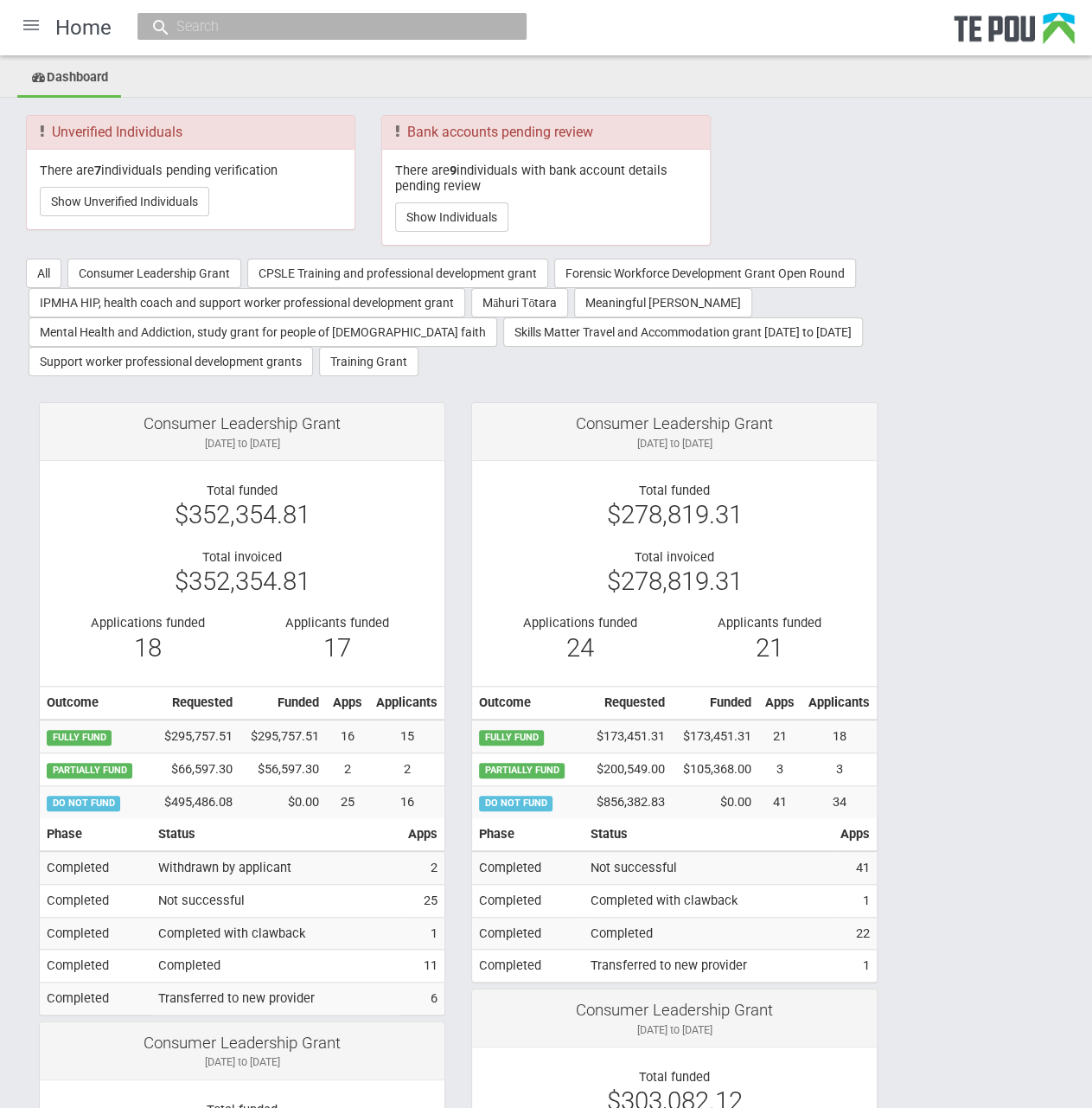
click at [199, 27] on input "text" at bounding box center [323, 26] width 304 height 18
paste input "aneta.bisaga@tdhb.org.nz"
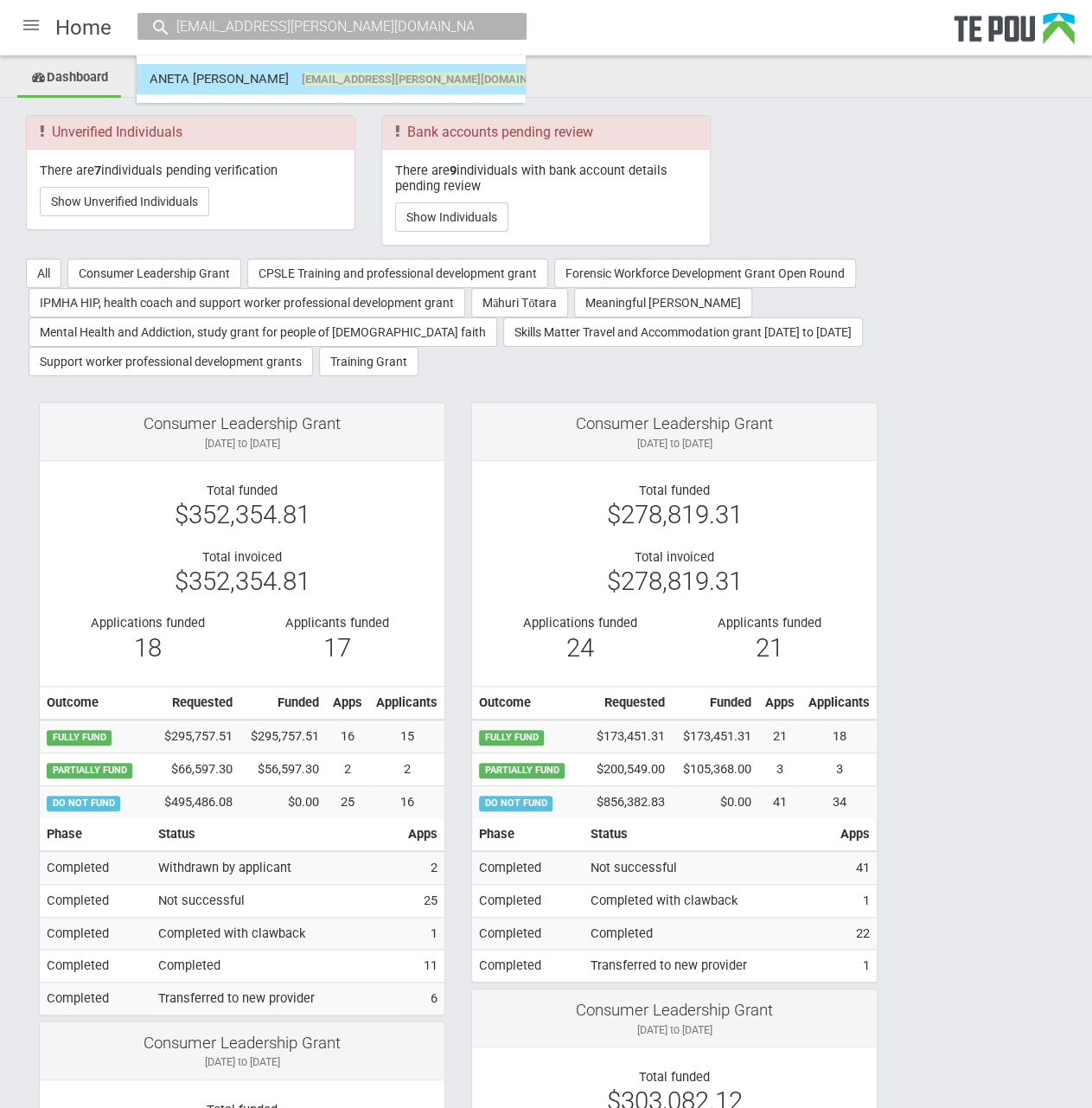
type input "aneta.bisaga@tdhb.org.nz"
click at [384, 86] on link "ANETA ANNA BISAGA aneta.bisaga@tdhb.org.nz" at bounding box center [331, 80] width 363 height 27
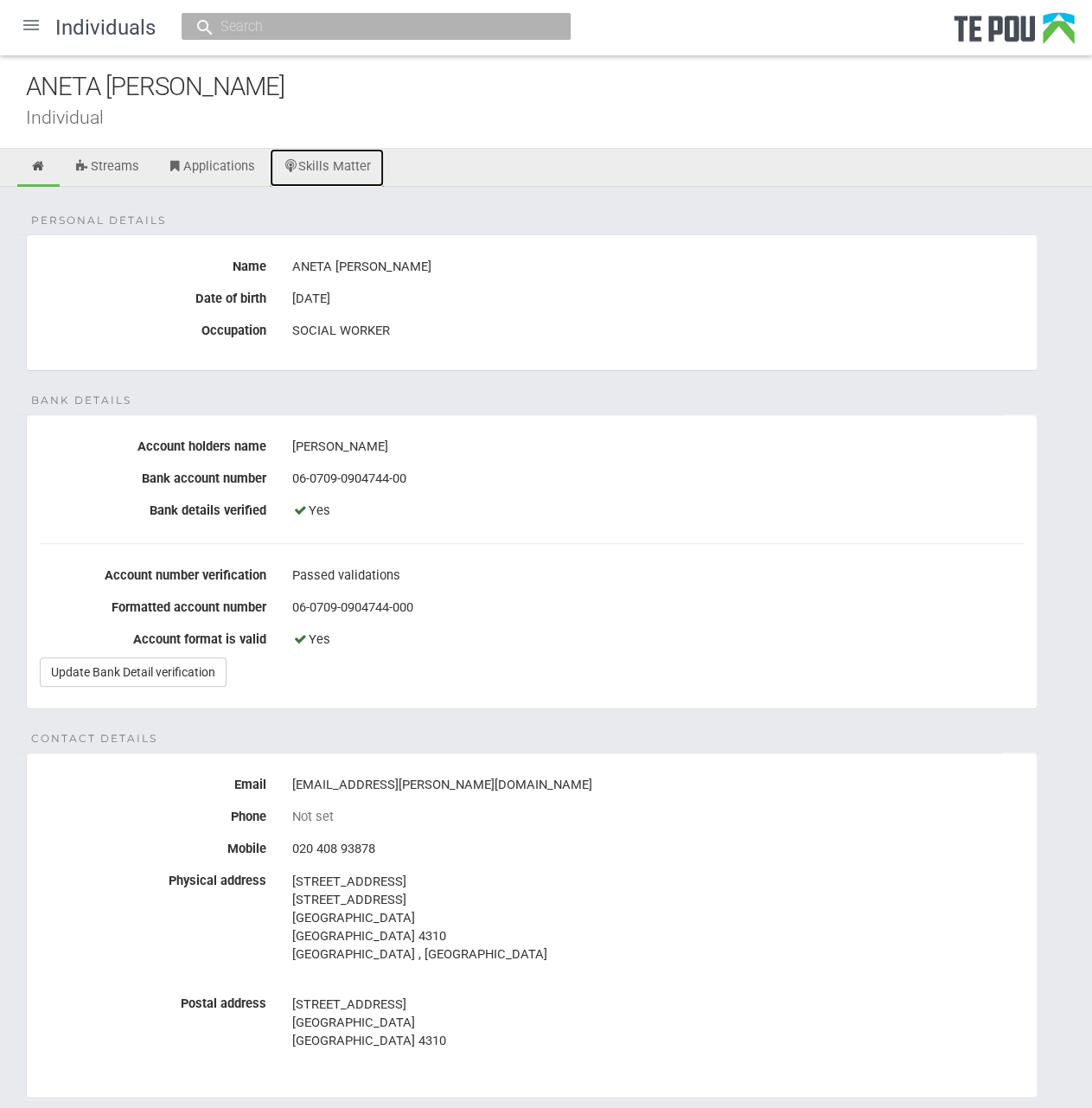
click at [339, 163] on link "Skills Matter" at bounding box center [327, 167] width 115 height 38
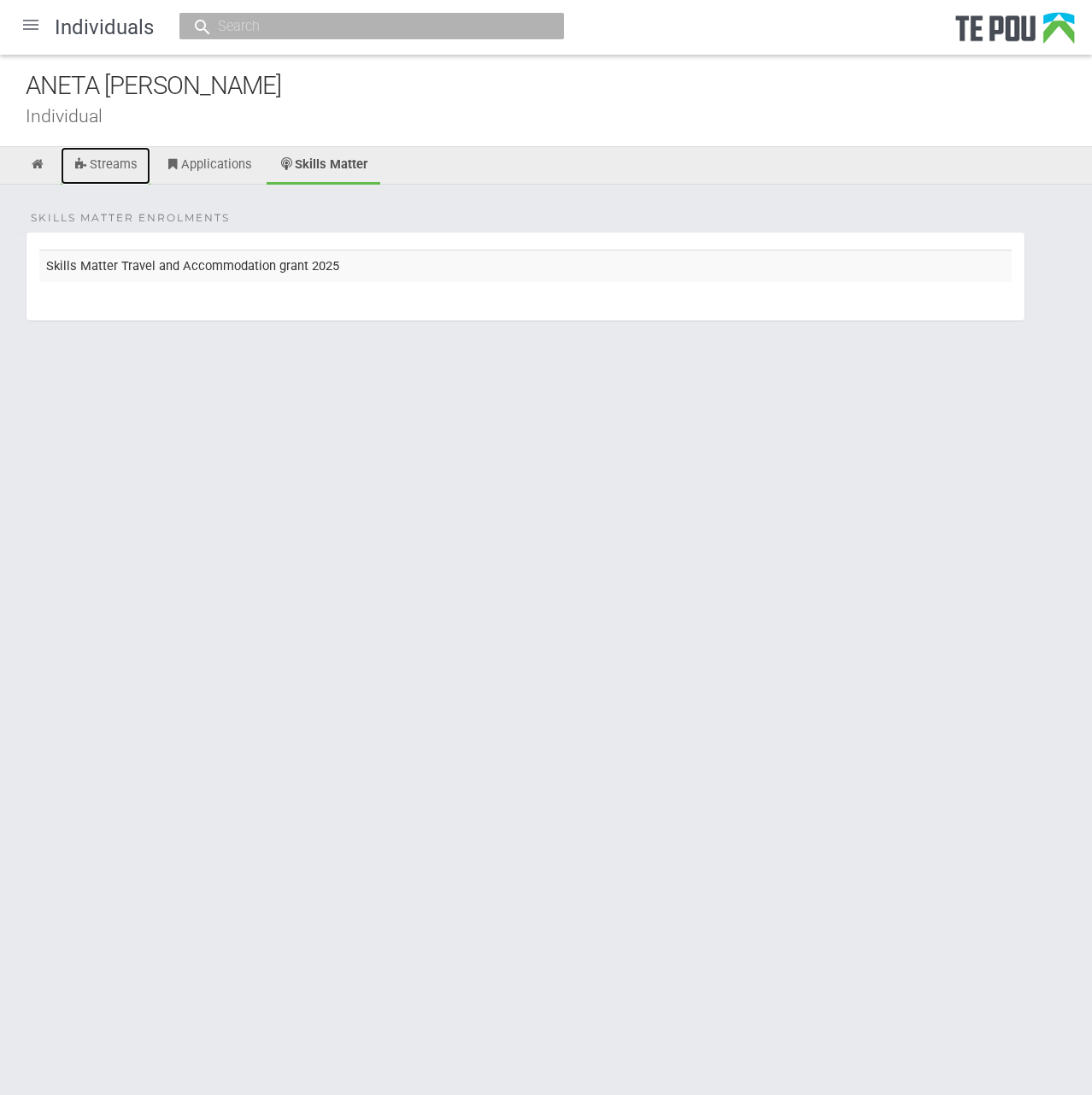
click at [97, 173] on link "Streams" at bounding box center [105, 165] width 89 height 37
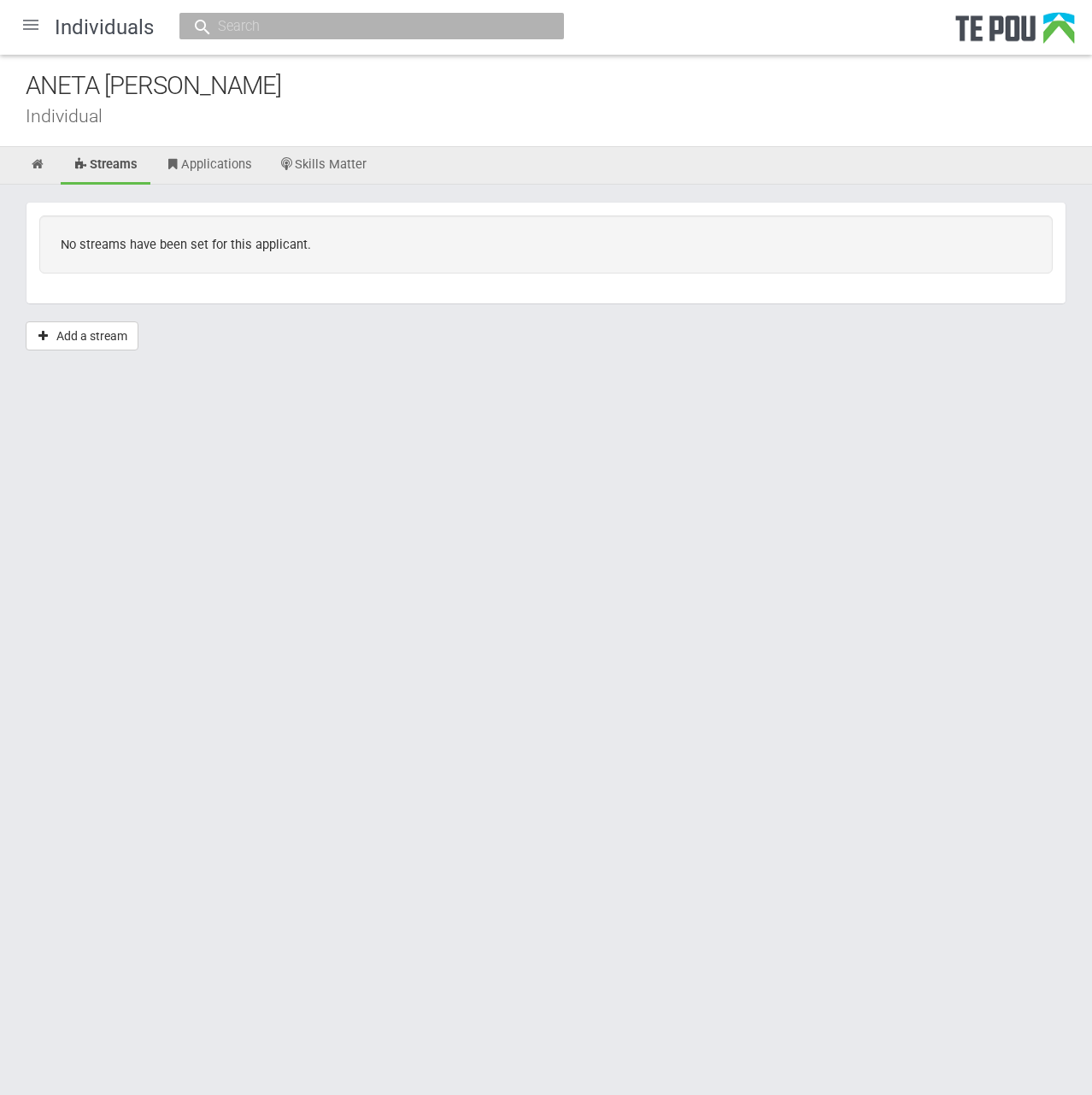
click at [483, 75] on div "ANETA [PERSON_NAME]" at bounding box center [559, 86] width 1067 height 37
click at [227, 152] on link "Applications" at bounding box center [208, 165] width 112 height 37
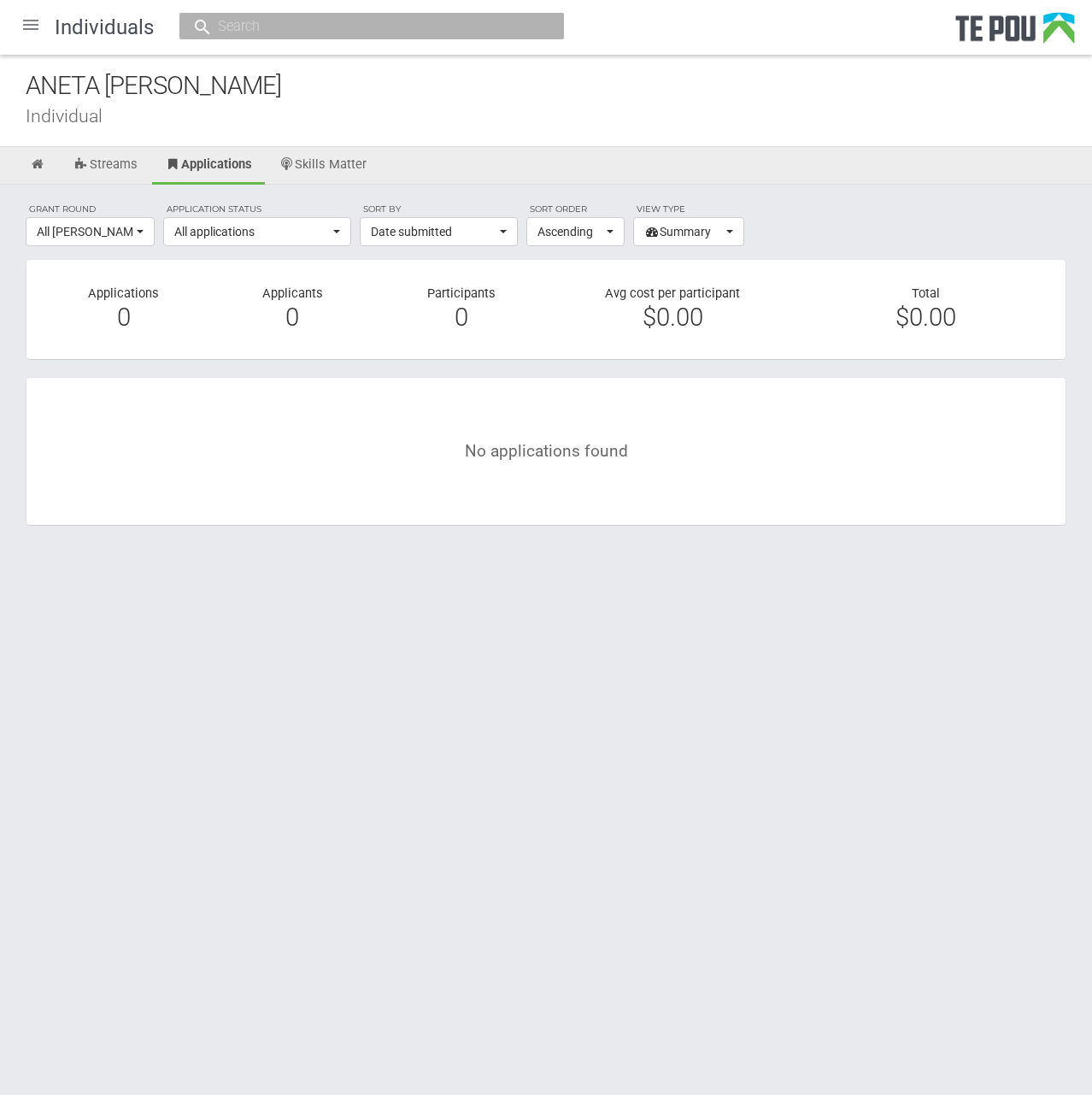
click at [44, 25] on div at bounding box center [31, 24] width 41 height 41
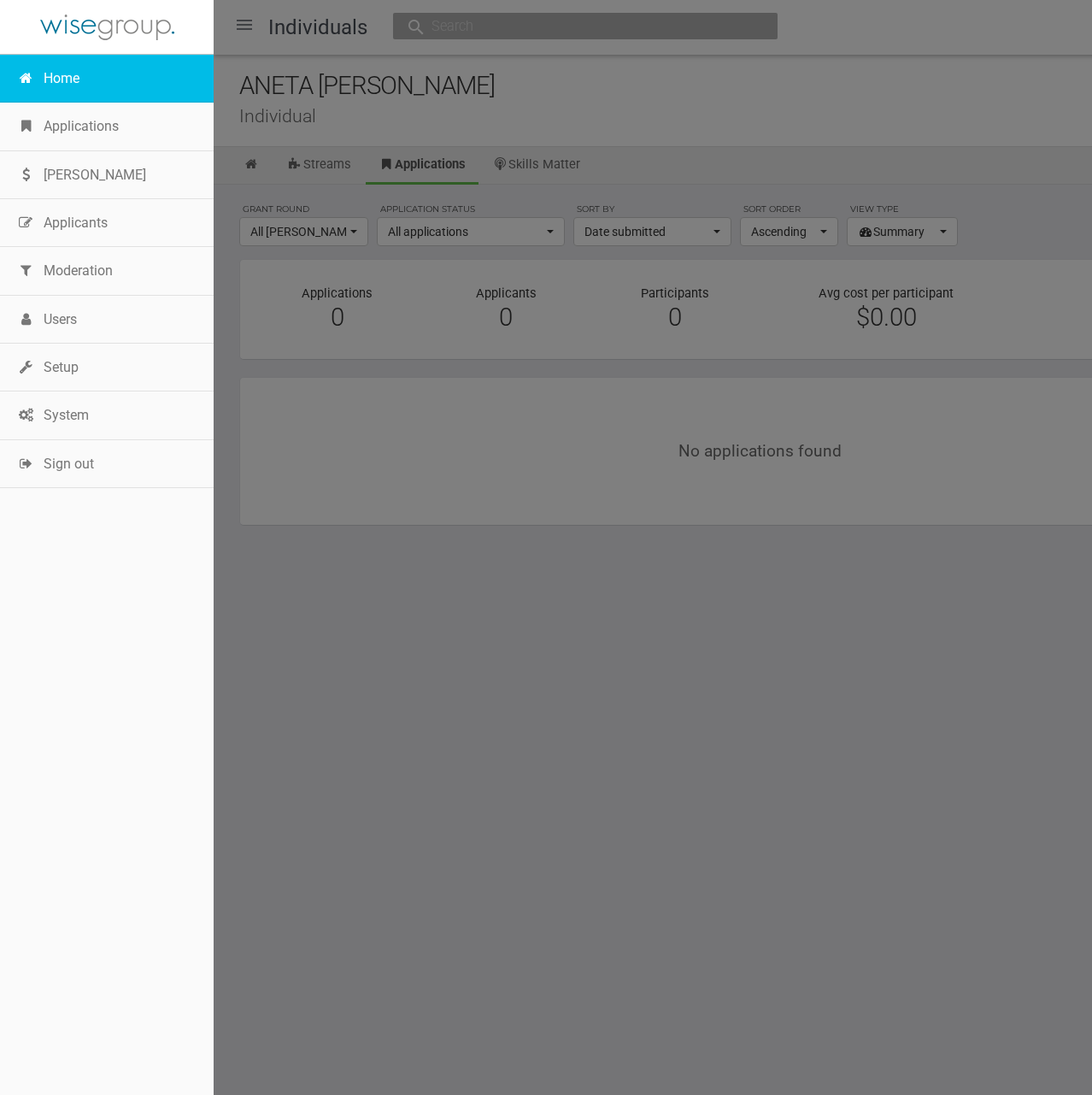
click at [75, 96] on link "Home" at bounding box center [107, 79] width 213 height 48
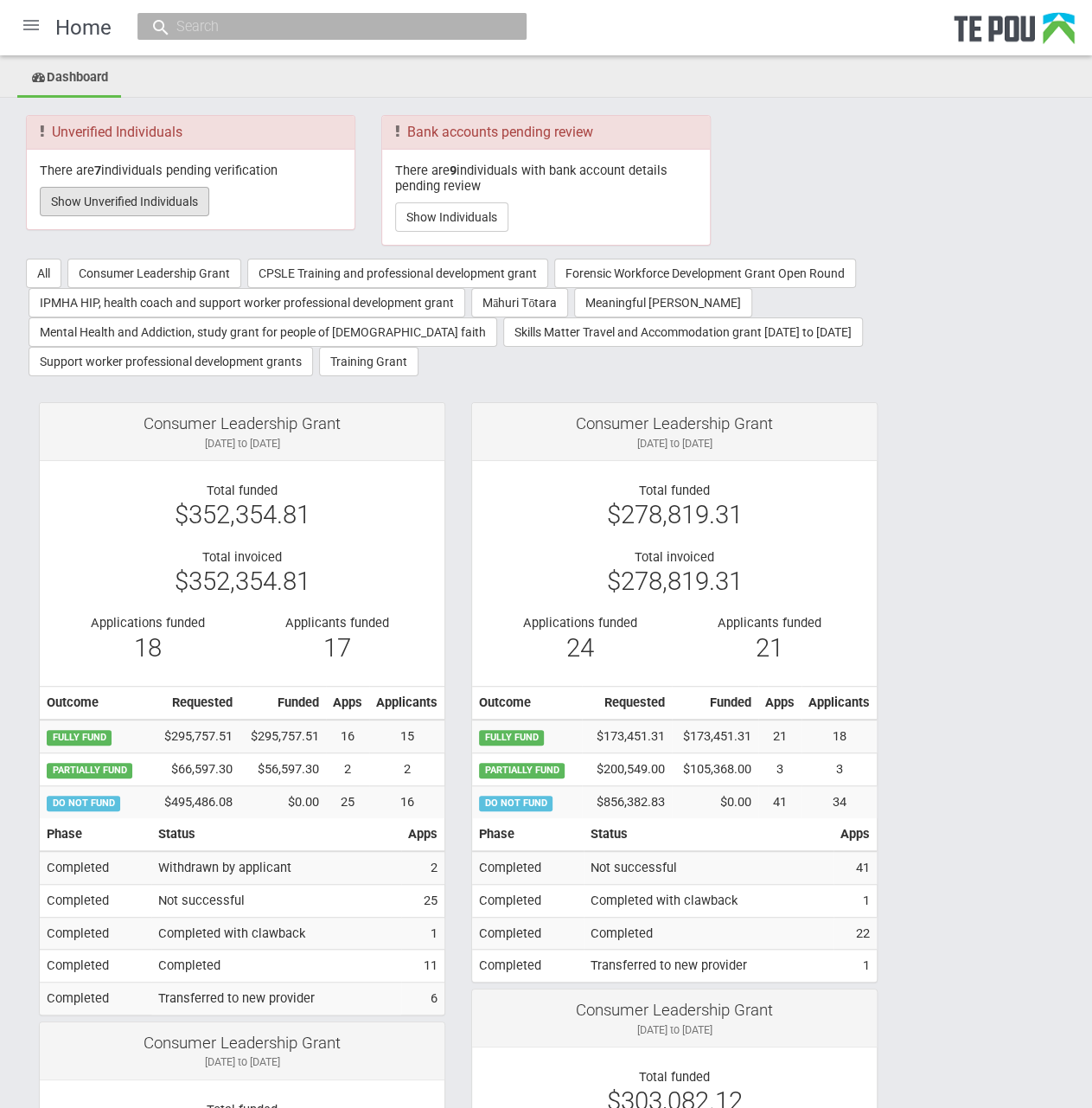
click at [82, 203] on button "Show Unverified Individuals" at bounding box center [124, 201] width 169 height 29
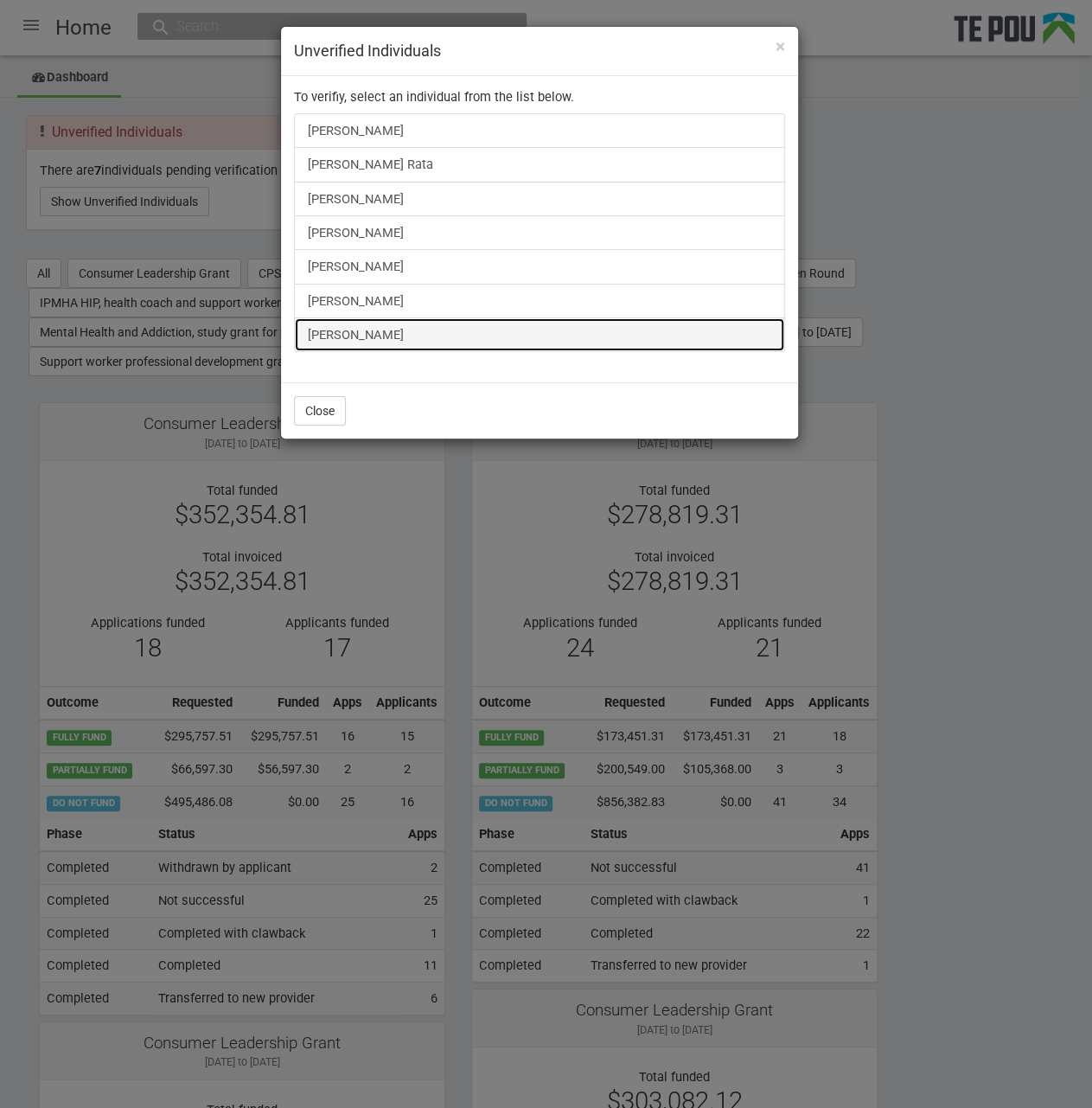
click at [375, 324] on link "[PERSON_NAME]" at bounding box center [539, 335] width 491 height 35
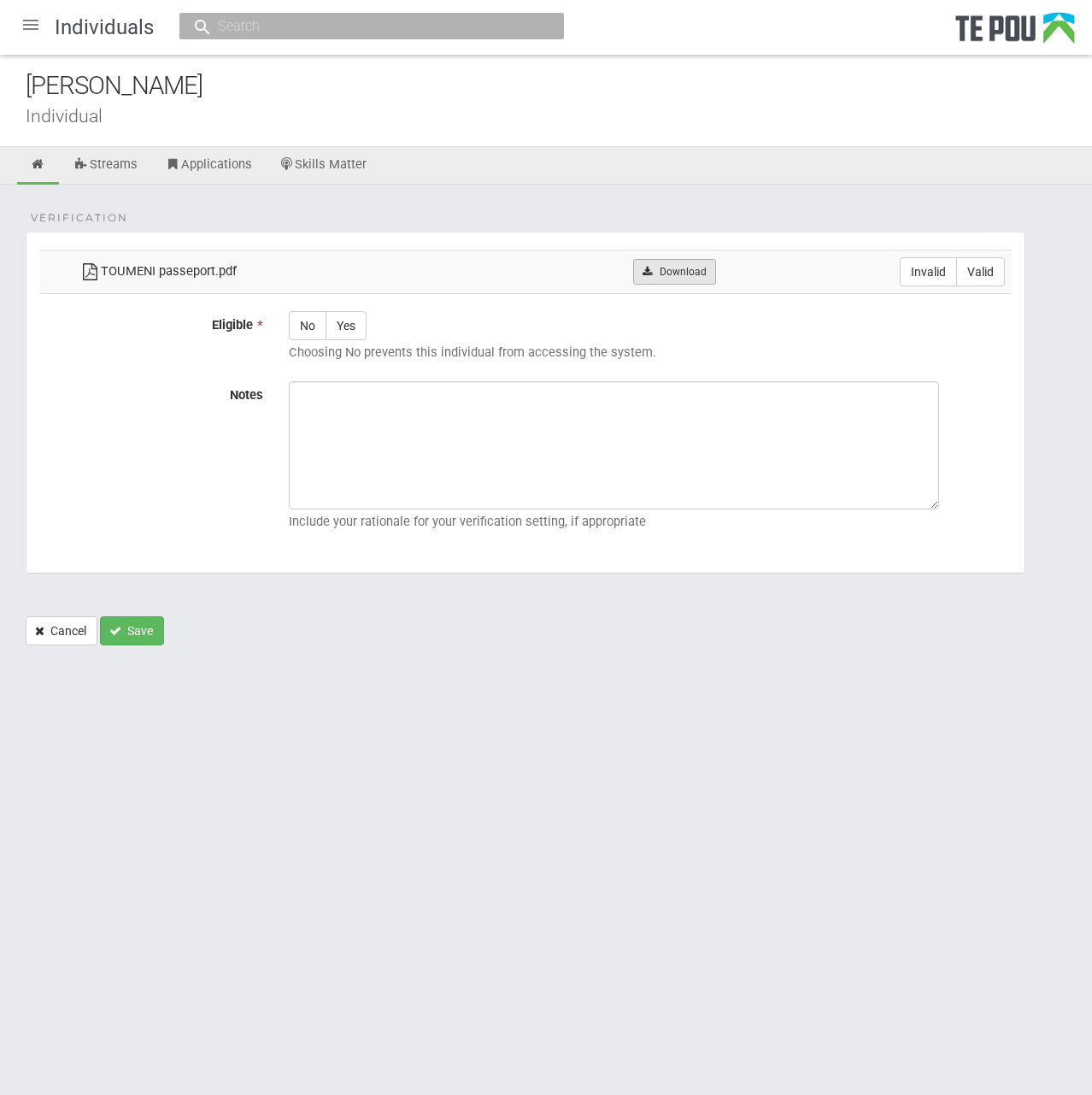
click at [696, 266] on link "Download" at bounding box center [675, 271] width 83 height 26
click at [993, 273] on label "Valid" at bounding box center [980, 272] width 49 height 29
radio input "true"
click at [343, 322] on label "Yes" at bounding box center [346, 326] width 41 height 29
radio input "true"
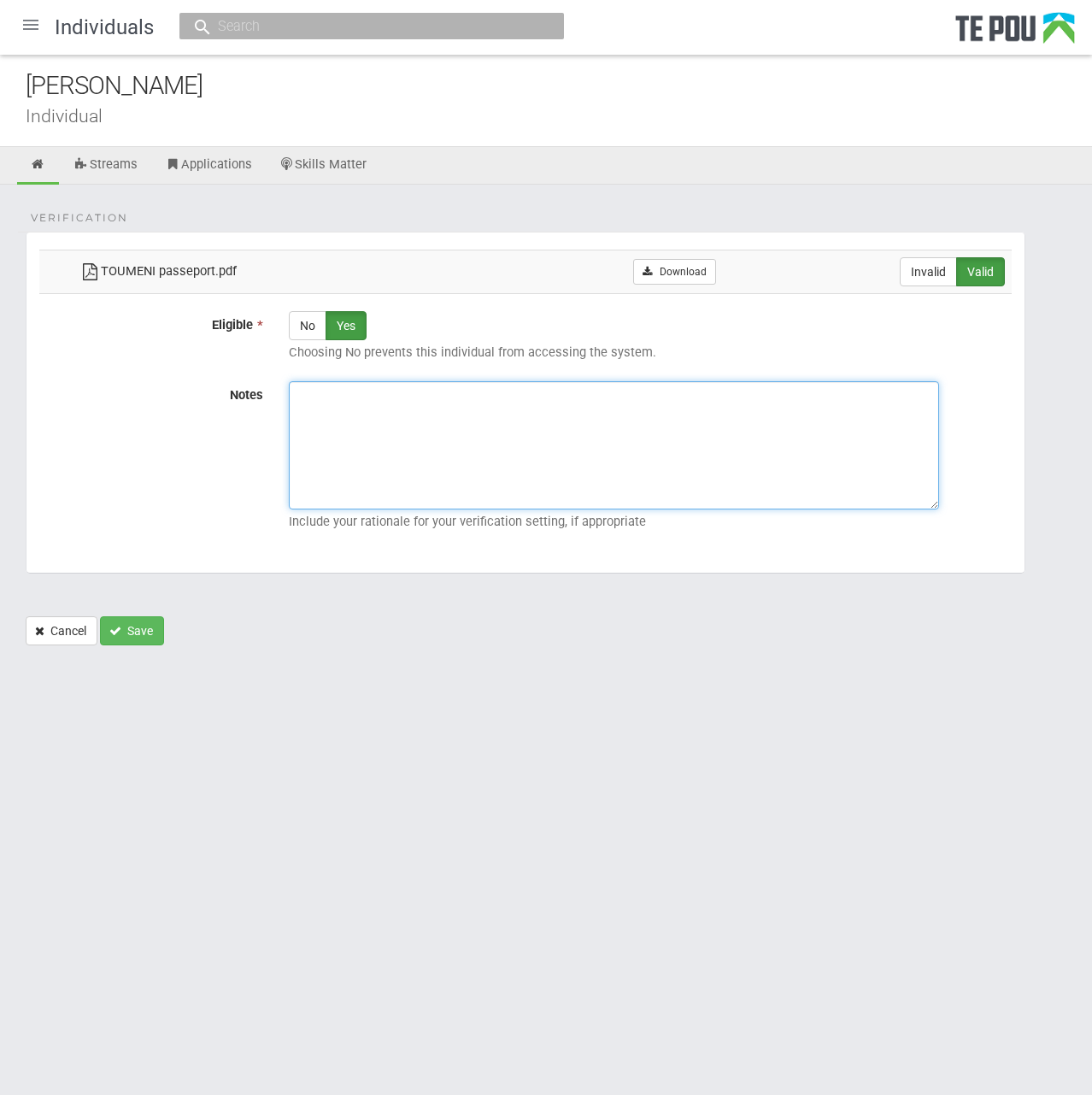
click at [500, 419] on textarea "Notes" at bounding box center [614, 445] width 651 height 128
paste textarea "Verified by Melody @ 11/8/2025"
type textarea "Verified by Melody @ 11/8/2025"
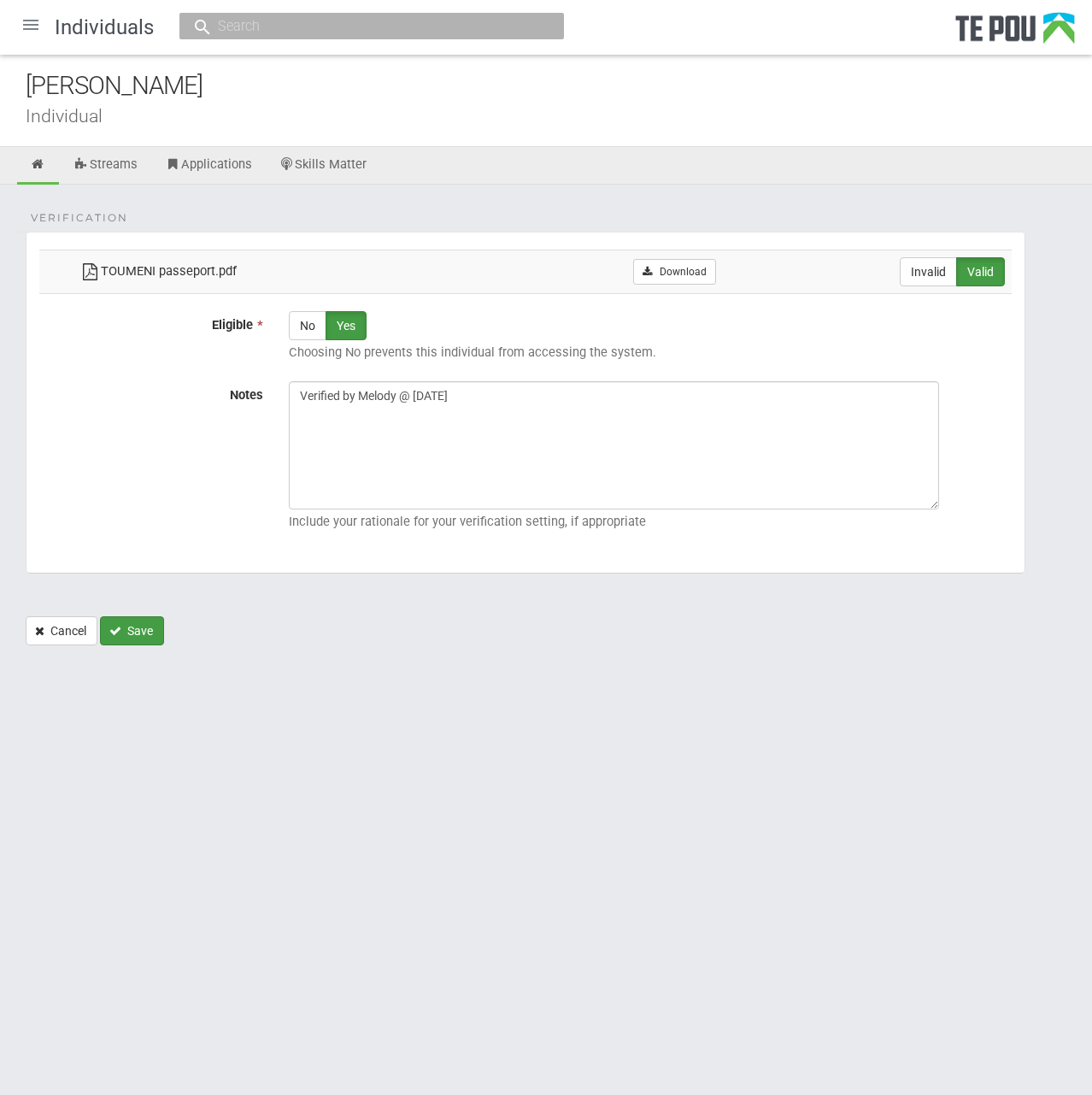
click at [127, 621] on button "Save" at bounding box center [132, 631] width 64 height 29
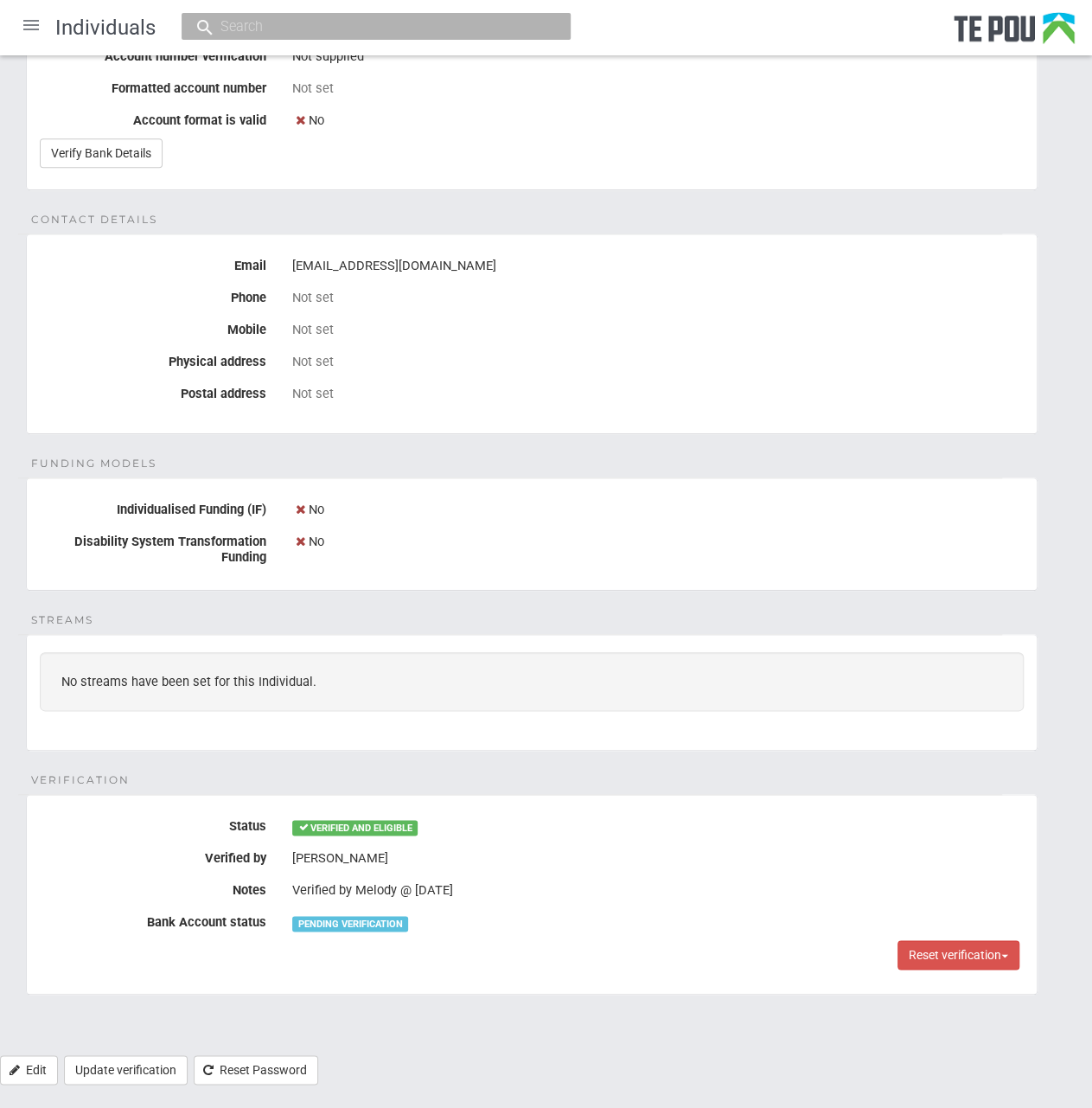
scroll to position [87, 0]
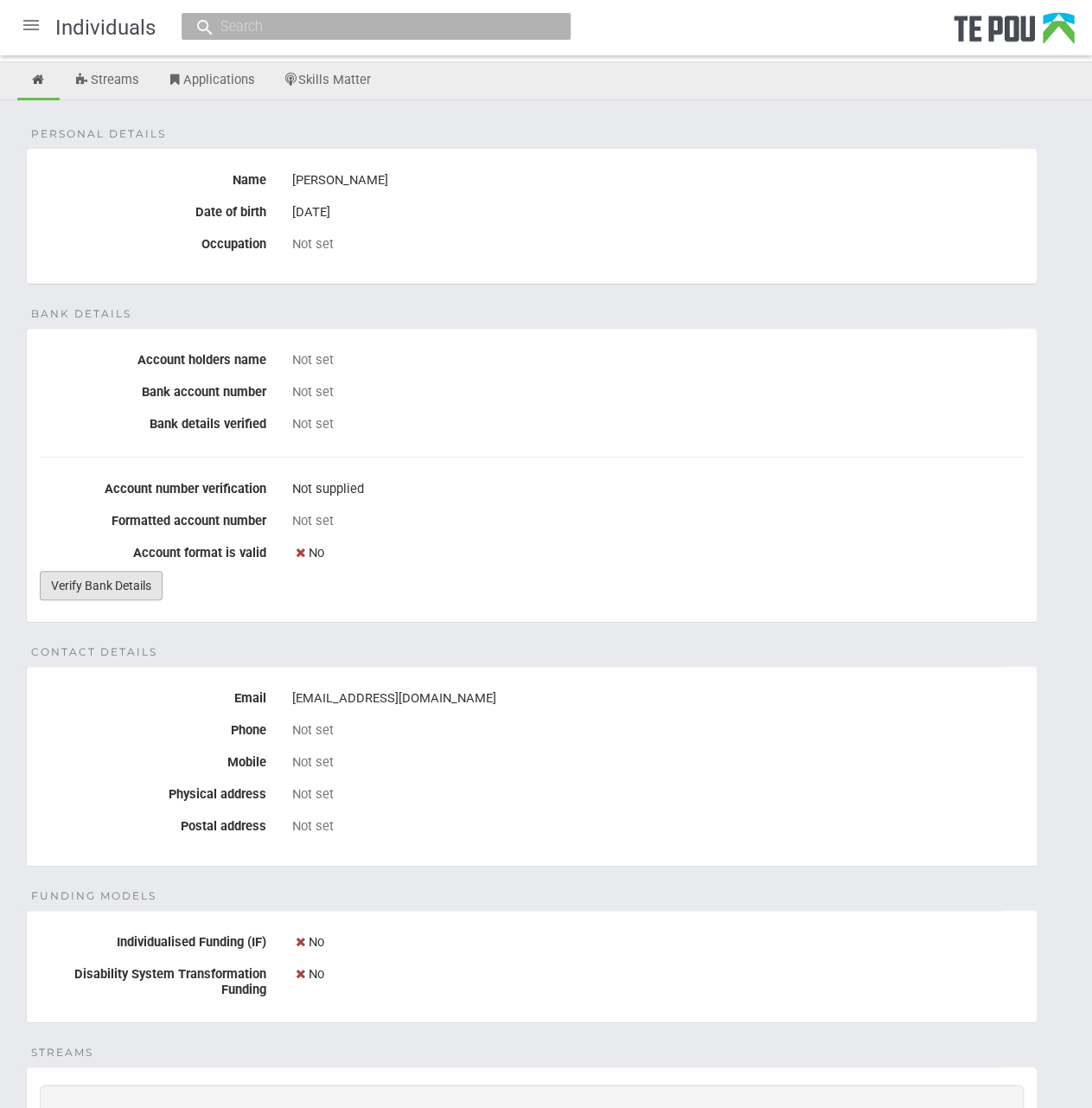
click at [129, 589] on link "Verify Bank Details" at bounding box center [101, 586] width 123 height 29
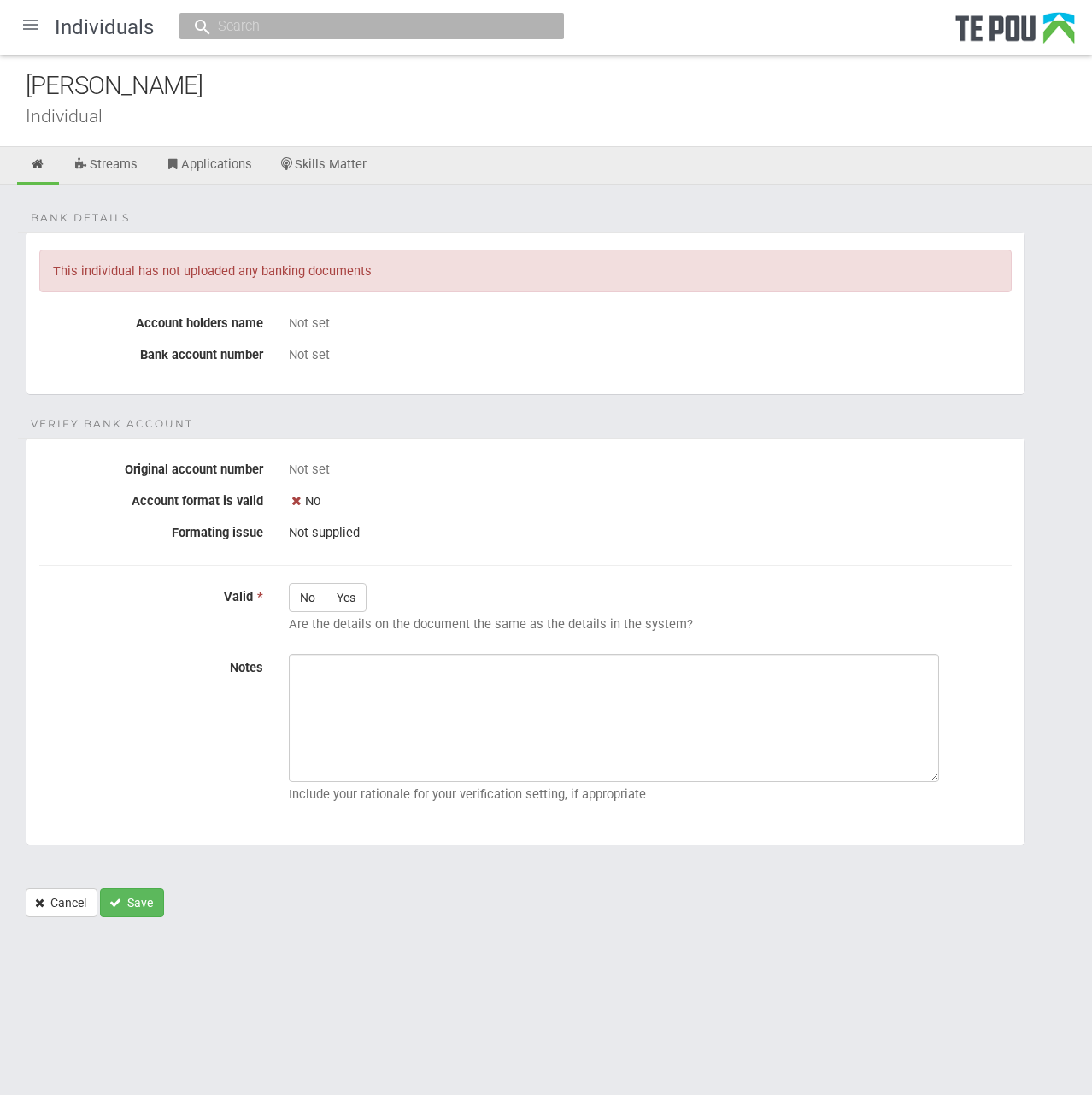
click at [36, 24] on div at bounding box center [31, 24] width 41 height 41
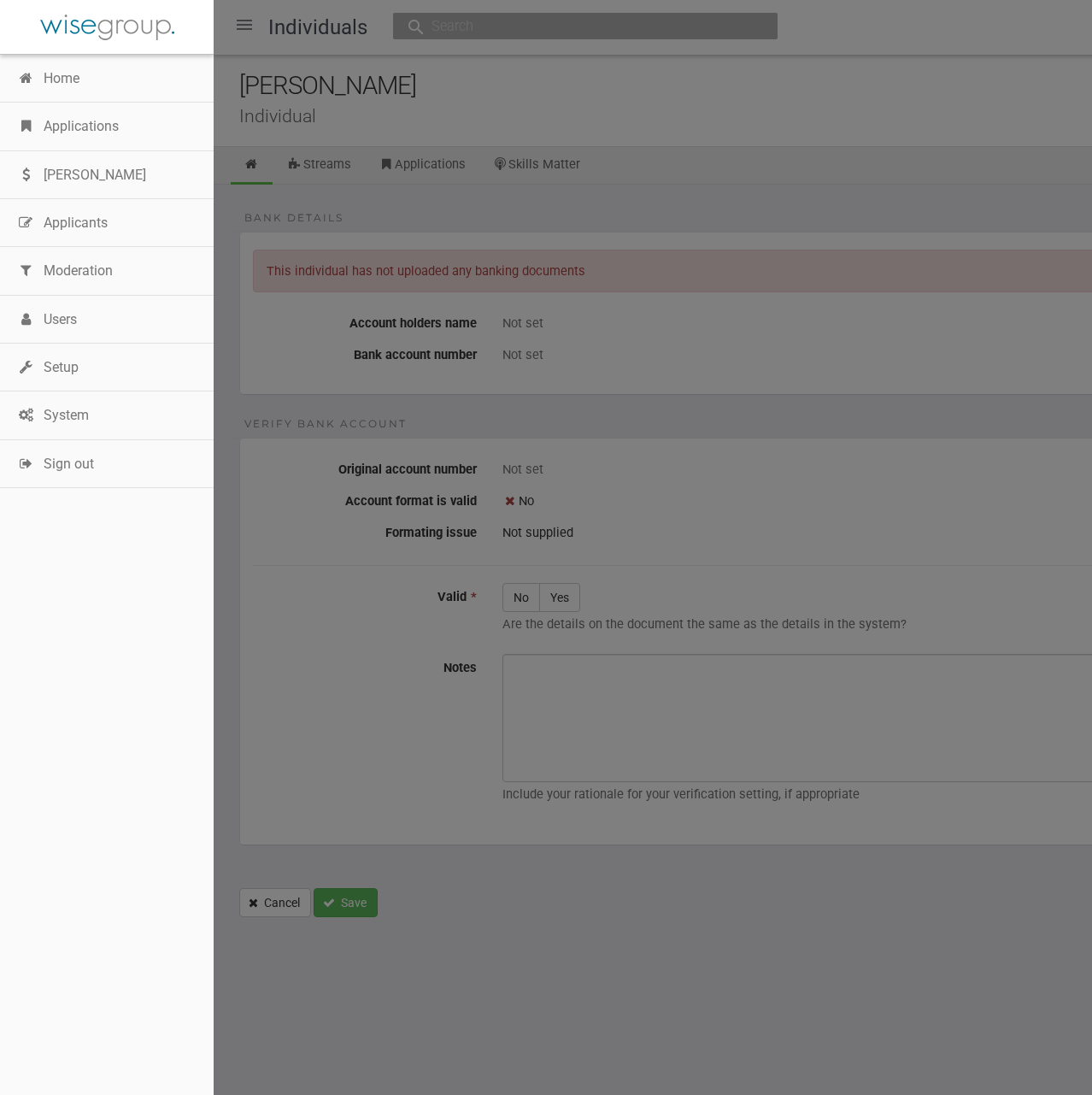
click at [645, 150] on div at bounding box center [546, 547] width 1092 height 1095
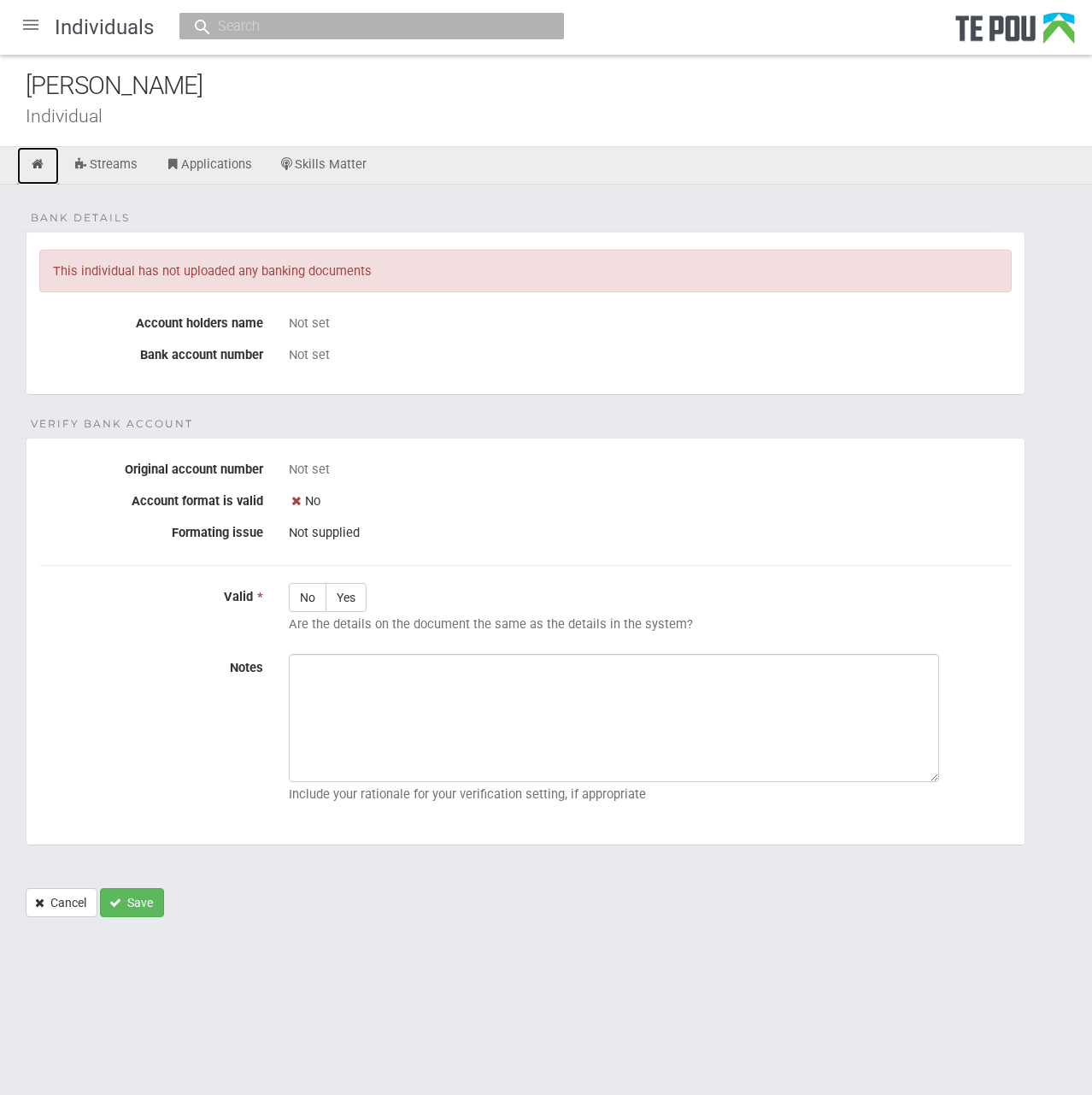
click at [23, 162] on link at bounding box center [38, 165] width 42 height 37
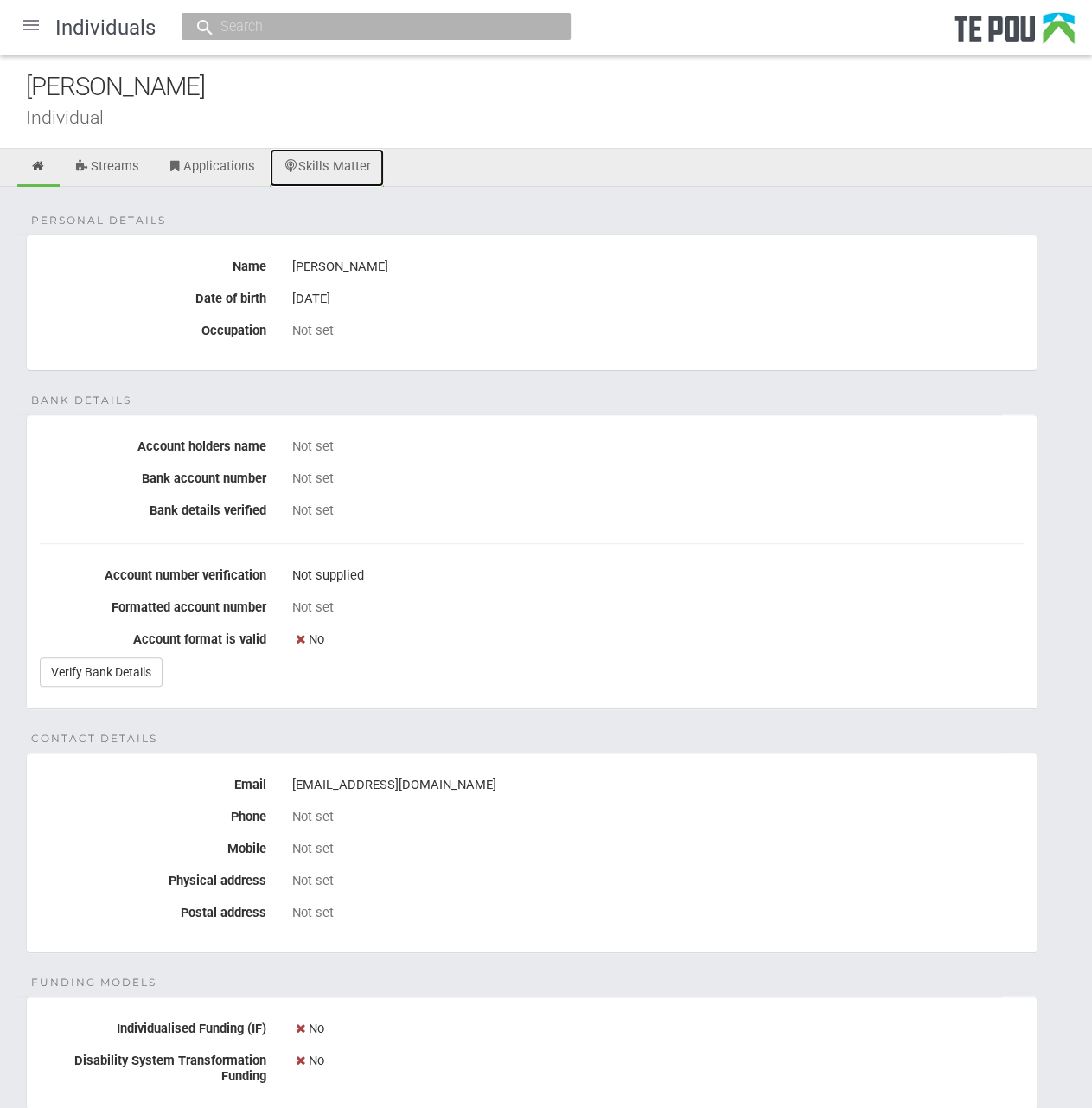
click at [356, 161] on link "Skills Matter" at bounding box center [327, 167] width 115 height 38
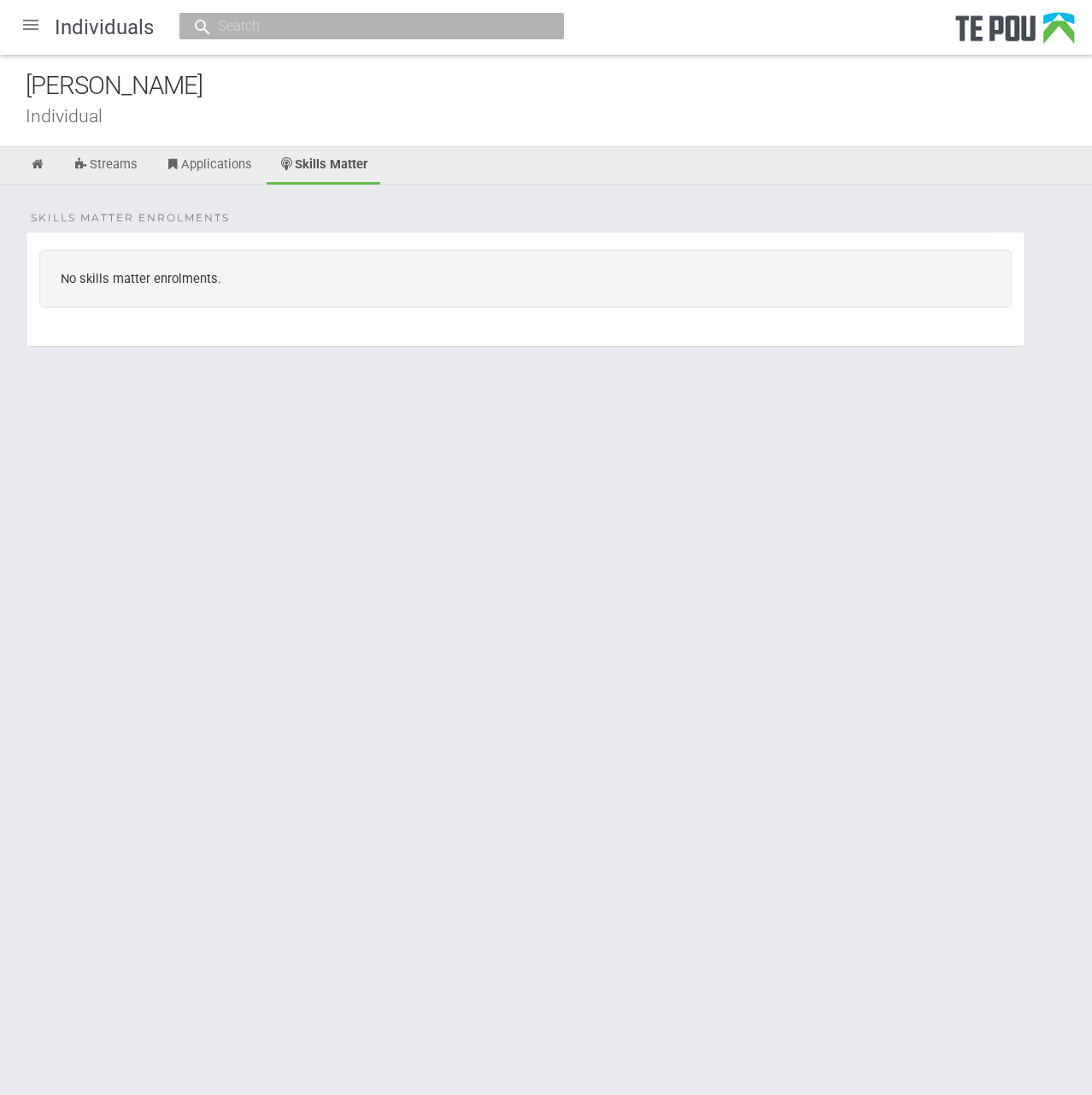
click at [33, 25] on div at bounding box center [31, 24] width 41 height 41
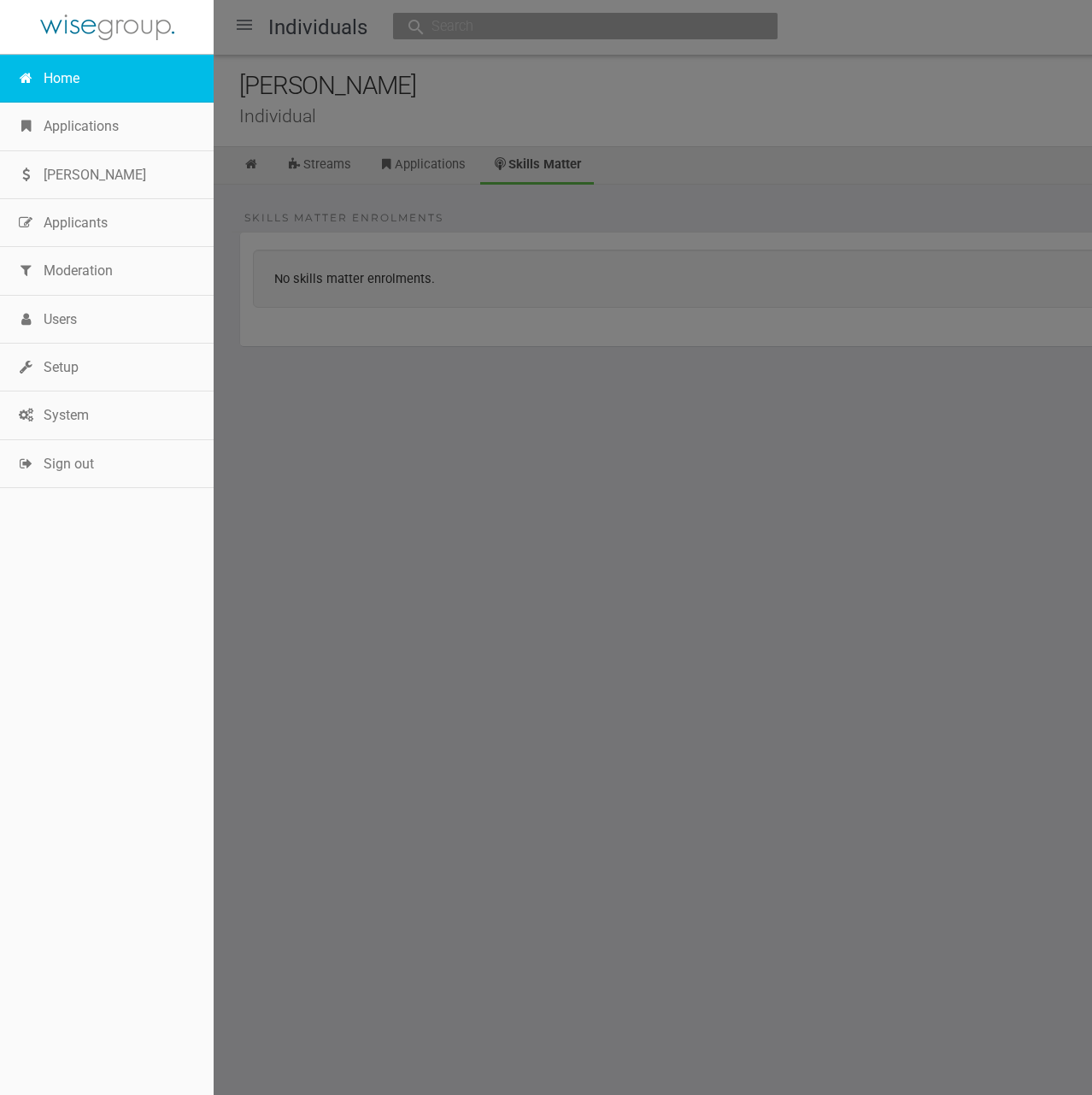
click at [40, 82] on link "Home" at bounding box center [107, 79] width 213 height 48
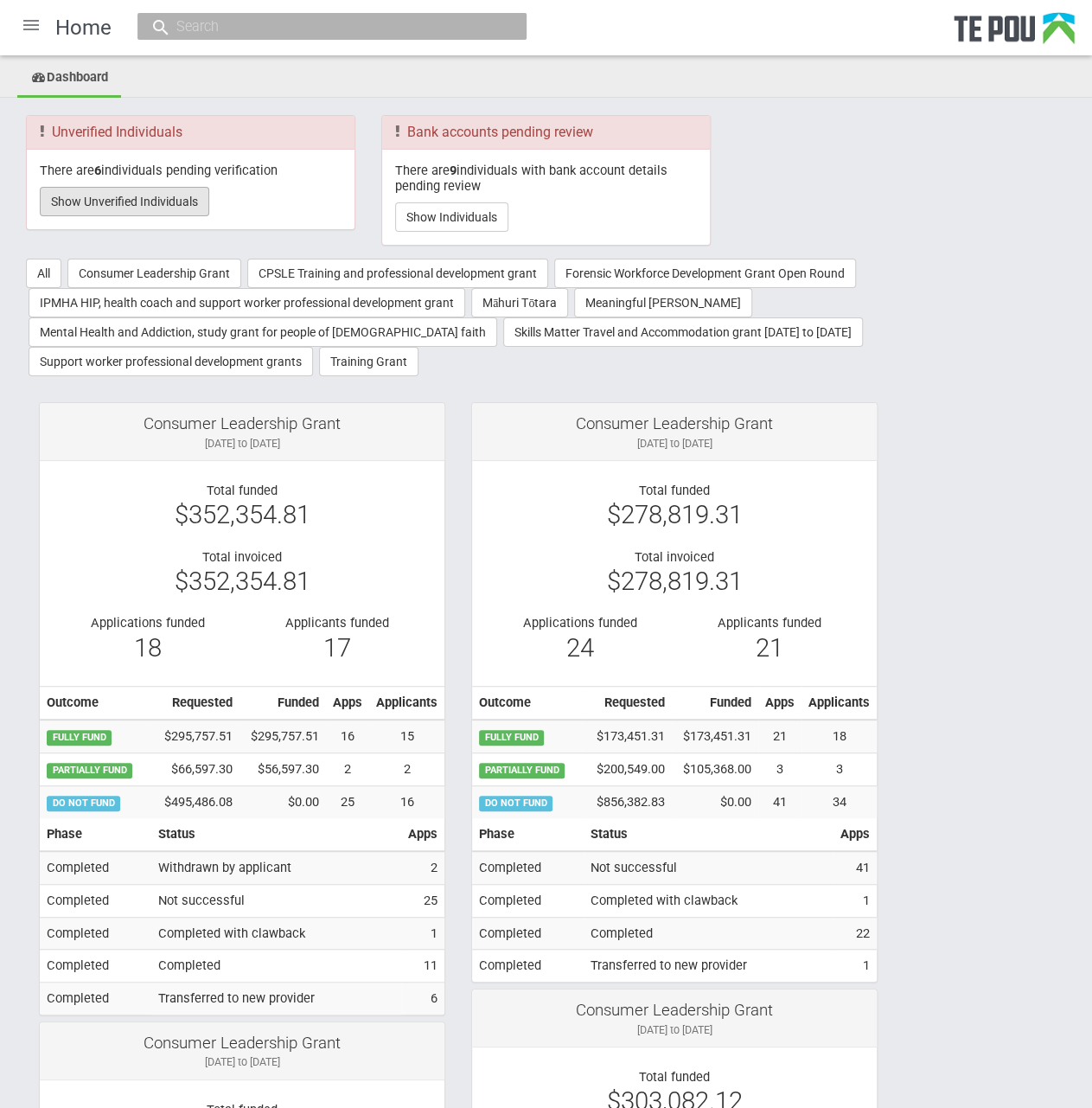
click at [120, 188] on button "Show Unverified Individuals" at bounding box center [124, 201] width 169 height 29
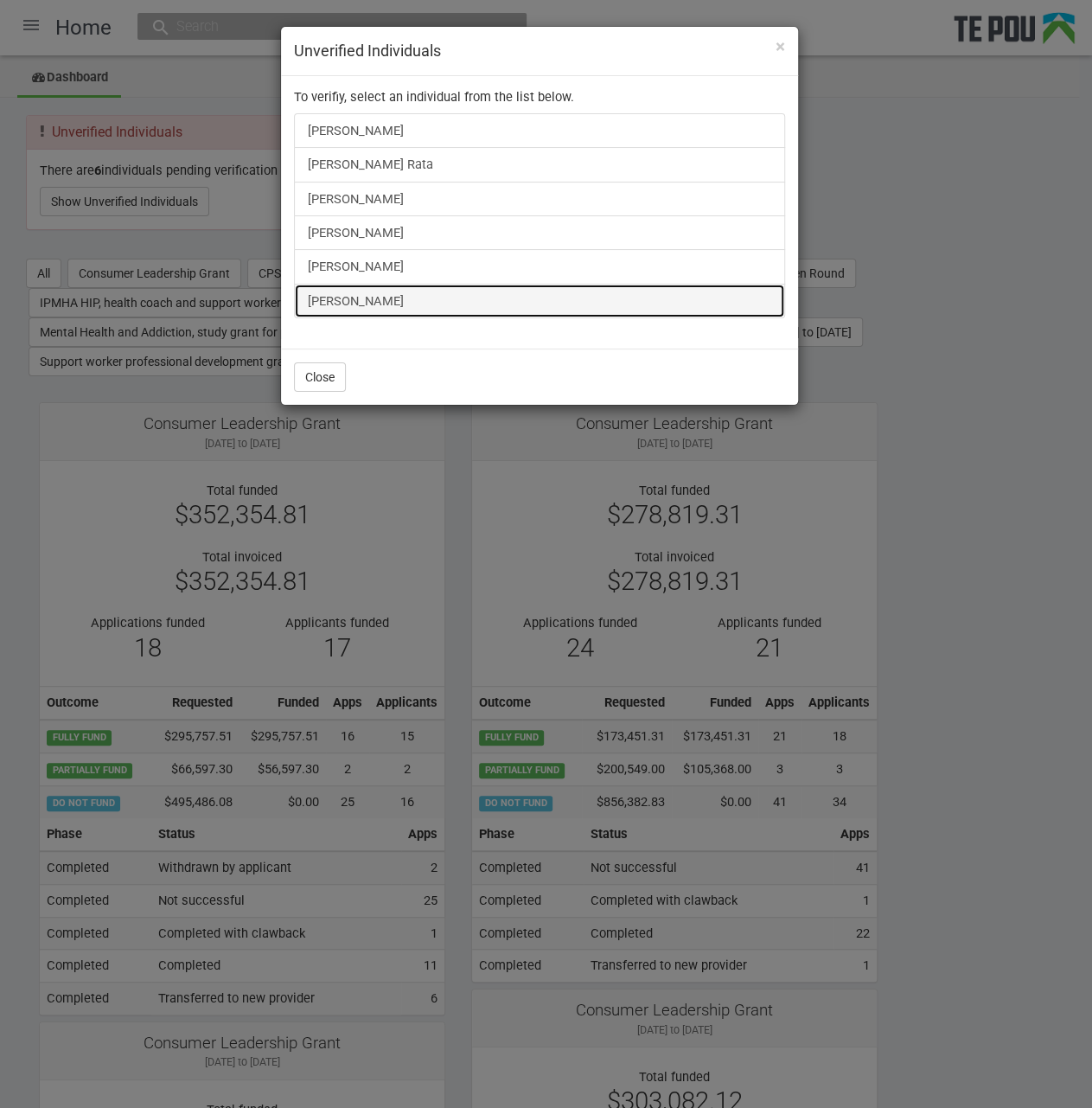
click at [360, 302] on link "[PERSON_NAME]" at bounding box center [539, 302] width 491 height 35
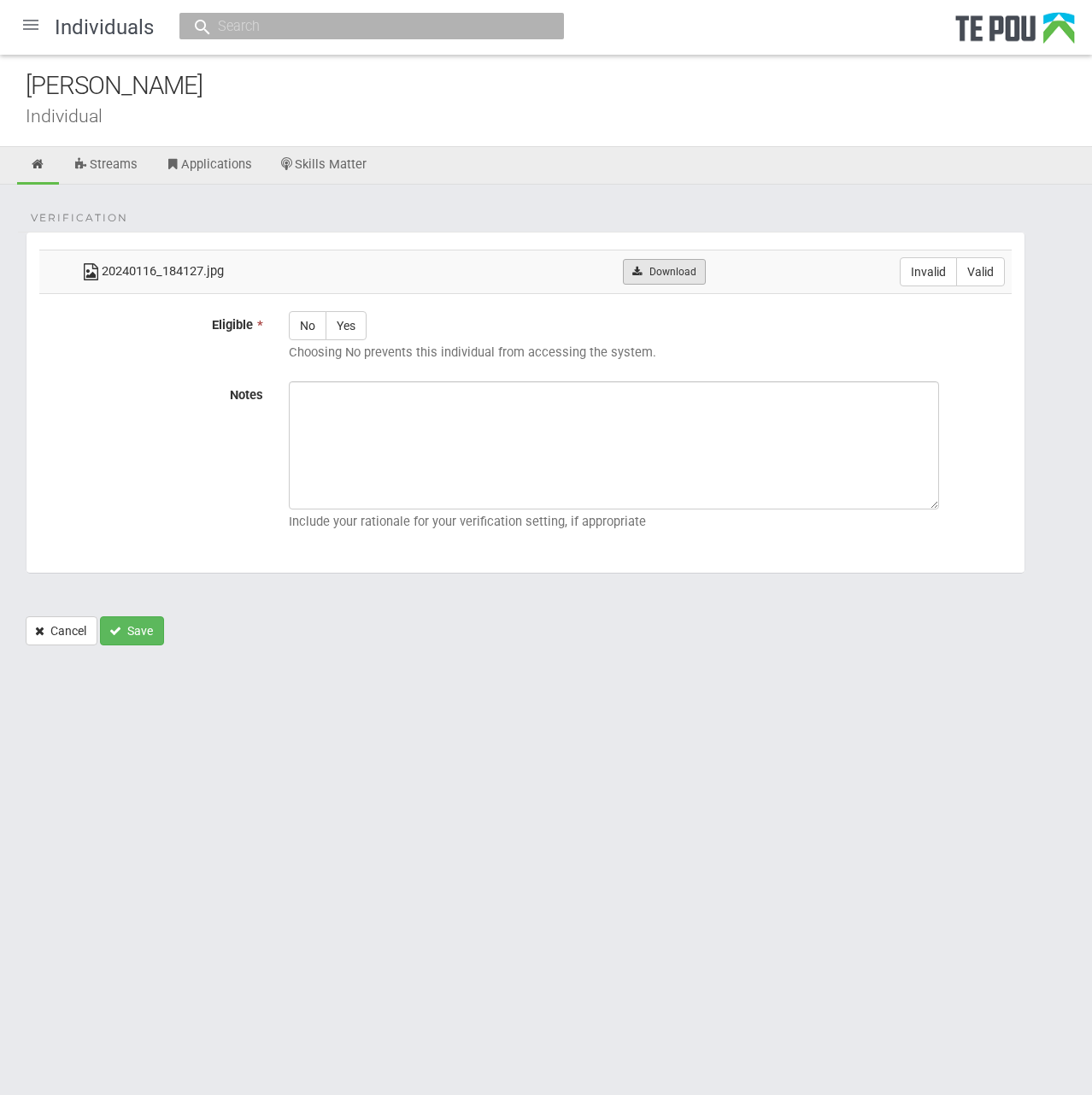
click at [662, 269] on link "Download" at bounding box center [664, 271] width 83 height 26
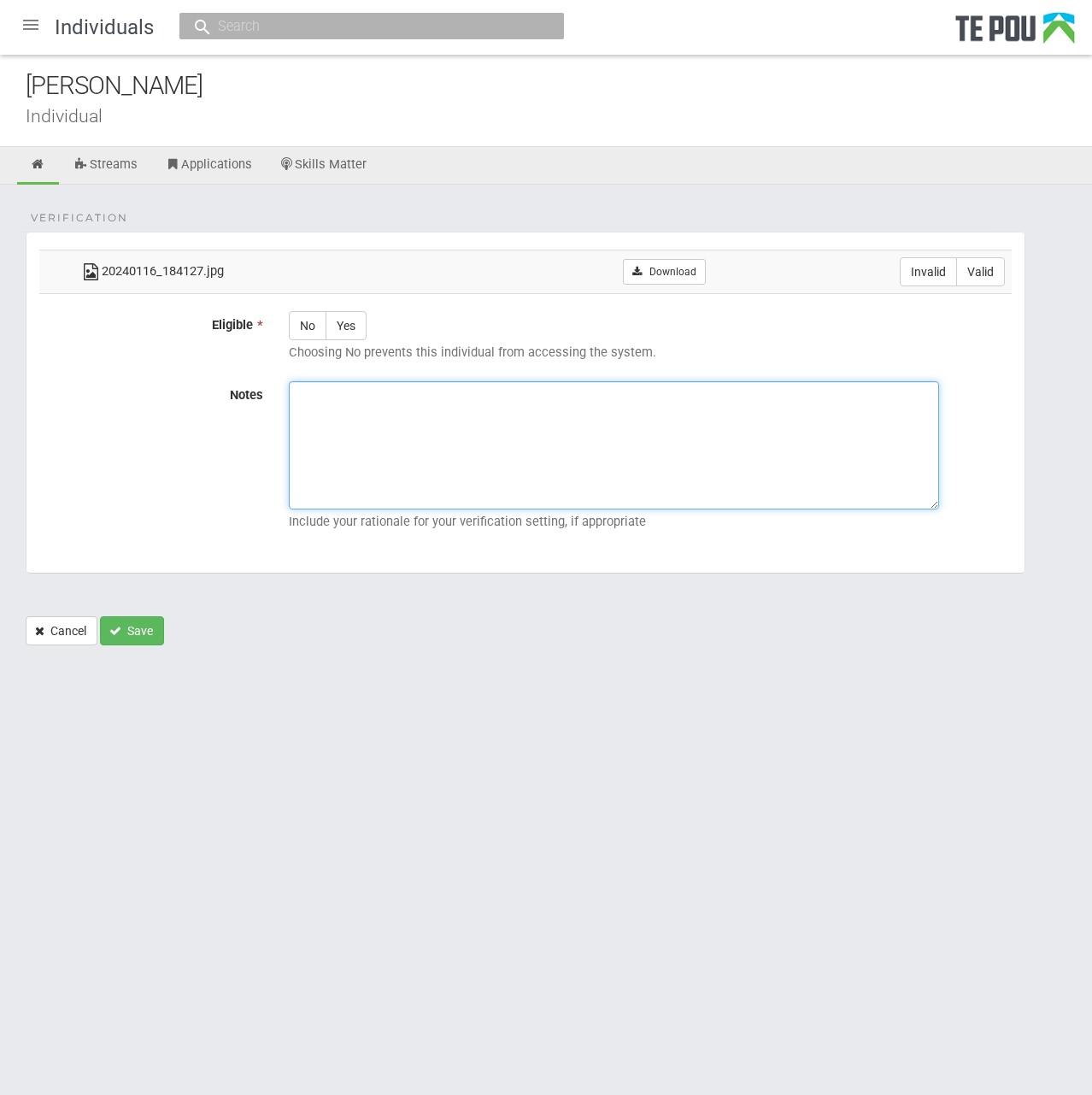
click at [546, 463] on textarea "Notes" at bounding box center [614, 445] width 651 height 128
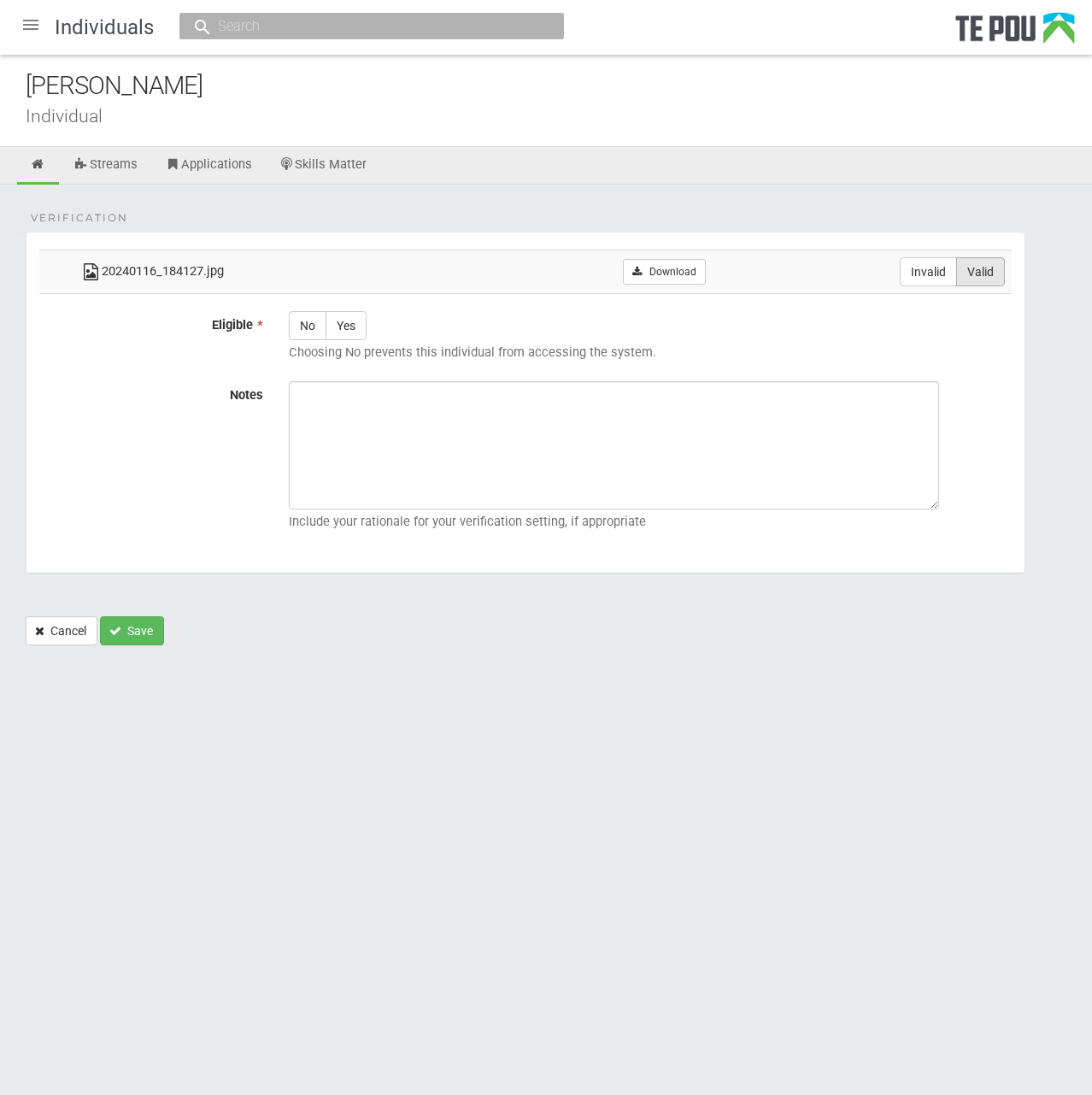
click at [981, 267] on label "Valid" at bounding box center [980, 272] width 49 height 29
radio input "true"
click at [345, 330] on label "Yes" at bounding box center [346, 326] width 41 height 29
radio input "true"
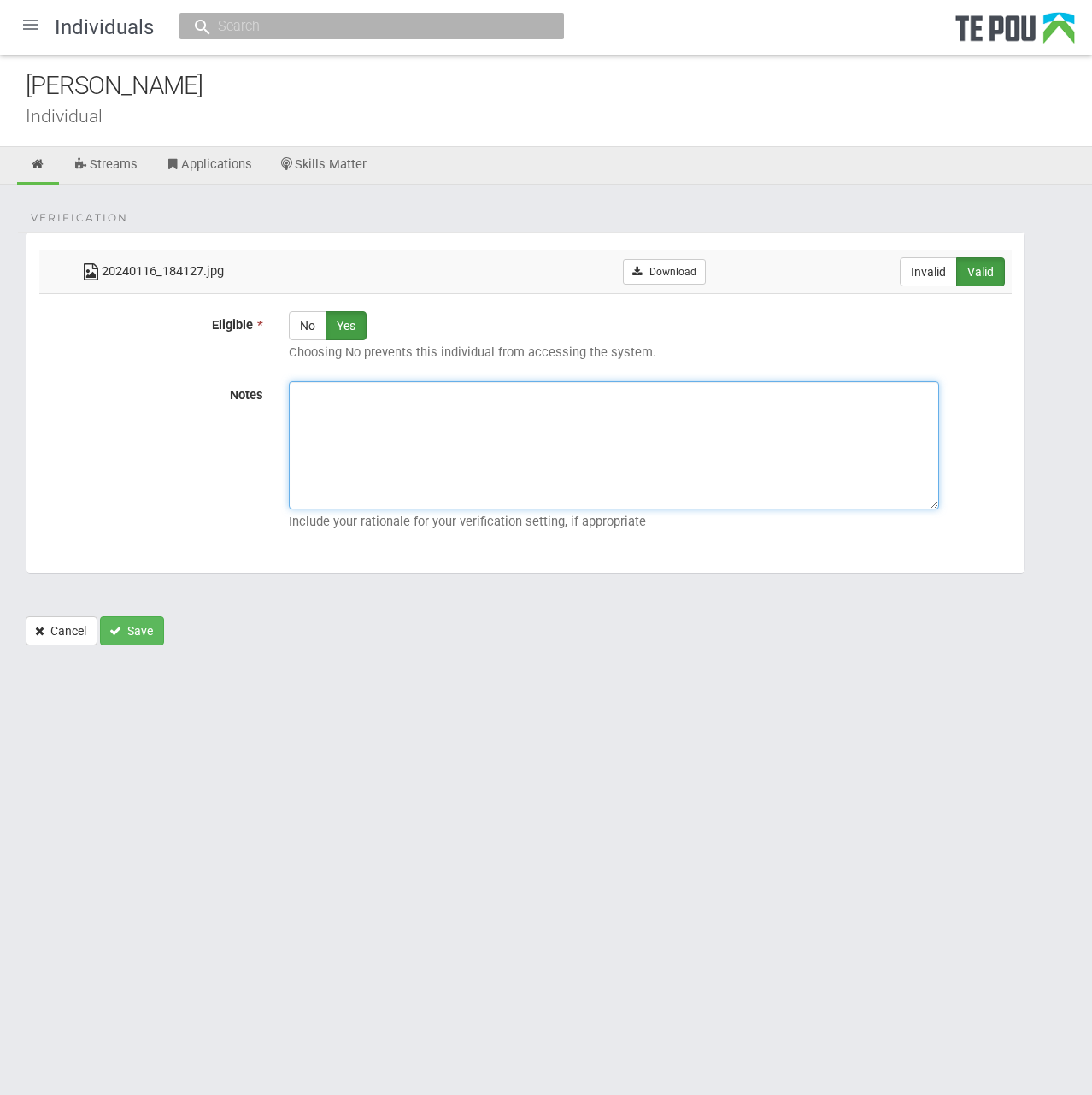
click at [376, 406] on textarea "Notes" at bounding box center [614, 445] width 651 height 128
paste textarea "Verified by Melody @ [DATE]"
type textarea "Verified by Melody @ 11/8/2025"
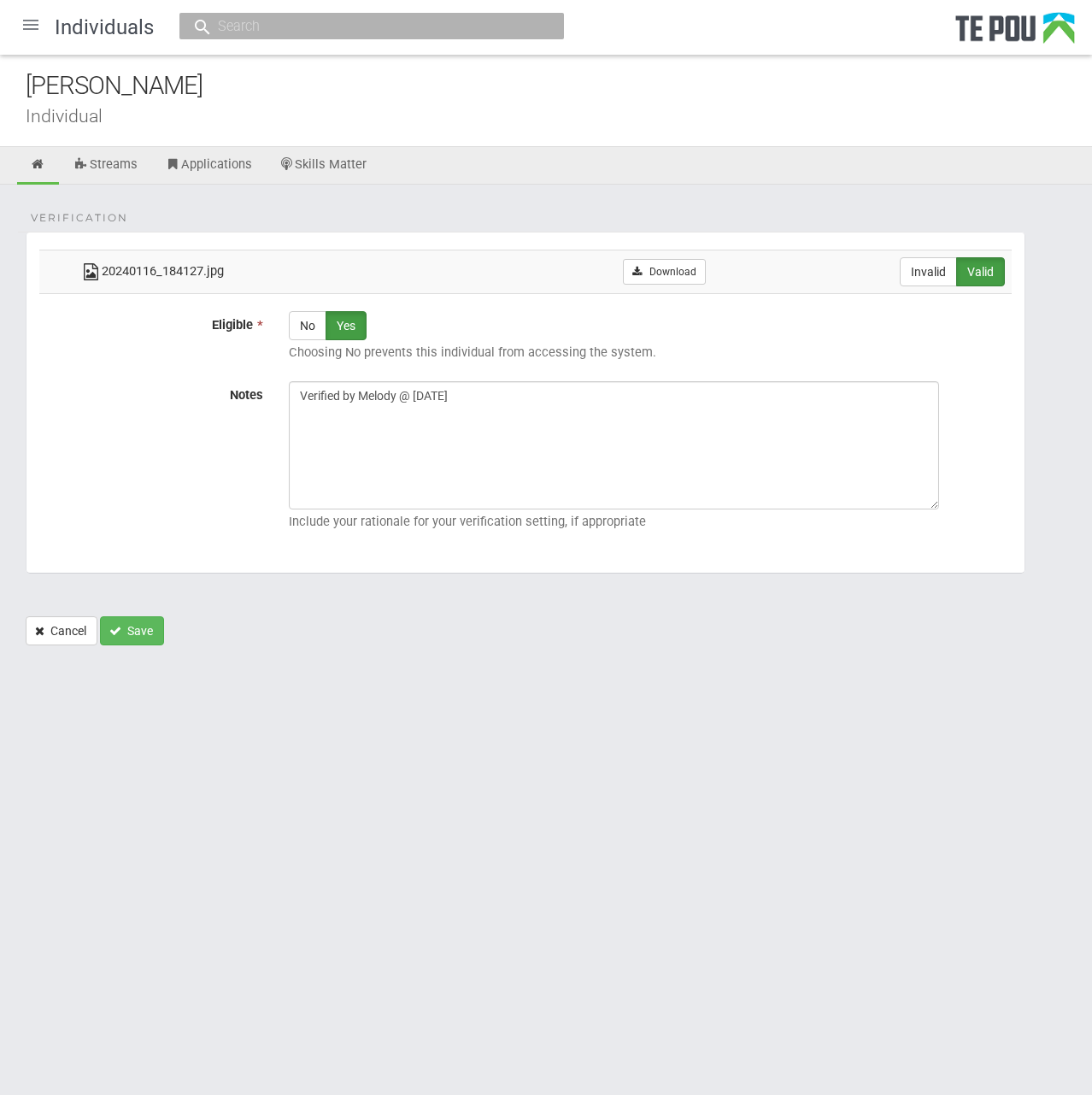
click at [137, 647] on div "Verification 20240116_184127.jpg Download Invalid Valid Eligible * No Yes Choos…" at bounding box center [546, 423] width 1092 height 478
click at [137, 630] on button "Save" at bounding box center [132, 631] width 64 height 29
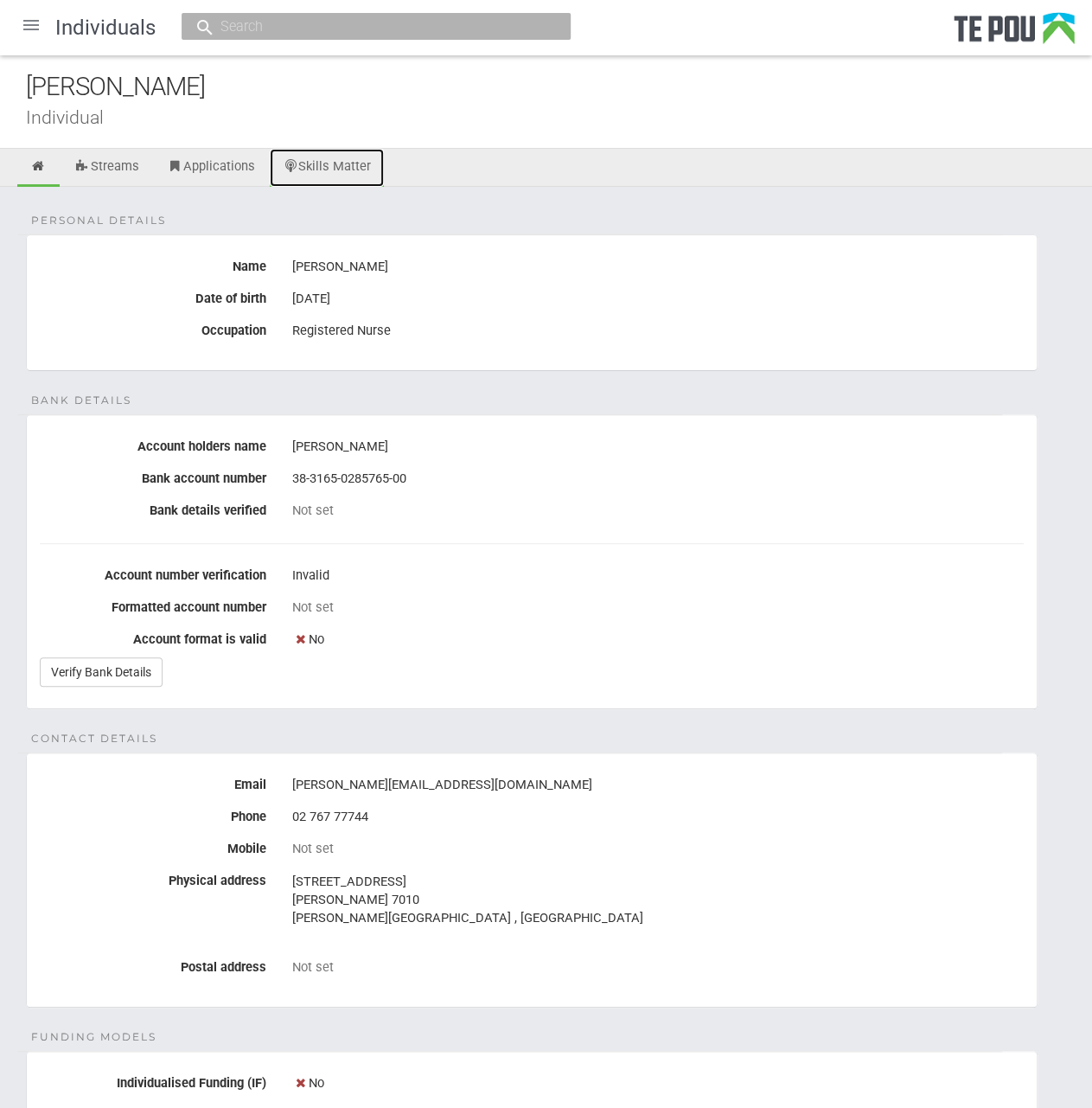
click at [326, 164] on link "Skills Matter" at bounding box center [327, 167] width 115 height 38
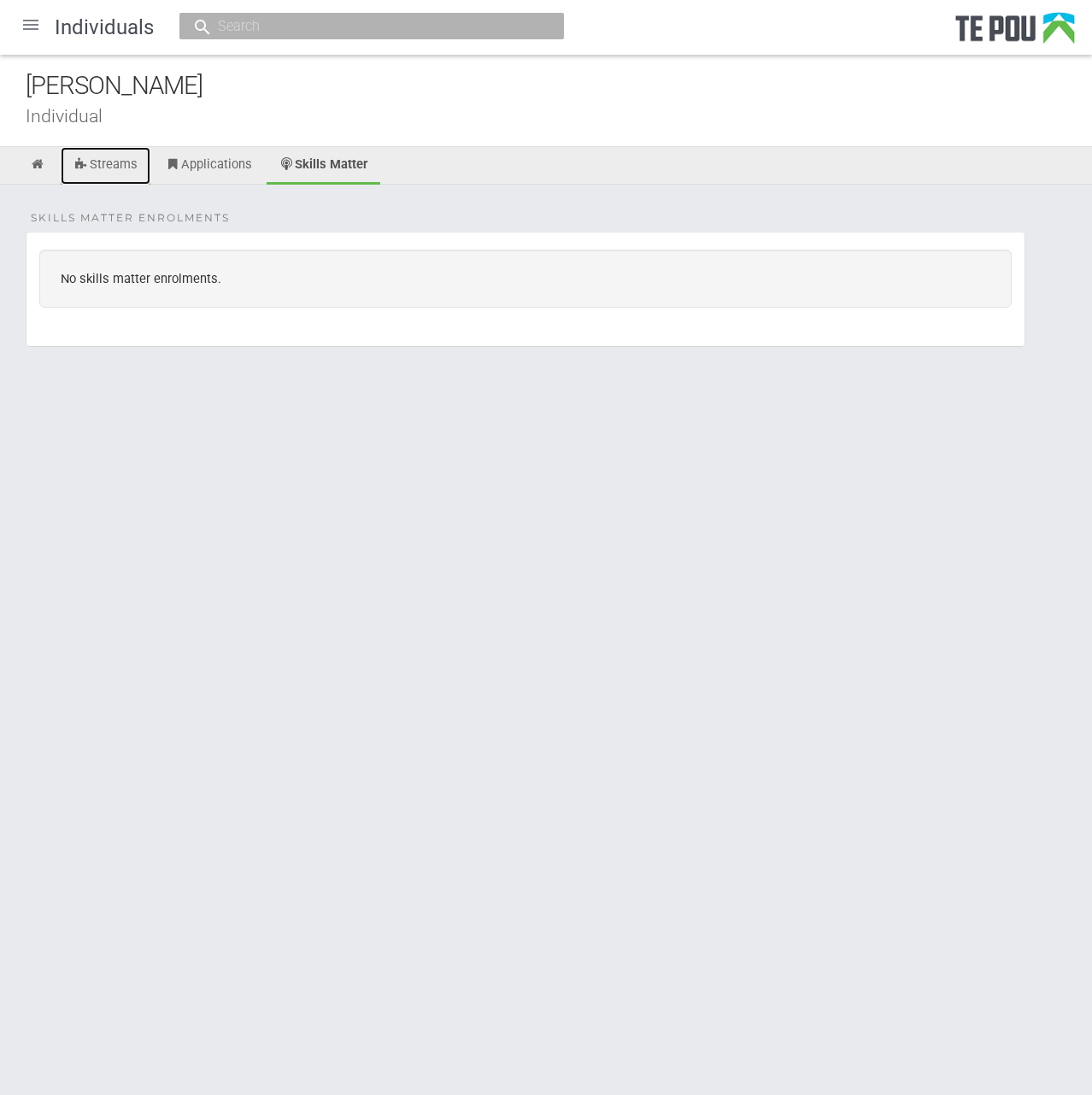
click at [111, 158] on link "Streams" at bounding box center [105, 165] width 89 height 37
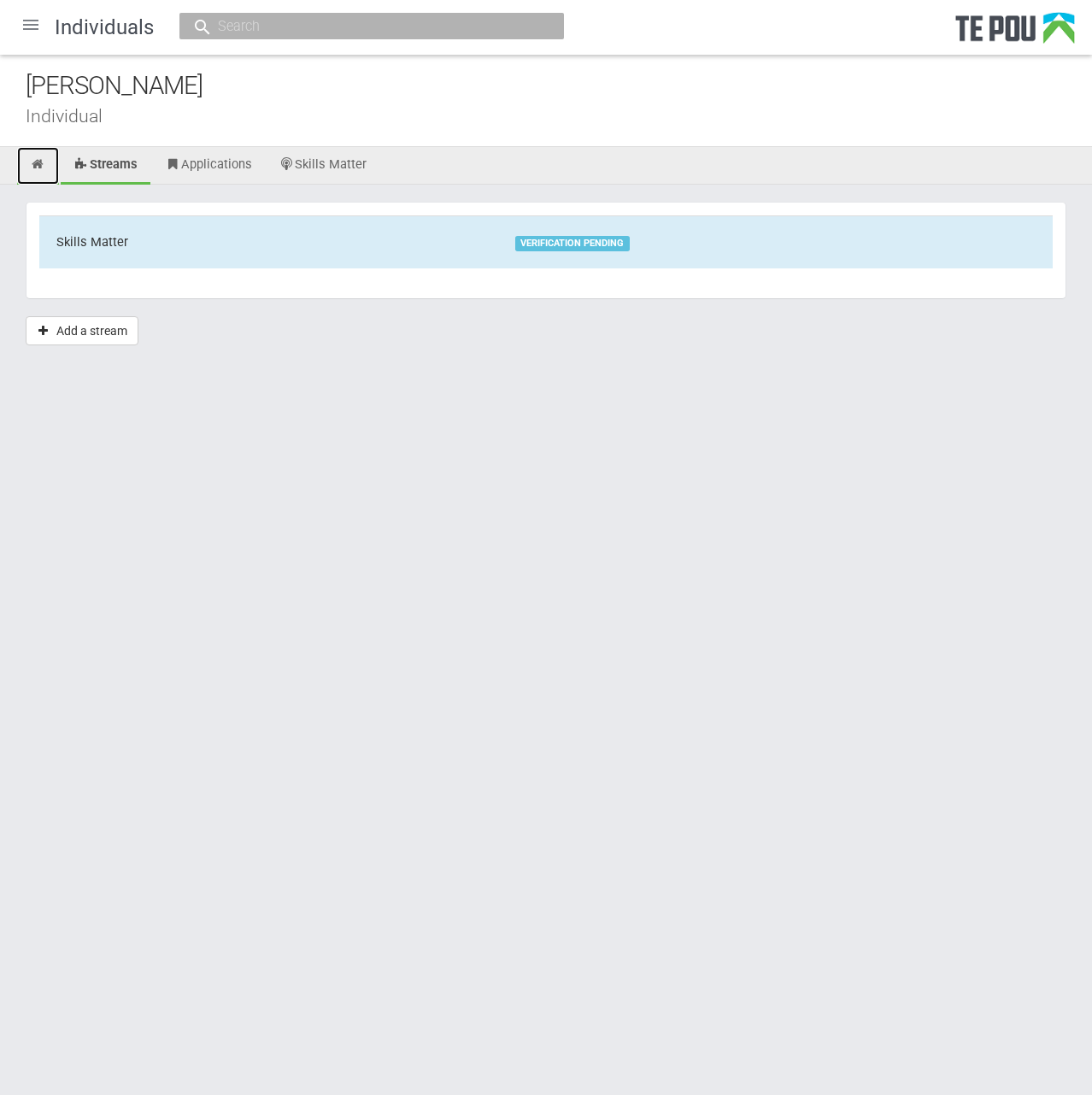
click at [41, 164] on icon at bounding box center [37, 163] width 16 height 12
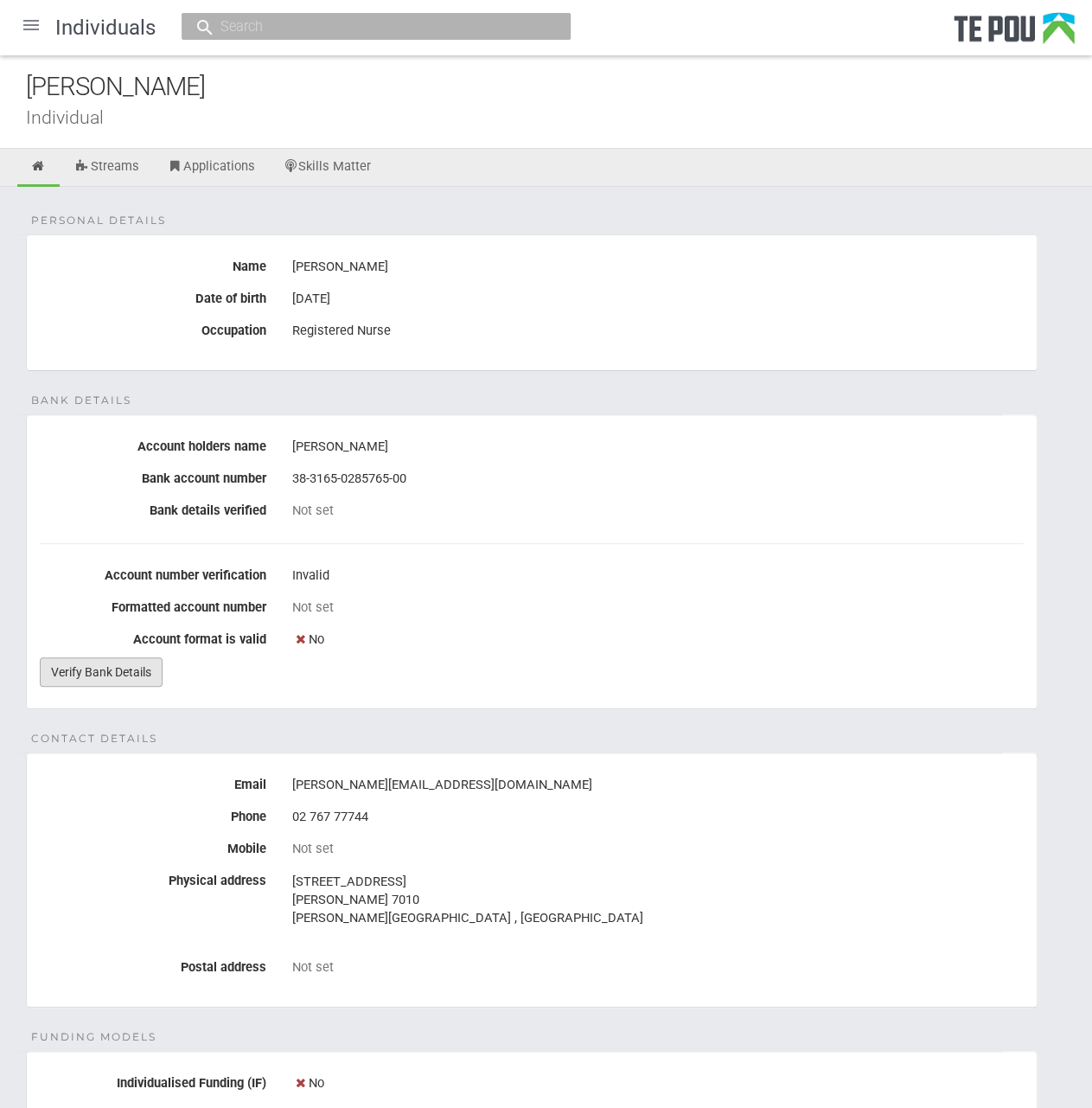
click at [97, 678] on link "Verify Bank Details" at bounding box center [101, 672] width 123 height 29
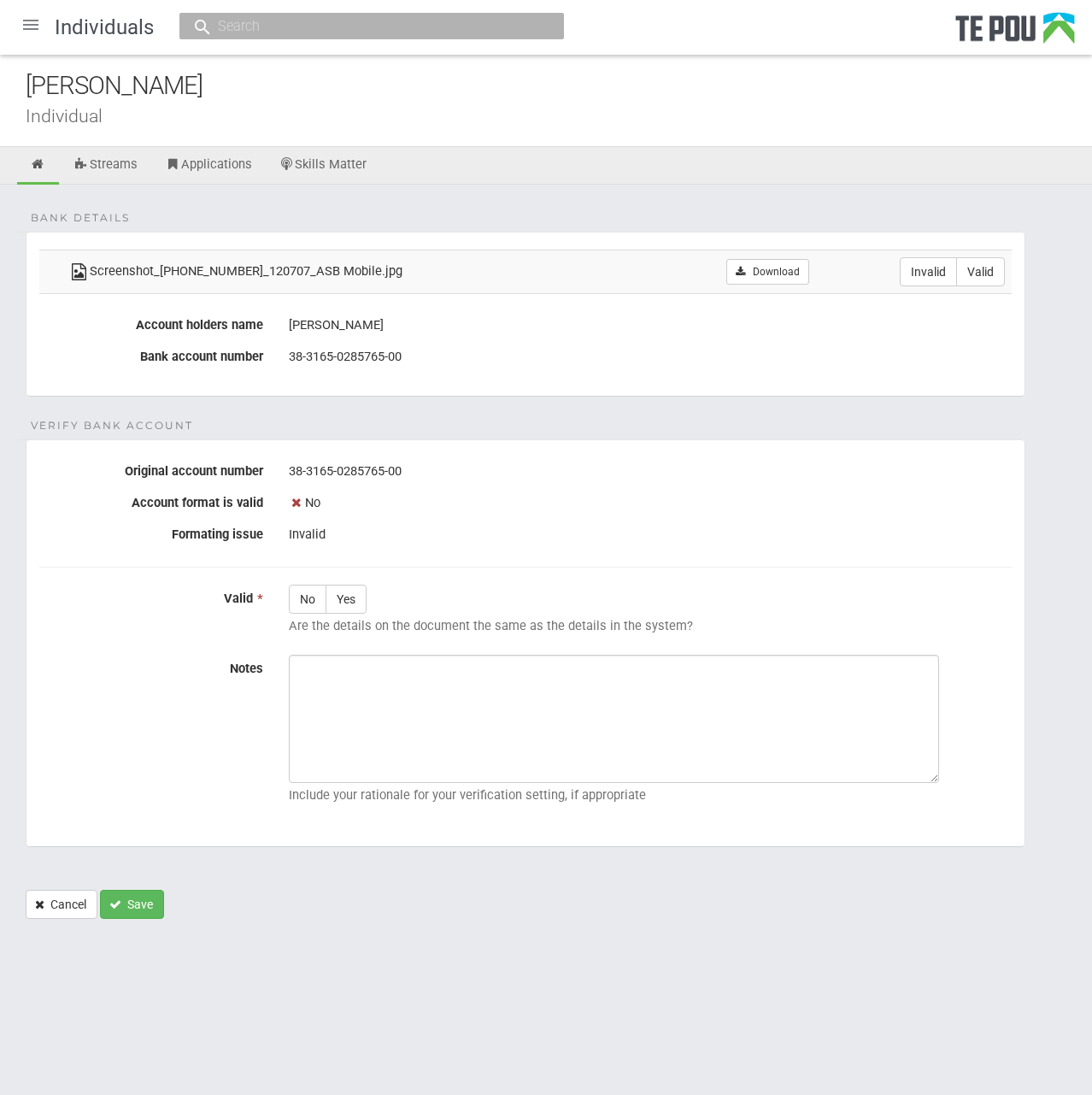
click at [610, 501] on div "No" at bounding box center [651, 504] width 723 height 29
click at [707, 514] on div "No" at bounding box center [651, 504] width 723 height 29
click at [761, 255] on td "Download" at bounding box center [737, 271] width 160 height 43
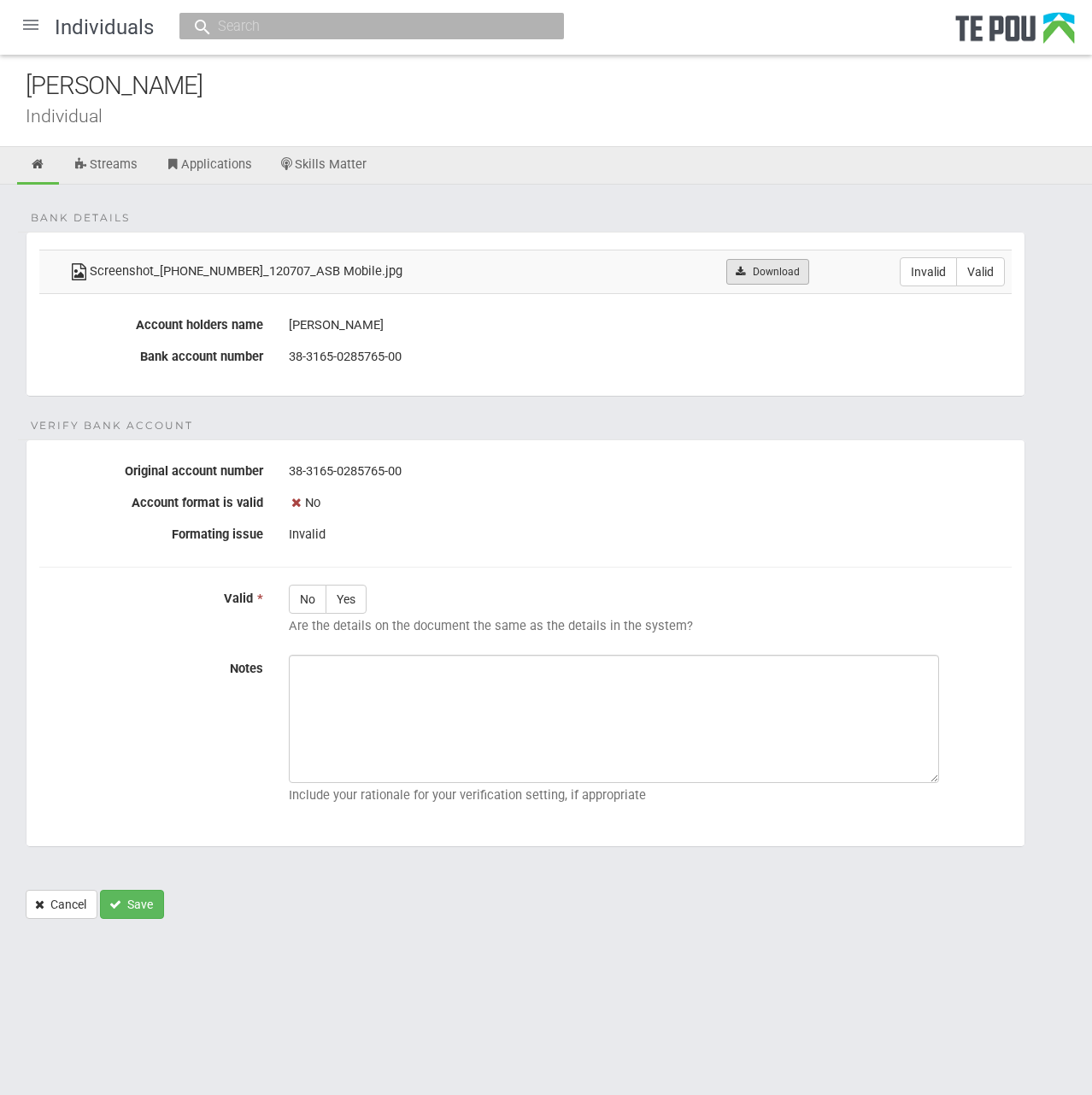
click at [761, 260] on link "Download" at bounding box center [768, 271] width 83 height 26
click at [515, 180] on ul "Streams Applications Skills Matter" at bounding box center [546, 165] width 1092 height 37
click at [34, 166] on icon at bounding box center [37, 163] width 16 height 12
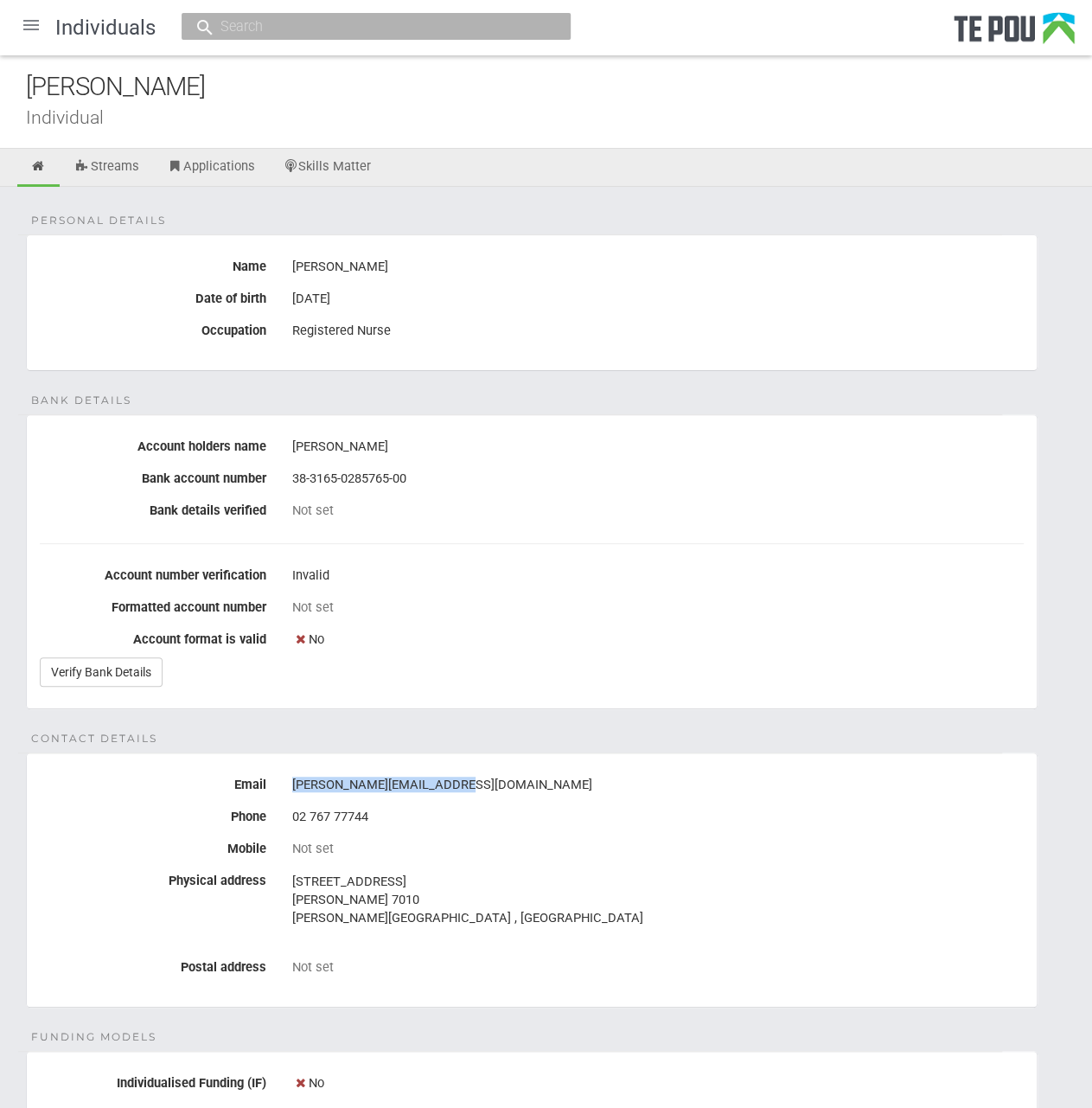
drag, startPoint x: 476, startPoint y: 776, endPoint x: 292, endPoint y: 783, distance: 184.1
click at [293, 783] on div "liam.keogan@nmdhb.govt.nz" at bounding box center [658, 785] width 731 height 29
copy div "liam.keogan@nmdhb.govt.nz"
click at [646, 639] on div "No" at bounding box center [658, 640] width 731 height 29
drag, startPoint x: 172, startPoint y: 81, endPoint x: 28, endPoint y: 82, distance: 144.0
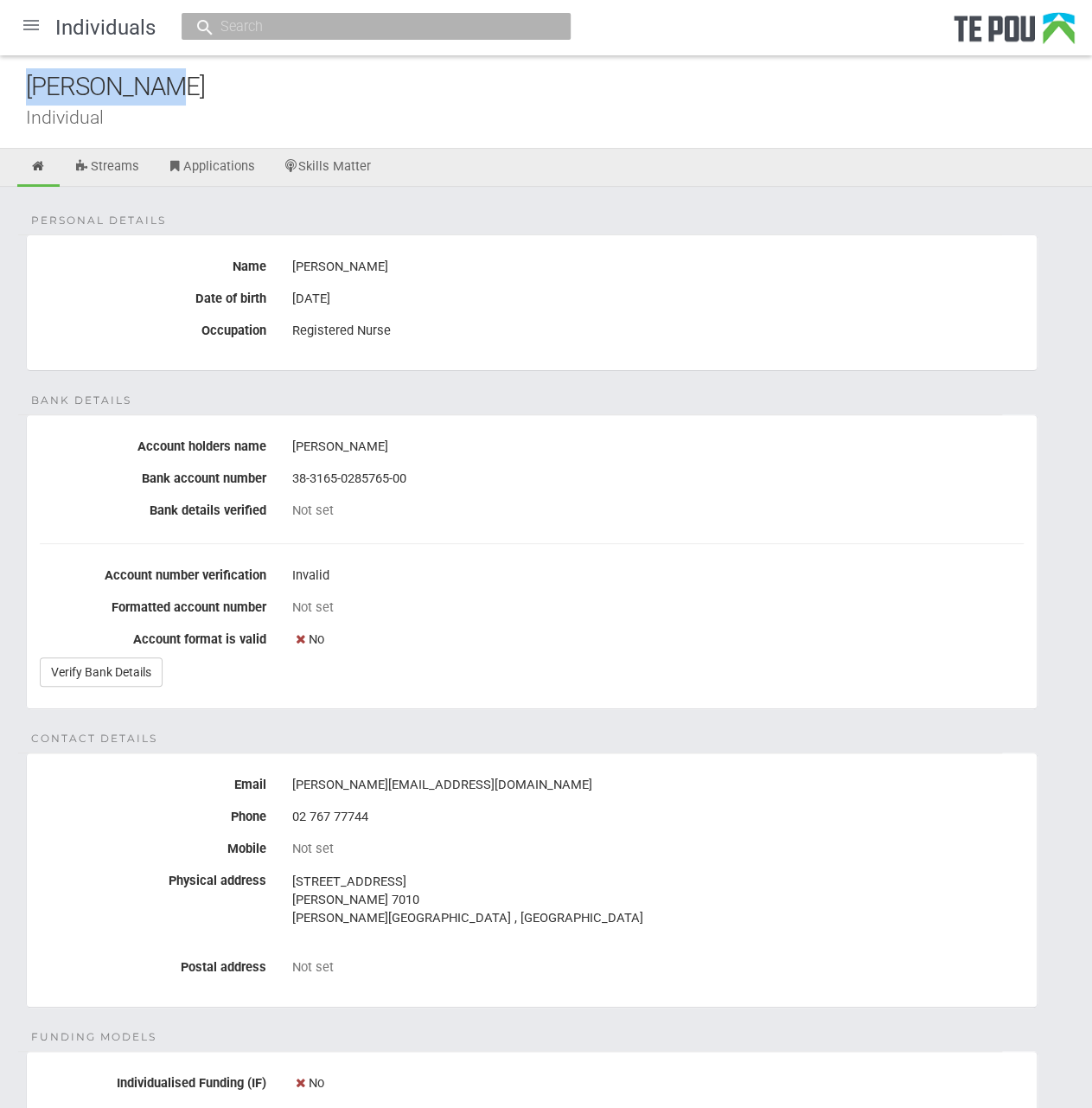
click at [28, 82] on div "Liam Keogan" at bounding box center [559, 87] width 1066 height 37
copy div "Liam Keogan"
click at [35, 24] on div at bounding box center [31, 24] width 42 height 42
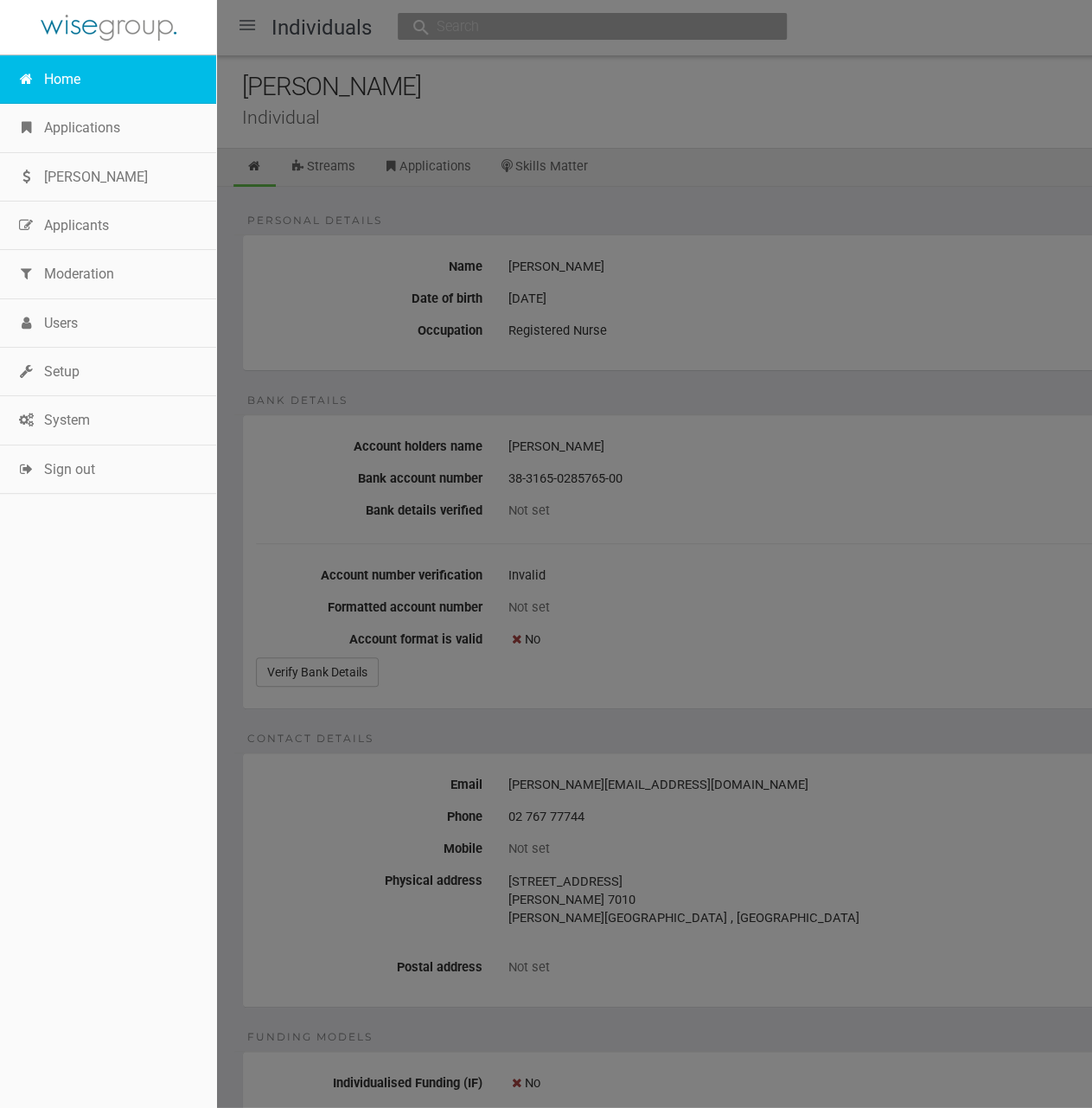
click at [79, 88] on link "Home" at bounding box center [108, 80] width 216 height 49
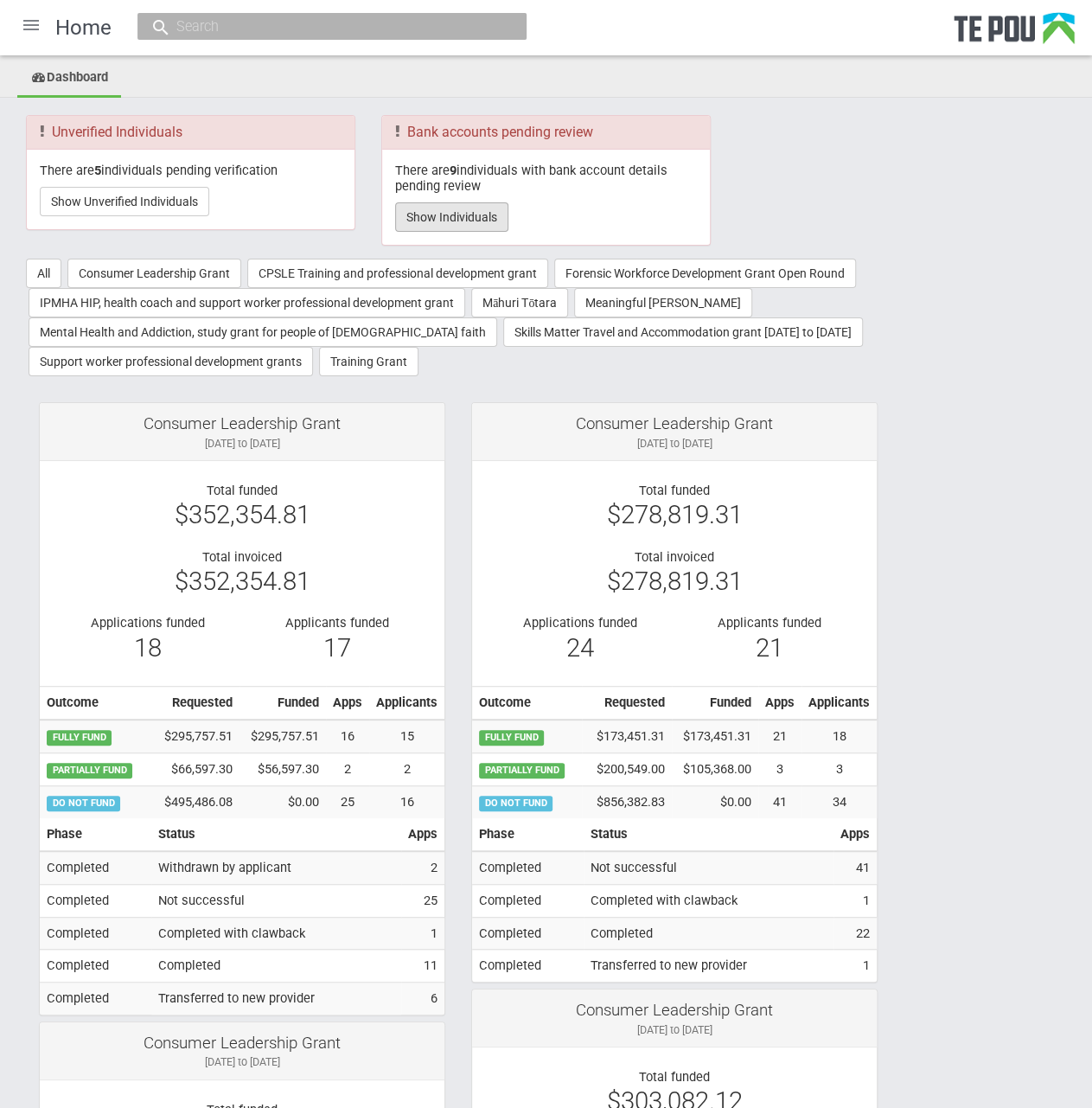
click at [430, 225] on button "Show Individuals" at bounding box center [451, 217] width 113 height 29
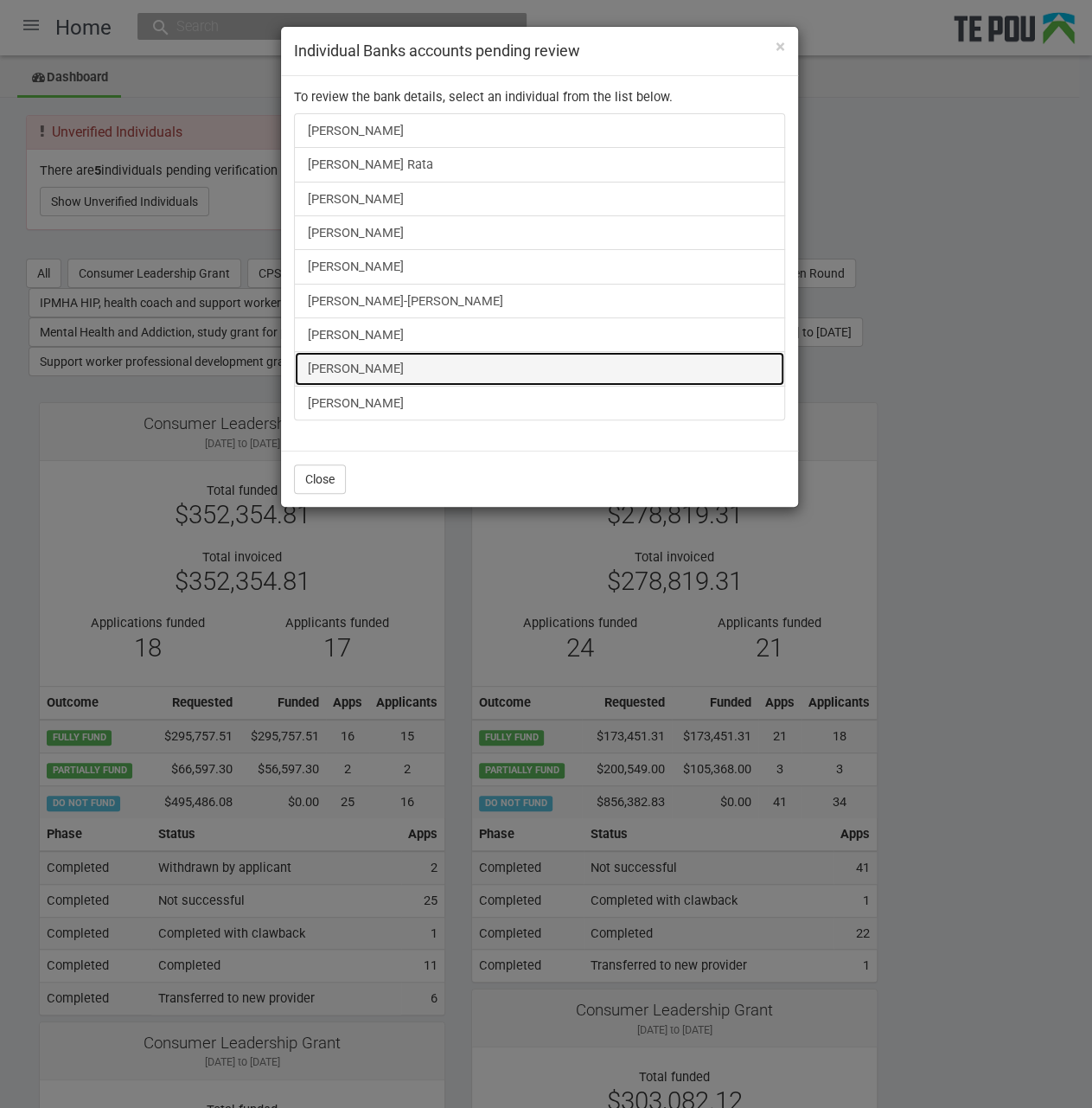
click at [345, 358] on link "ella dawson" at bounding box center [539, 369] width 491 height 35
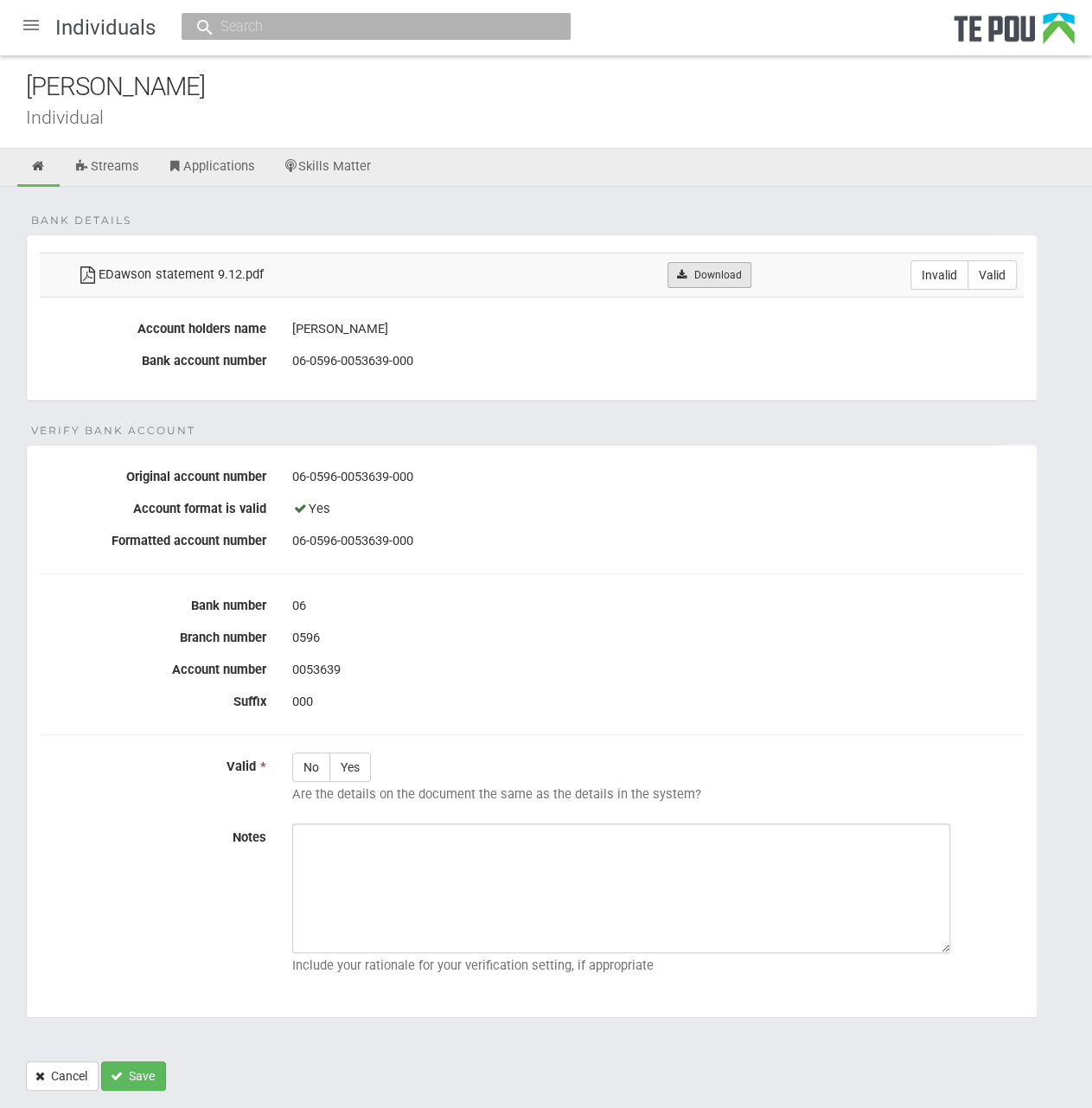
click at [722, 271] on link "Download" at bounding box center [709, 274] width 84 height 26
click at [469, 230] on div "Bank details EDawson statement 9.12.pdf Download Invalid Valid Account holders …" at bounding box center [546, 647] width 1092 height 921
click at [995, 272] on label "Valid" at bounding box center [992, 275] width 50 height 29
radio input "true"
click at [354, 767] on label "Yes" at bounding box center [350, 768] width 42 height 29
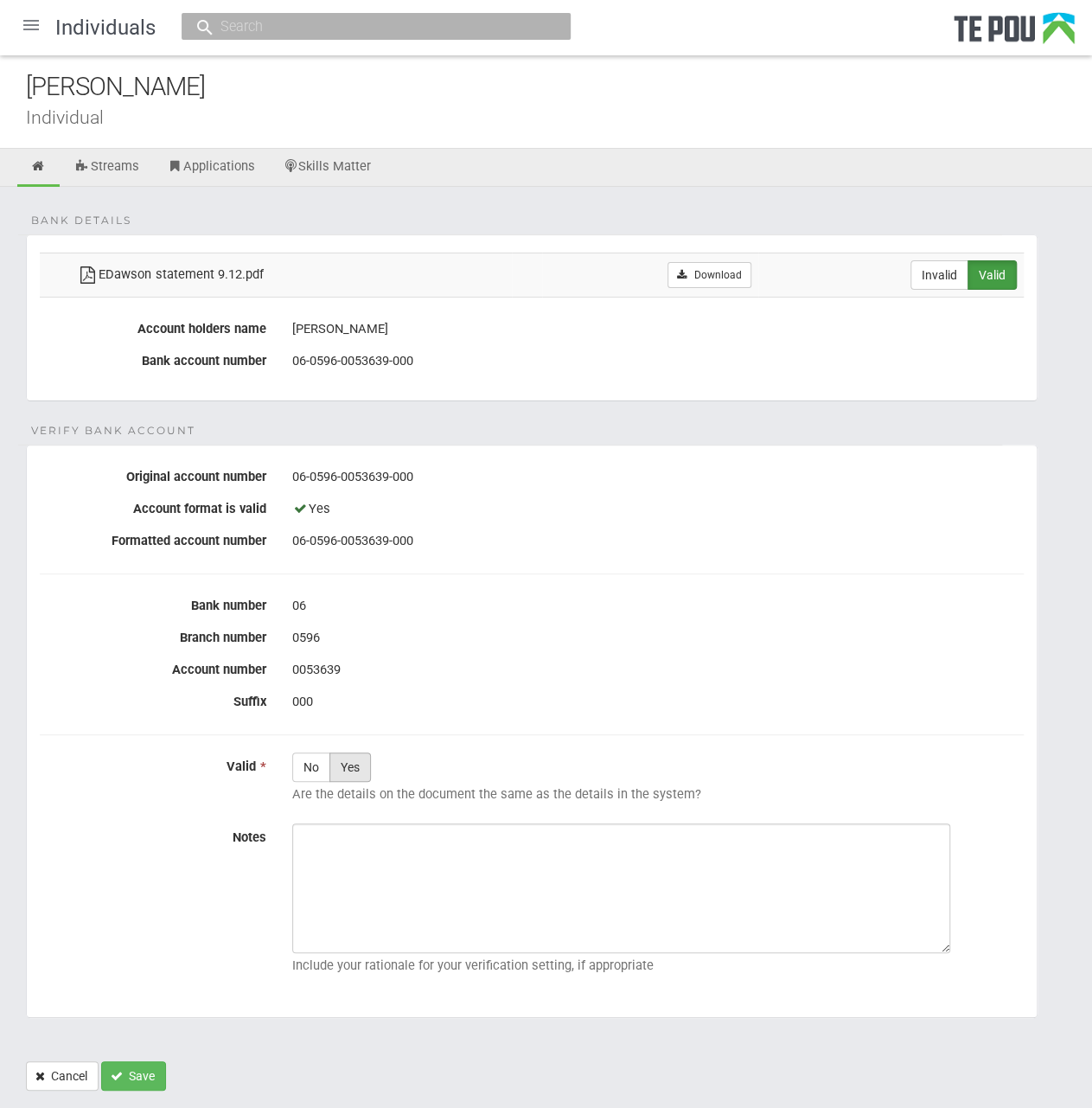
radio input "true"
click at [532, 411] on form "Bank details EDawson statement 9.12.pdf Download Invalid Valid Account holders …" at bounding box center [546, 662] width 1040 height 856
click at [530, 422] on form "Bank details EDawson statement 9.12.pdf Download Invalid Valid Account holders …" at bounding box center [546, 662] width 1040 height 856
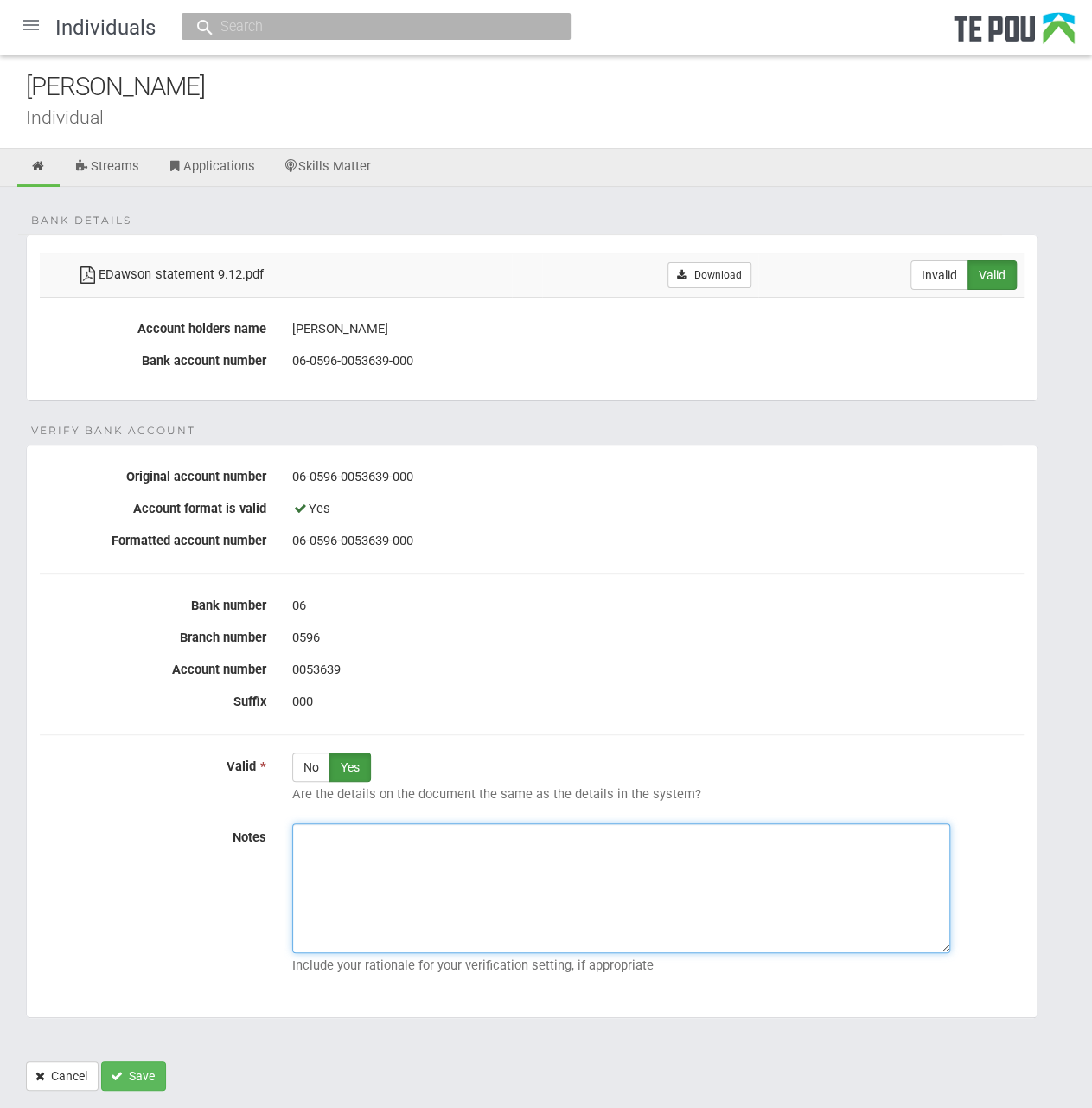
click at [479, 901] on textarea "Notes" at bounding box center [621, 887] width 658 height 129
paste textarea "Verified by Melody @ 11/8/2025"
click at [423, 937] on textarea "Verified by Melody @ 11/8/2025" at bounding box center [621, 887] width 658 height 129
type textarea "Verified by Melody @ 11/8/2025"
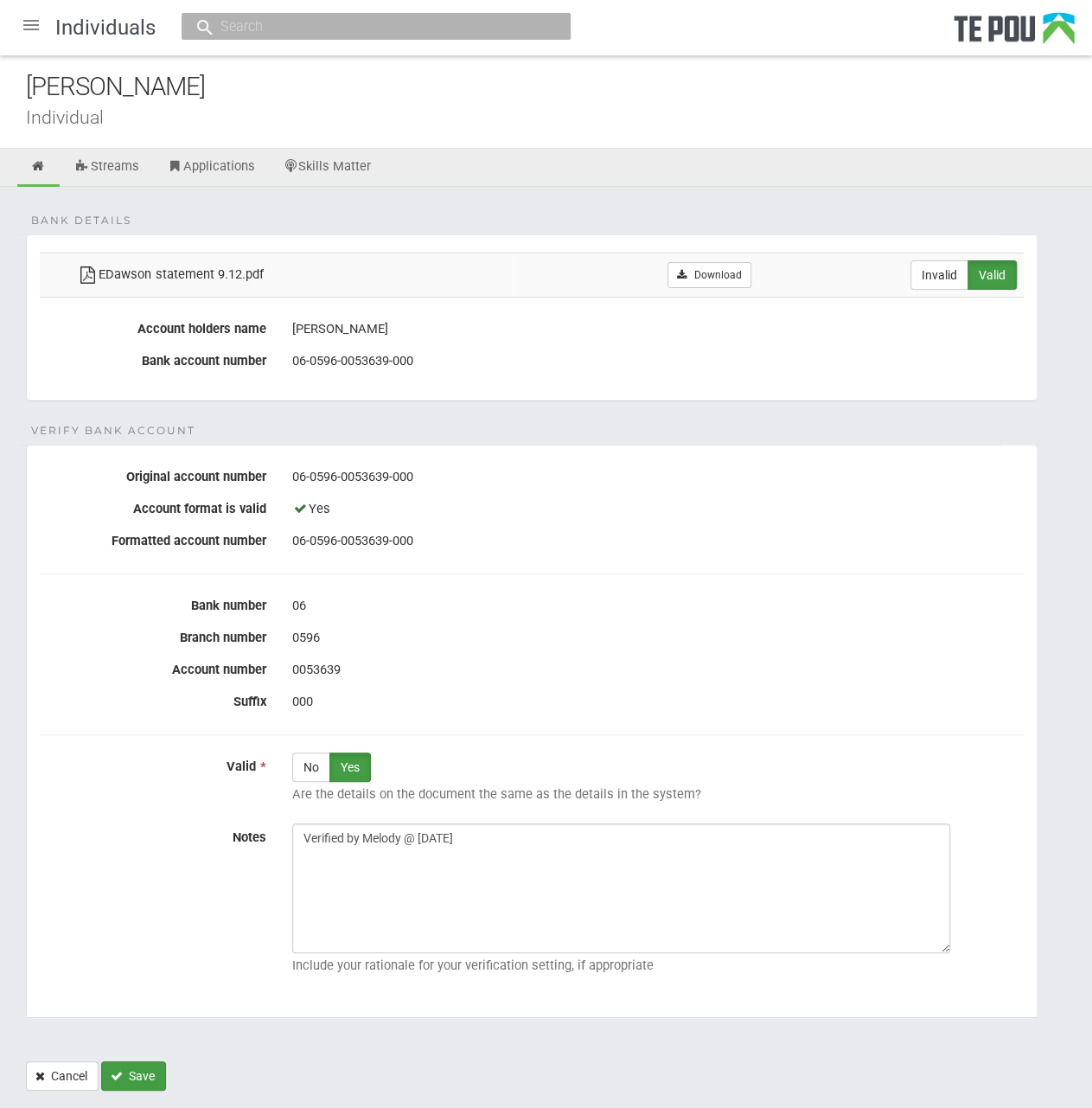
click at [136, 1076] on button "Save" at bounding box center [133, 1076] width 65 height 29
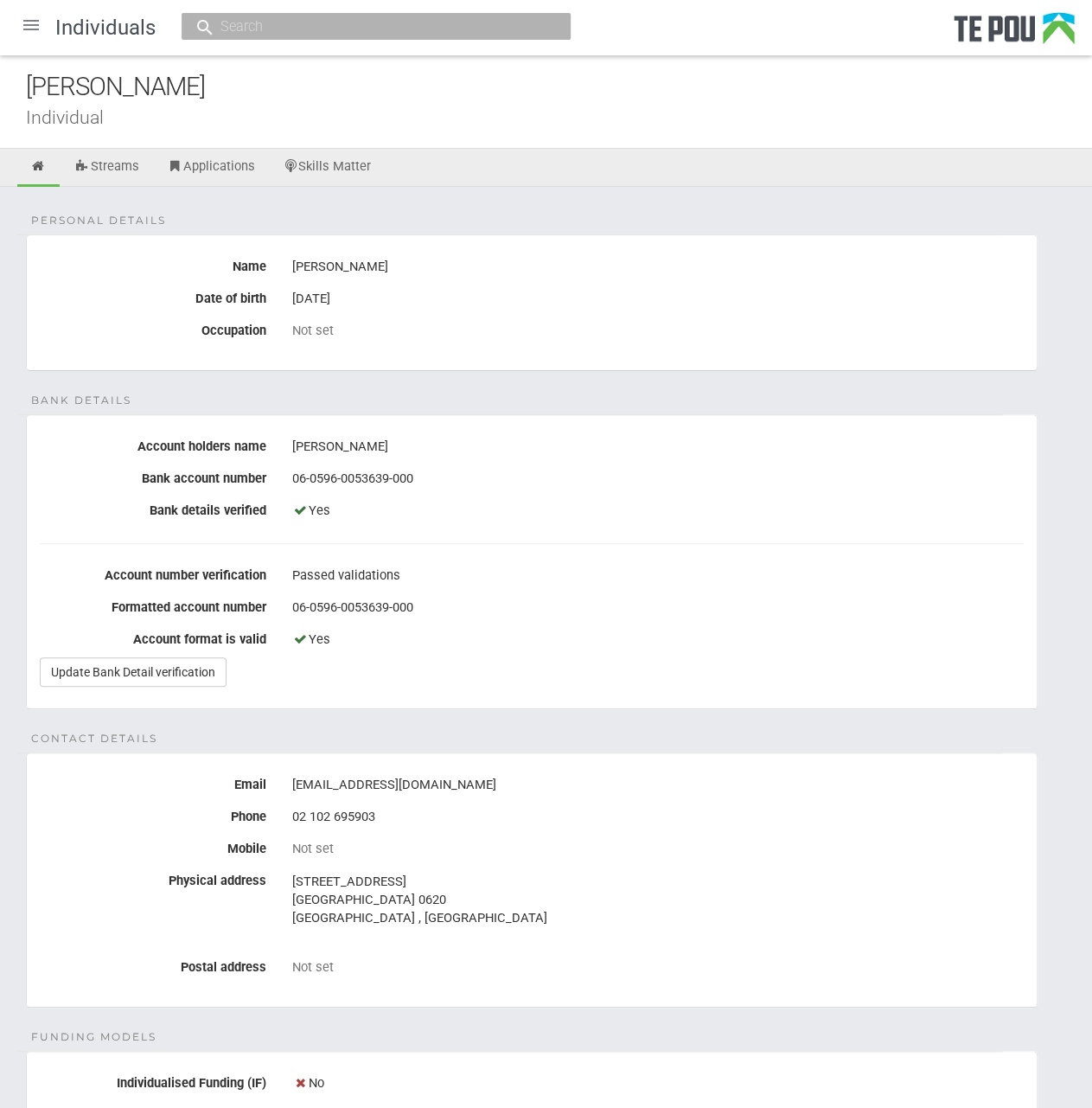
click at [24, 27] on div at bounding box center [31, 24] width 42 height 42
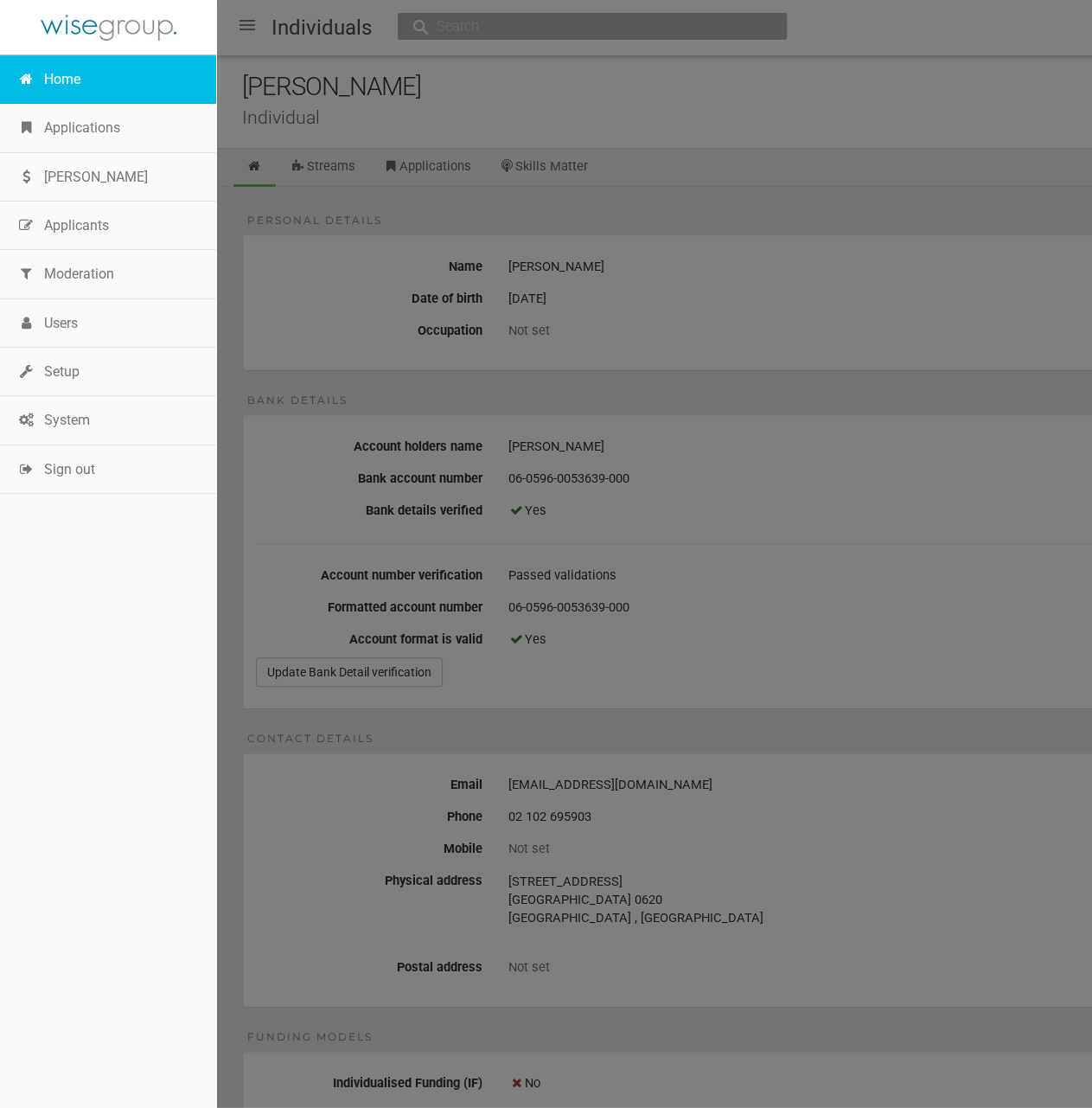
click at [43, 63] on link "Home" at bounding box center [108, 80] width 216 height 49
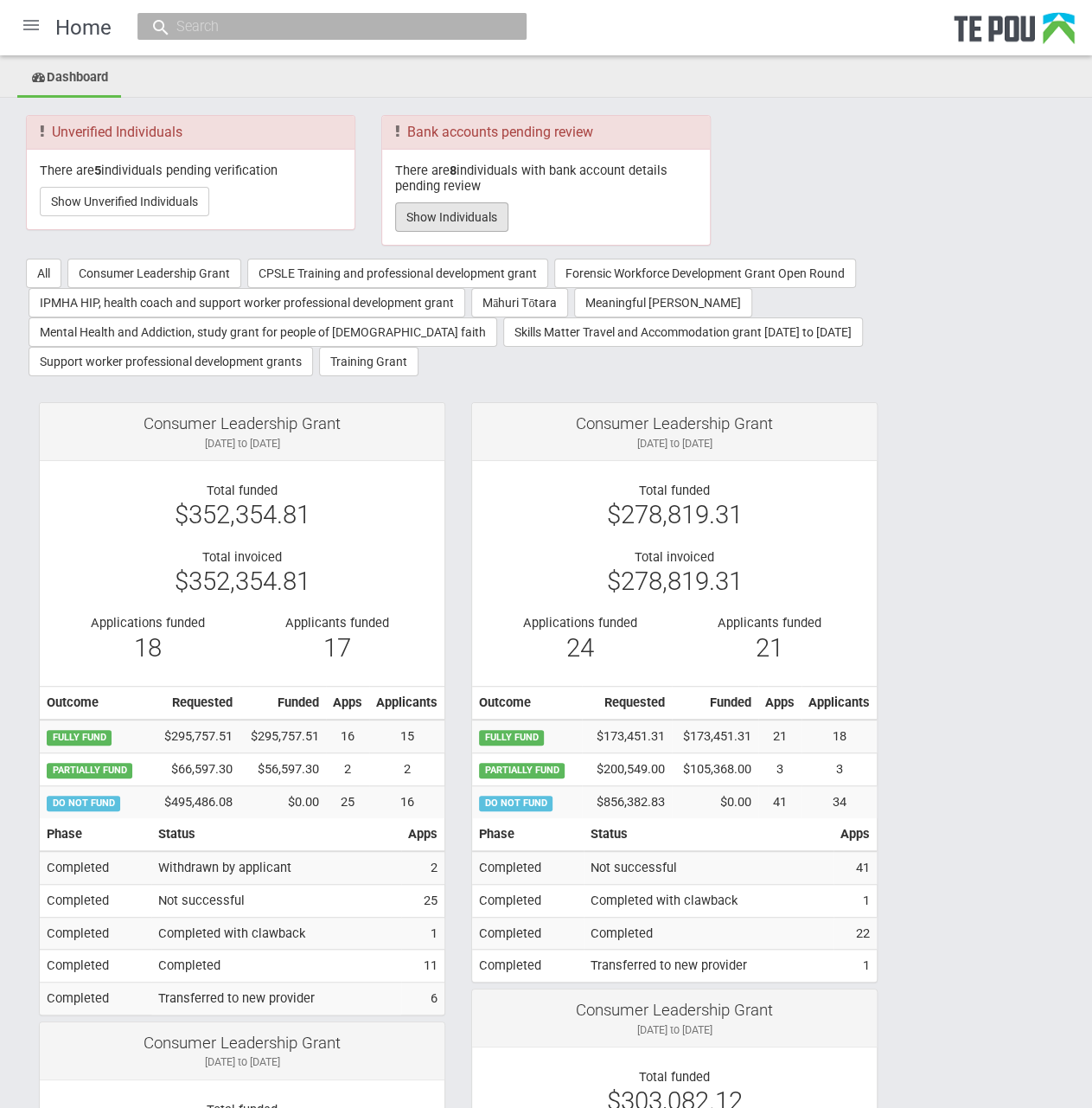
click at [467, 212] on button "Show Individuals" at bounding box center [451, 217] width 113 height 29
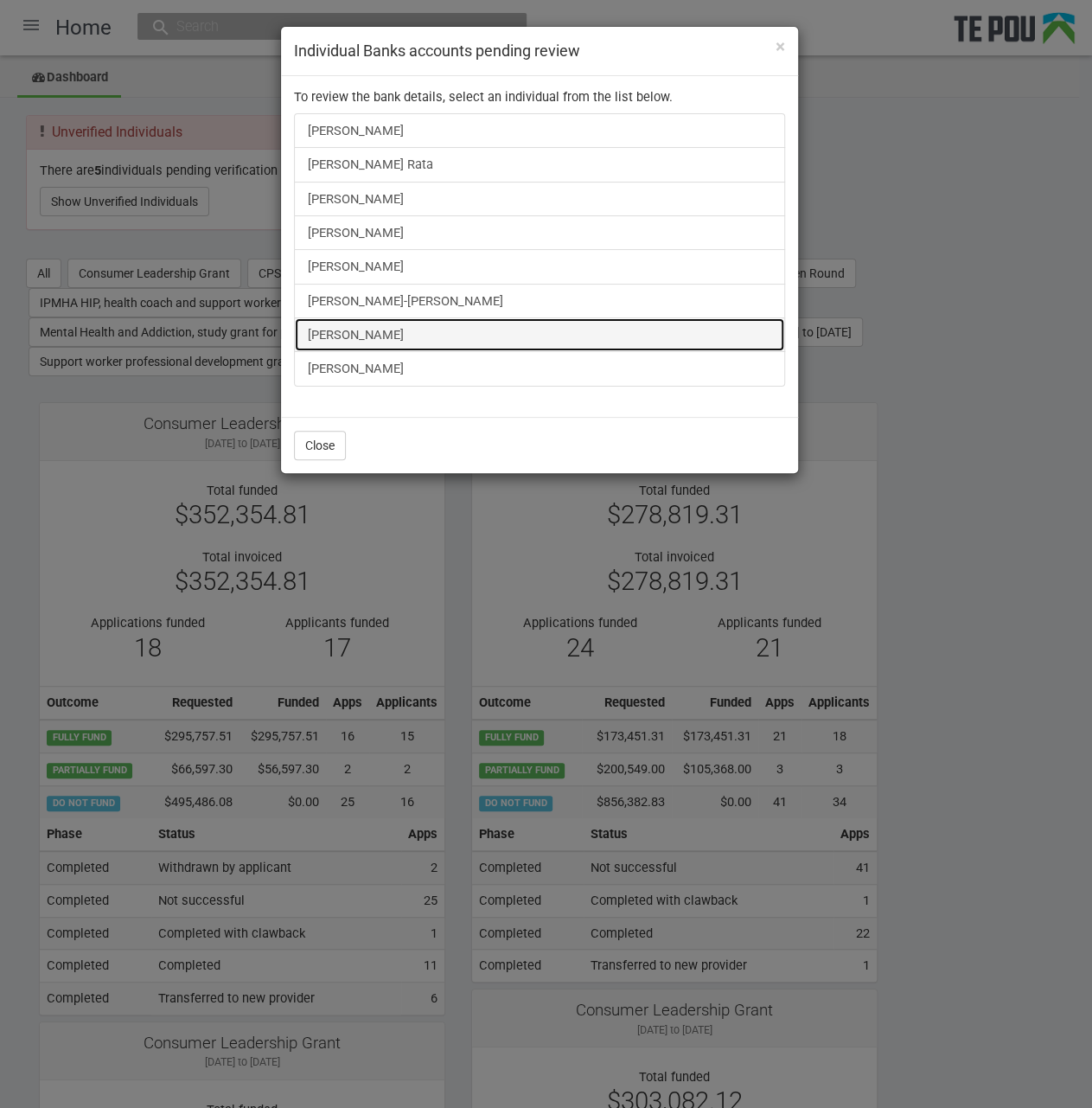
click at [347, 327] on link "victoria willard" at bounding box center [539, 335] width 491 height 35
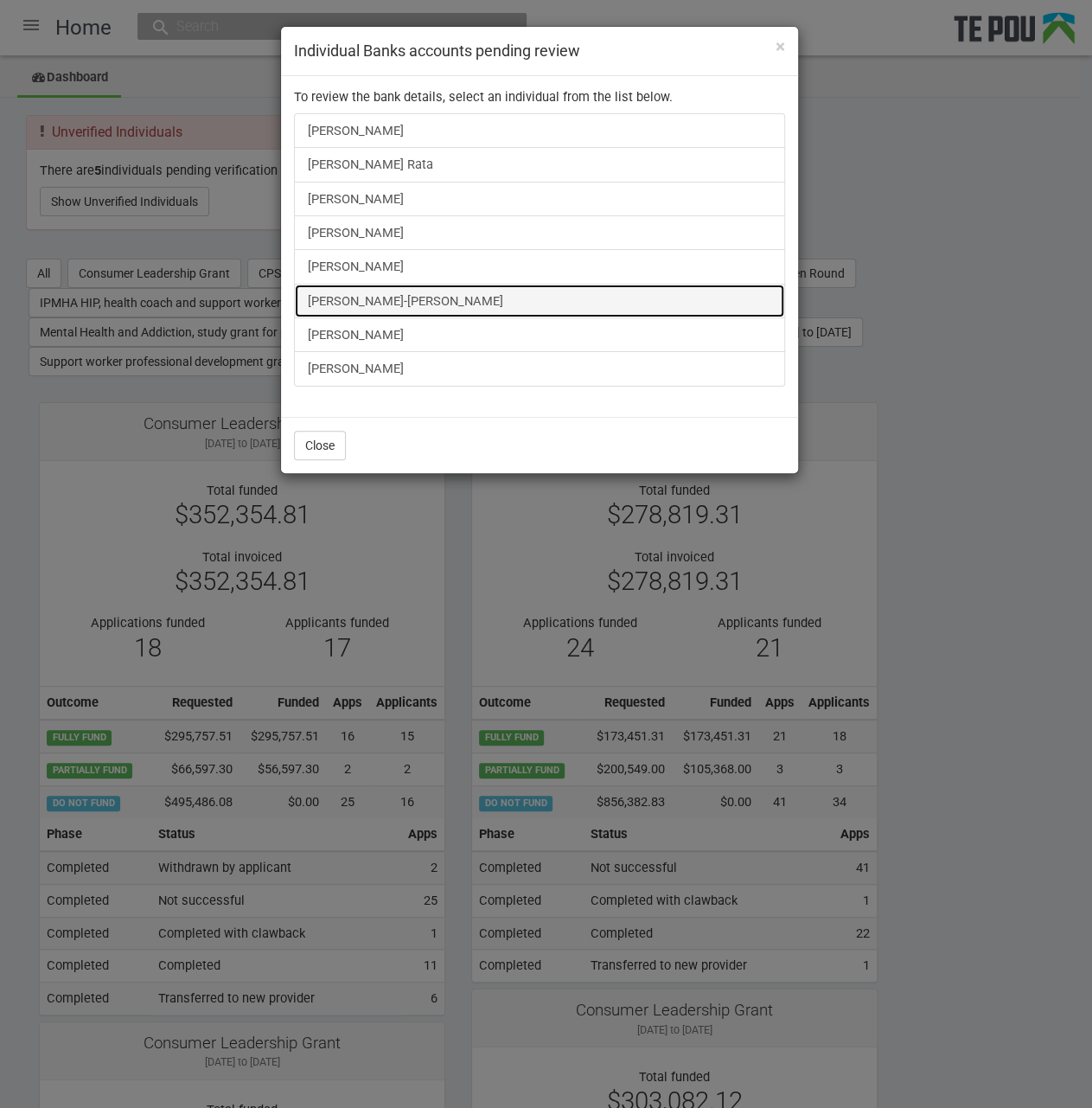
click at [388, 300] on link "Tyler Mitai-Sykes" at bounding box center [539, 302] width 491 height 35
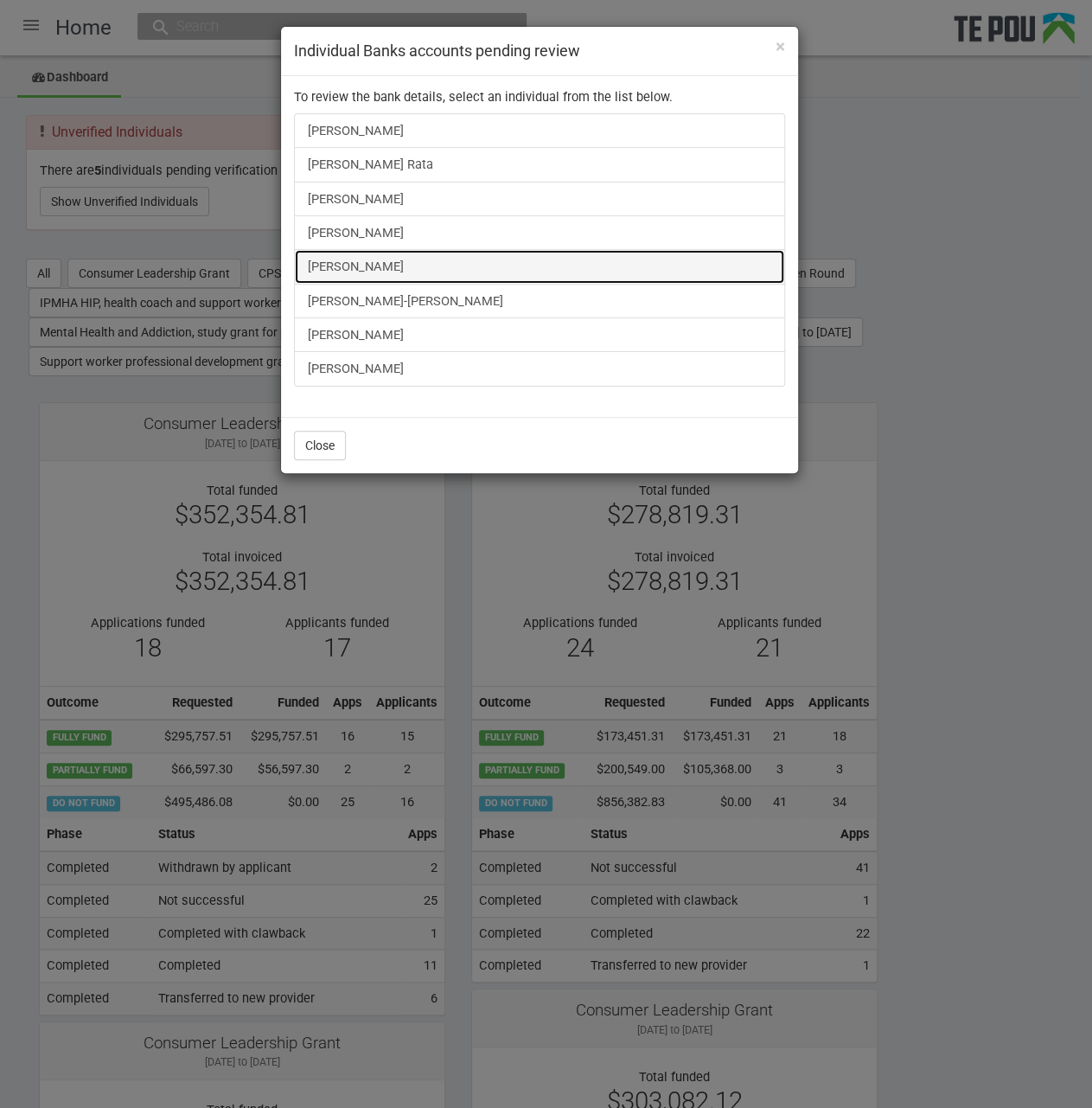
click at [354, 263] on link "victoria willard" at bounding box center [539, 267] width 491 height 35
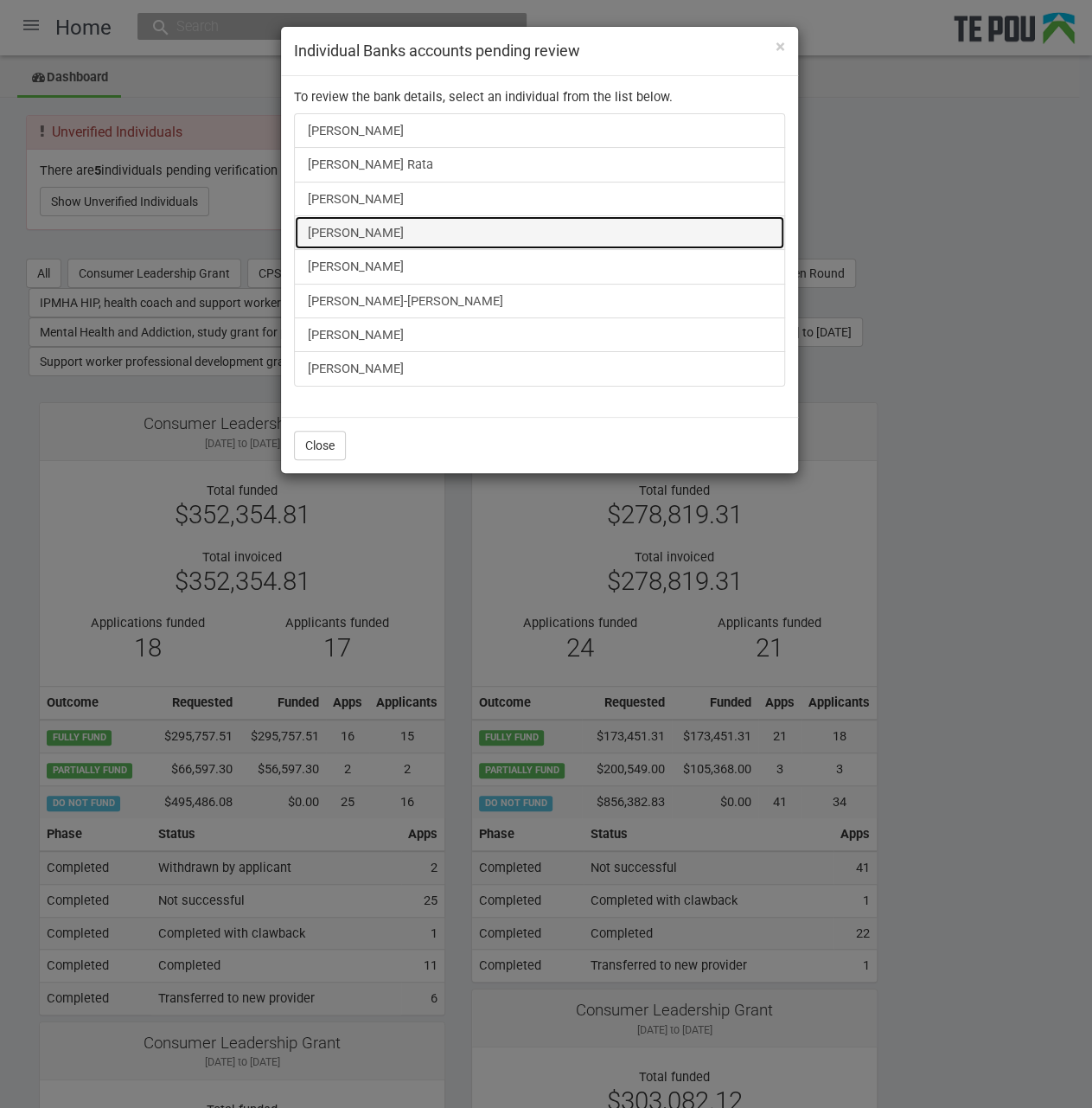
click at [324, 235] on link "Elizabeth Choyce" at bounding box center [539, 232] width 491 height 35
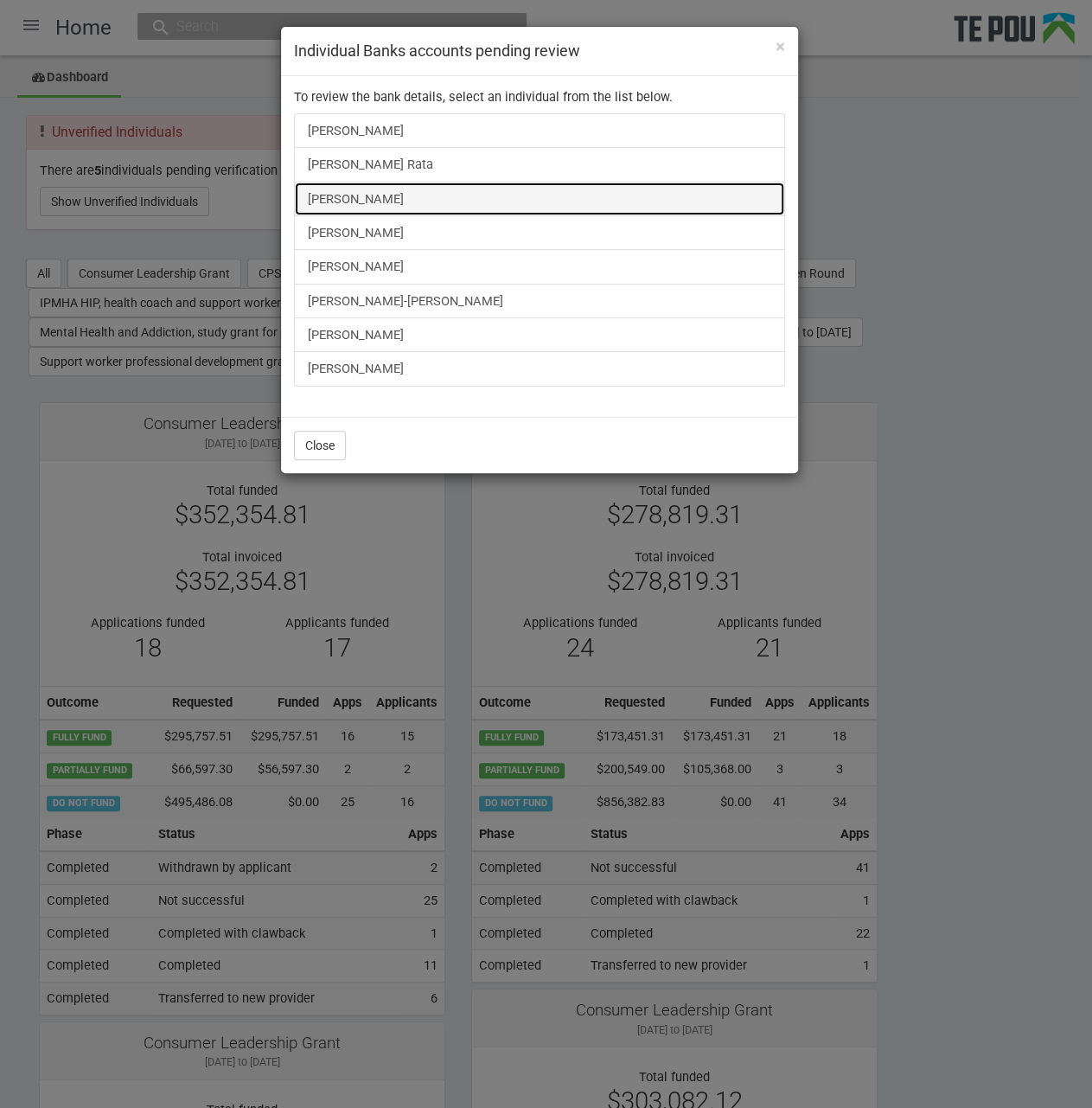
click at [353, 192] on link "[PERSON_NAME]" at bounding box center [539, 199] width 491 height 35
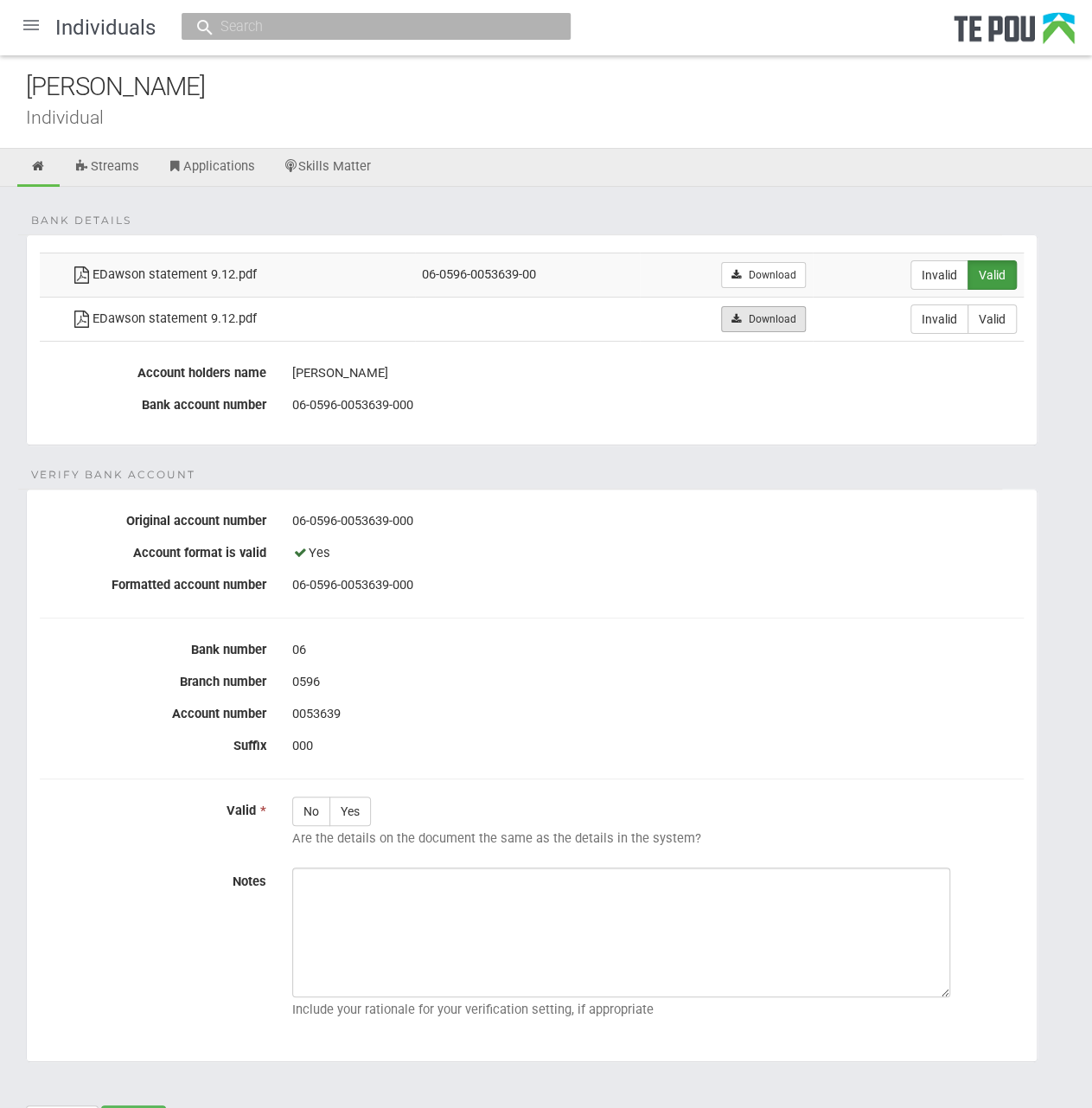
click at [767, 316] on link "Download" at bounding box center [763, 319] width 84 height 26
click at [523, 126] on div "Daniella Dawson Individual" at bounding box center [546, 102] width 1092 height 93
click at [520, 126] on div "Daniella Dawson Individual" at bounding box center [546, 102] width 1092 height 93
click at [1000, 316] on label "Valid" at bounding box center [992, 319] width 50 height 29
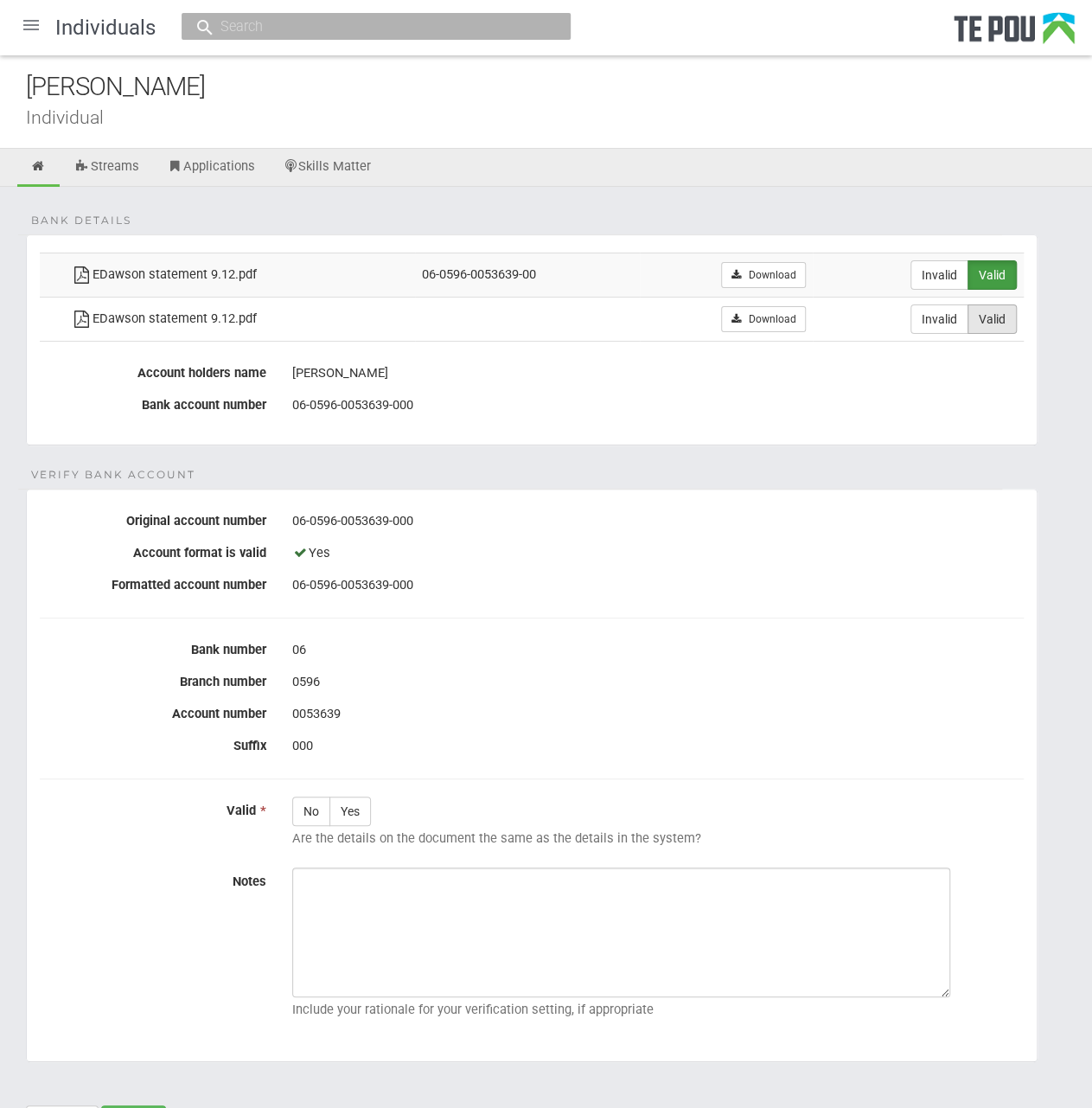
radio input "true"
click at [368, 811] on label "Yes" at bounding box center [350, 811] width 42 height 29
radio input "true"
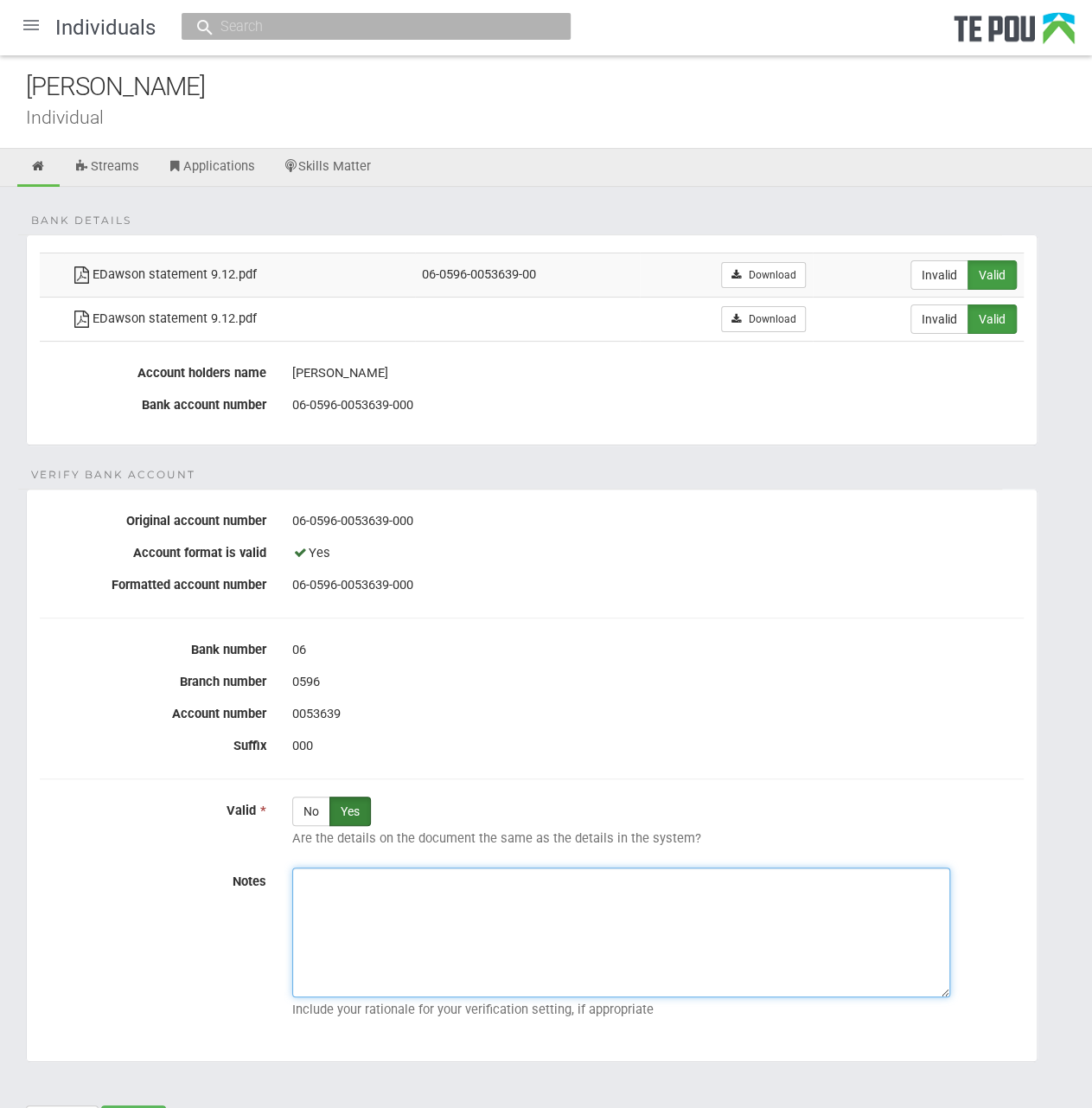
click at [401, 894] on textarea "Notes" at bounding box center [621, 932] width 658 height 129
paste textarea "Verified by Melody @ [DATE]"
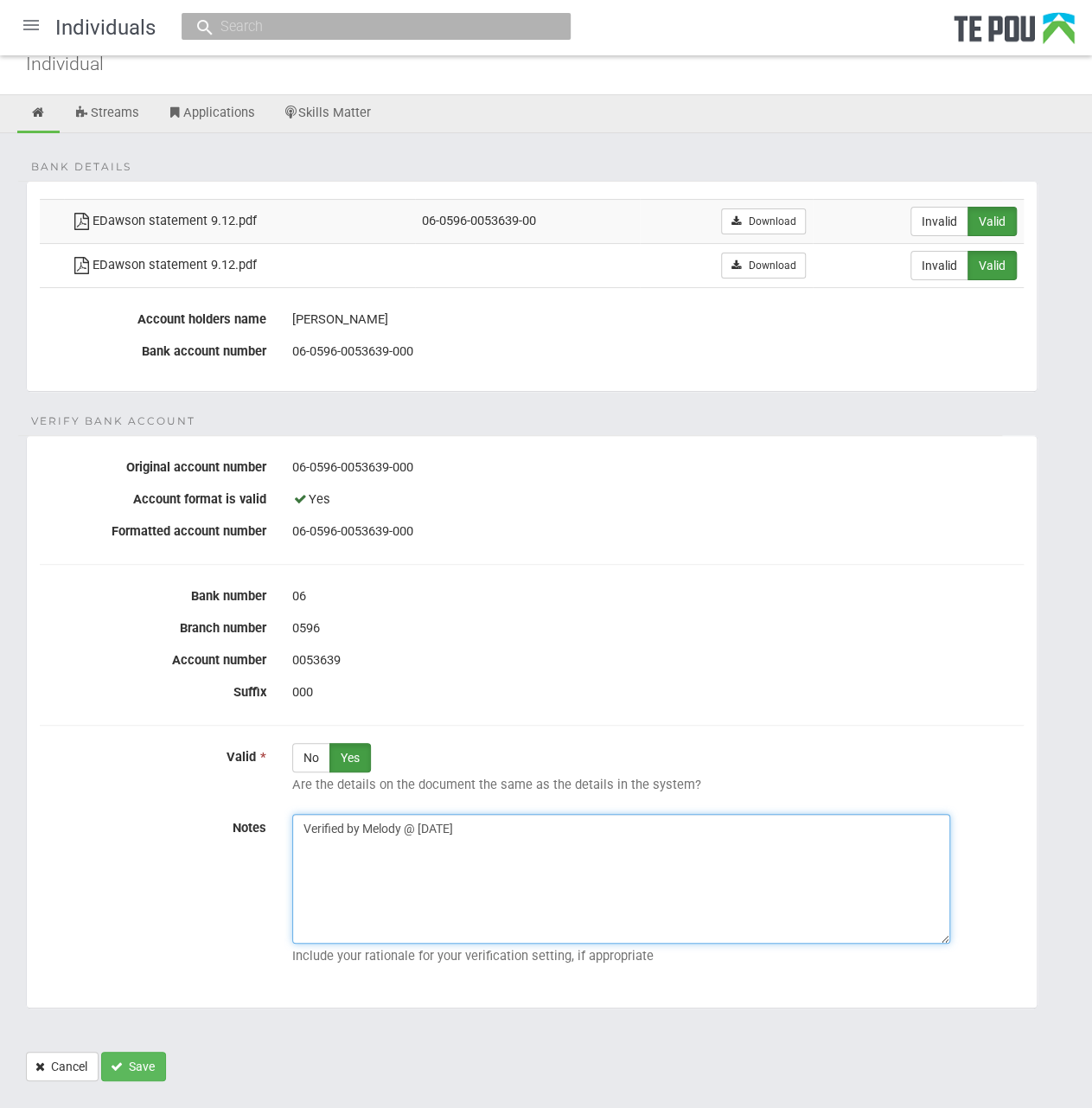
scroll to position [81, 0]
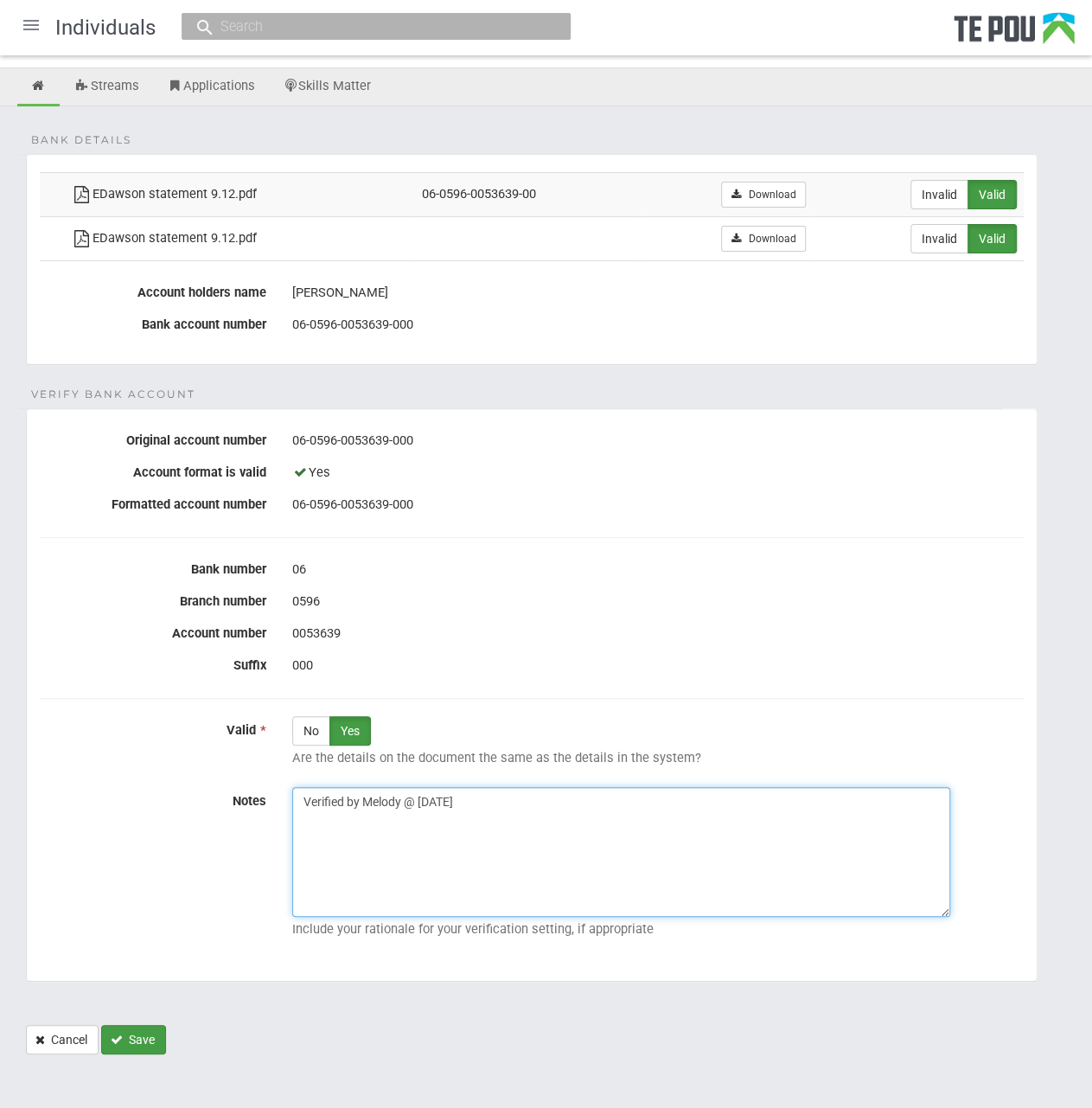
type textarea "Verified by Melody @ [DATE]"
click at [138, 1031] on button "Save" at bounding box center [133, 1040] width 65 height 29
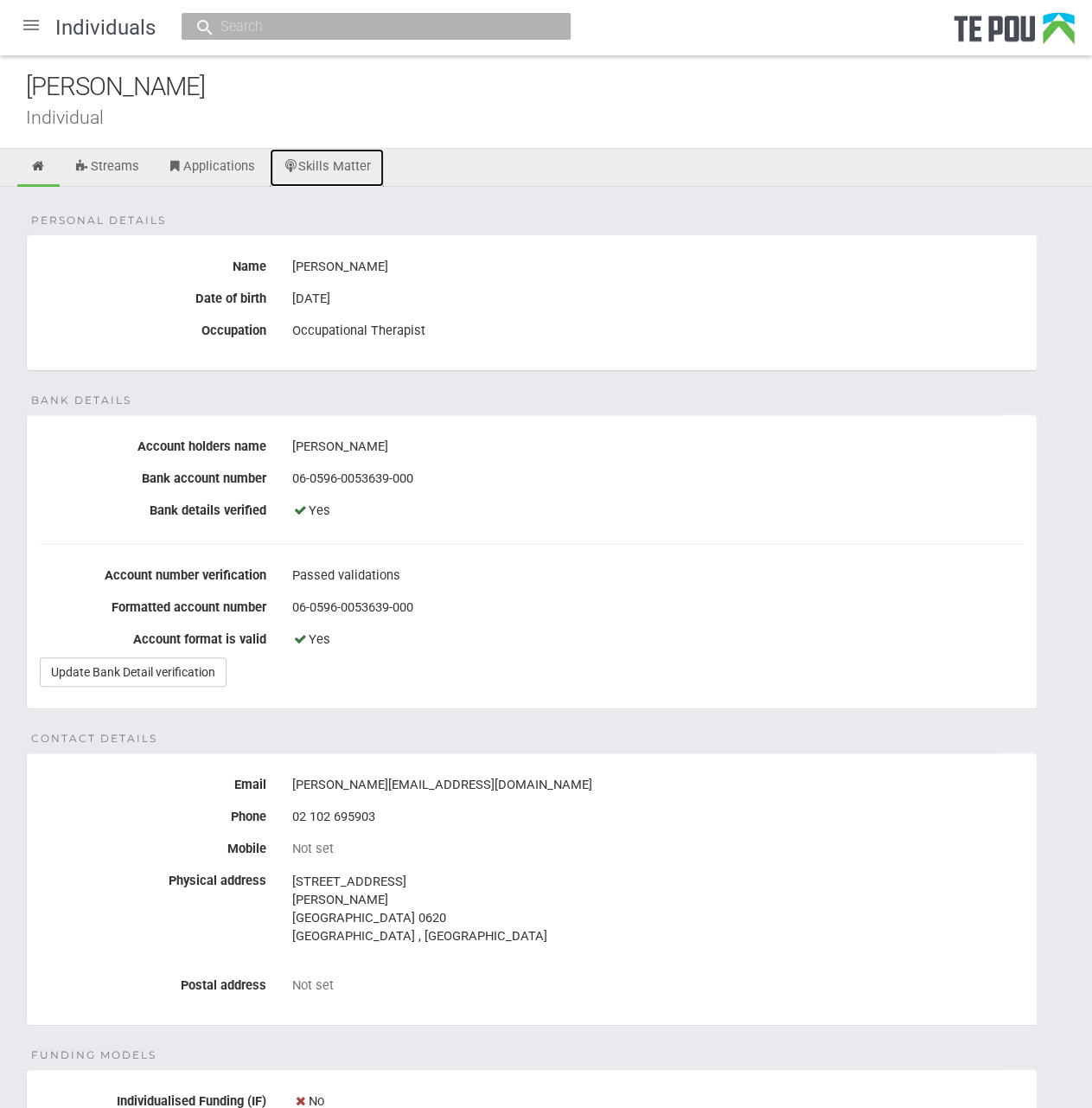
click at [342, 173] on link "Skills Matter" at bounding box center [327, 167] width 115 height 38
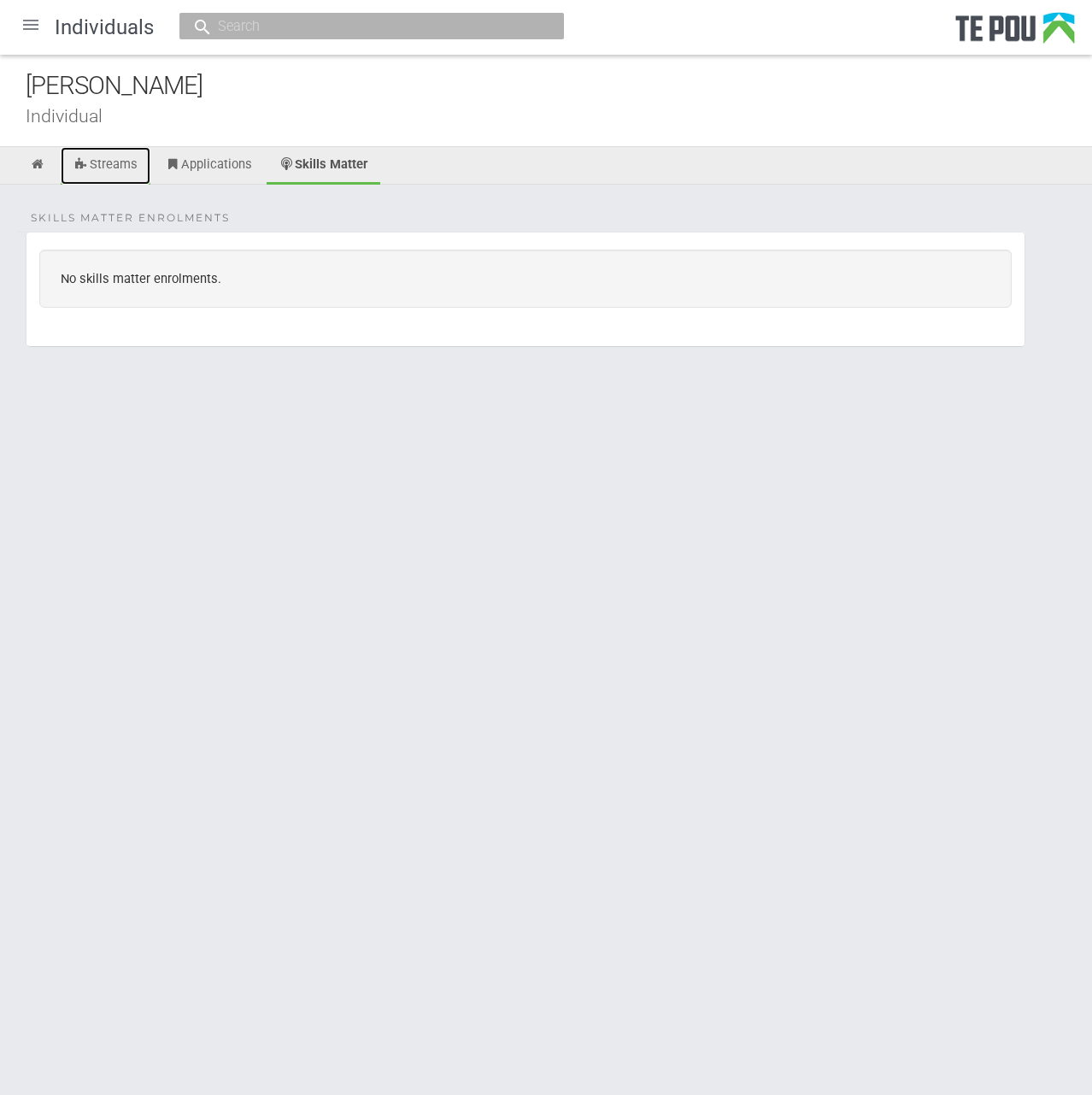
click at [125, 162] on link "Streams" at bounding box center [105, 165] width 89 height 37
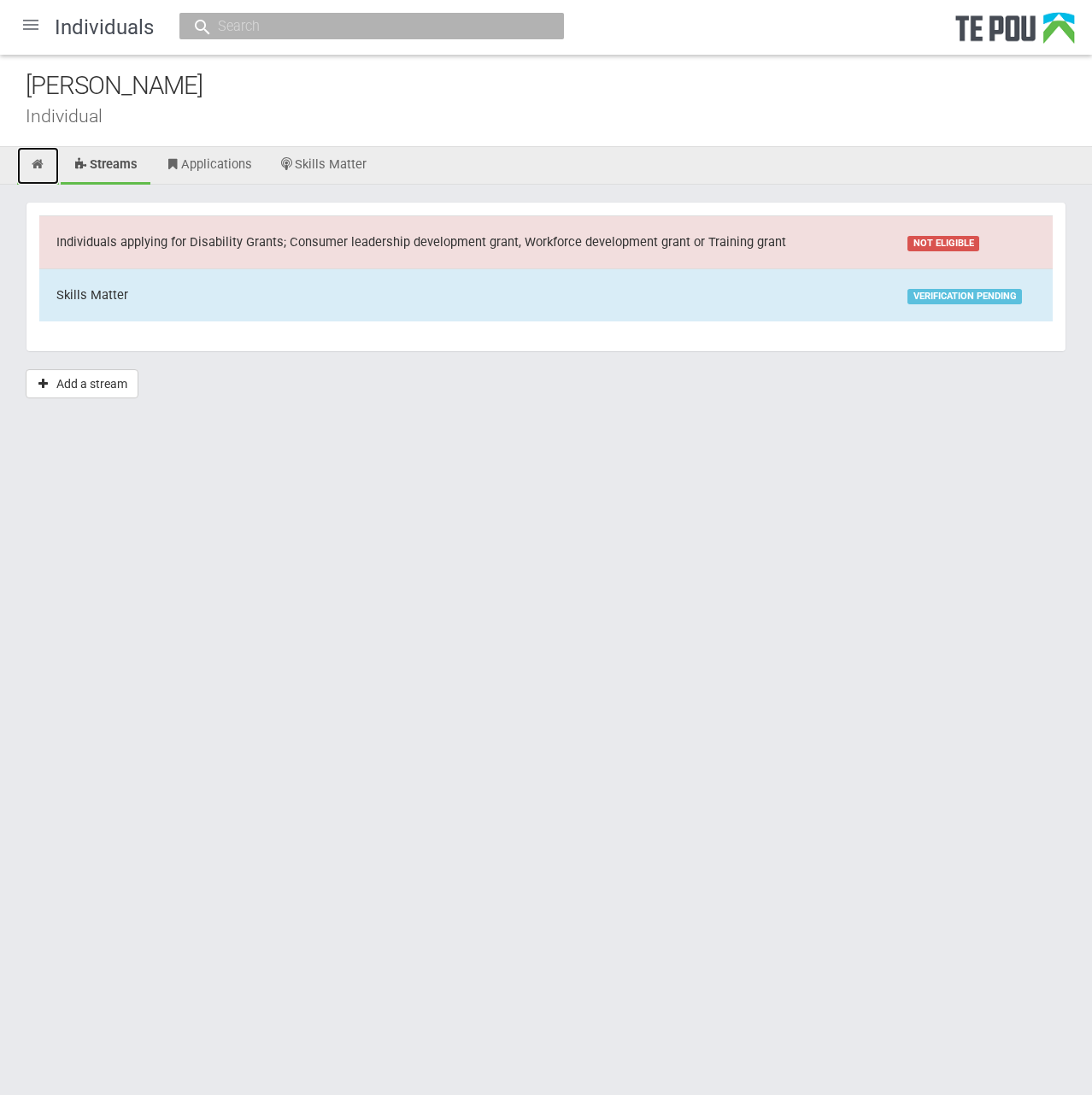
click at [35, 162] on icon at bounding box center [37, 163] width 16 height 12
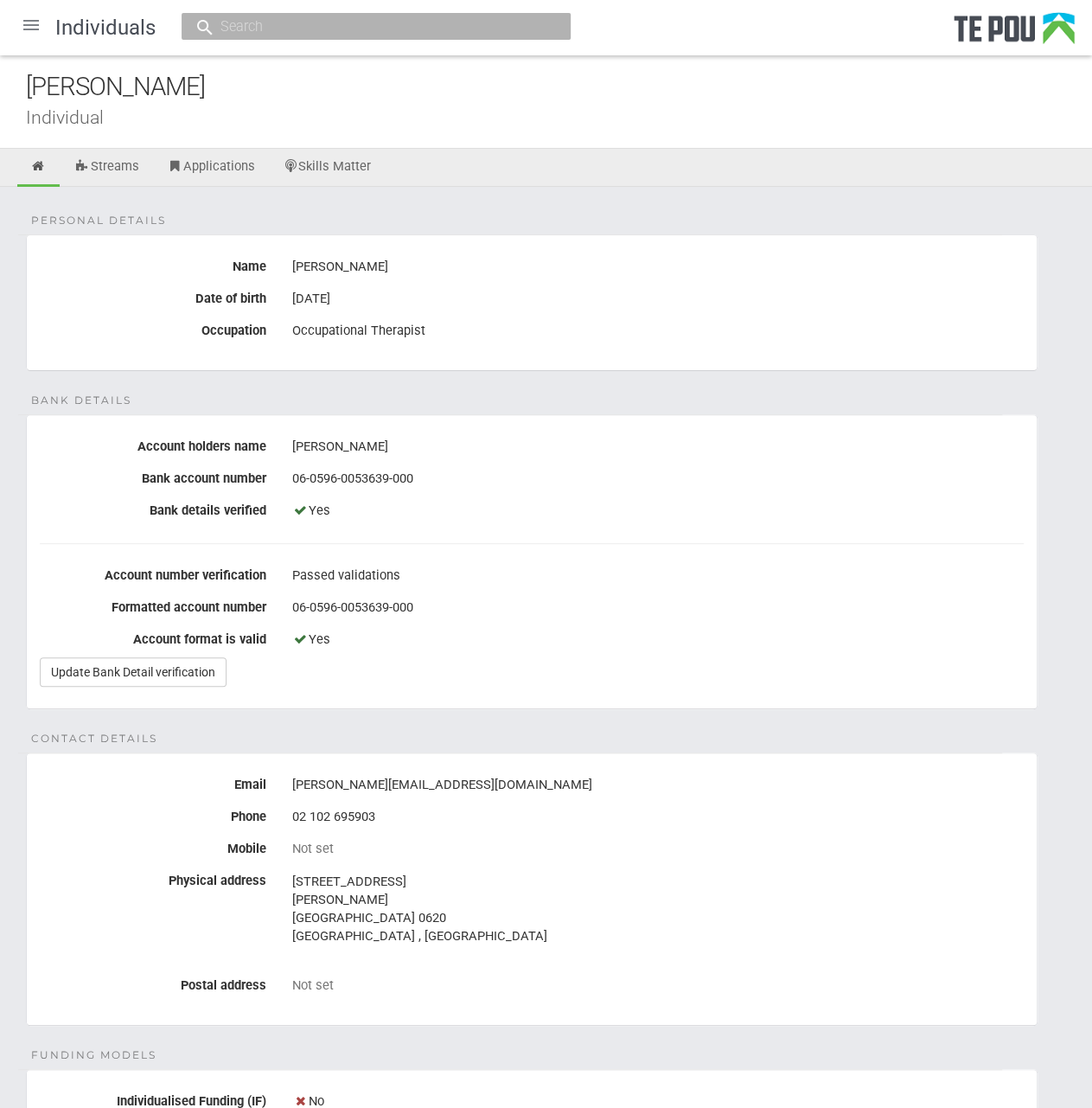
scroll to position [632, 0]
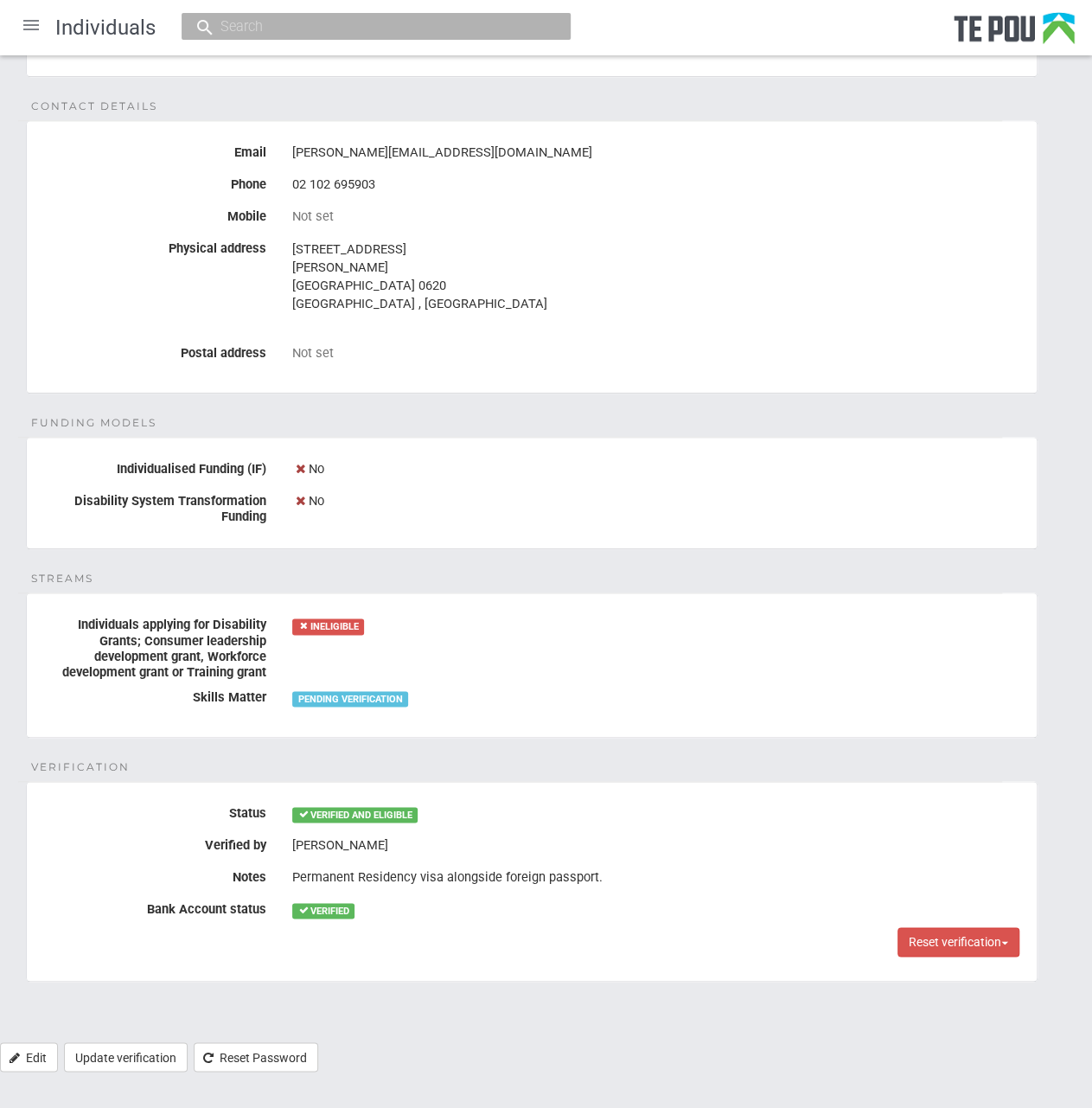
click at [691, 904] on div "VERIFIED" at bounding box center [658, 910] width 731 height 29
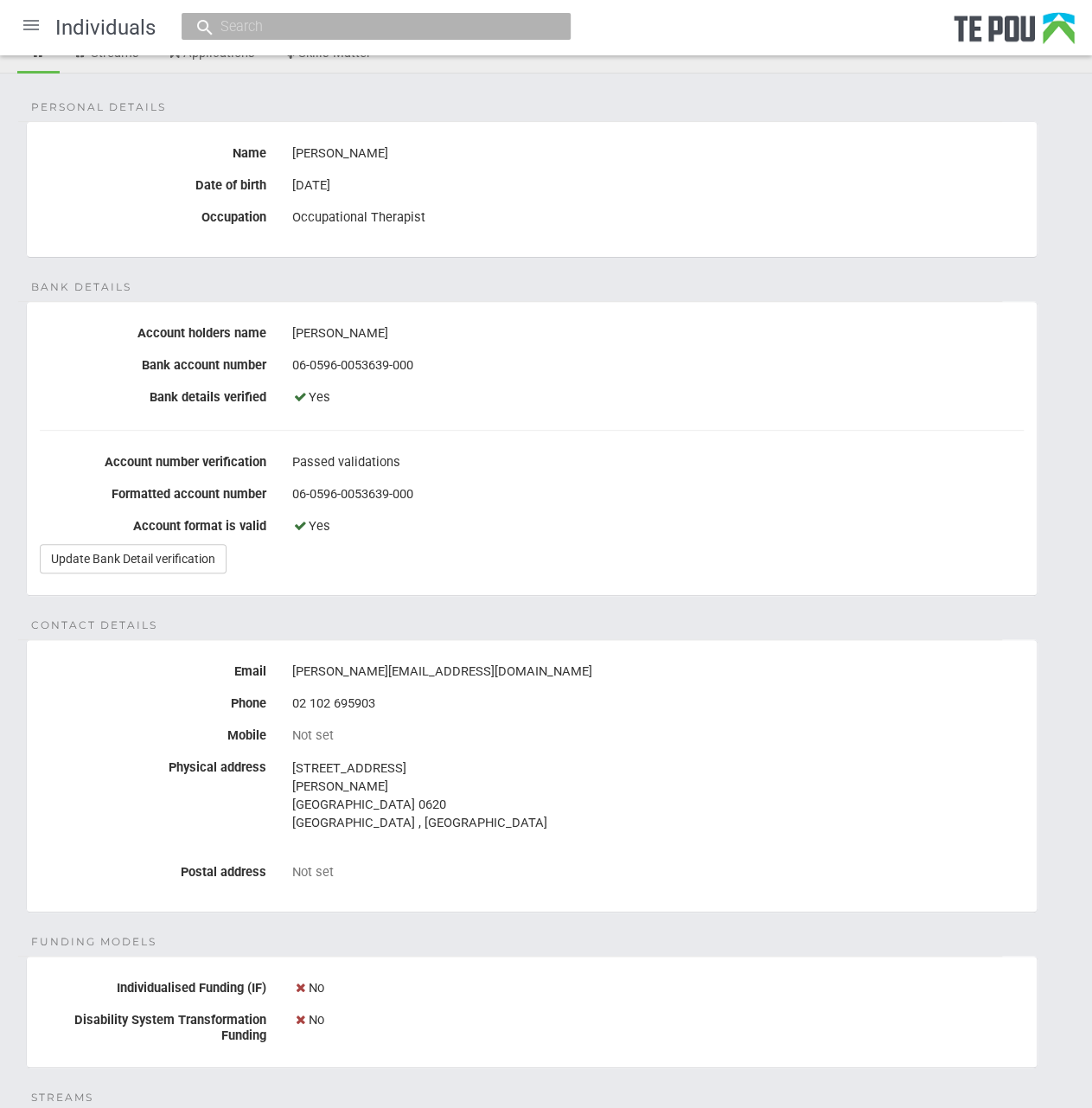
scroll to position [0, 0]
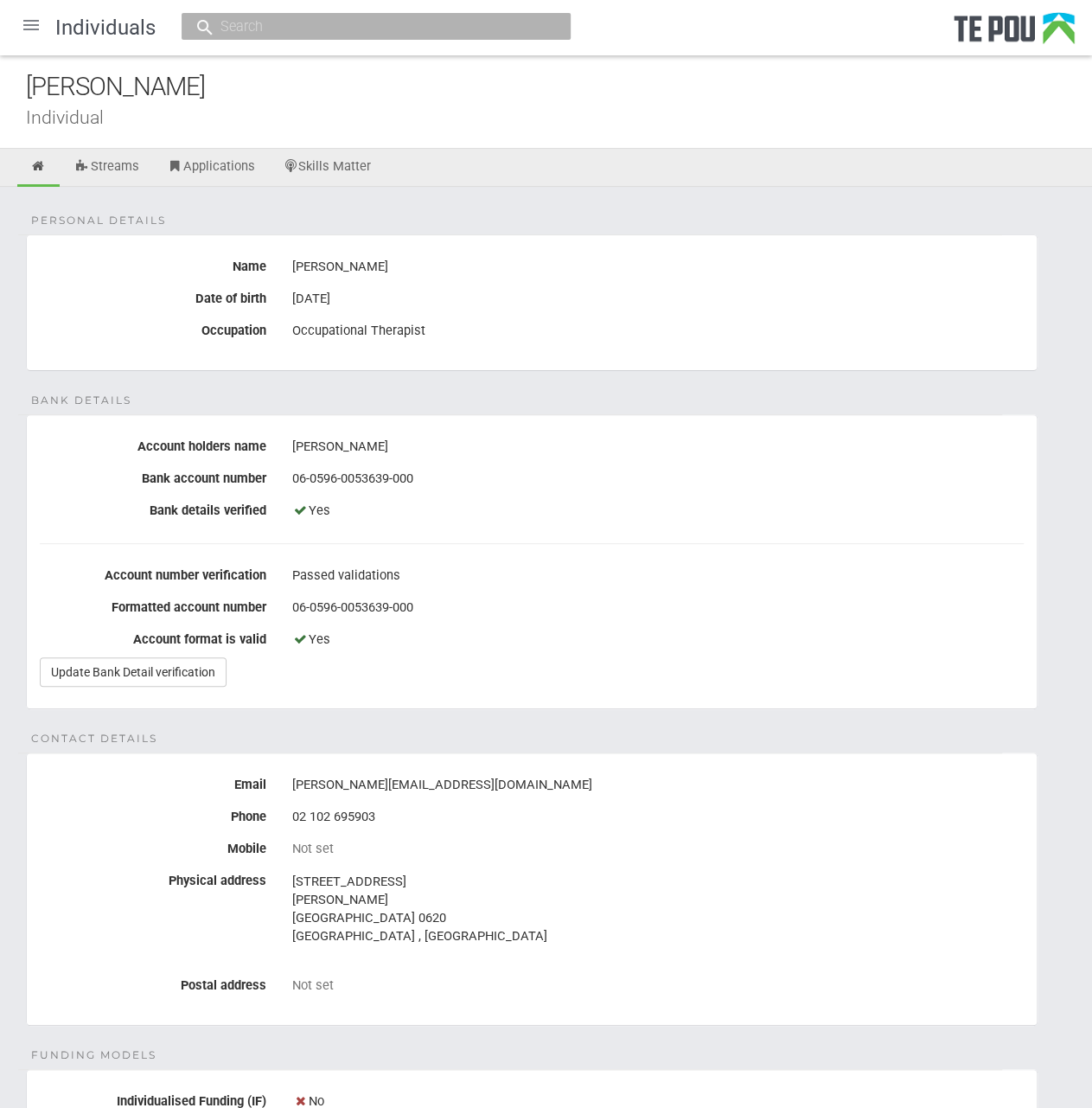
click at [30, 27] on div at bounding box center [31, 24] width 42 height 42
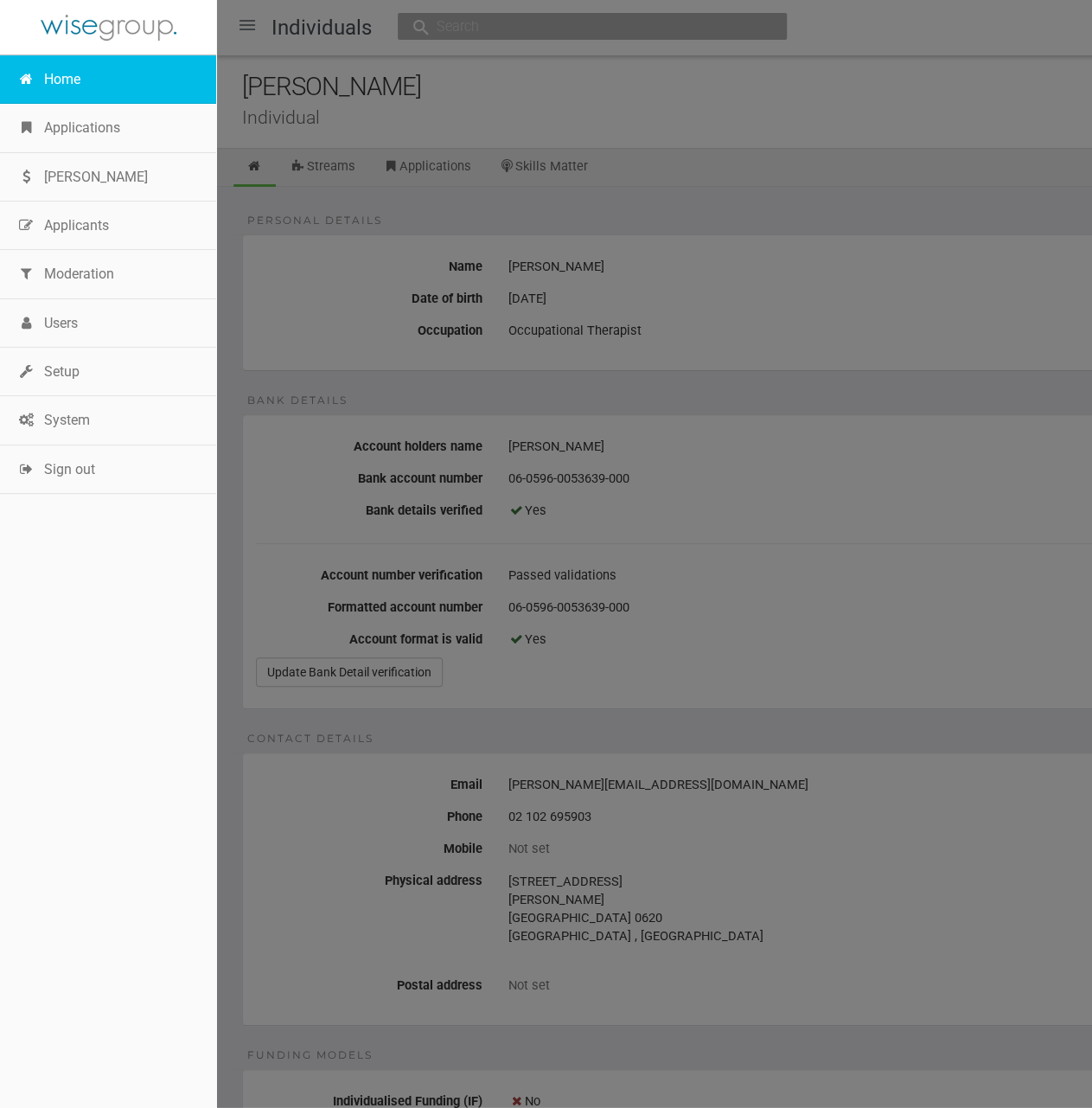
click at [93, 83] on link "Home" at bounding box center [108, 80] width 216 height 49
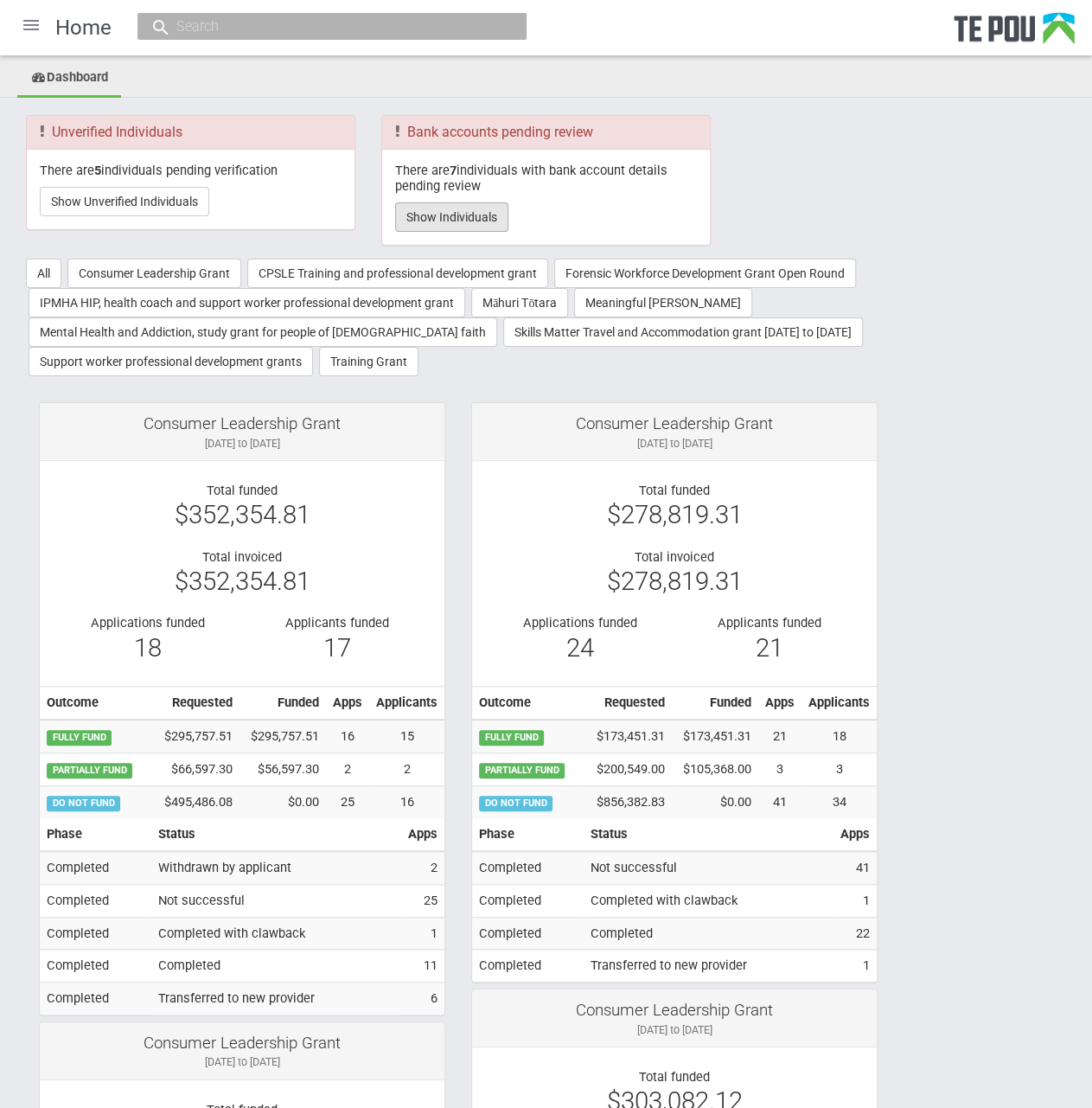
click at [445, 215] on button "Show Individuals" at bounding box center [451, 217] width 113 height 29
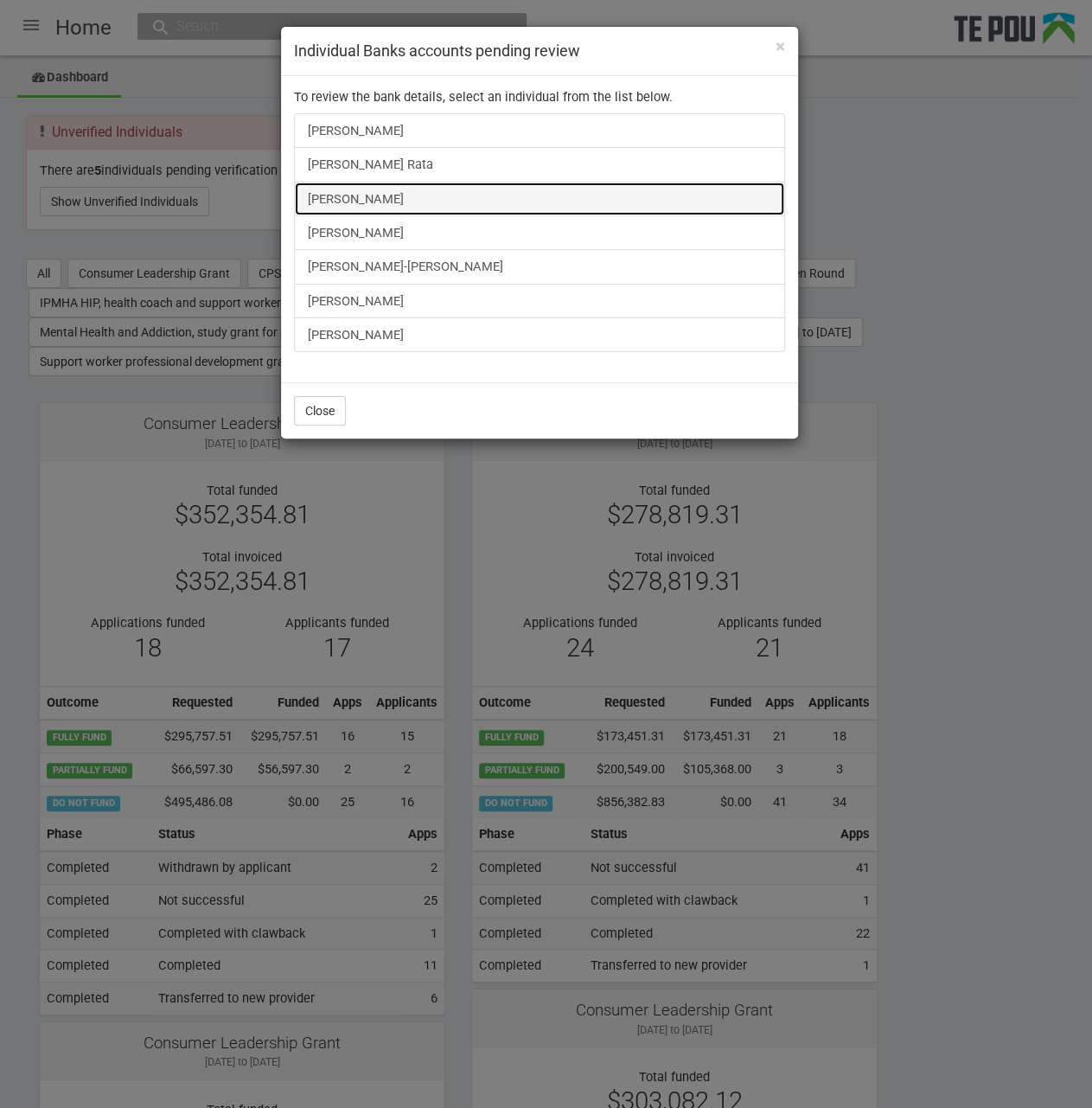
click at [364, 197] on link "Elizabeth Choyce" at bounding box center [539, 199] width 491 height 35
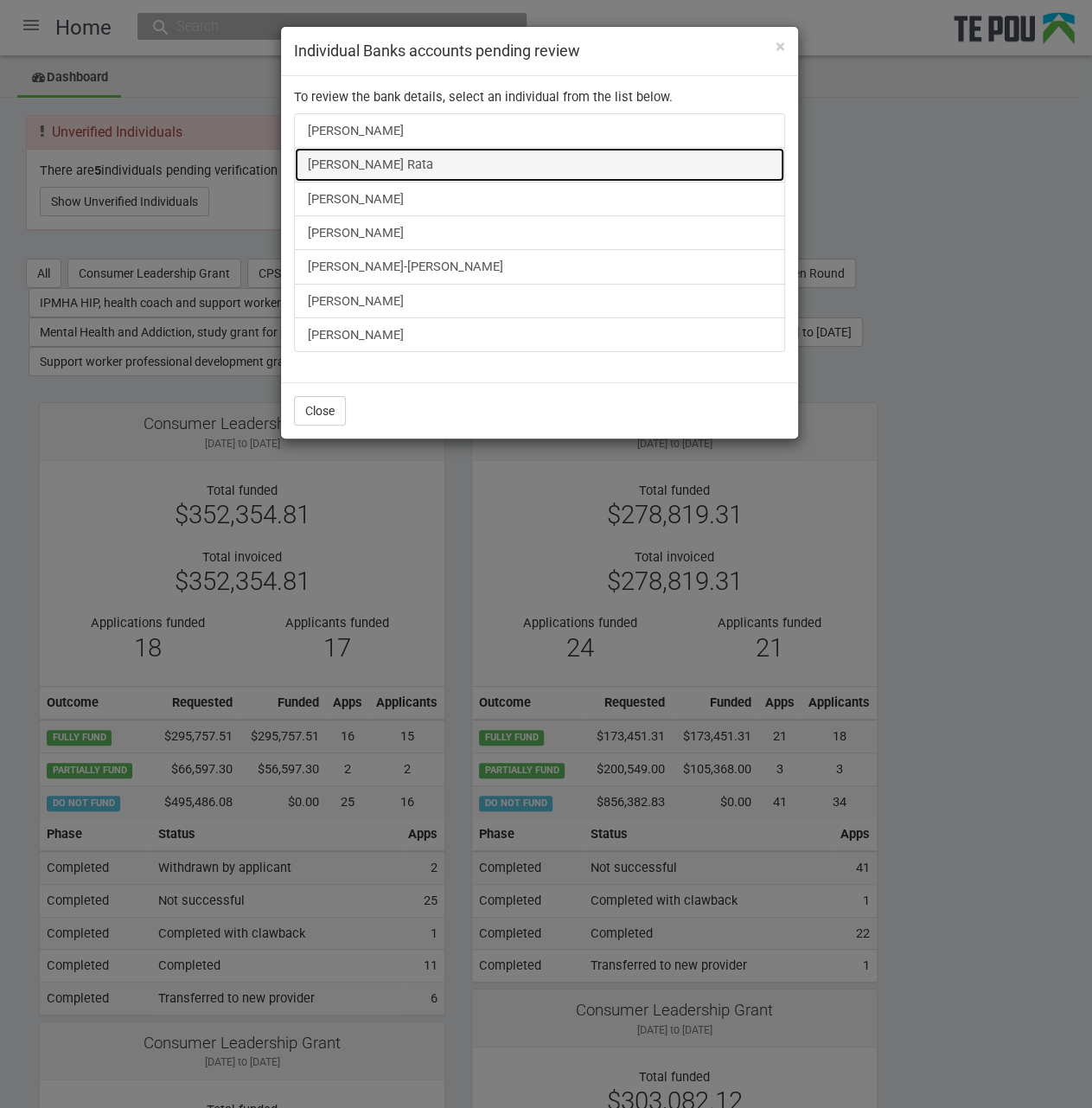
click at [361, 166] on link "Stacey Rata" at bounding box center [539, 164] width 491 height 35
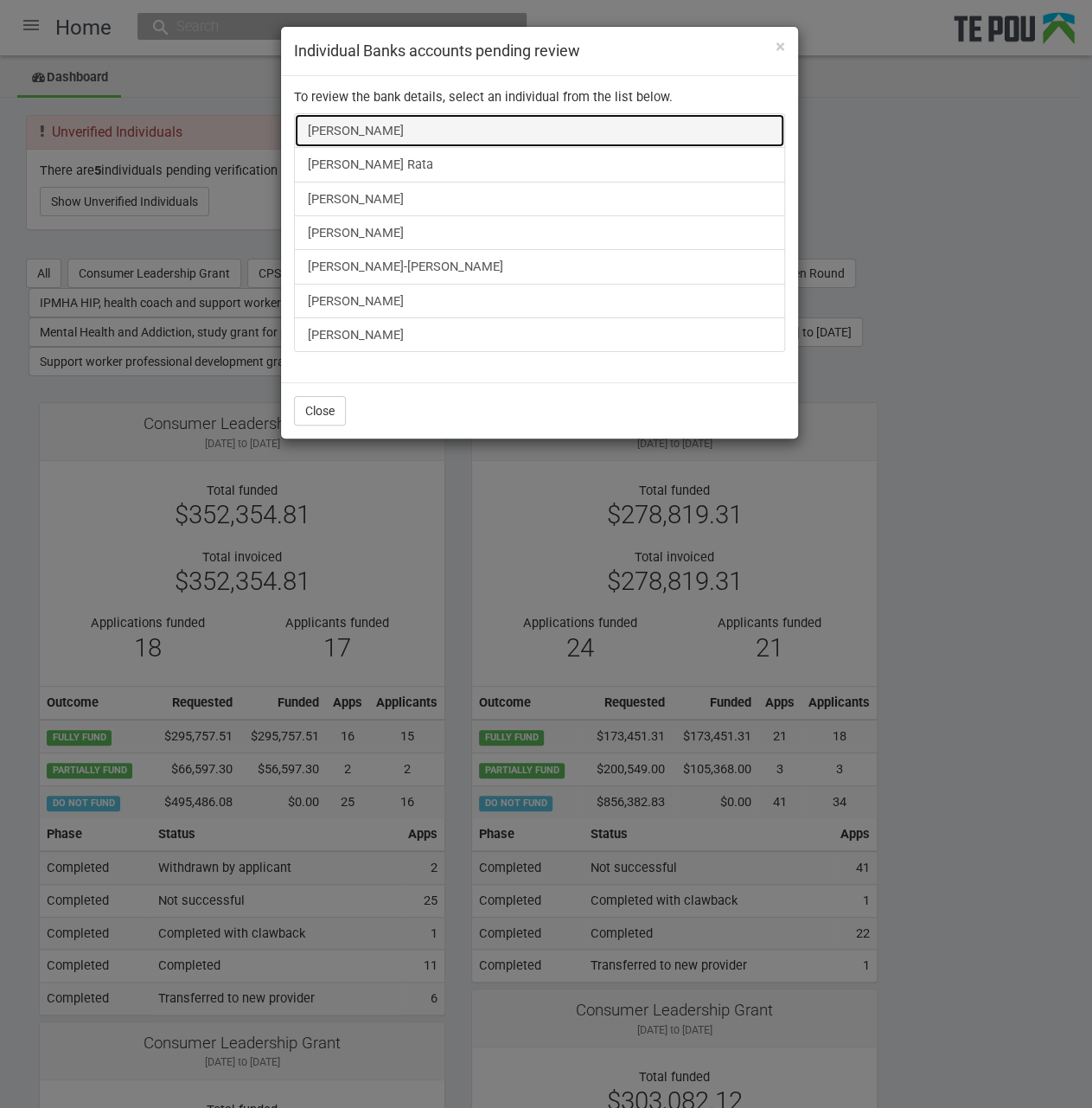
click at [392, 121] on link "Sarah Kendrick" at bounding box center [539, 130] width 491 height 35
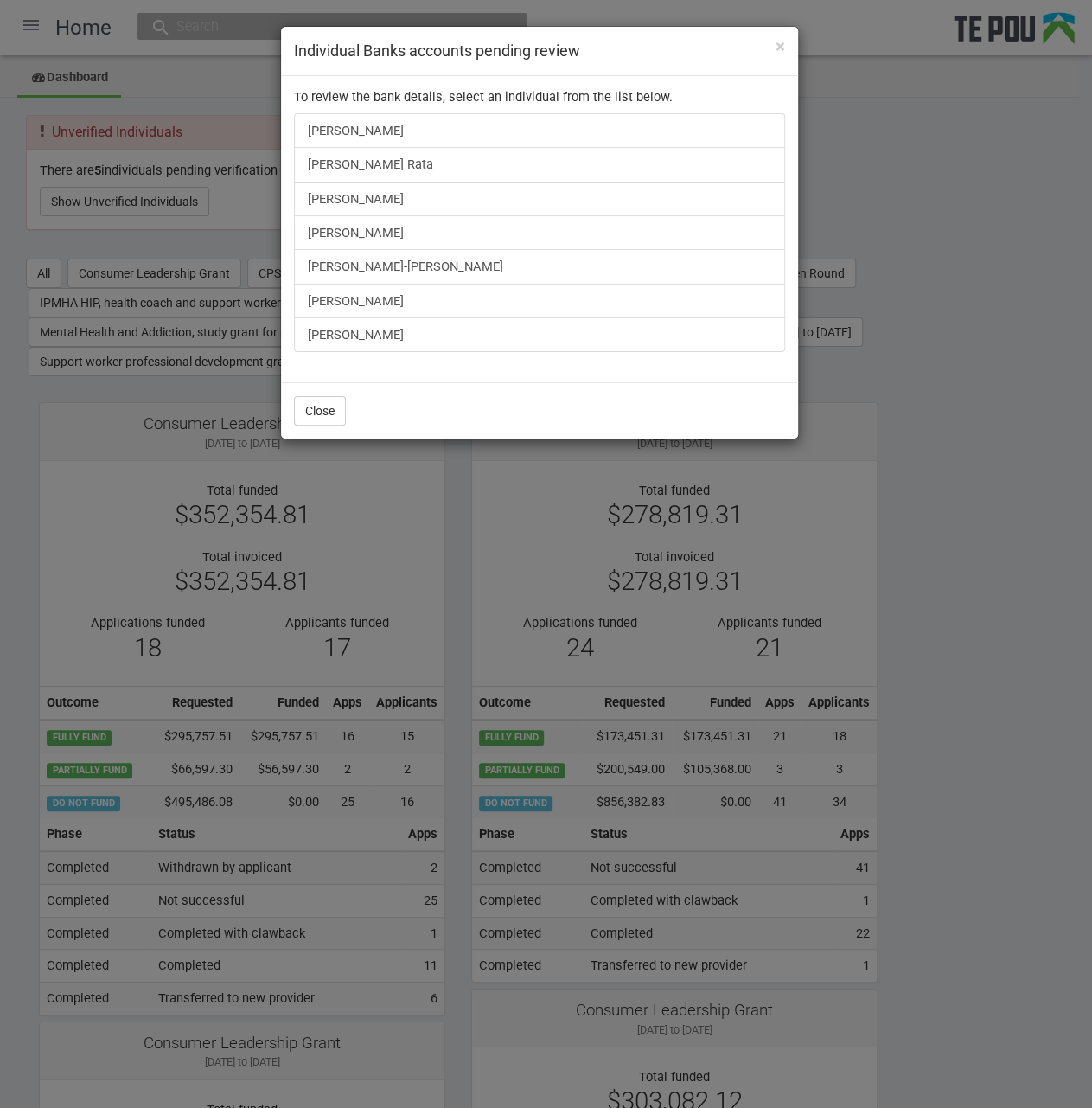
click at [43, 47] on div "× Individual Banks accounts pending review To review the bank details, select a…" at bounding box center [546, 554] width 1092 height 1108
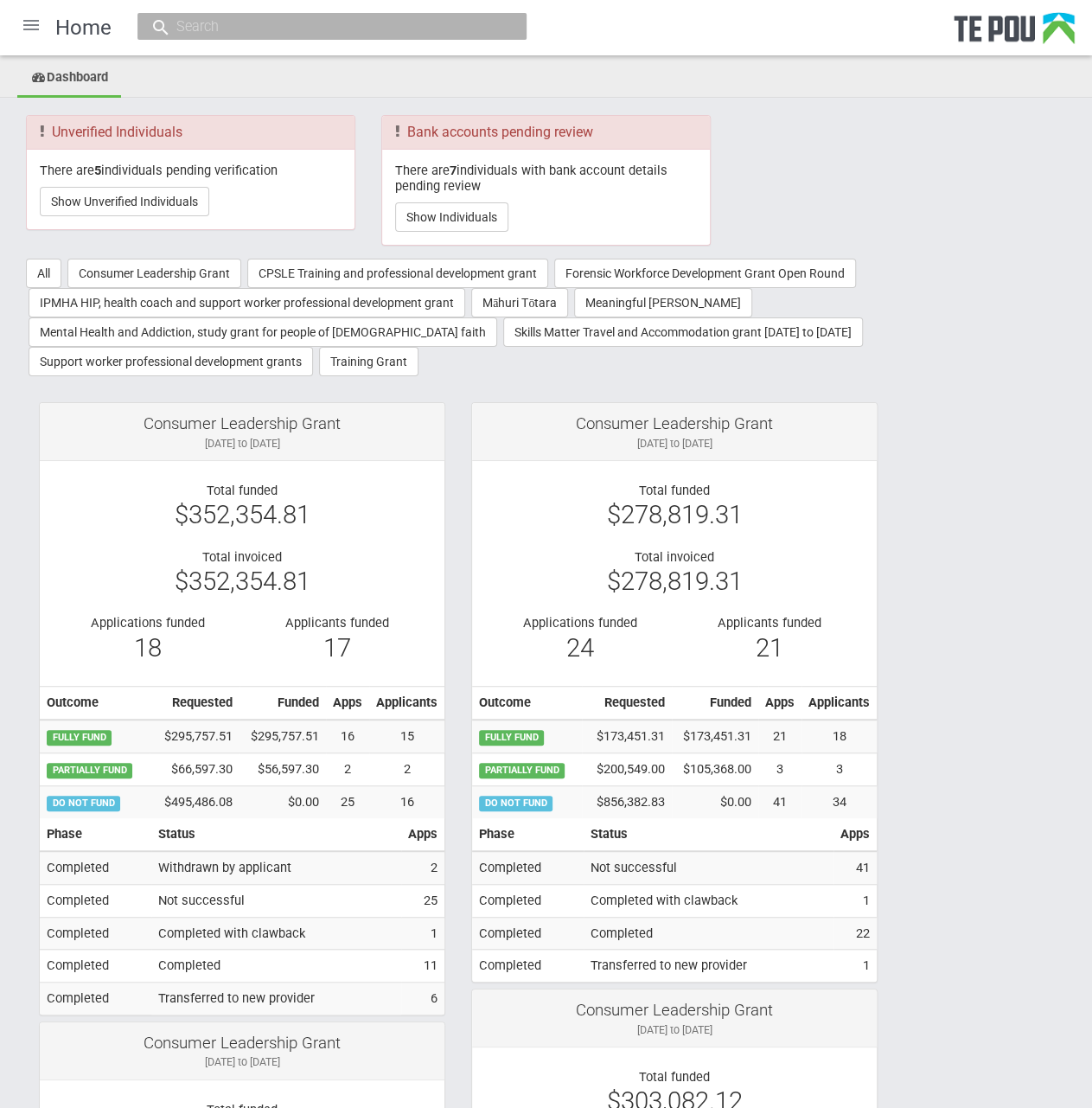
click at [33, 35] on div at bounding box center [31, 24] width 42 height 42
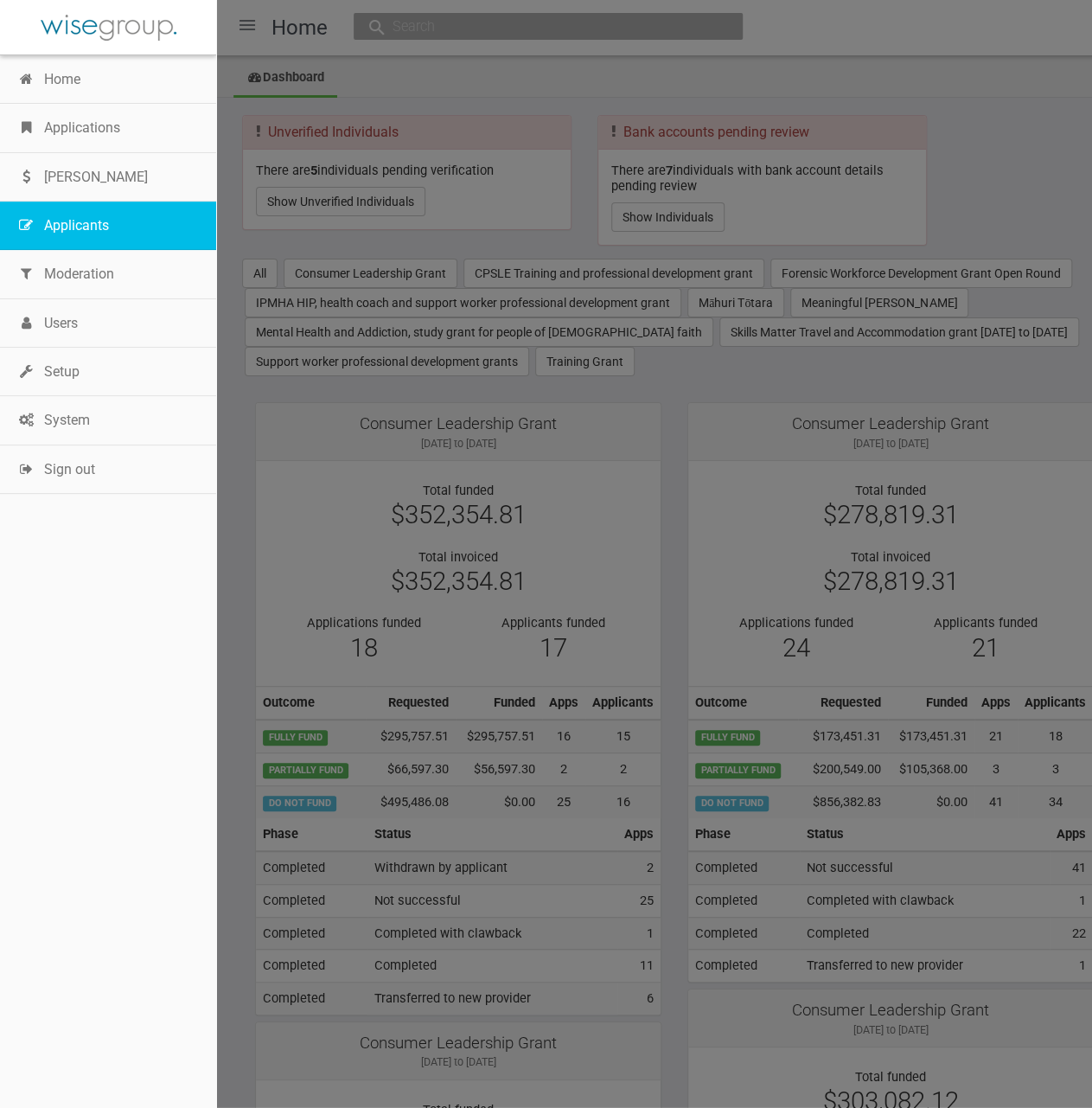
click at [71, 215] on link "Applicants" at bounding box center [108, 226] width 216 height 49
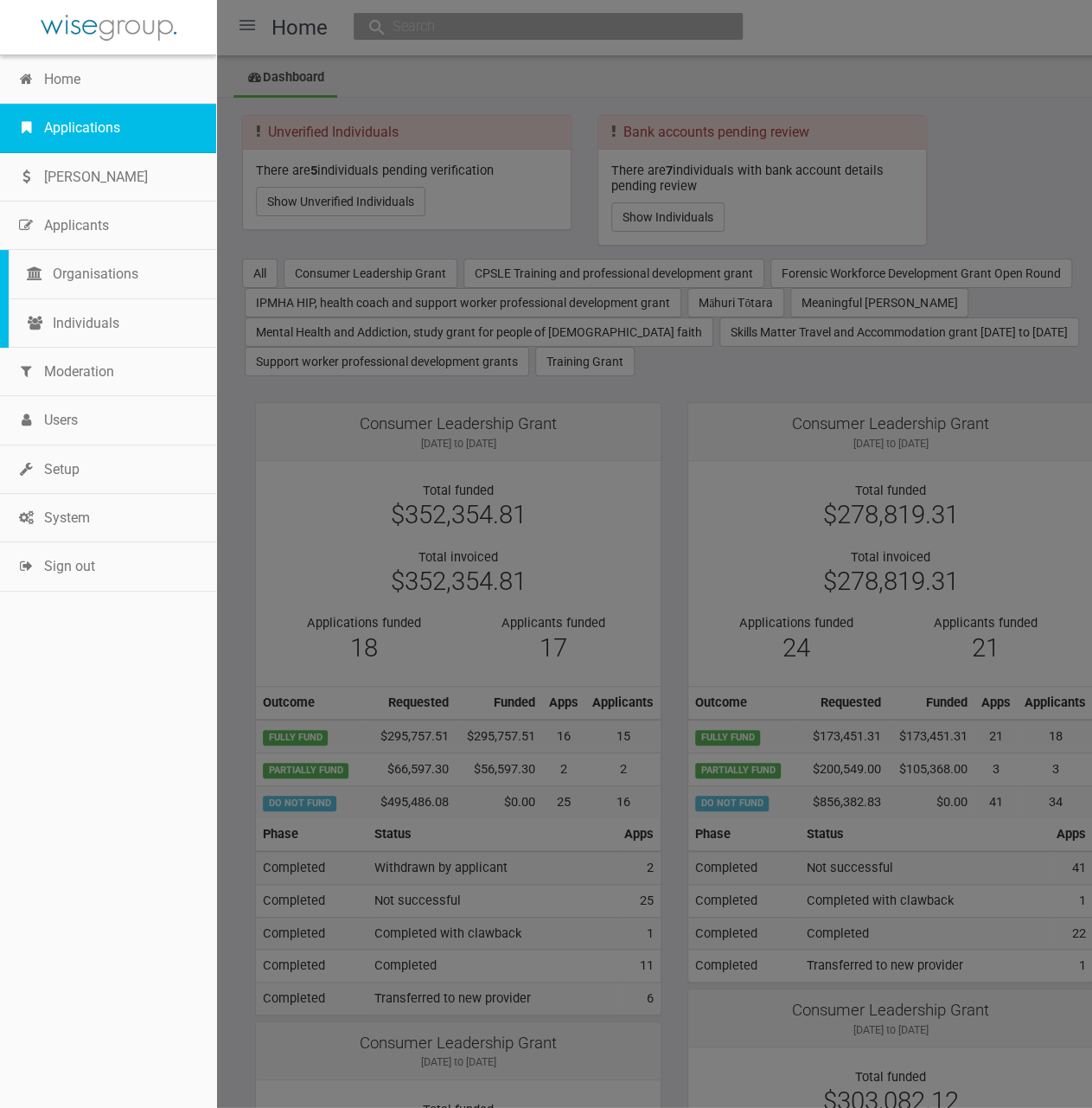
click at [82, 141] on link "Applications" at bounding box center [108, 128] width 216 height 49
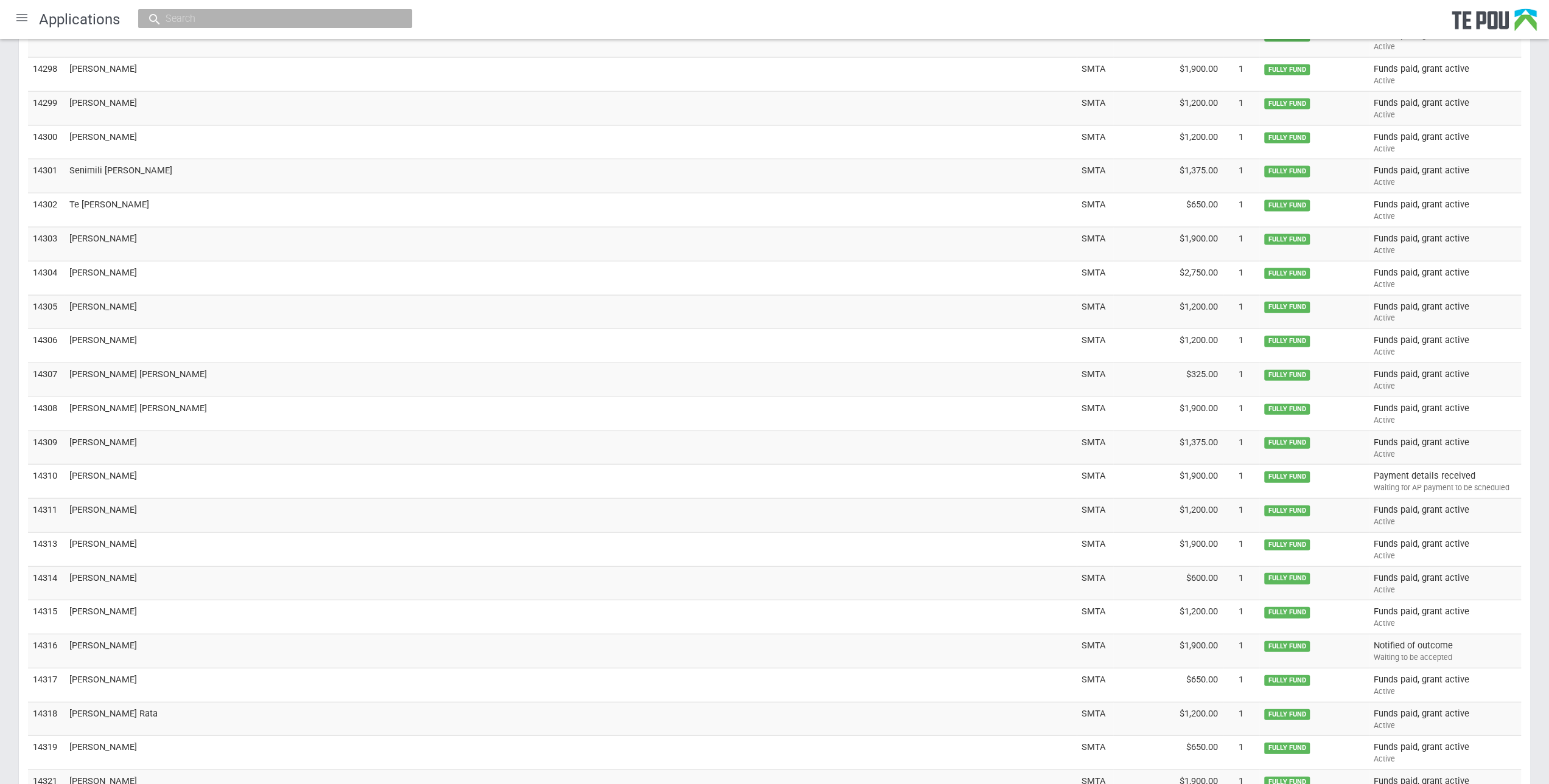
scroll to position [2972, 0]
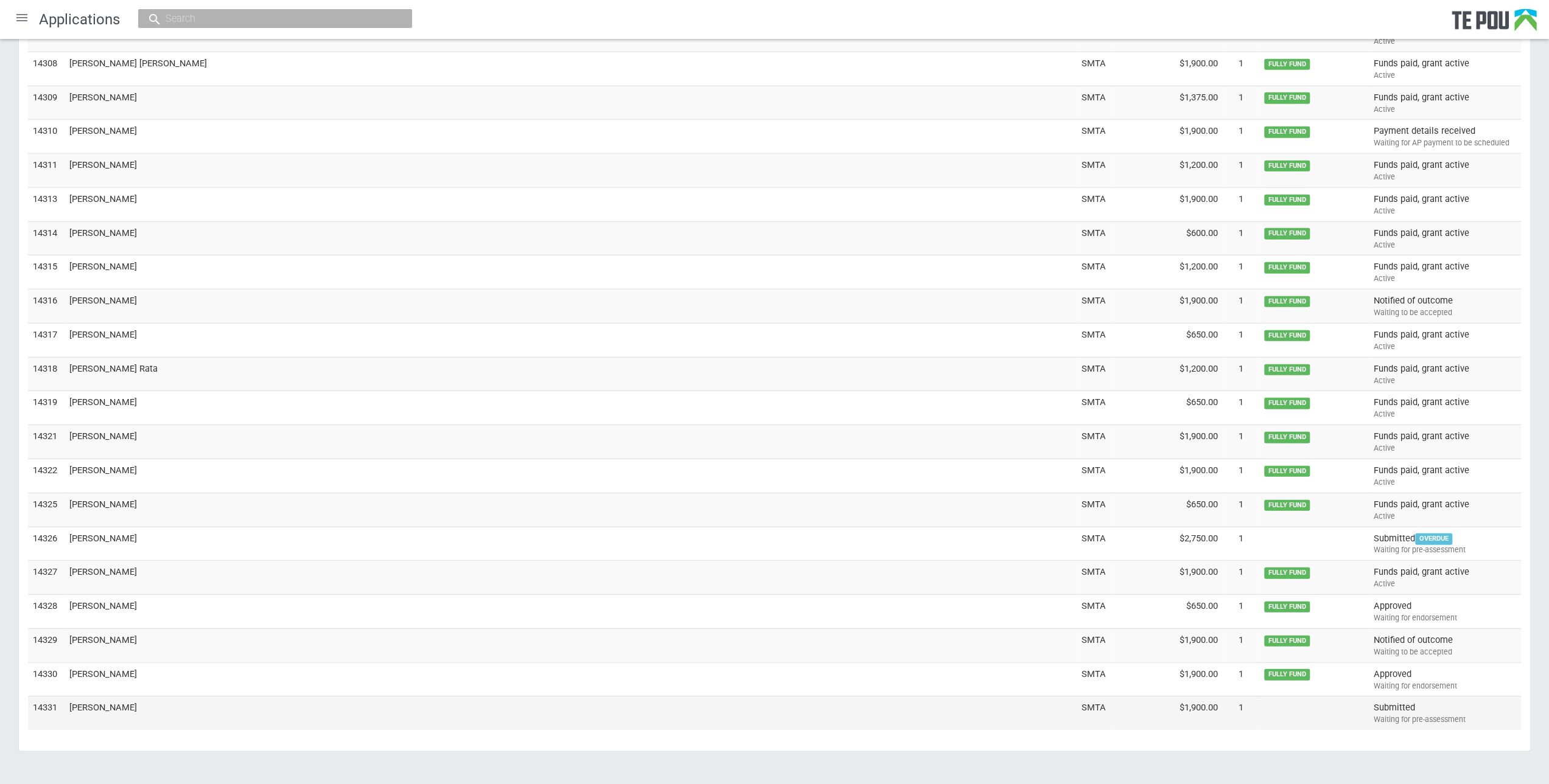
click at [82, 696] on td "[PERSON_NAME]" at bounding box center [570, 713] width 1012 height 34
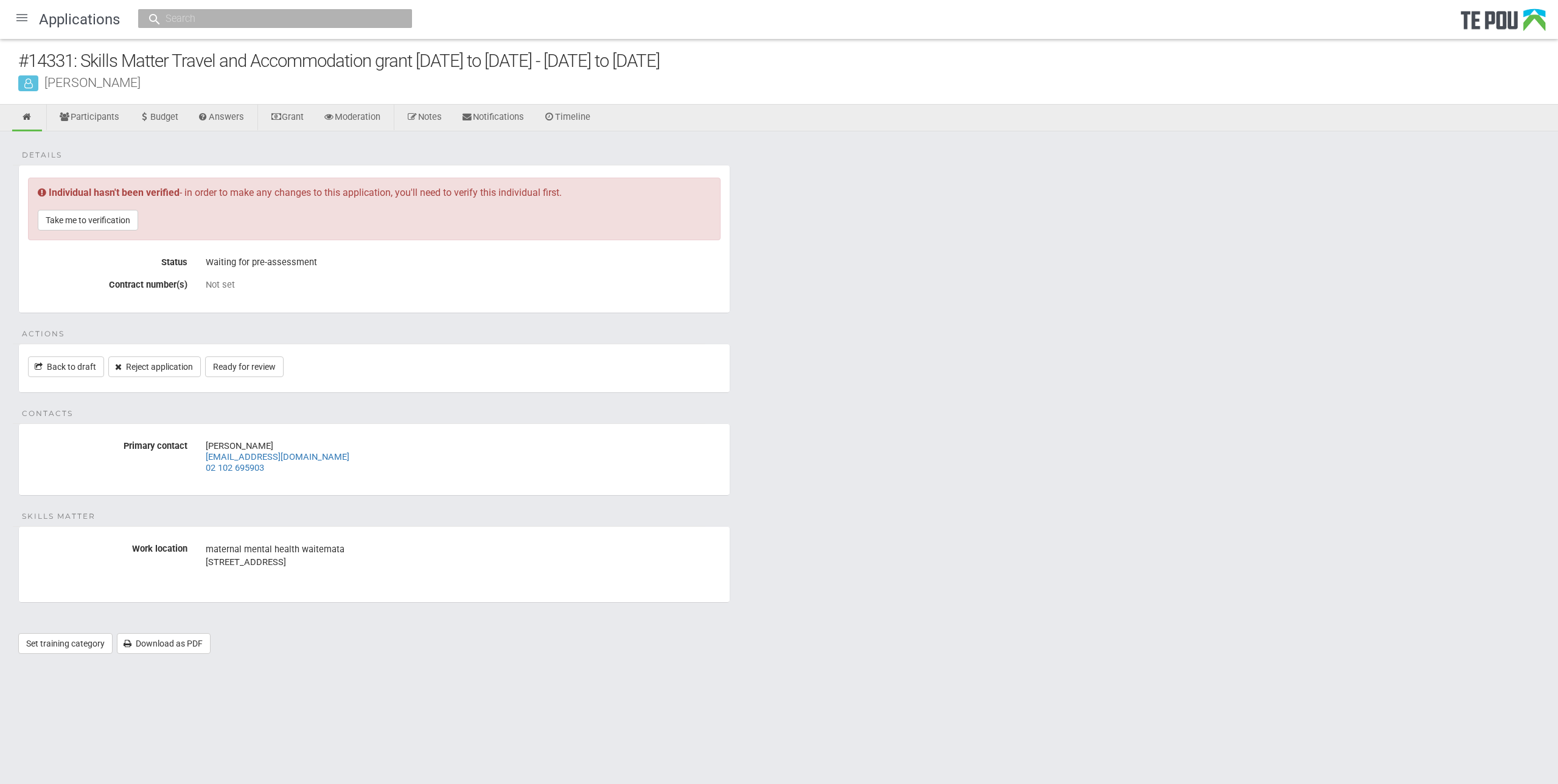
click at [861, 336] on div "Details Individual hasn't been verified - in order to make any changes to this …" at bounding box center [779, 399] width 1558 height 535
click at [125, 224] on link "Take me to verification" at bounding box center [88, 220] width 101 height 21
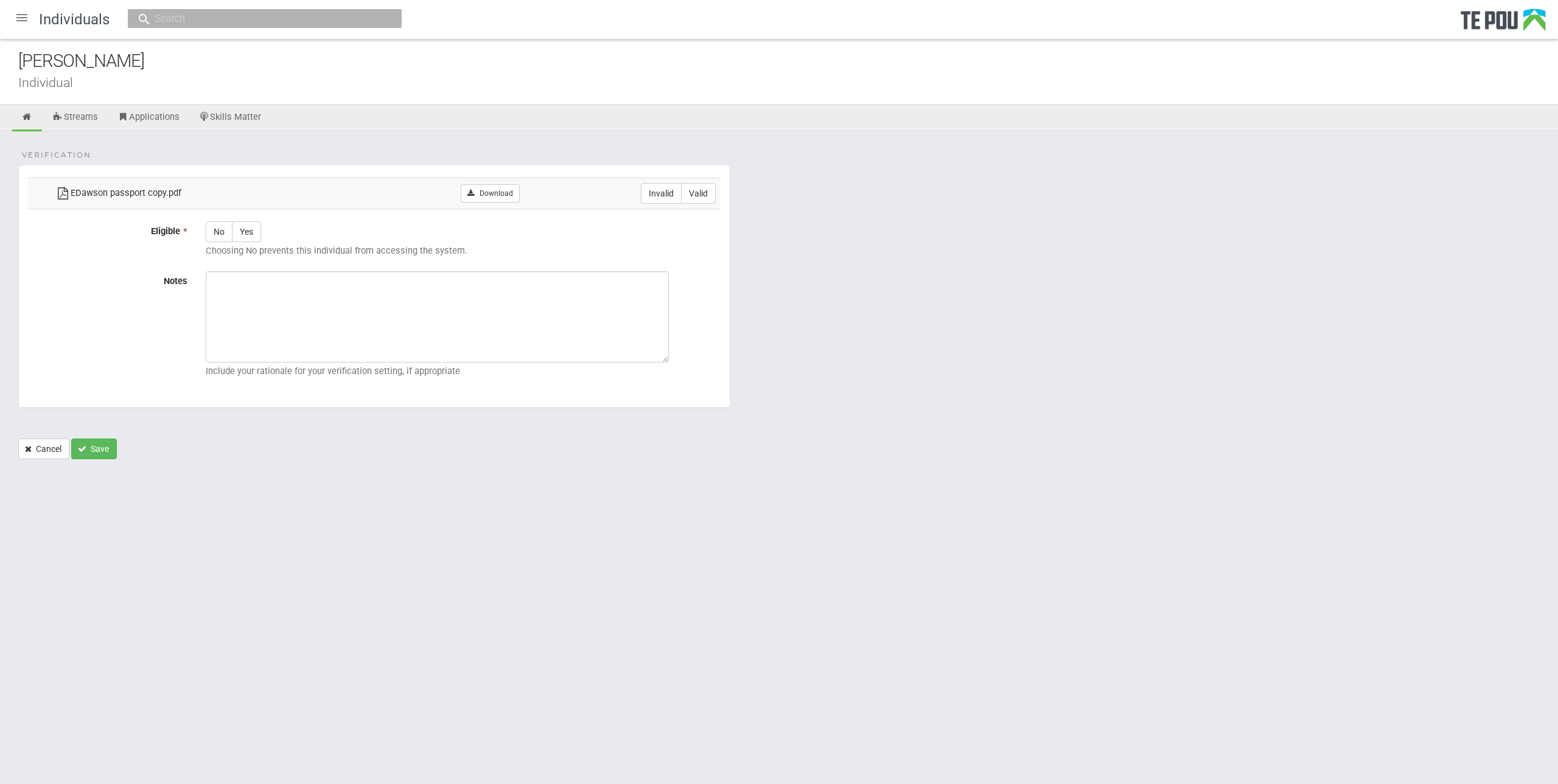
click at [129, 63] on div "[PERSON_NAME]" at bounding box center [789, 61] width 1540 height 26
click at [111, 72] on div "[PERSON_NAME]" at bounding box center [789, 61] width 1540 height 26
click at [500, 189] on link "Download" at bounding box center [490, 193] width 59 height 18
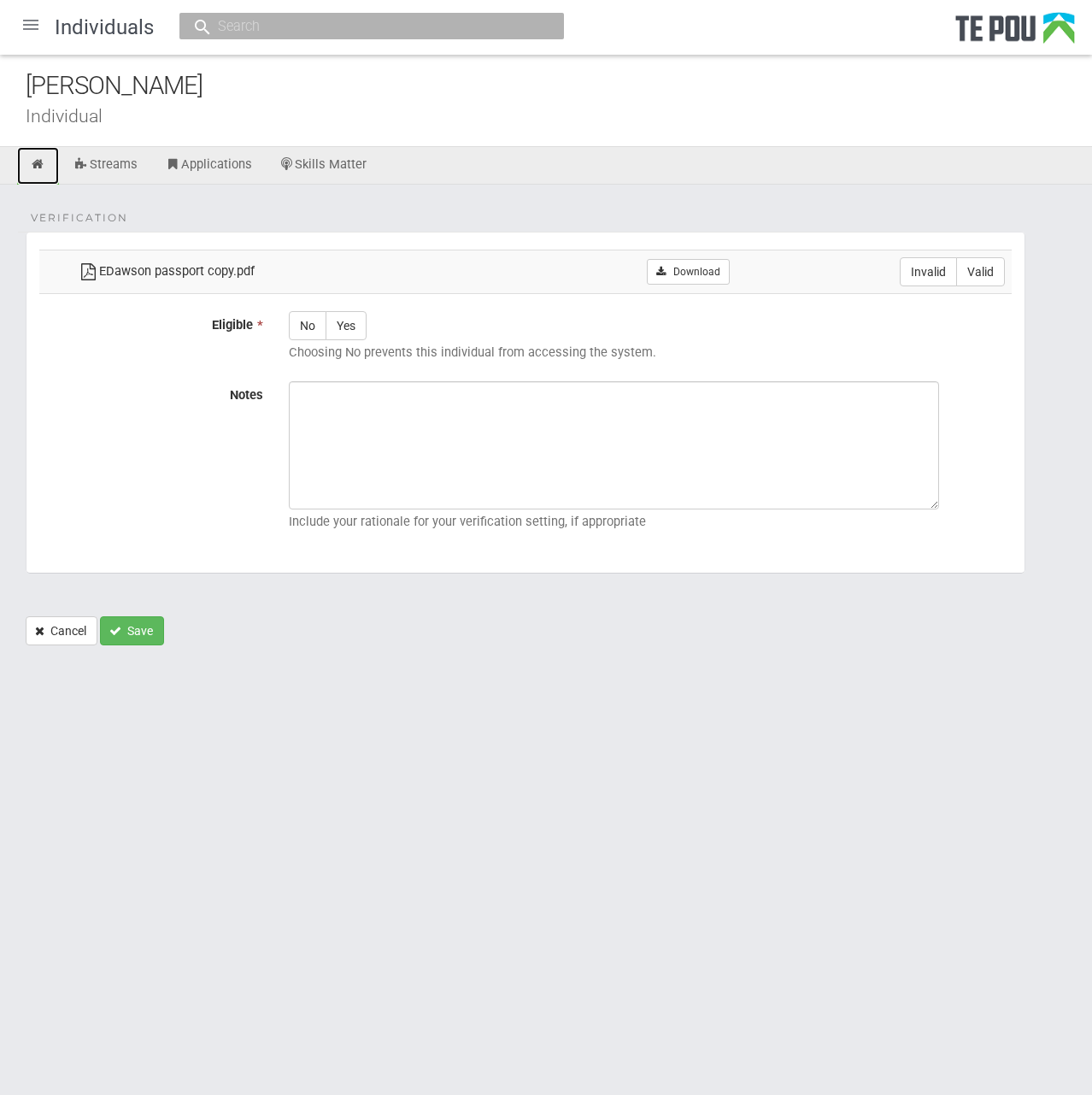
click at [33, 166] on icon at bounding box center [37, 163] width 16 height 12
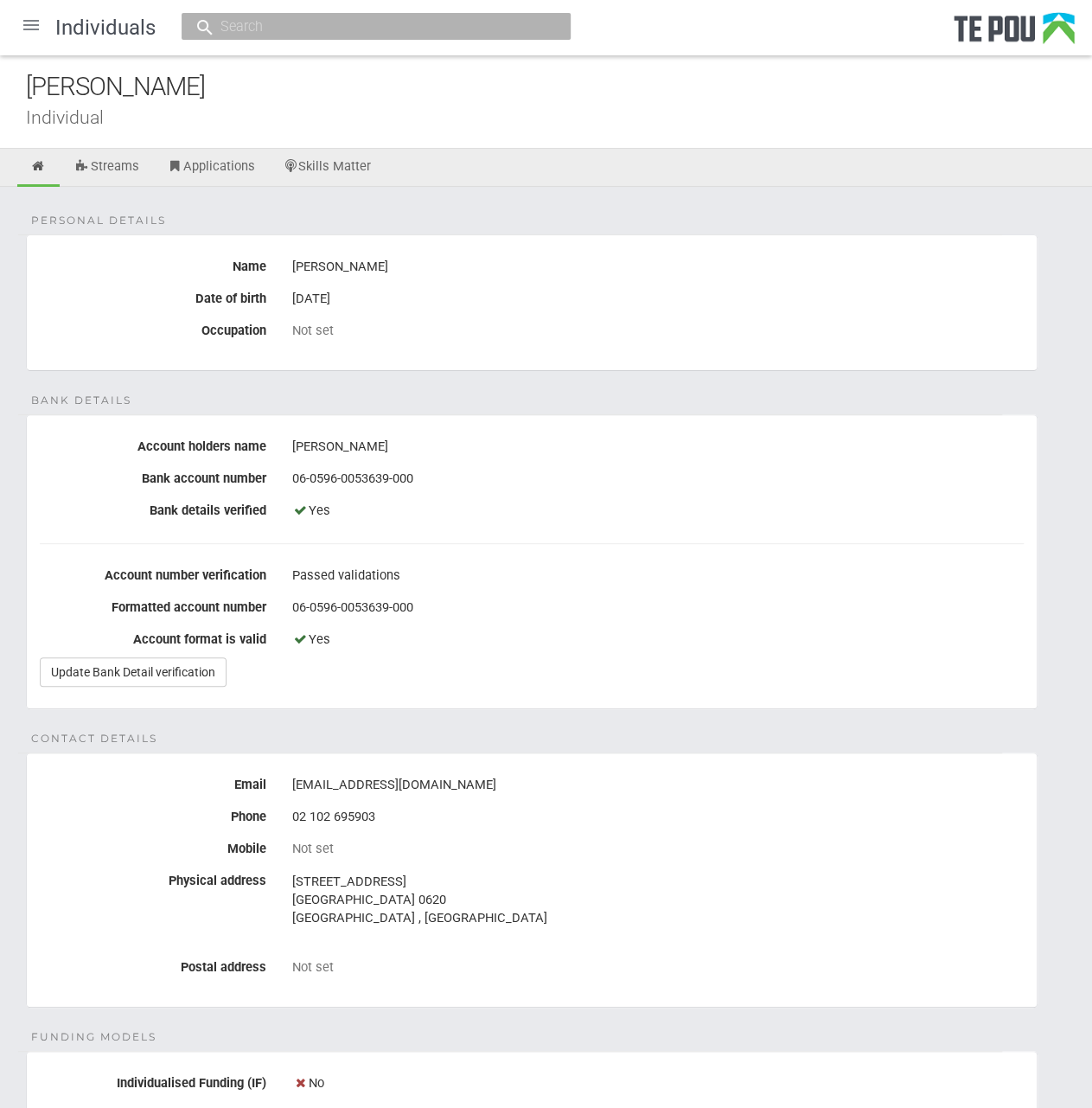
click at [489, 202] on div "Personal details Name ella dawson Date of birth 21 Oct 1994 Occupation Not set …" at bounding box center [546, 870] width 1092 height 1366
click at [98, 667] on link "Update Bank Detail verification" at bounding box center [133, 672] width 187 height 29
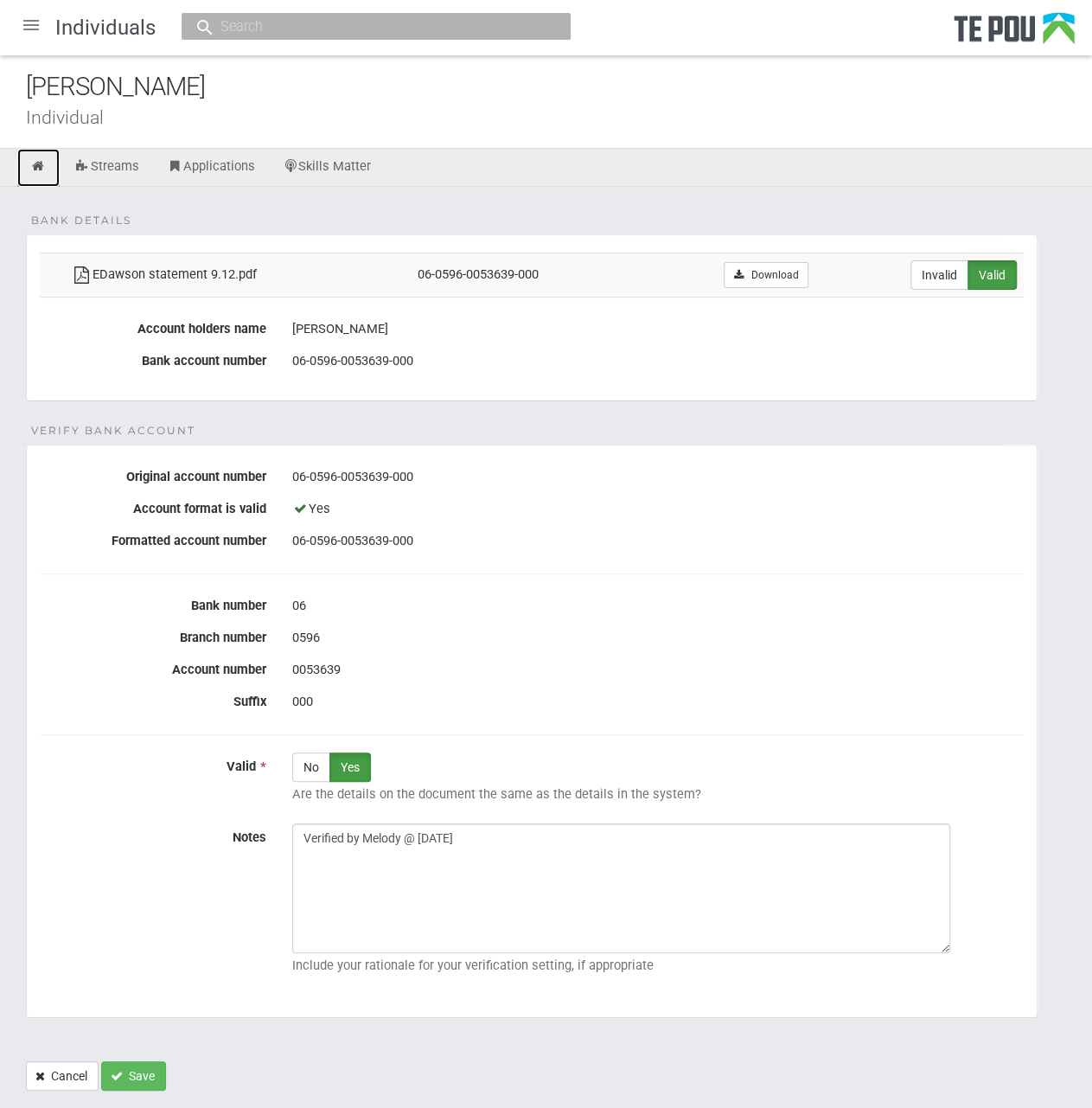
click at [44, 160] on icon at bounding box center [38, 165] width 17 height 13
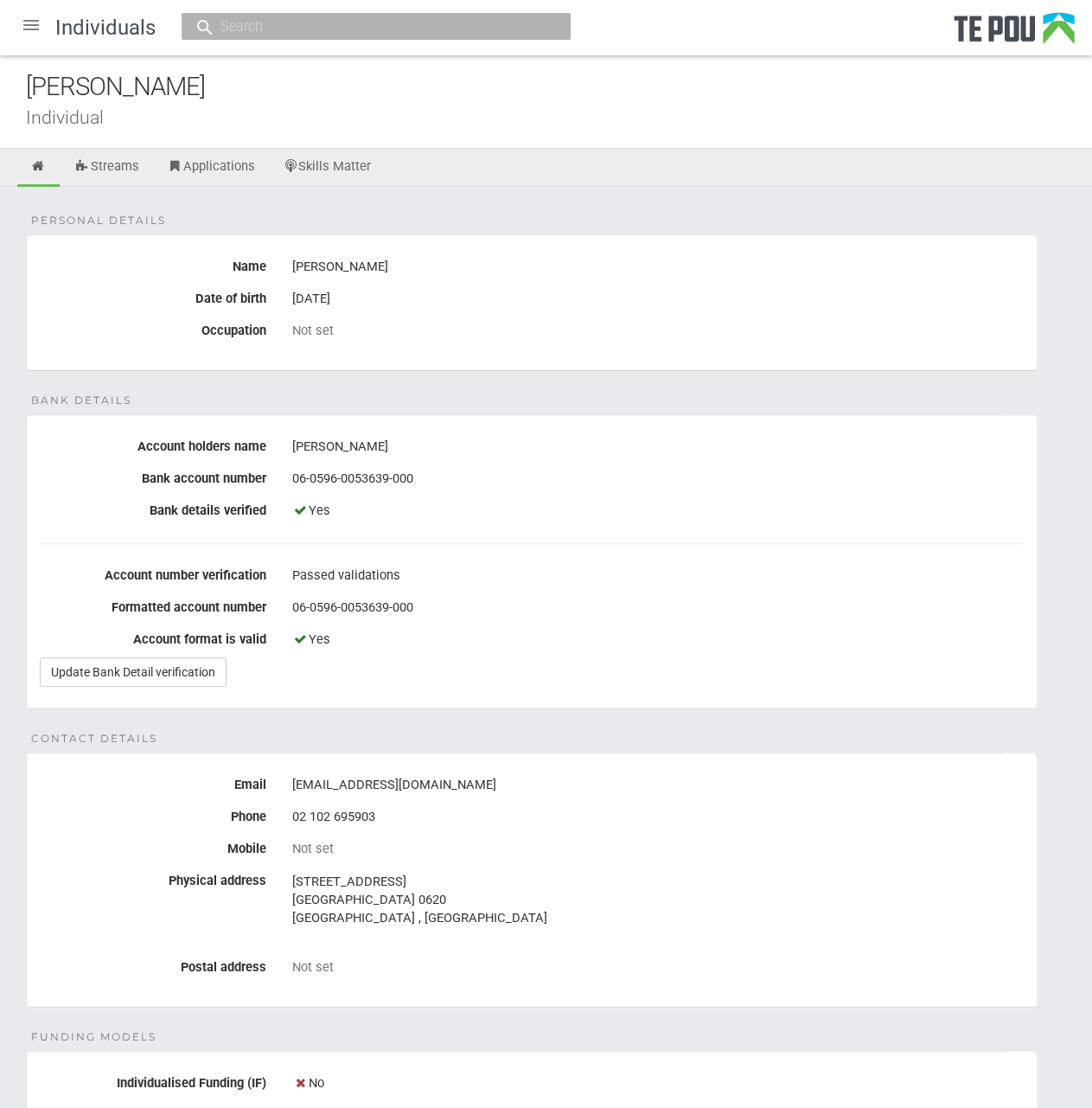
scroll to position [511, 0]
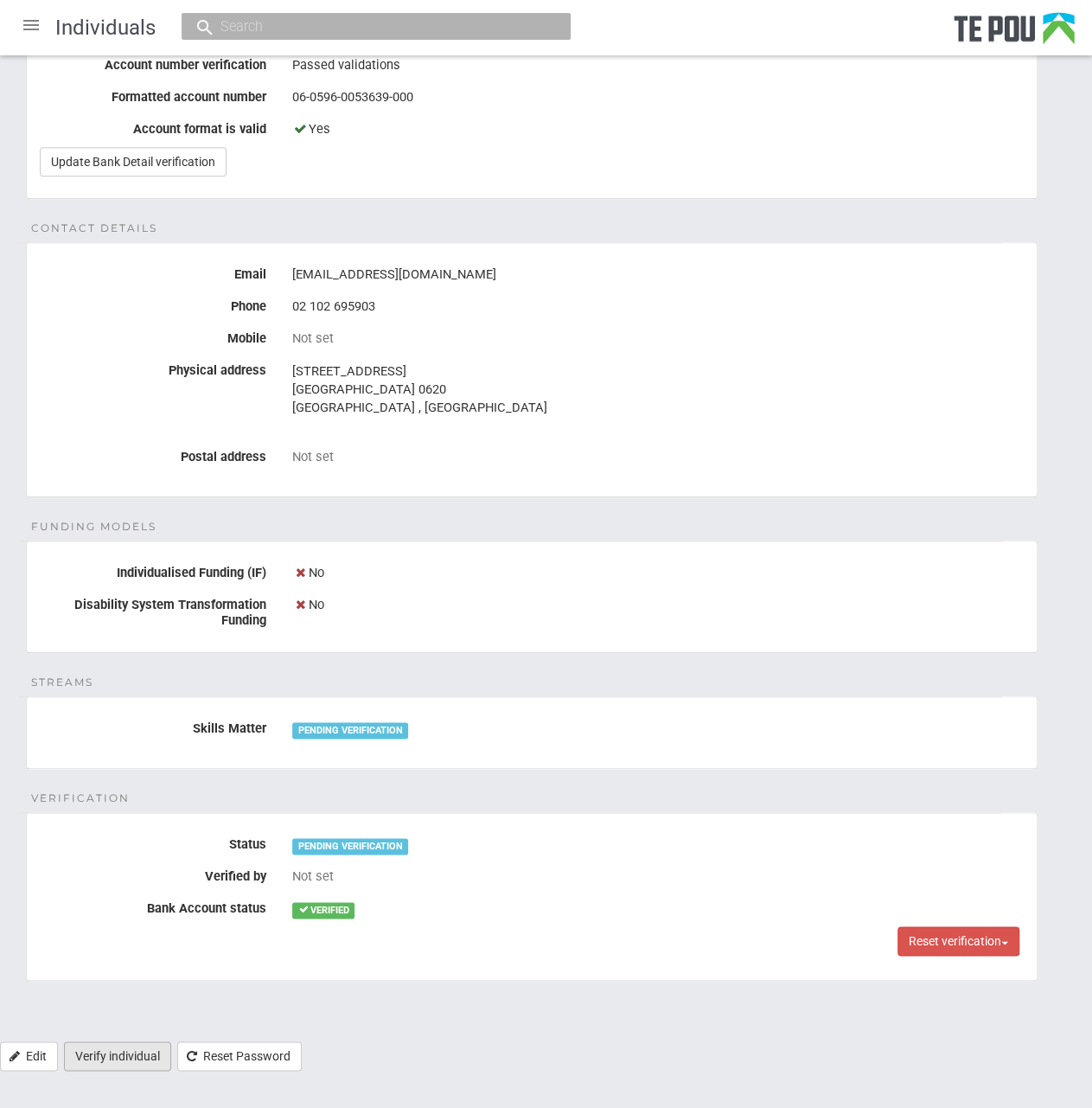
click at [135, 1057] on link "Verify individual" at bounding box center [118, 1056] width 107 height 29
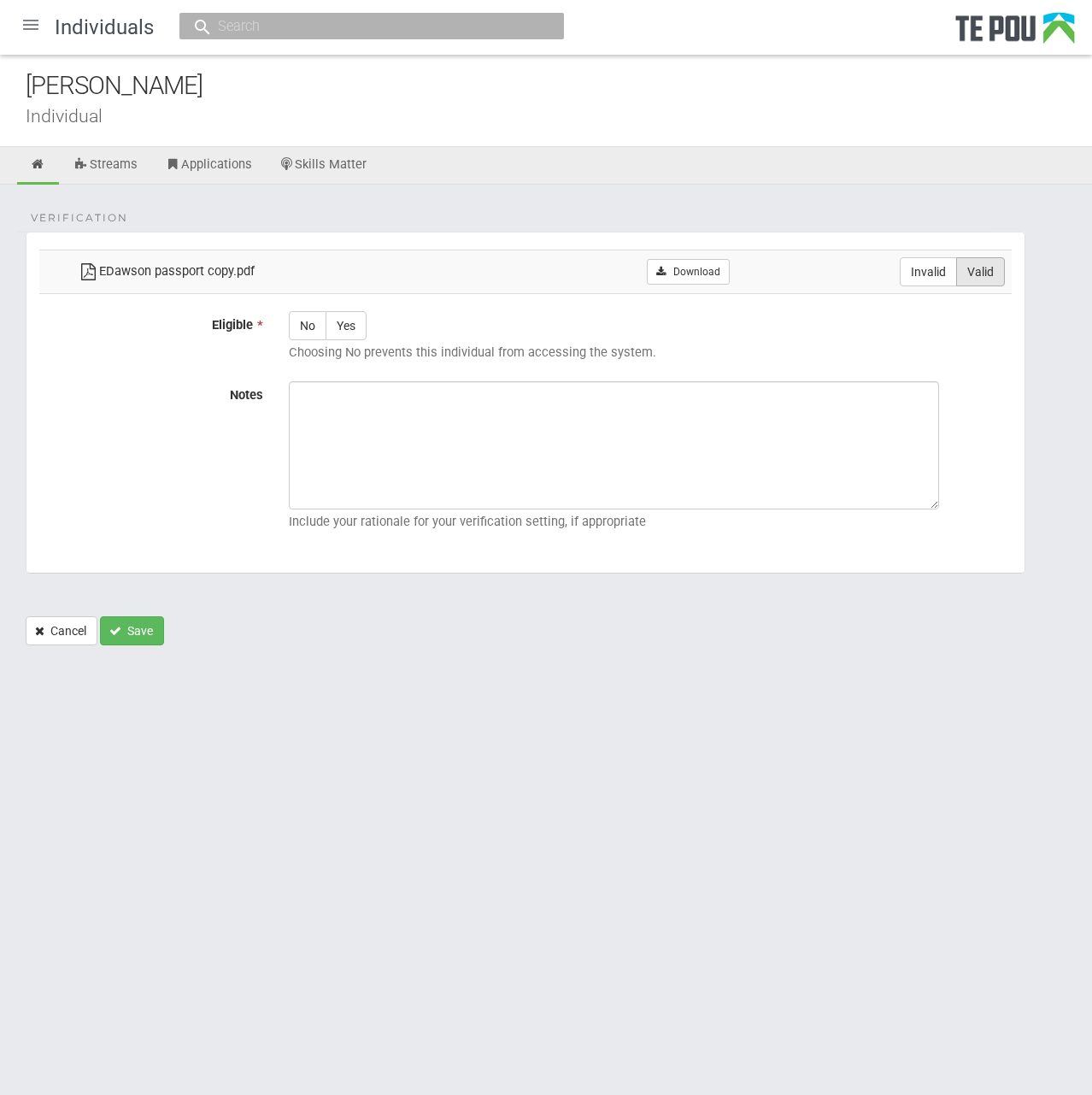
click at [987, 280] on label "Valid" at bounding box center [980, 272] width 49 height 29
radio input "true"
click at [341, 322] on label "Yes" at bounding box center [346, 326] width 41 height 29
radio input "true"
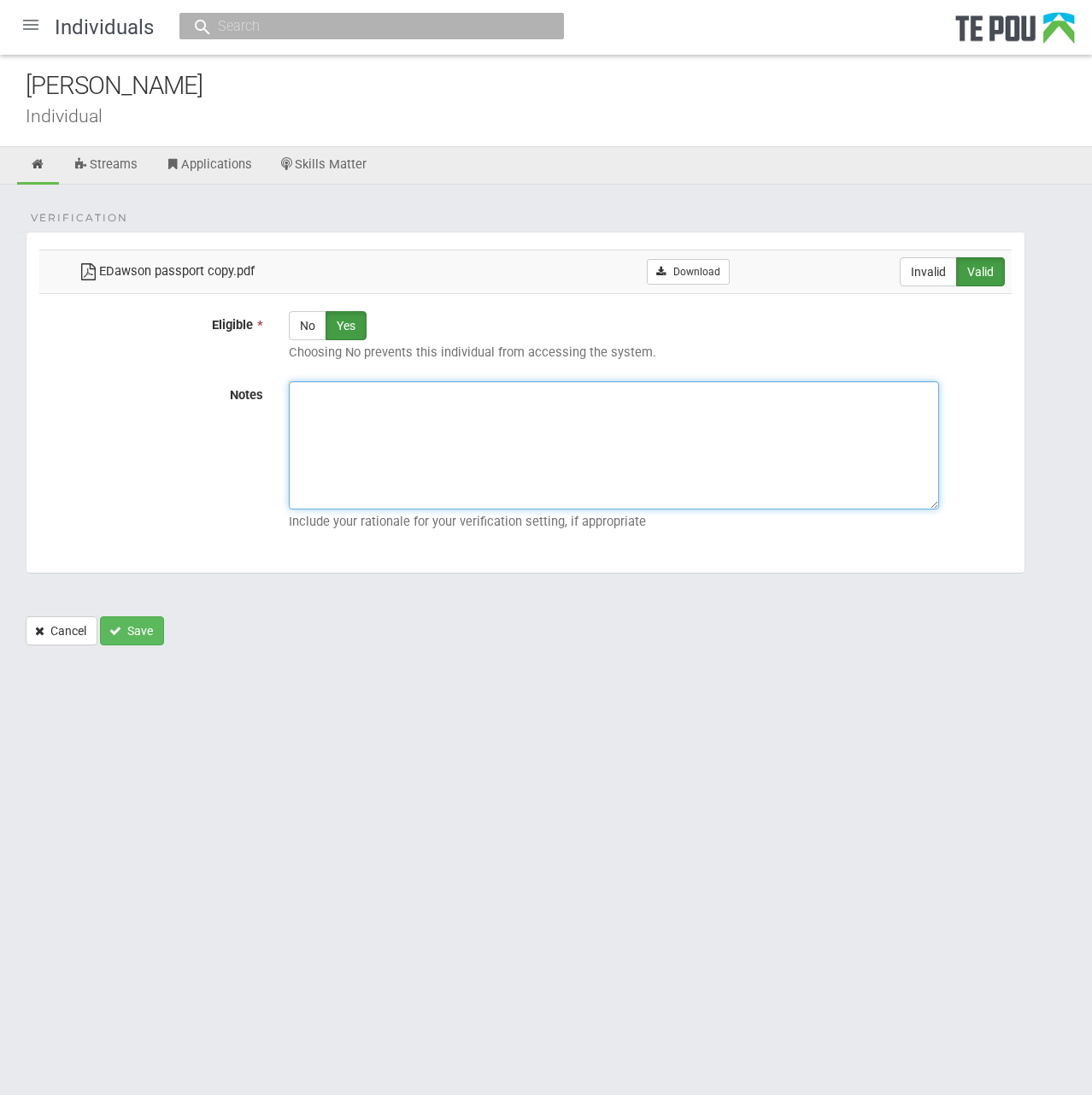
click at [428, 460] on textarea "Notes" at bounding box center [614, 445] width 651 height 128
paste textarea "bought"
type textarea "bought"
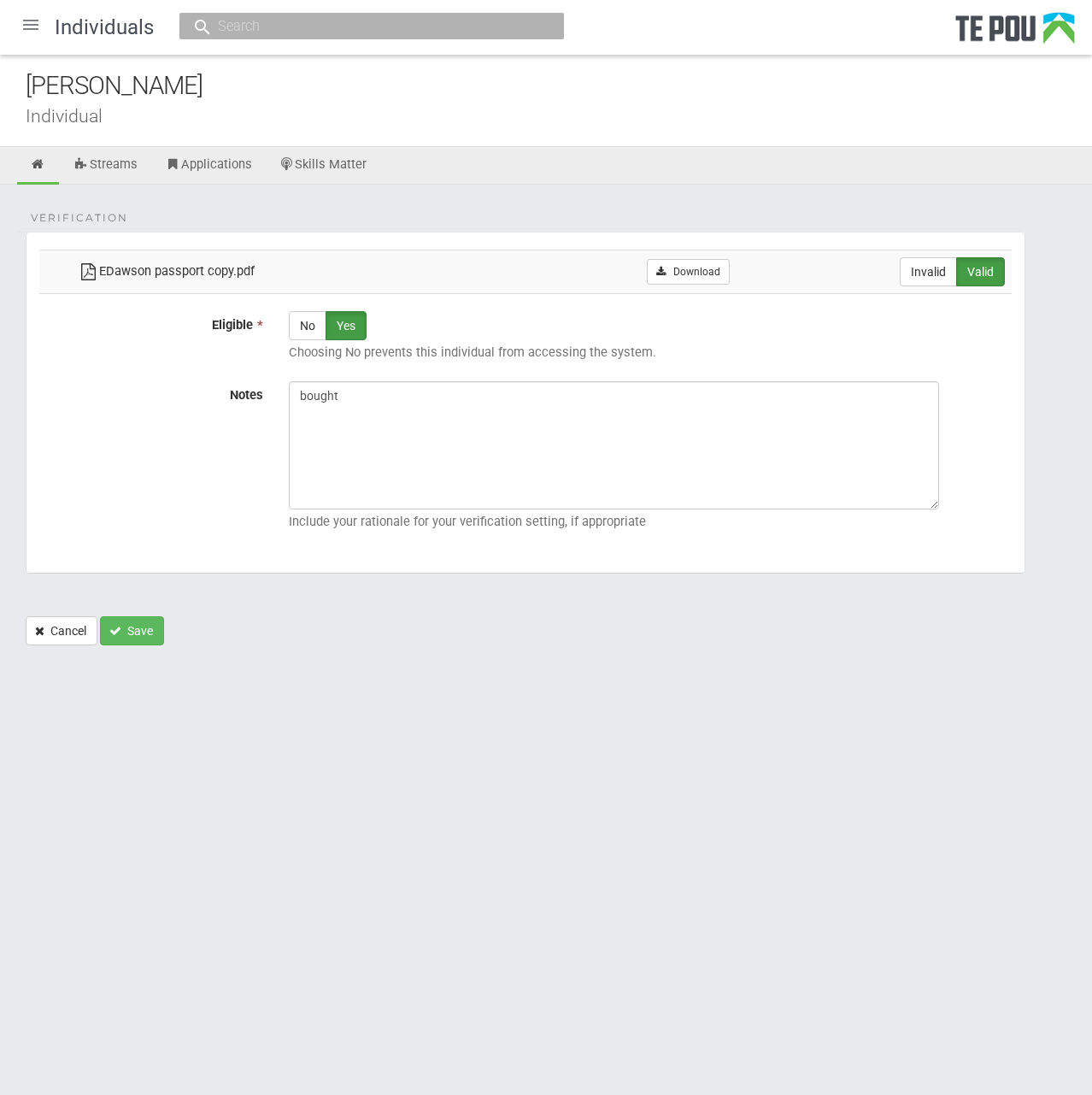
drag, startPoint x: 523, startPoint y: 377, endPoint x: 523, endPoint y: 390, distance: 13.0
click at [523, 377] on fieldset "Verification EDawson passport copy.pdf Download Invalid Valid Eligible * No Yes…" at bounding box center [526, 403] width 1000 height 342
click at [521, 400] on textarea "bought" at bounding box center [614, 445] width 651 height 128
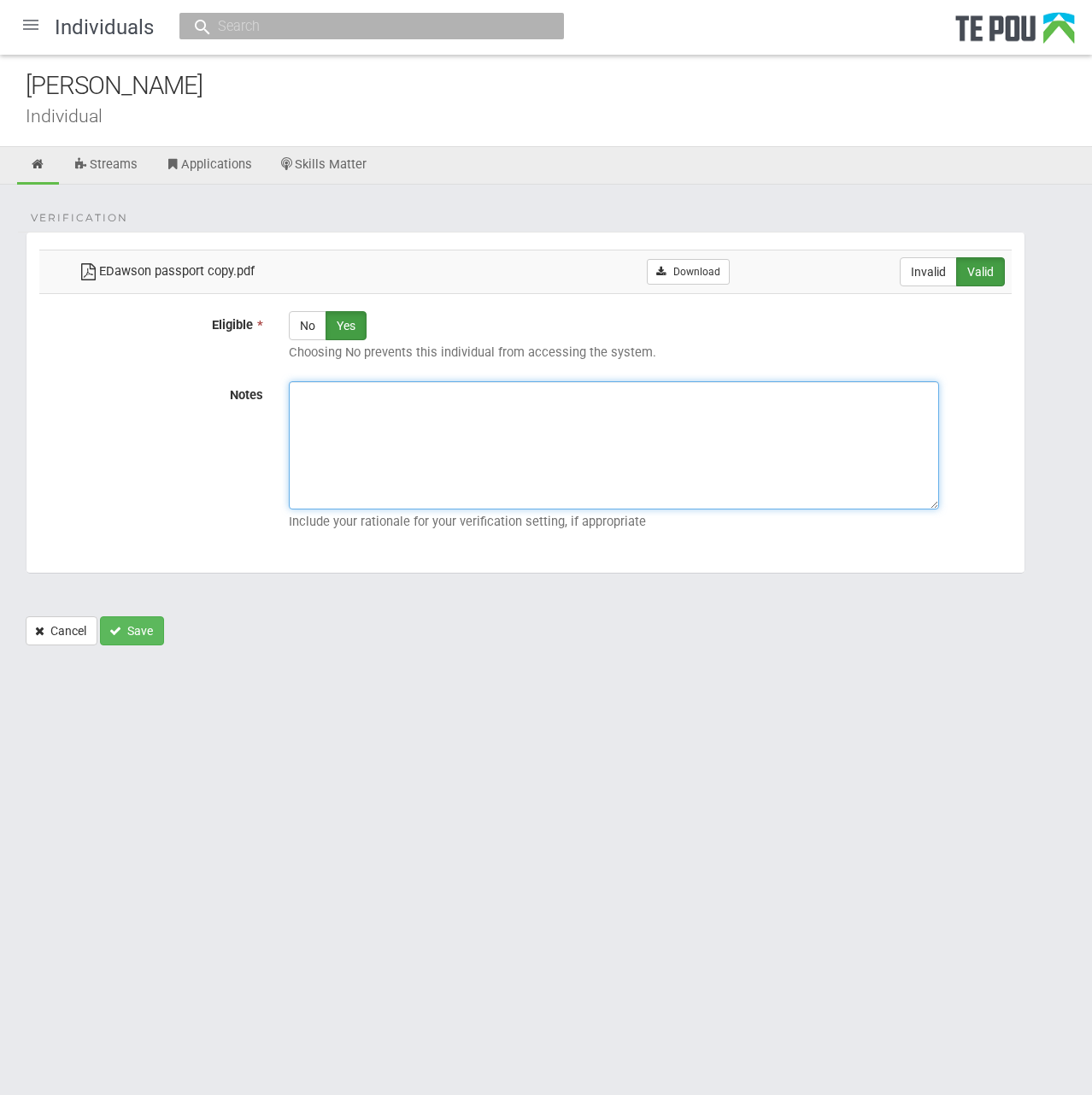
click at [482, 420] on textarea "Notes" at bounding box center [614, 445] width 651 height 128
paste textarea "Verified by Melody @ [DATE]"
type textarea "Verified by Melody @ [DATE]"
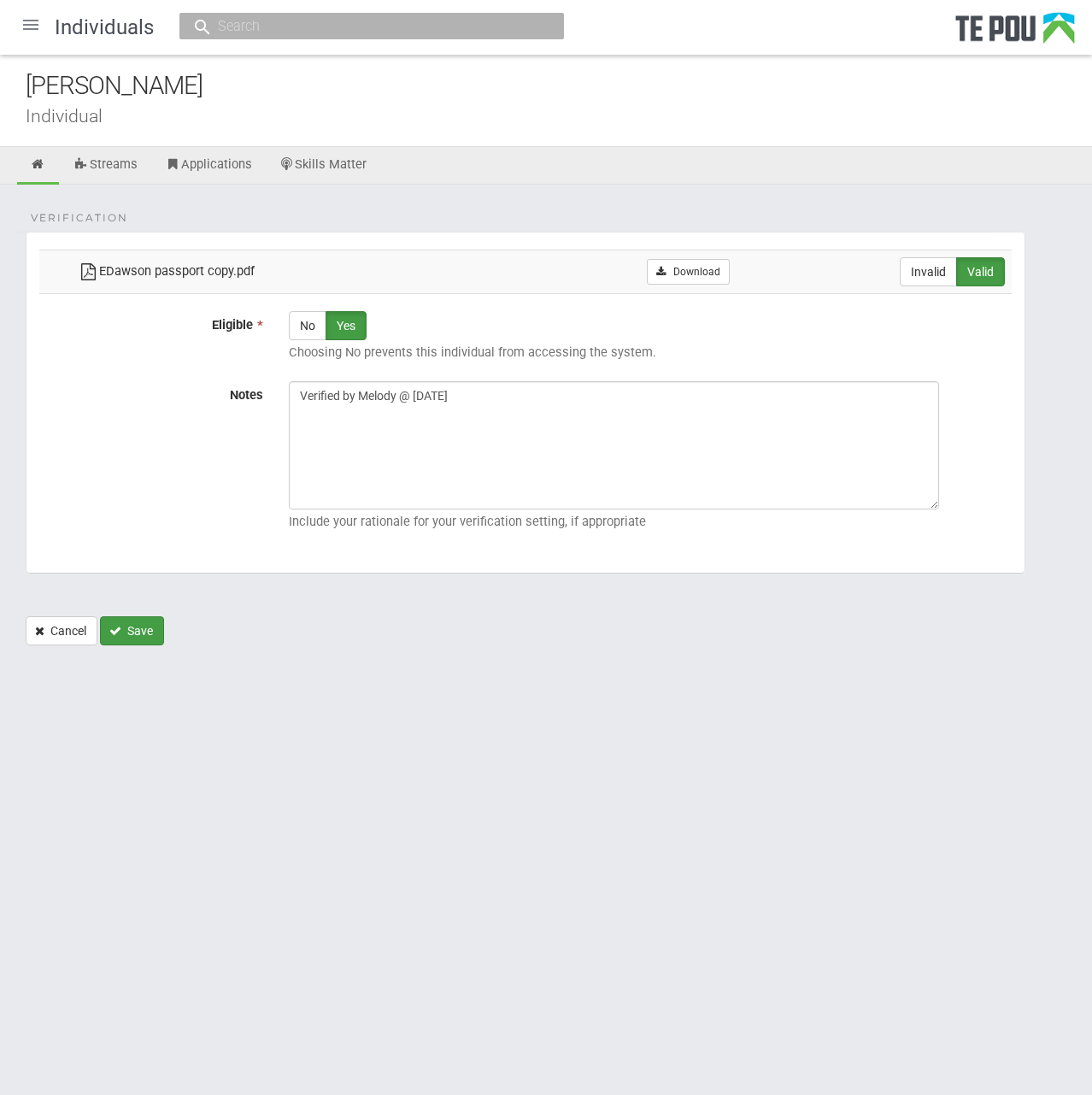
click at [126, 633] on button "Save" at bounding box center [132, 631] width 64 height 29
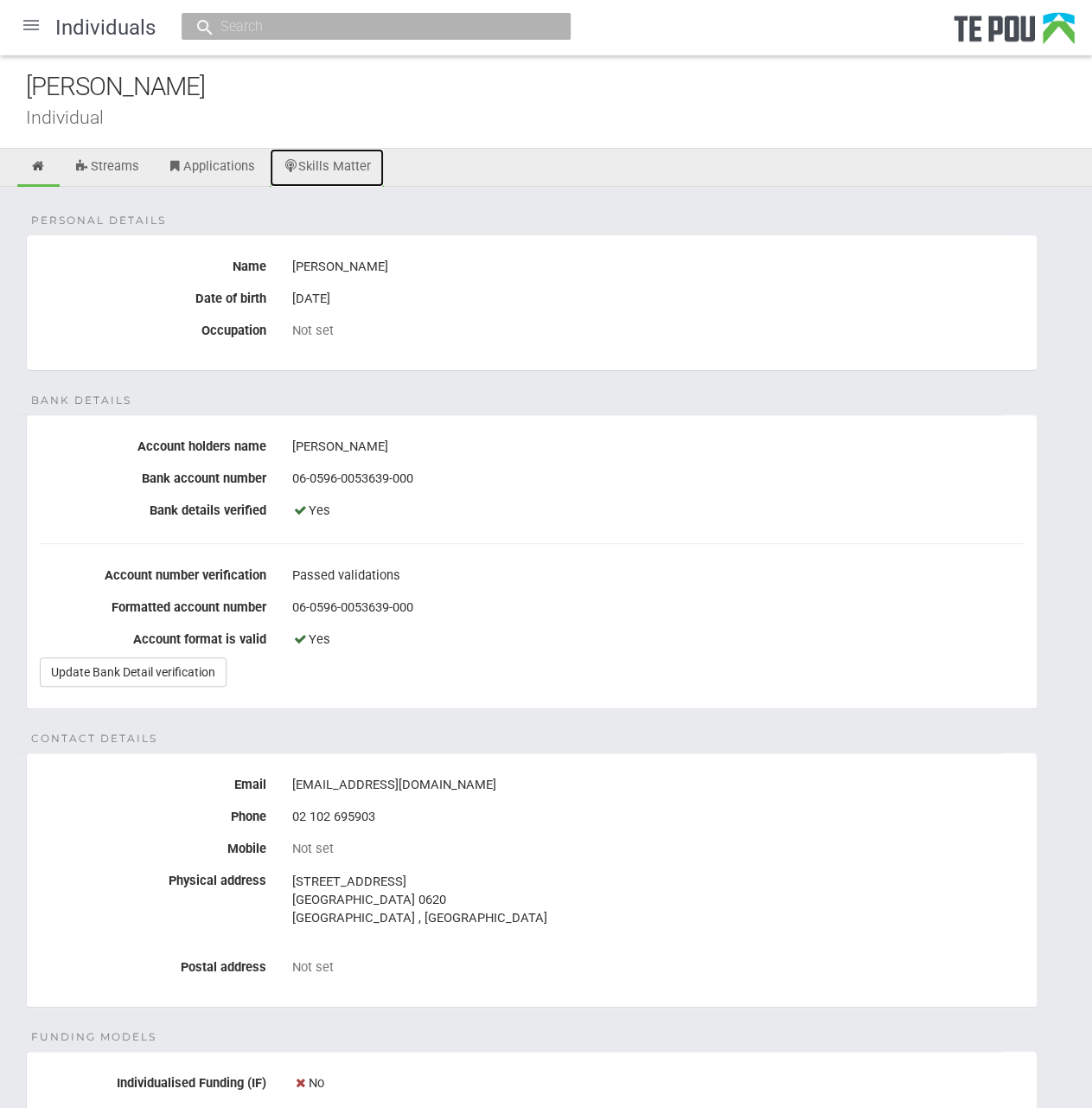
click at [346, 154] on link "Skills Matter" at bounding box center [327, 167] width 115 height 38
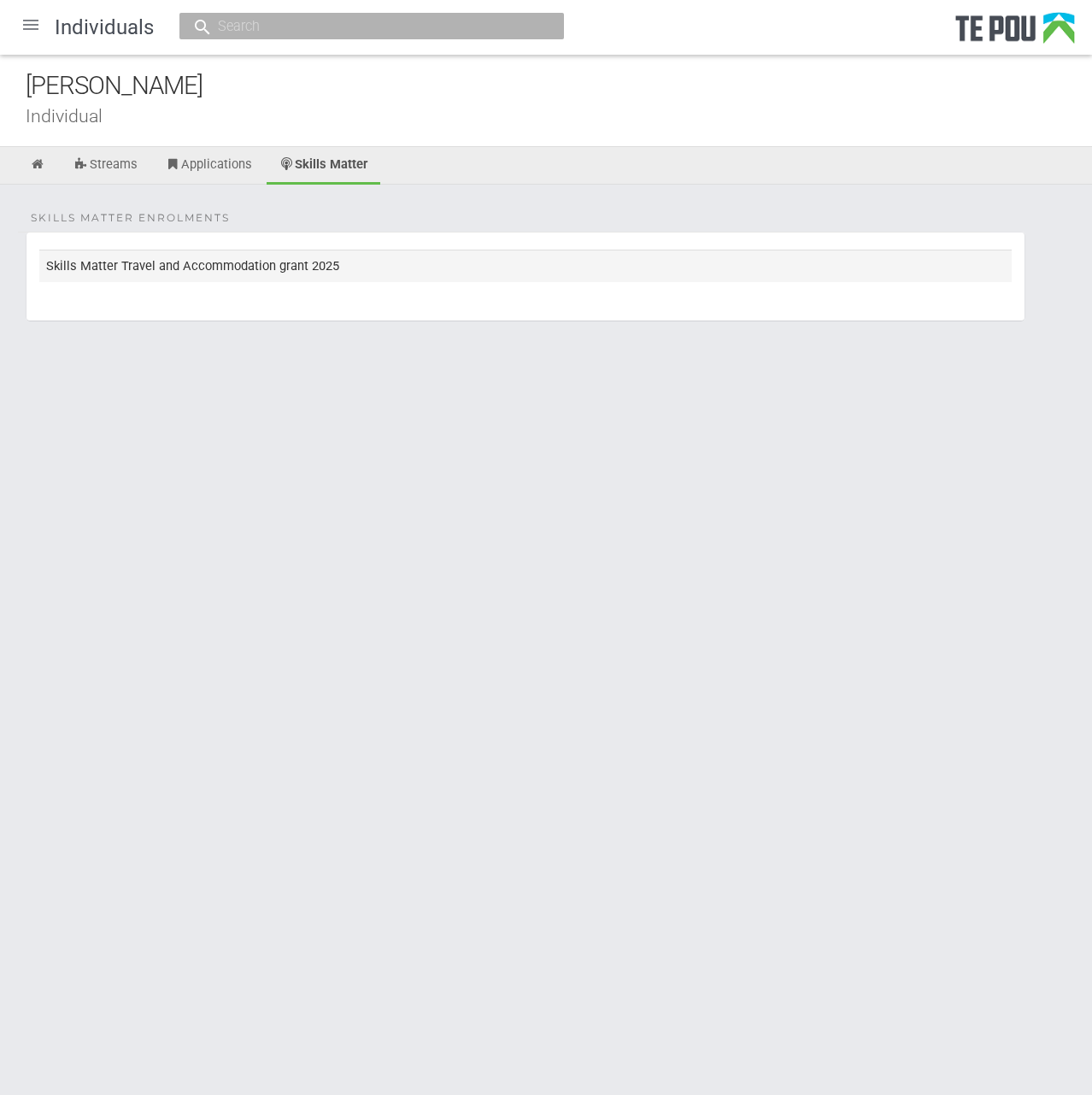
click at [297, 268] on td "Skills Matter Travel and Accommodation grant 2025" at bounding box center [526, 265] width 973 height 32
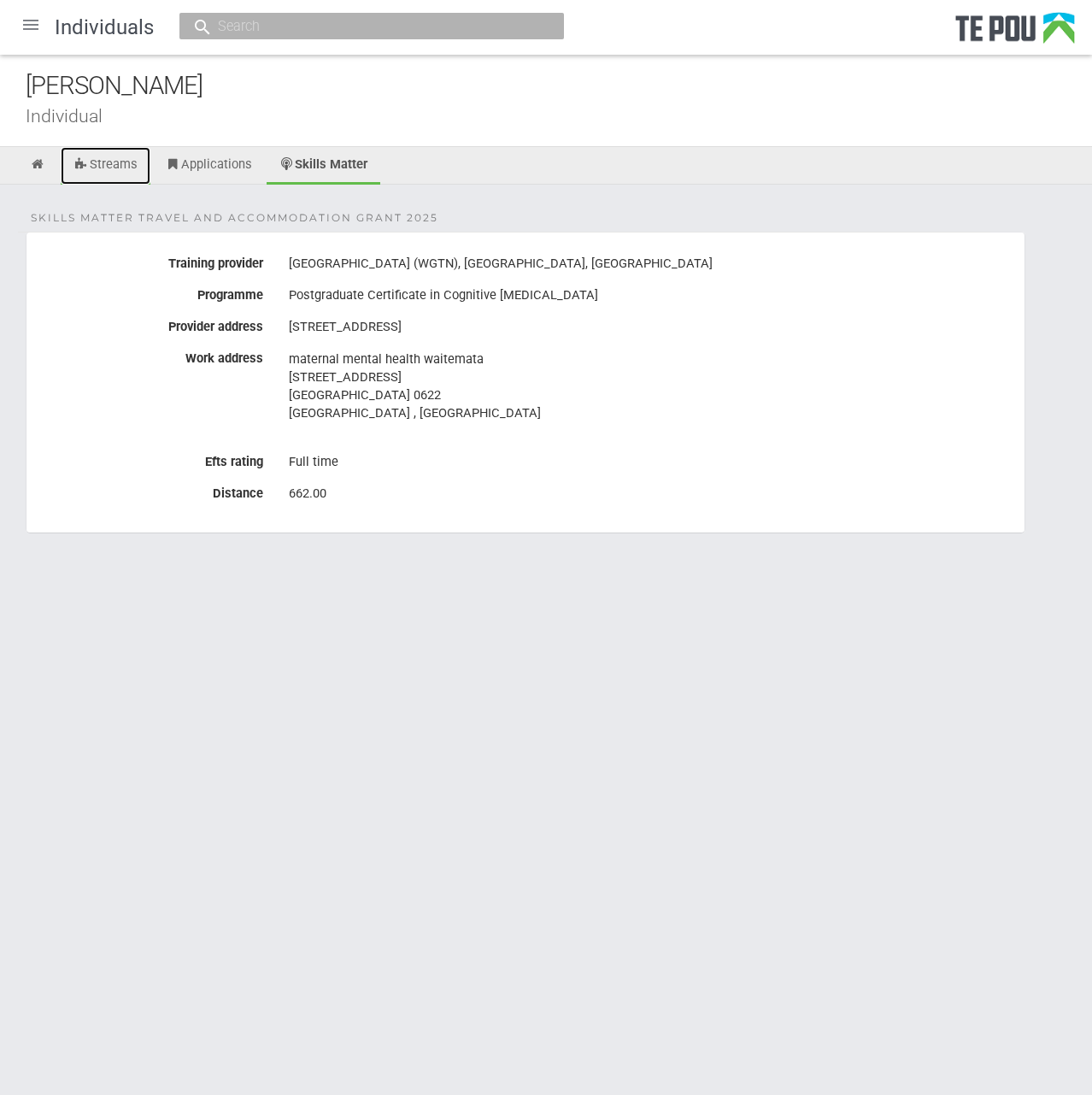
click at [123, 155] on link "Streams" at bounding box center [105, 165] width 89 height 37
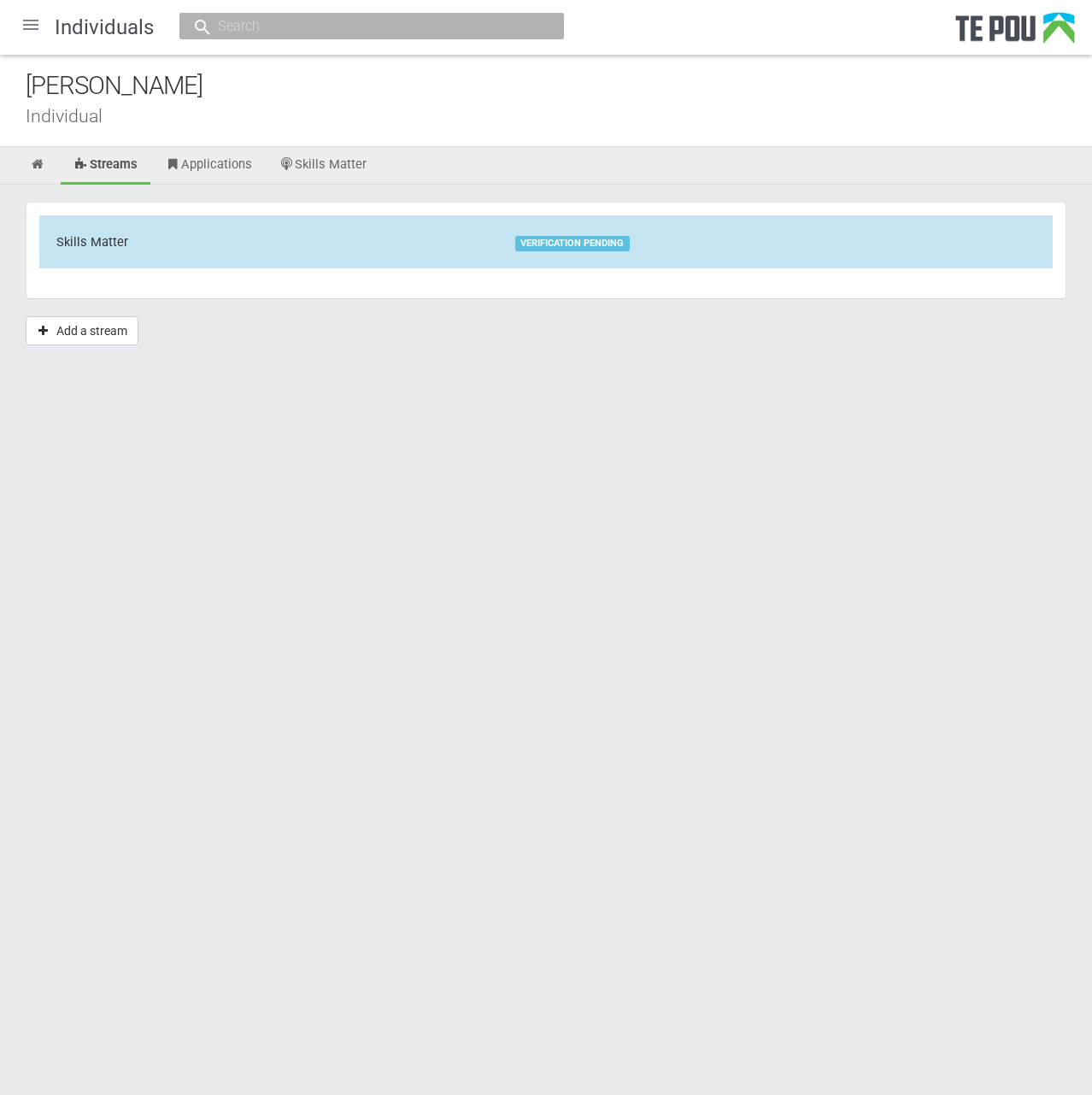
click at [265, 239] on td "Skills Matter" at bounding box center [268, 241] width 459 height 52
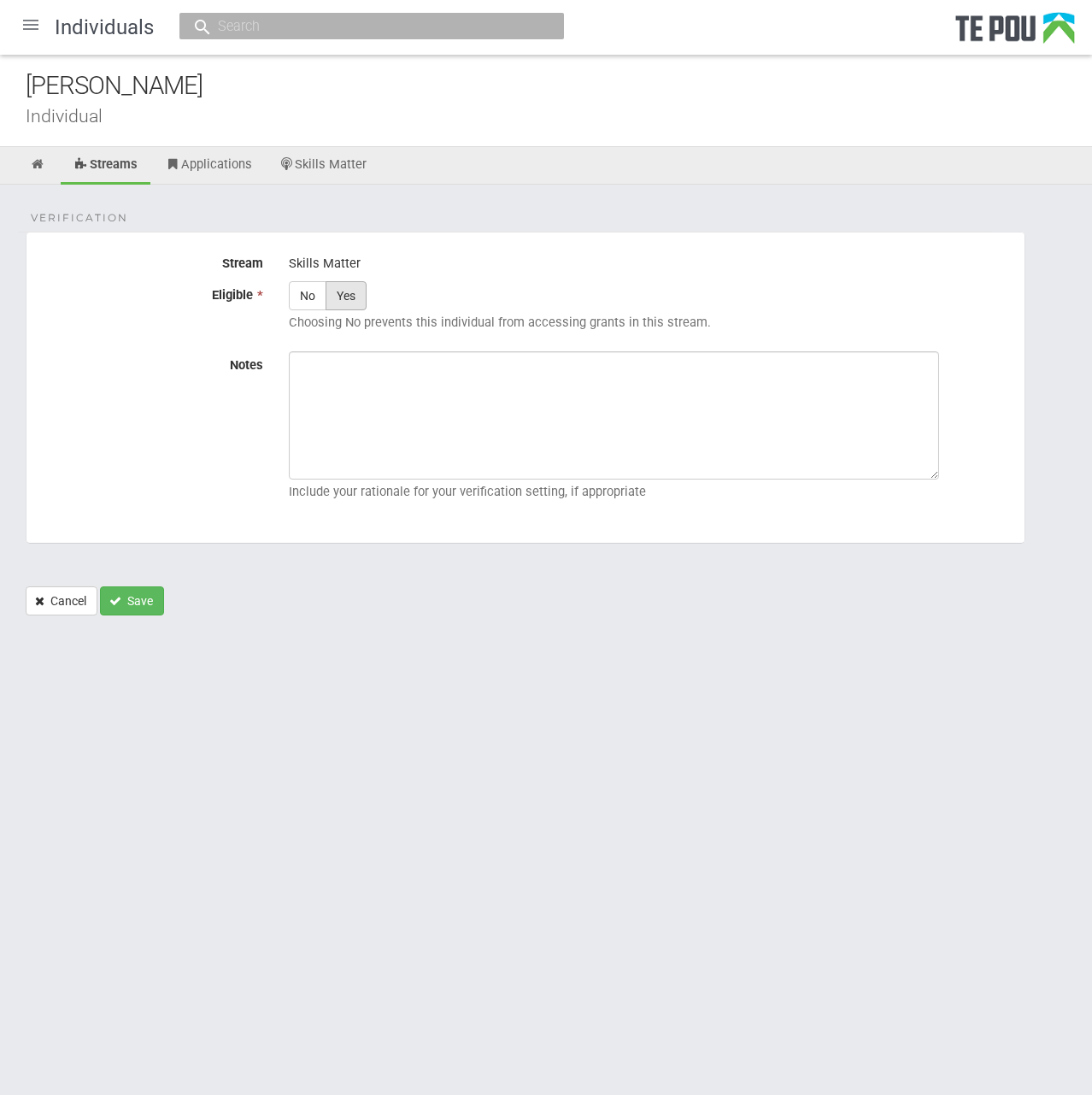
click at [345, 296] on label "Yes" at bounding box center [346, 296] width 41 height 29
radio input "true"
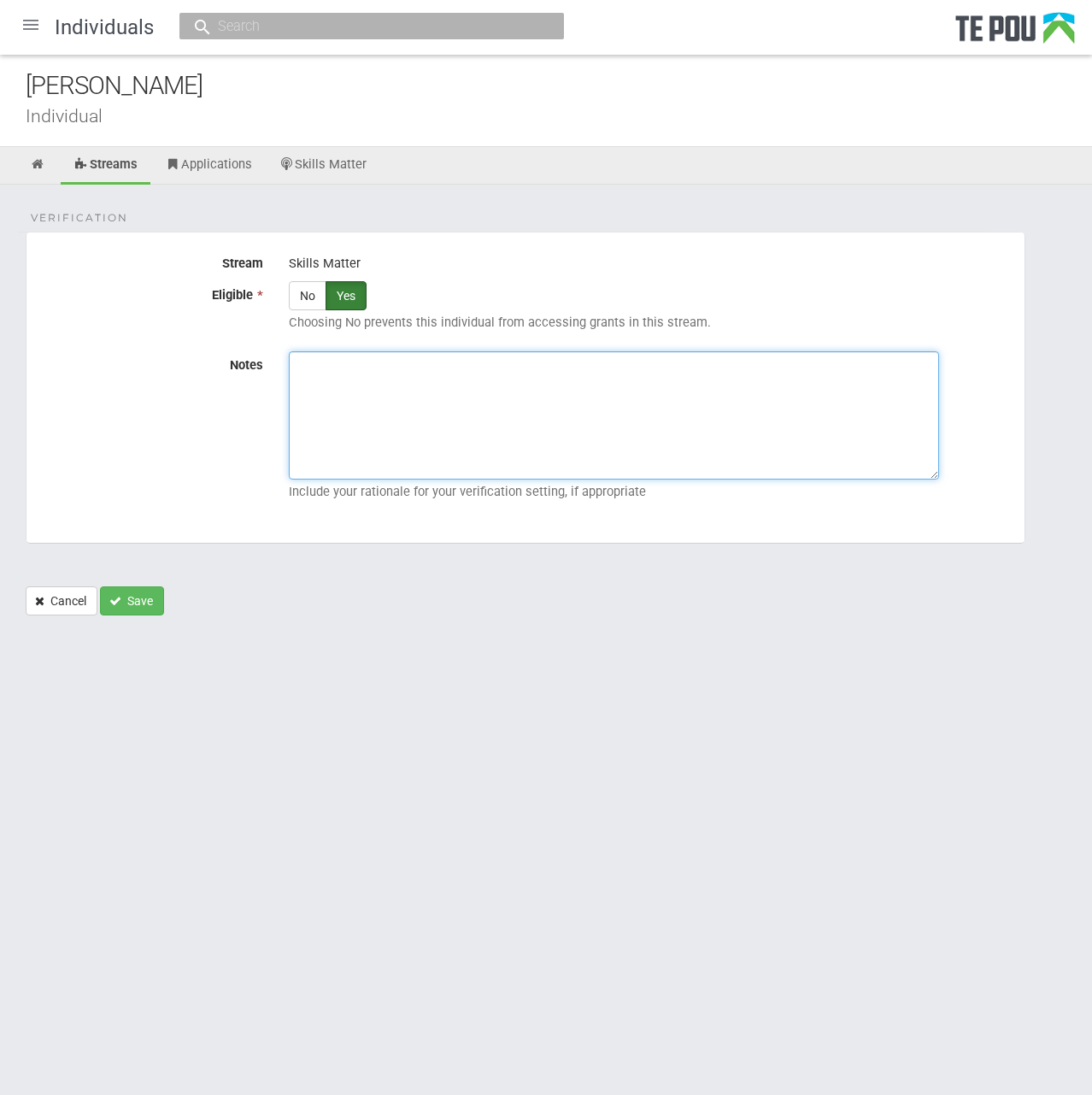
click at [484, 411] on textarea "Notes" at bounding box center [614, 414] width 651 height 128
paste textarea "Verified by Melody @ [DATE]"
type textarea "Verified by Melody @ [DATE]"
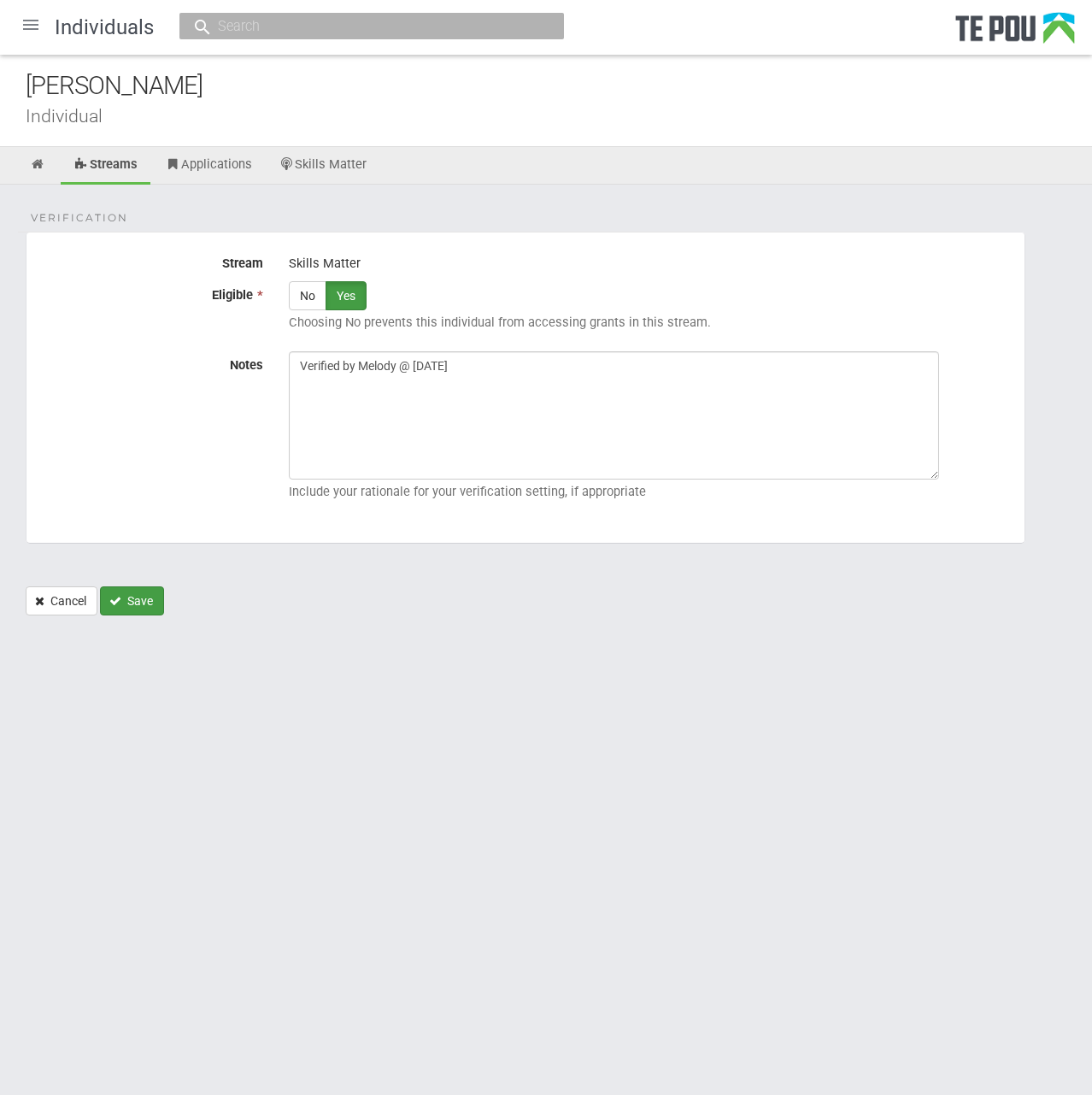
click at [131, 602] on button "Save" at bounding box center [132, 601] width 64 height 29
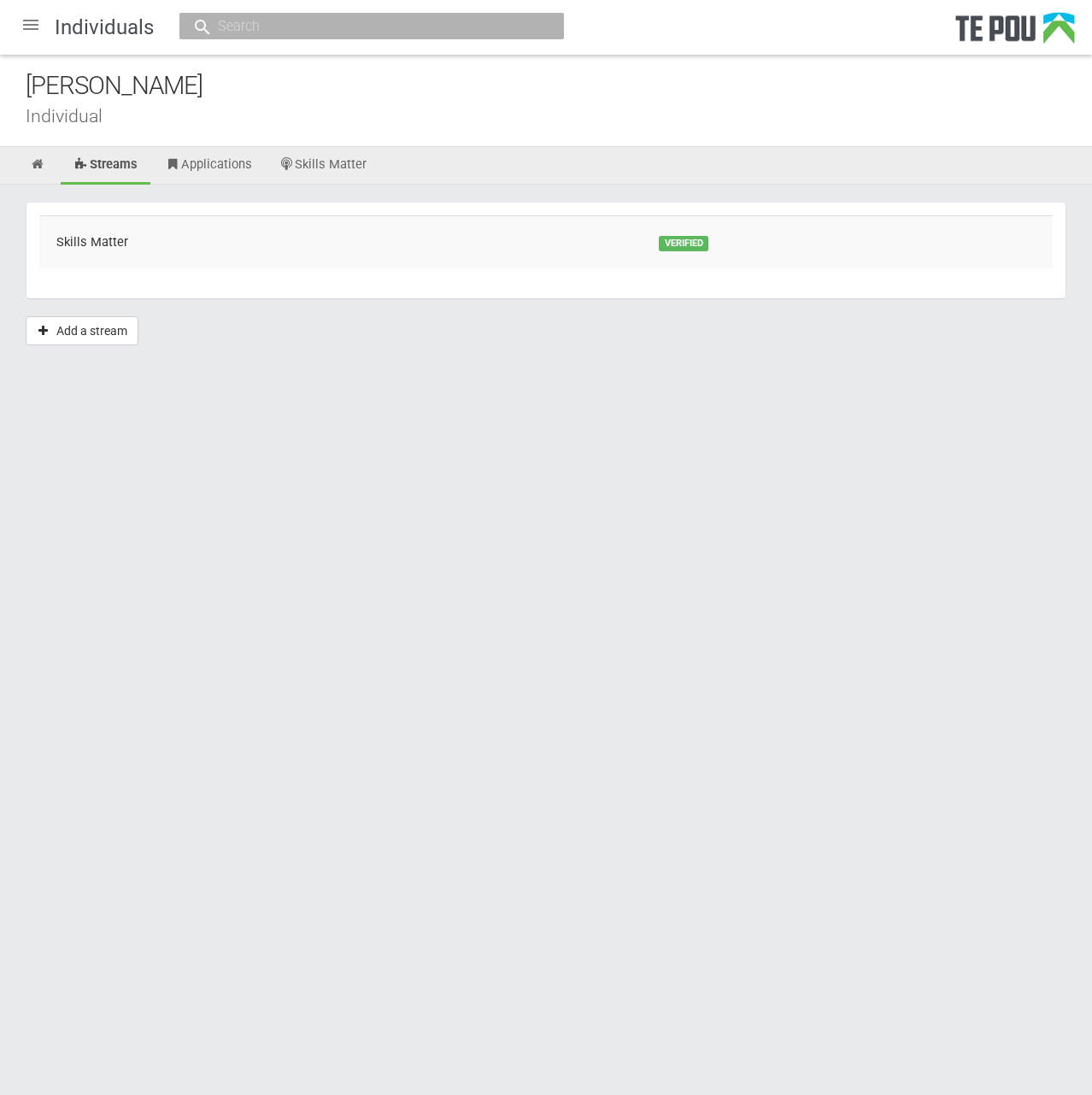
click at [20, 35] on div at bounding box center [31, 24] width 41 height 41
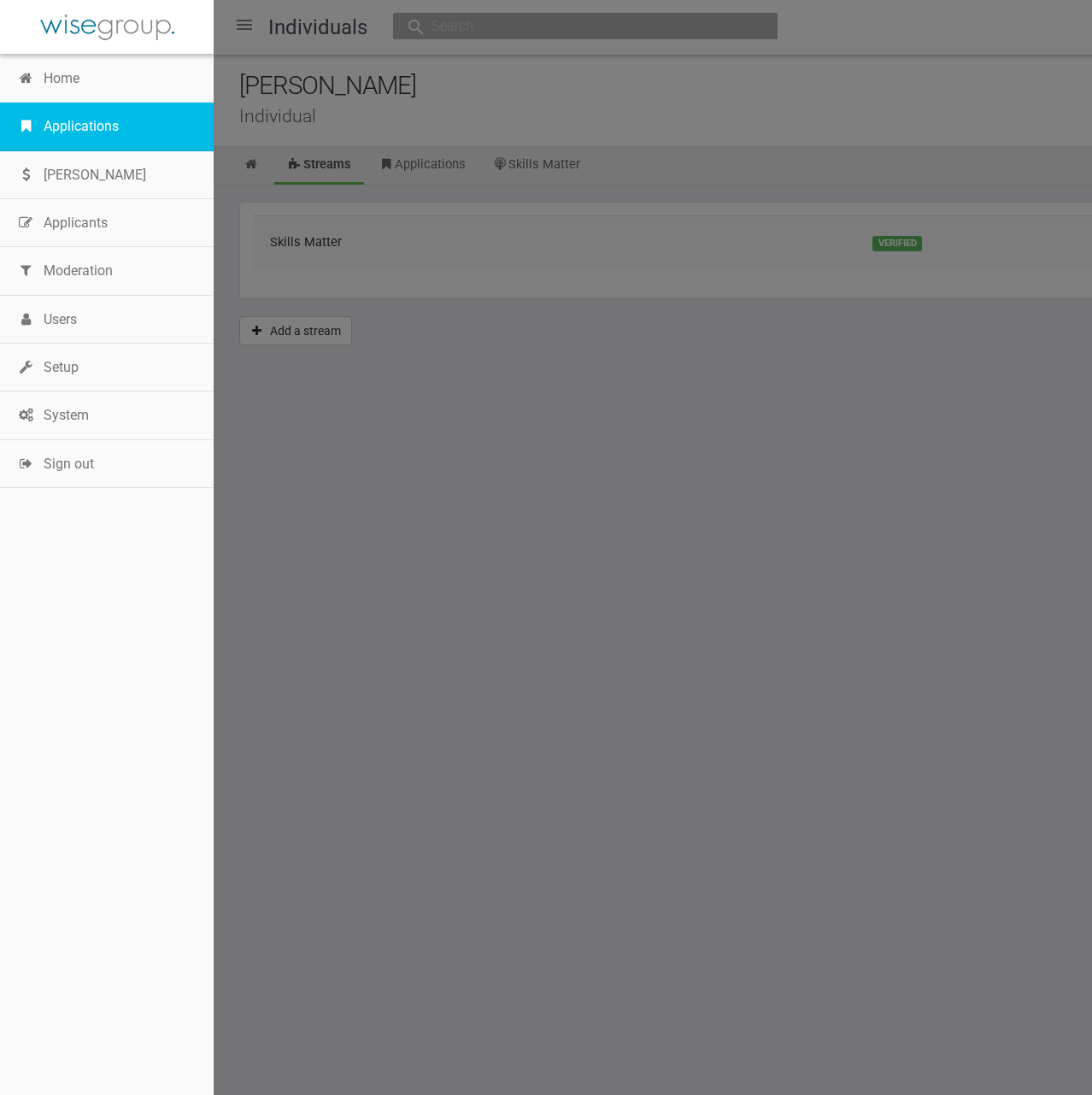
click at [39, 126] on link "Applications" at bounding box center [107, 127] width 213 height 48
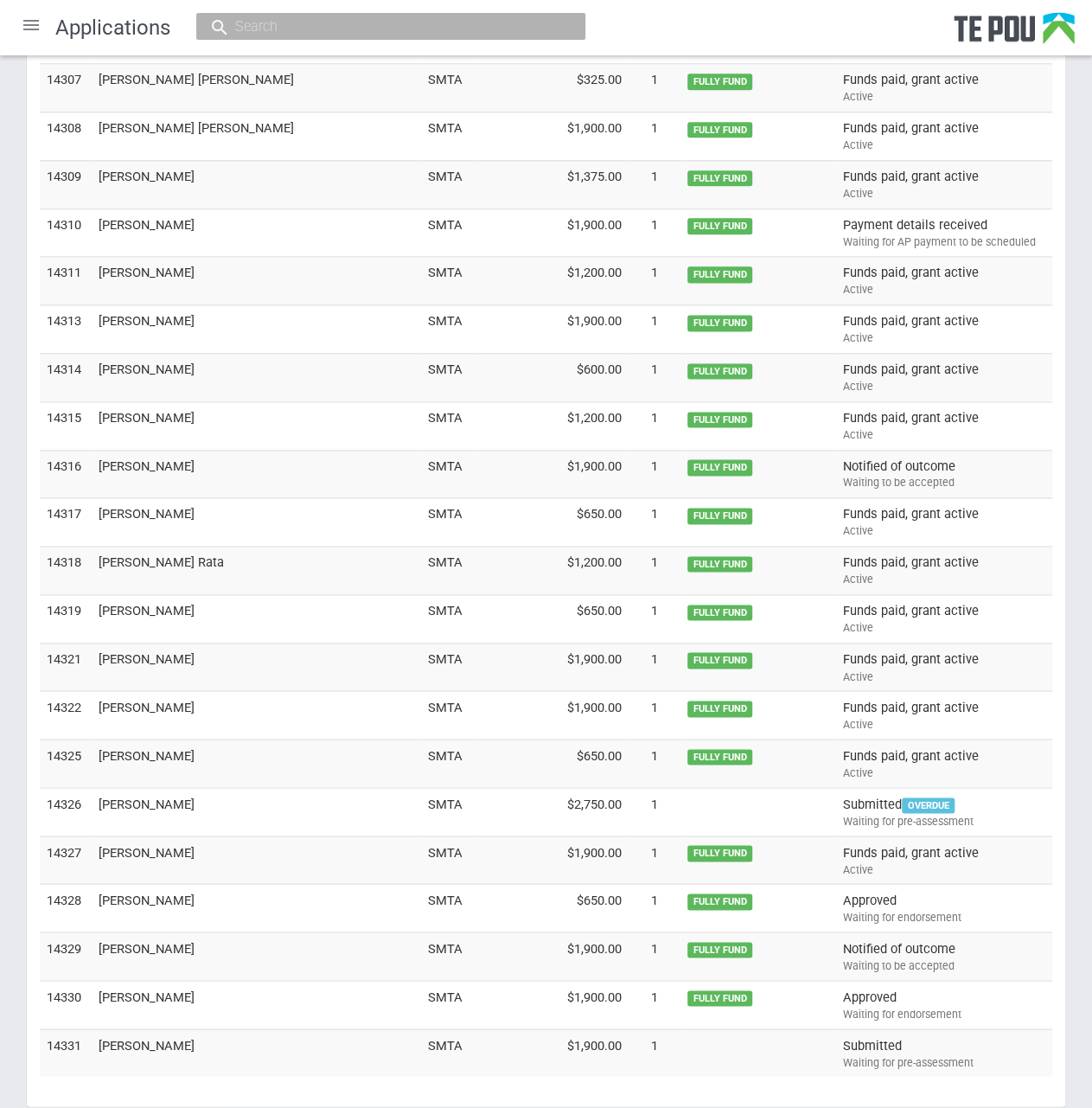
scroll to position [4278, 0]
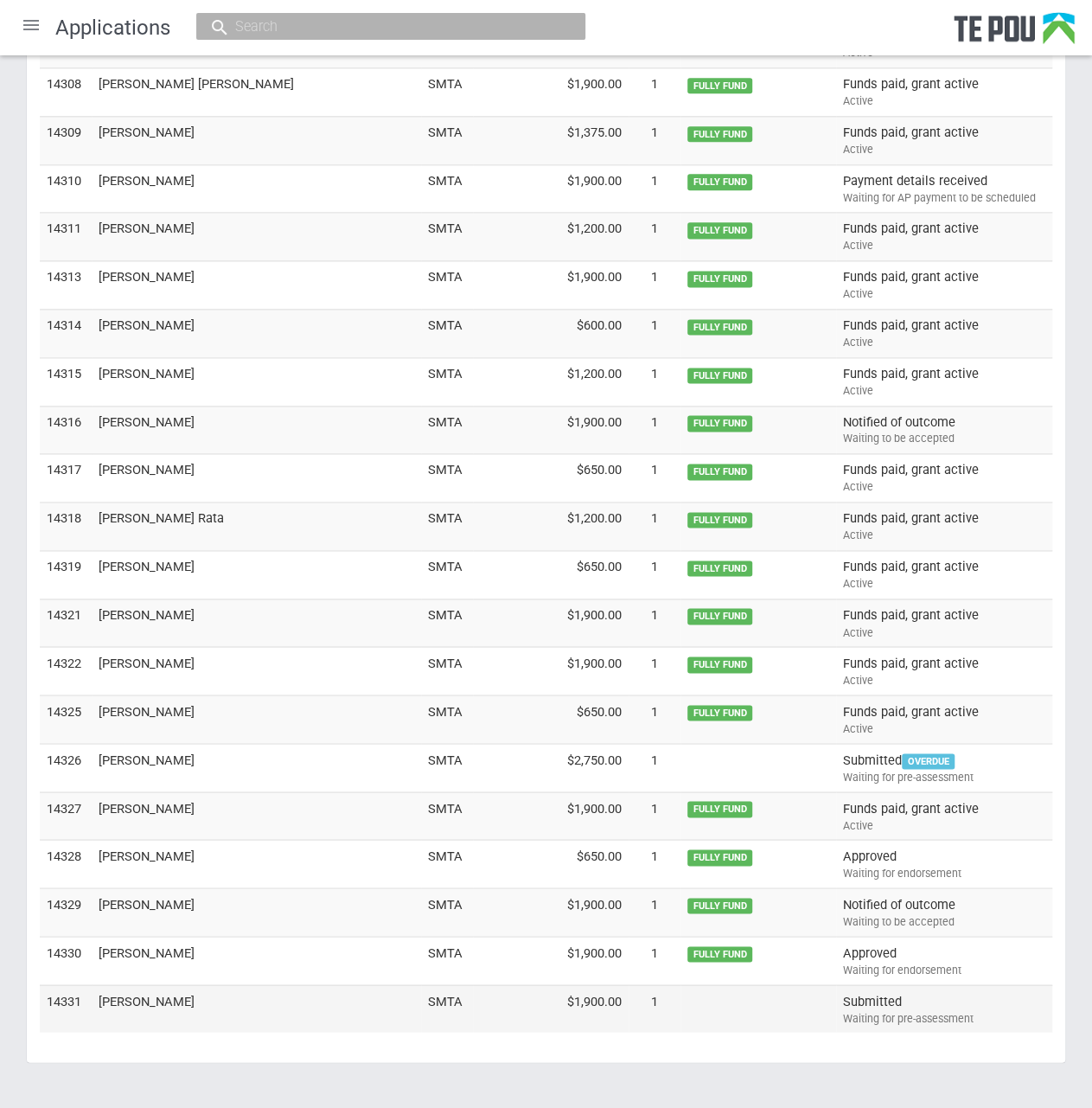
click at [147, 984] on td "[PERSON_NAME]" at bounding box center [256, 1008] width 330 height 48
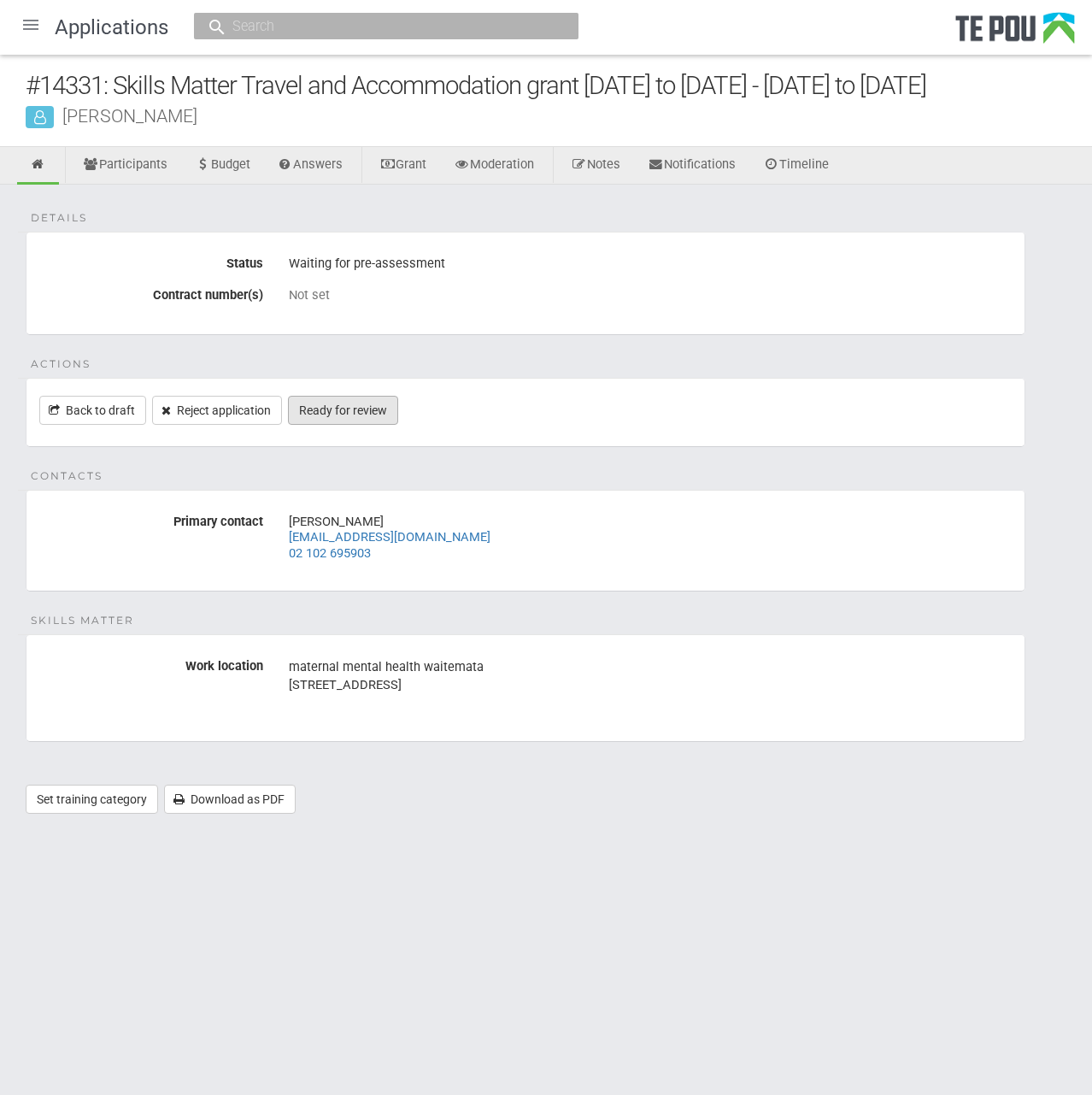
click at [375, 411] on link "Ready for review" at bounding box center [343, 411] width 111 height 29
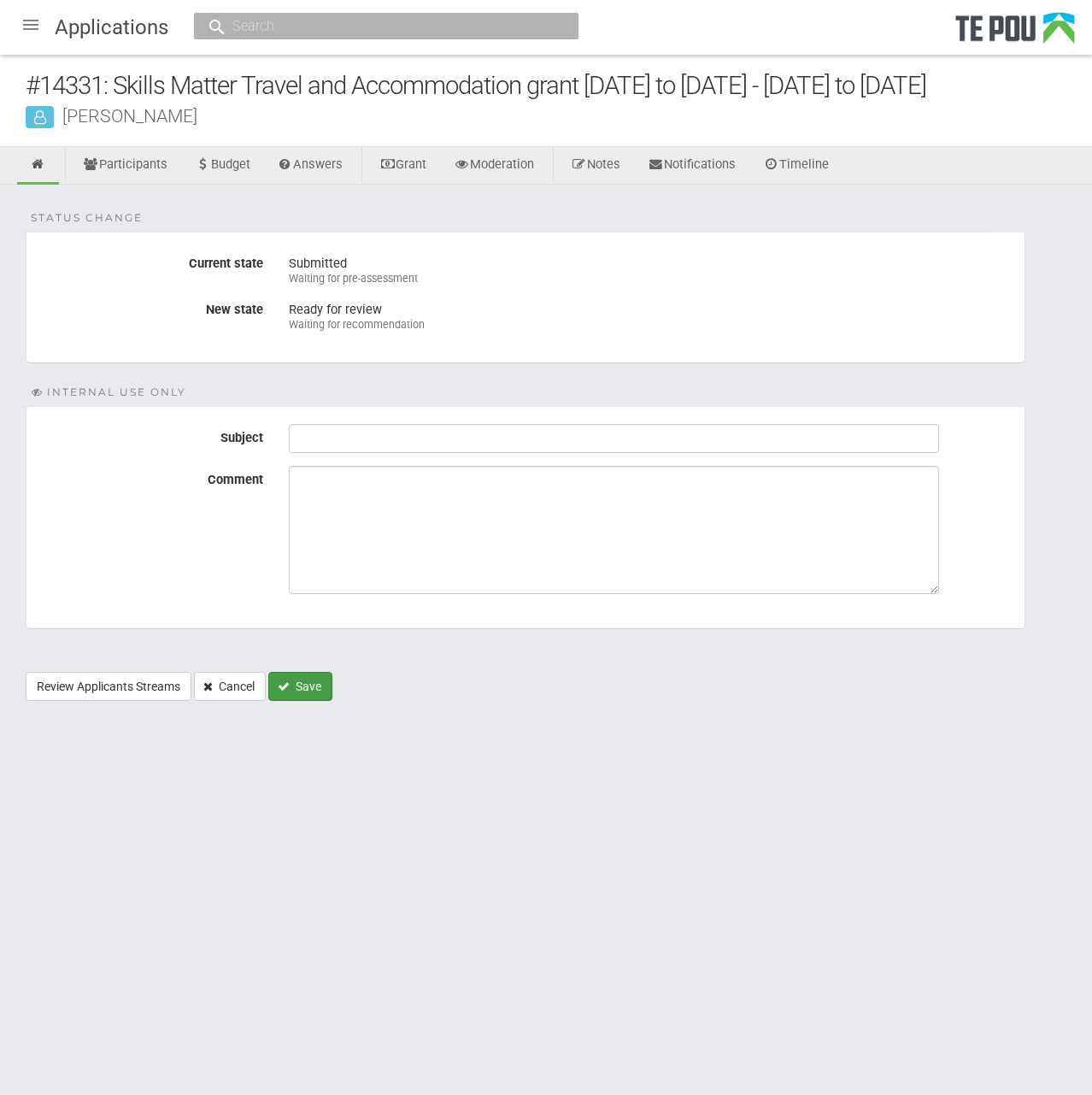
click at [317, 691] on button "Save" at bounding box center [300, 686] width 64 height 29
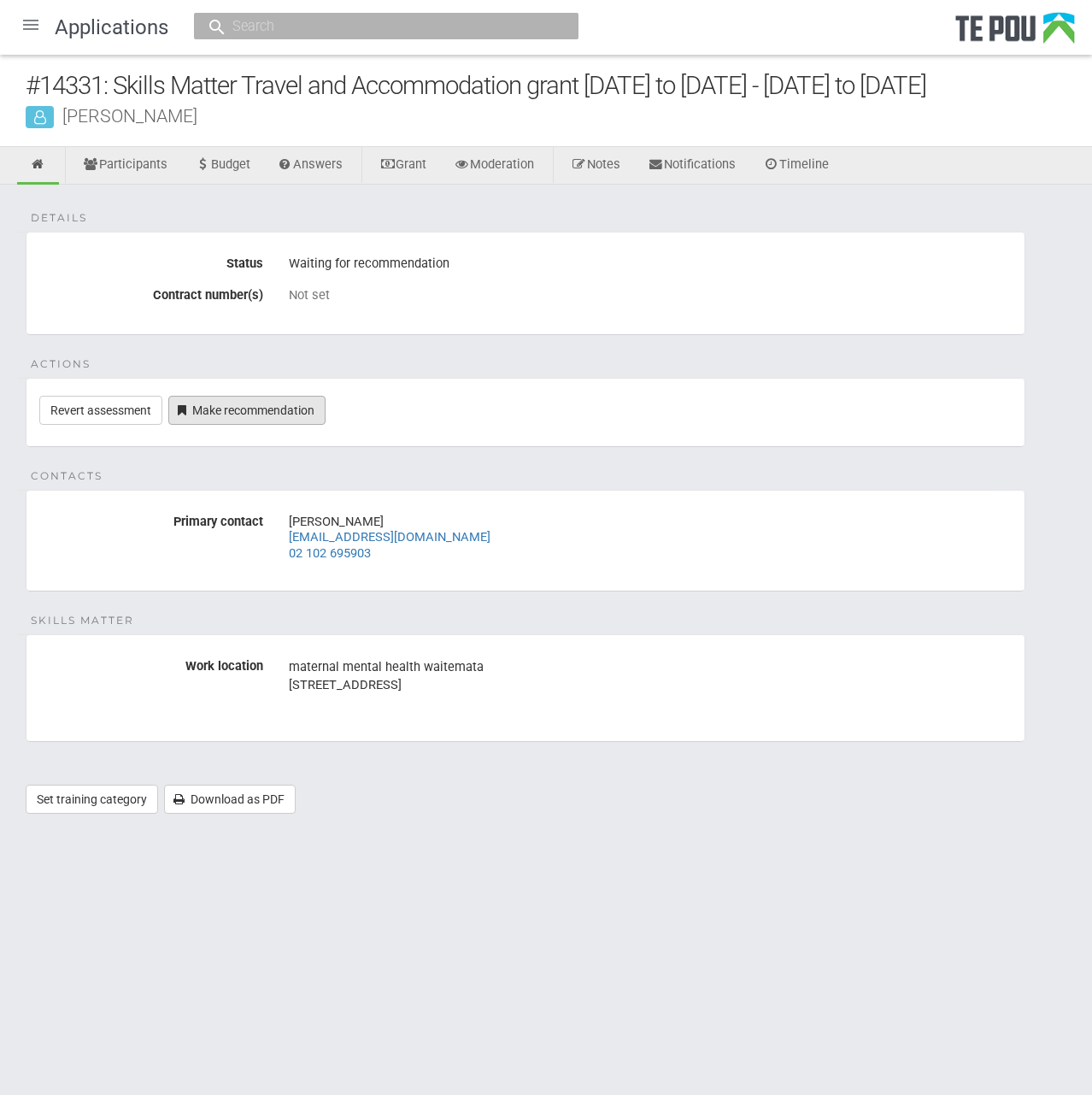
click at [224, 402] on link "Make recommendation" at bounding box center [247, 411] width 158 height 29
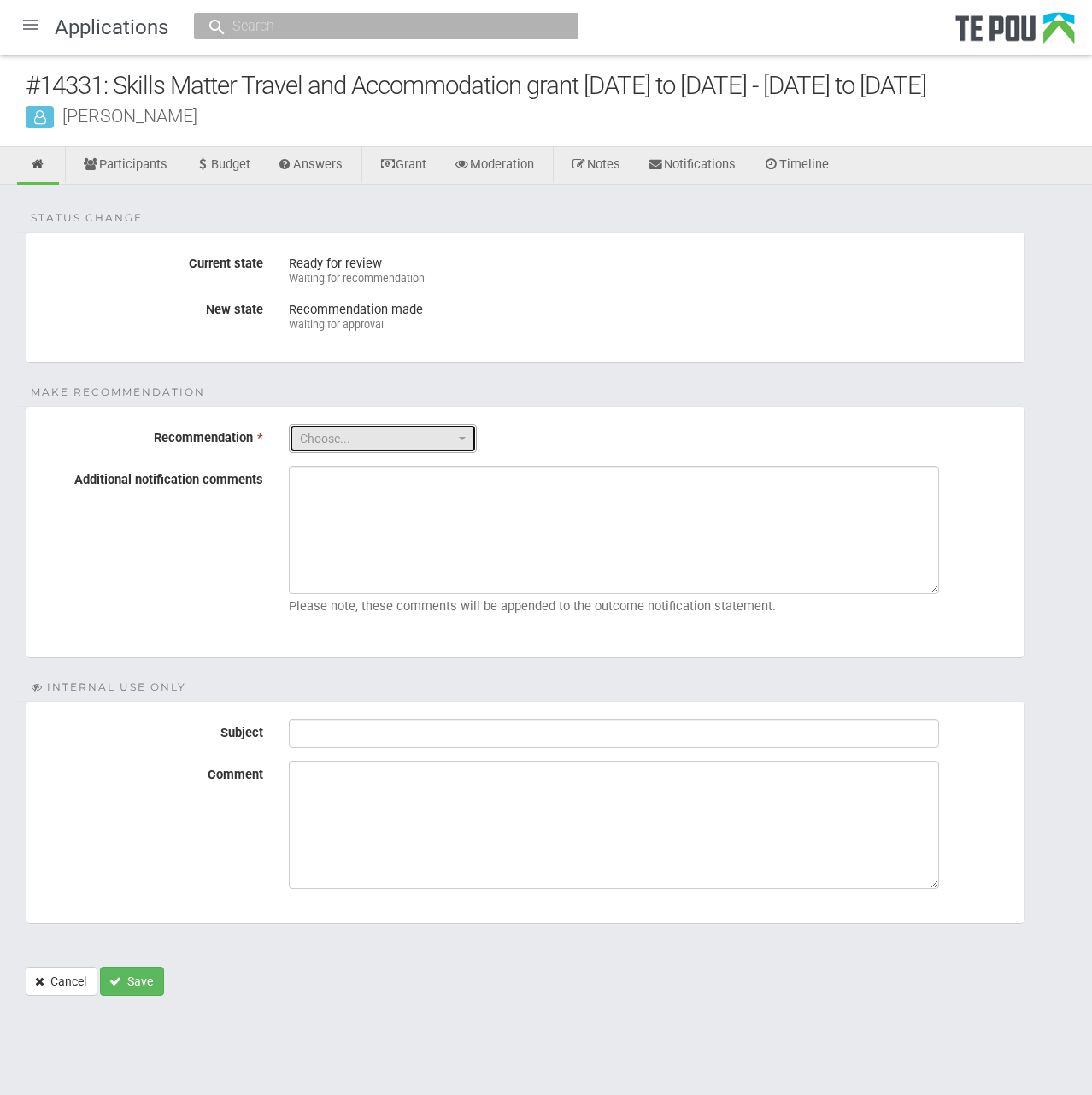
click at [385, 432] on span "Choose..." at bounding box center [377, 438] width 155 height 17
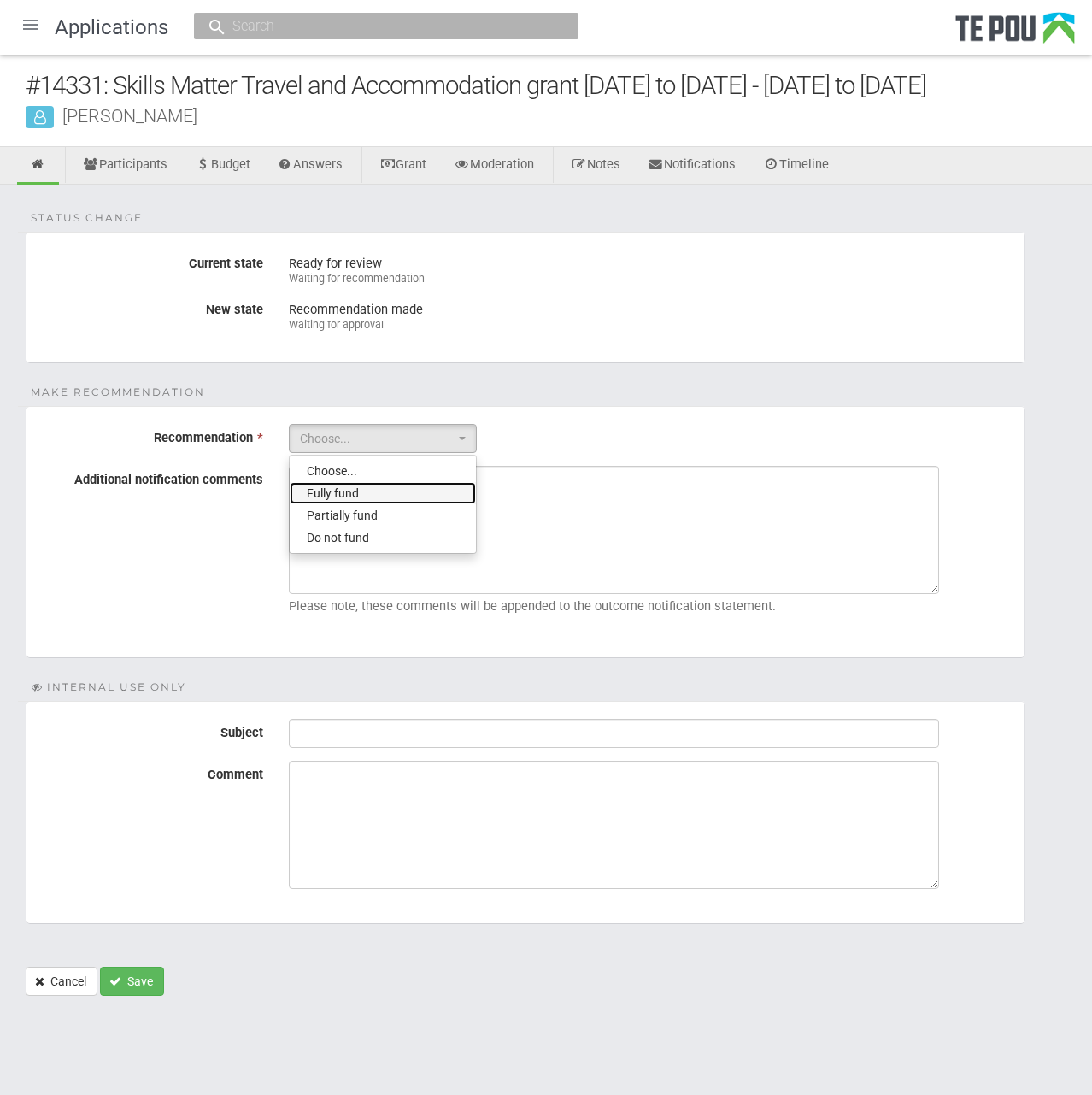
click at [389, 495] on link "Fully fund" at bounding box center [383, 492] width 186 height 22
select select "0"
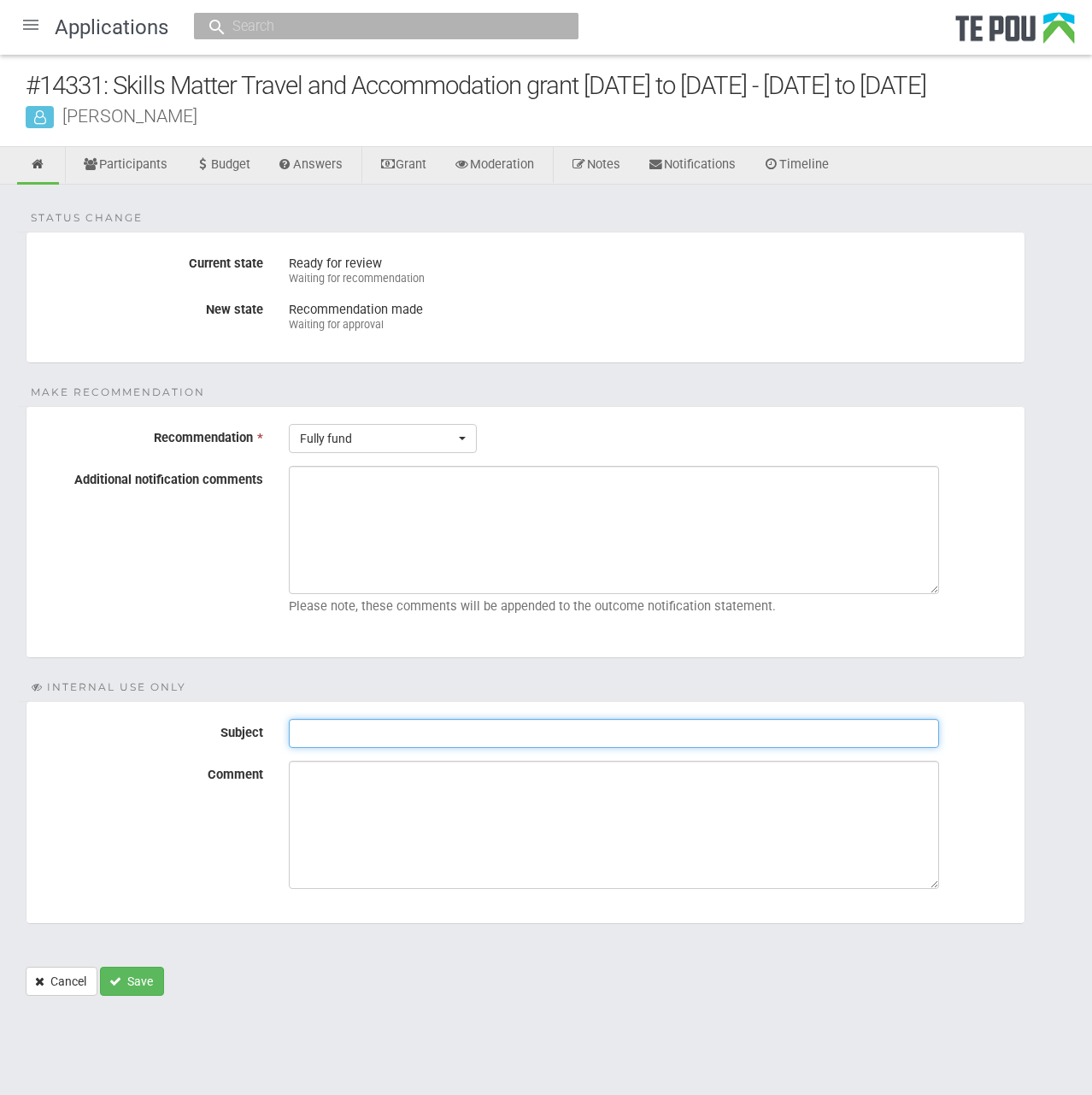
click at [381, 720] on input "Subject" at bounding box center [614, 734] width 651 height 29
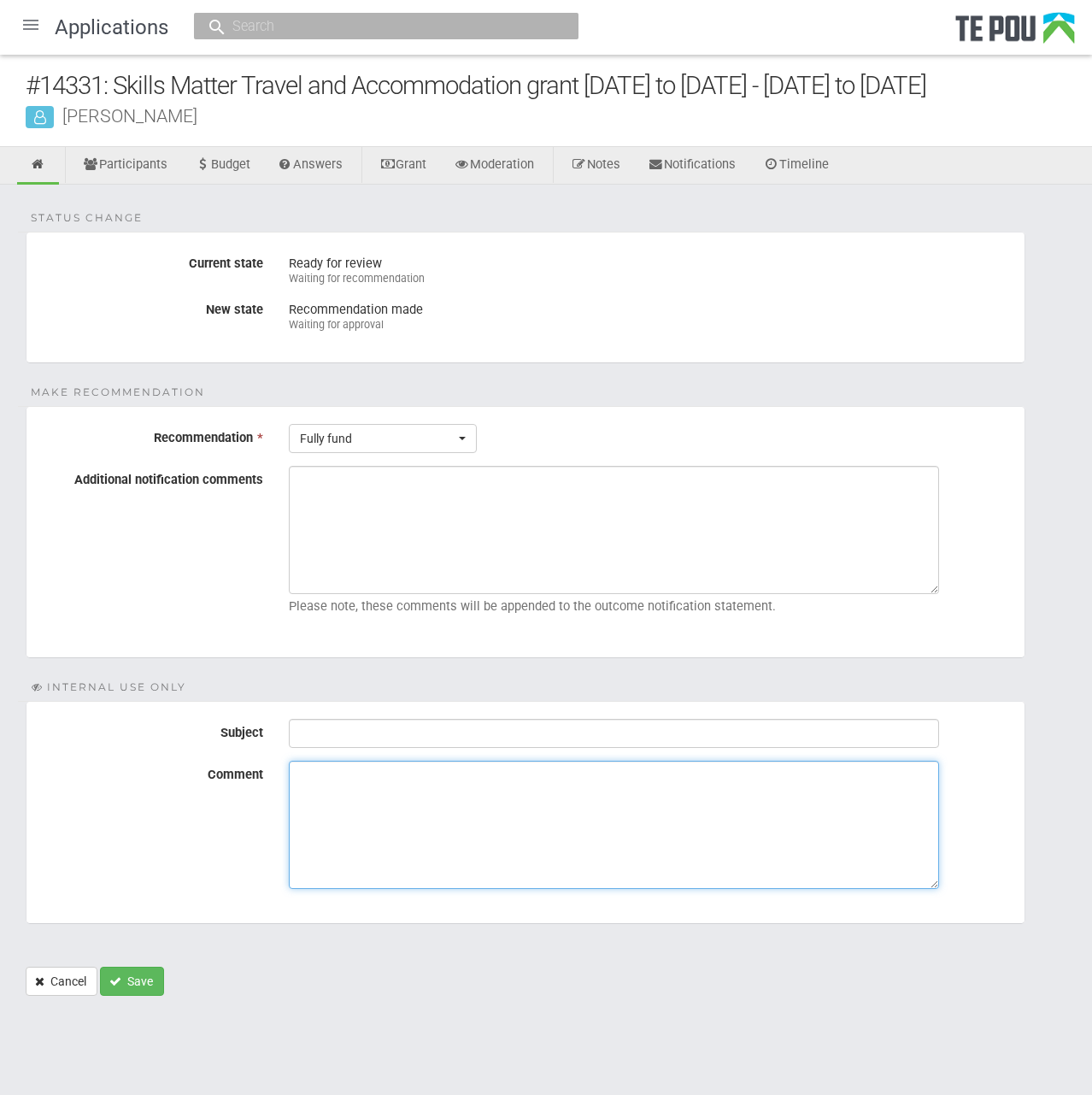
click at [393, 791] on textarea "Comment" at bounding box center [614, 824] width 651 height 128
paste textarea "Verified by Melody @ 11/8/2025"
type textarea "Verified by Melody @ 11/8/2025"
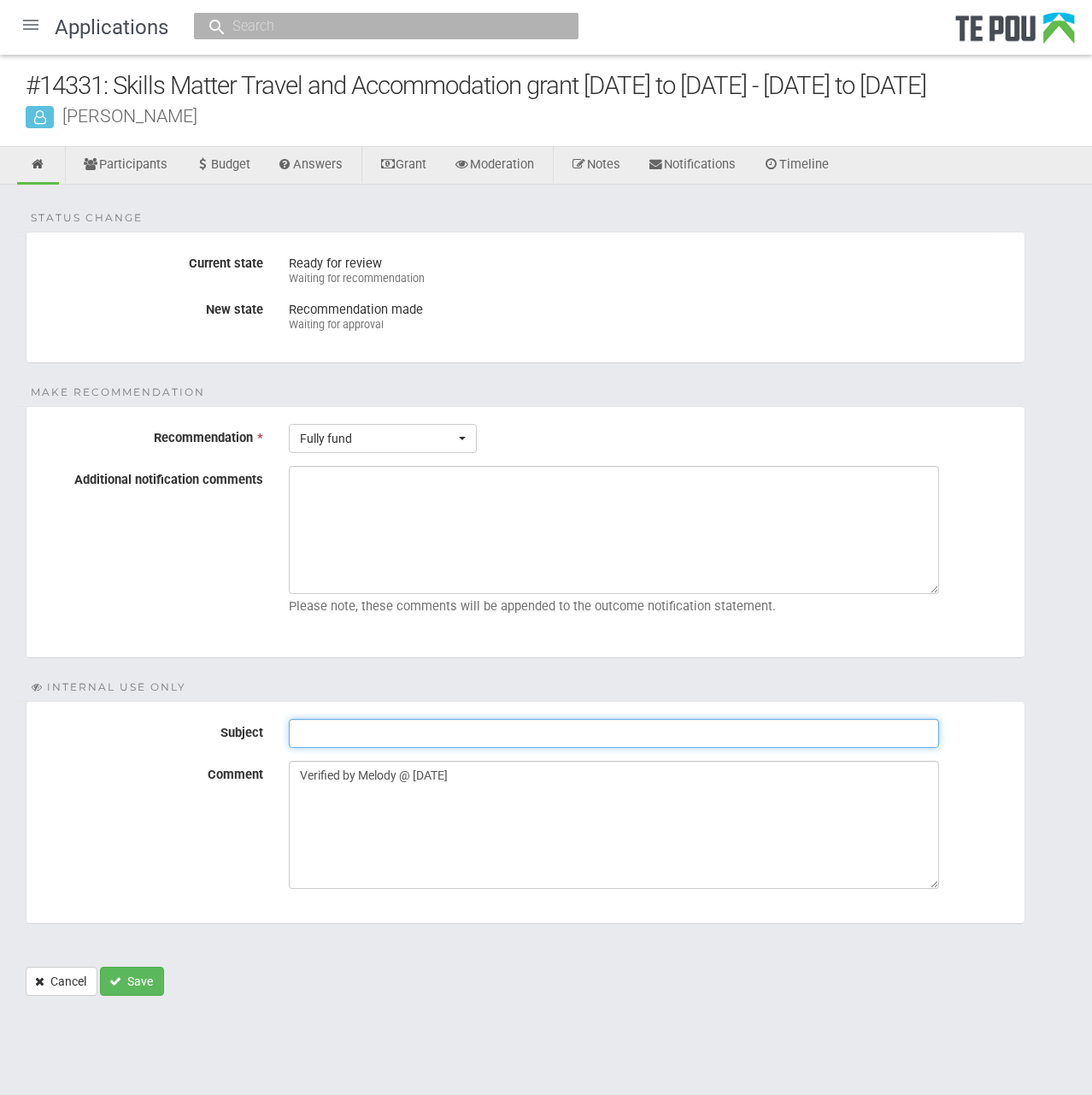
click at [389, 721] on input "Subject" at bounding box center [614, 734] width 651 height 29
paste input "Pre-Assessment Notes"
type input "Pre-Assessment Notes"
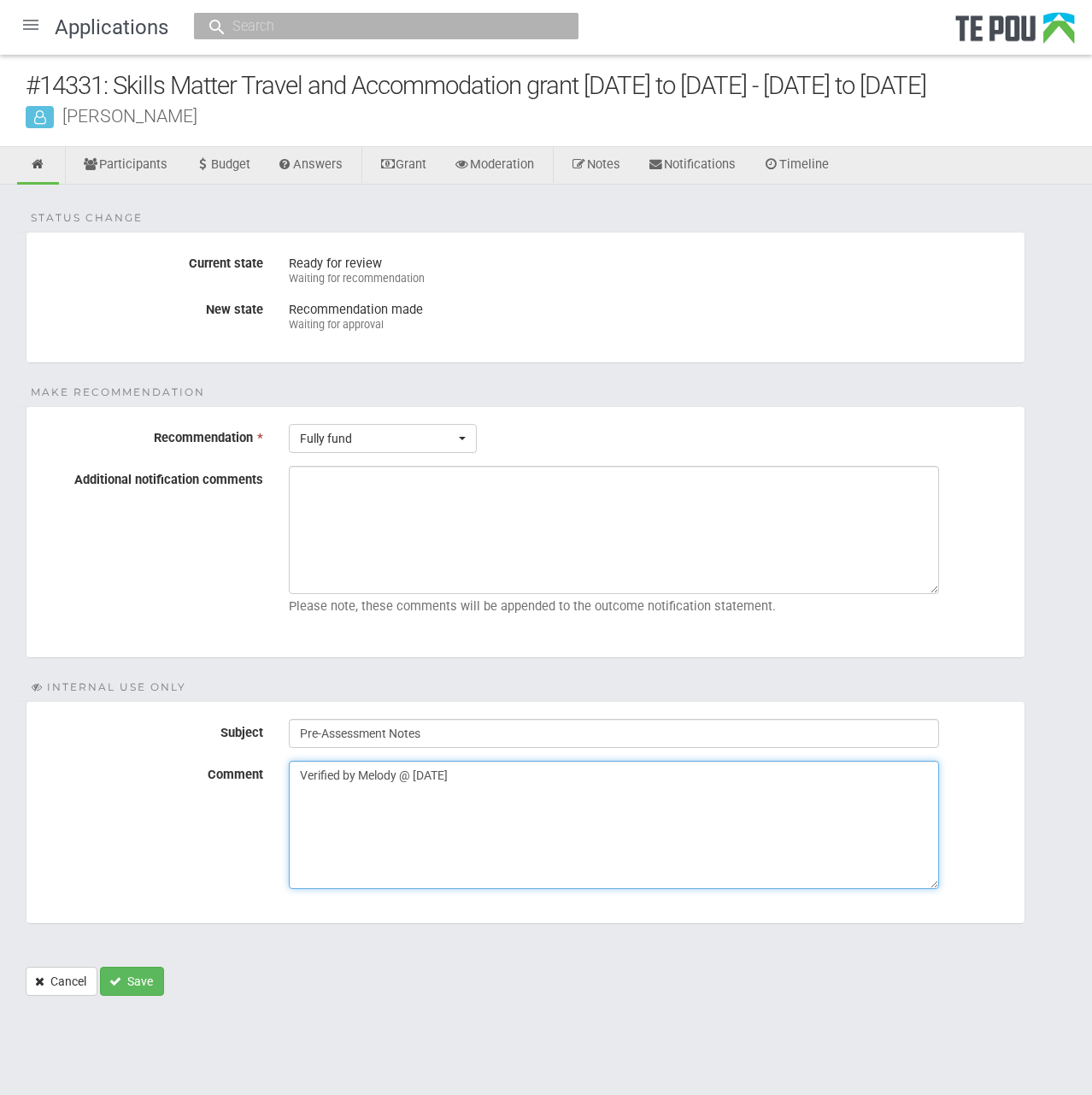
drag, startPoint x: 488, startPoint y: 775, endPoint x: 496, endPoint y: 766, distance: 12.0
click at [488, 775] on textarea "Verified by Melody @ 11/8/2025" at bounding box center [614, 824] width 651 height 128
click at [509, 760] on textarea "Verified by Melody @ 11/8/2025" at bounding box center [614, 824] width 651 height 128
drag, startPoint x: 512, startPoint y: 769, endPoint x: 148, endPoint y: 769, distance: 364.0
click at [148, 769] on div "Comment Verified by Melody @ 11/8/2025" at bounding box center [526, 824] width 999 height 128
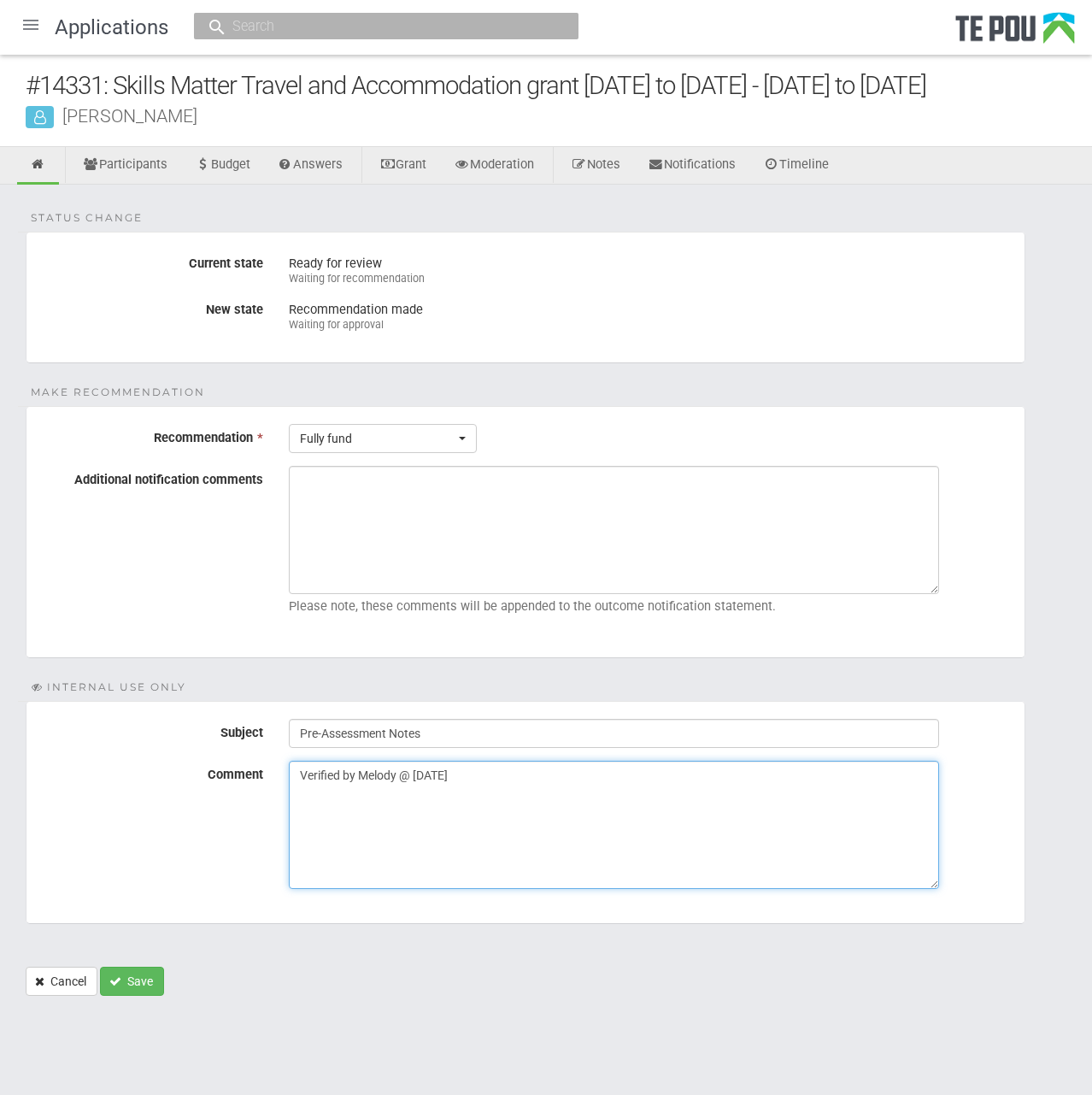
paste textarea "Applicant is included on the enrolment list, full time"
type textarea "Applicant is included on the enrolment list, full time"
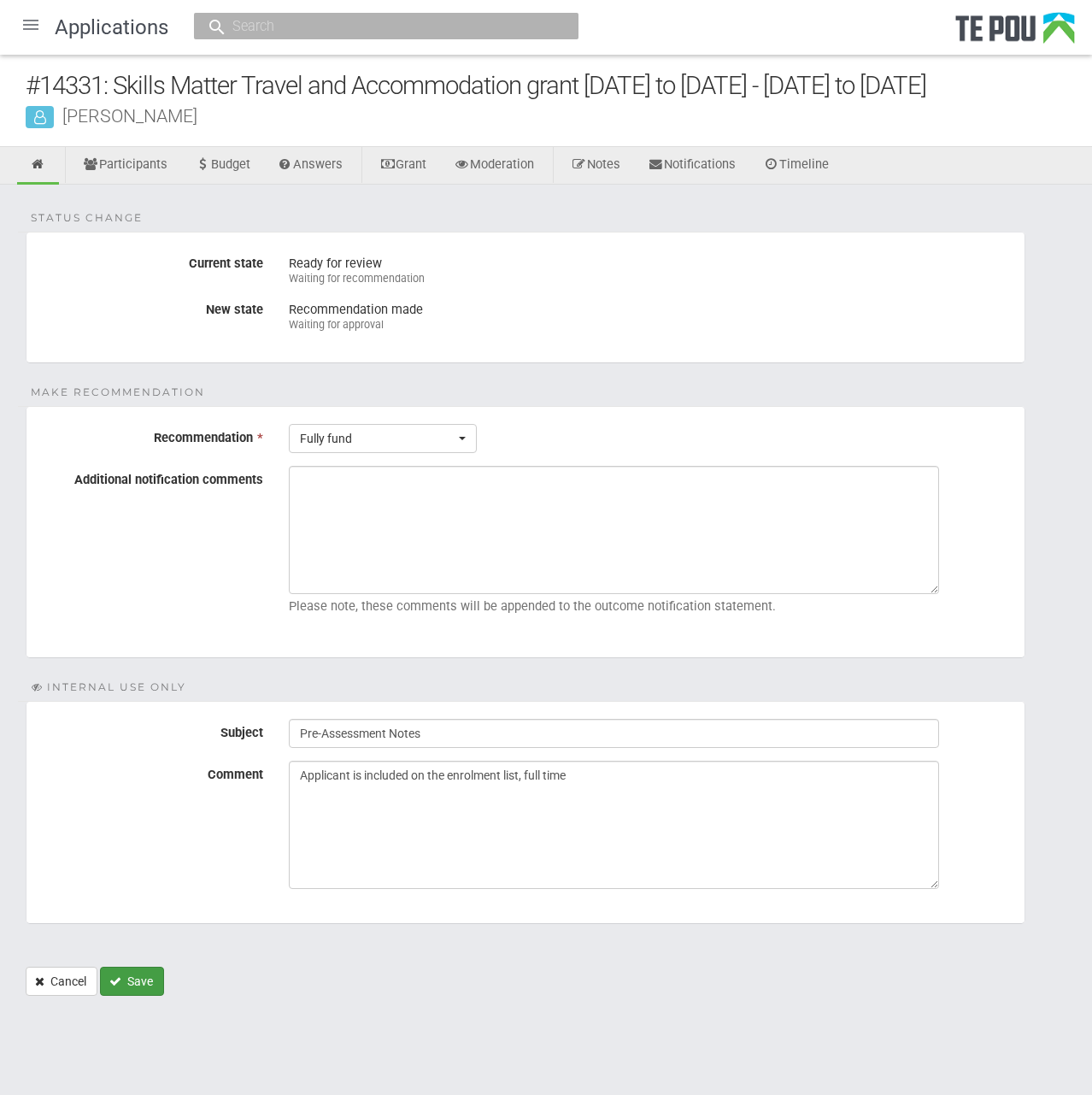
click at [123, 987] on button "Save" at bounding box center [132, 982] width 64 height 29
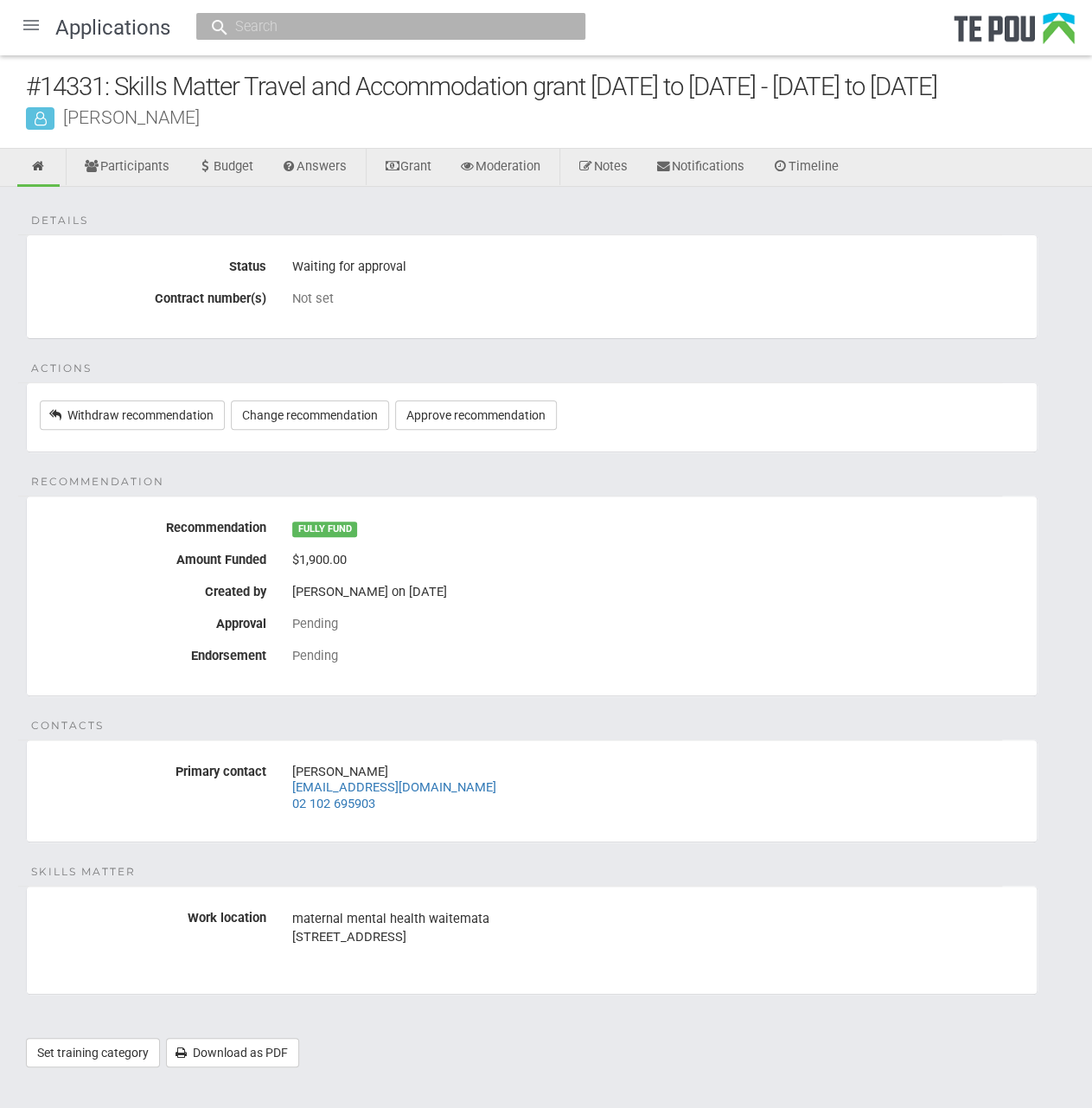
click at [27, 13] on div at bounding box center [31, 24] width 42 height 42
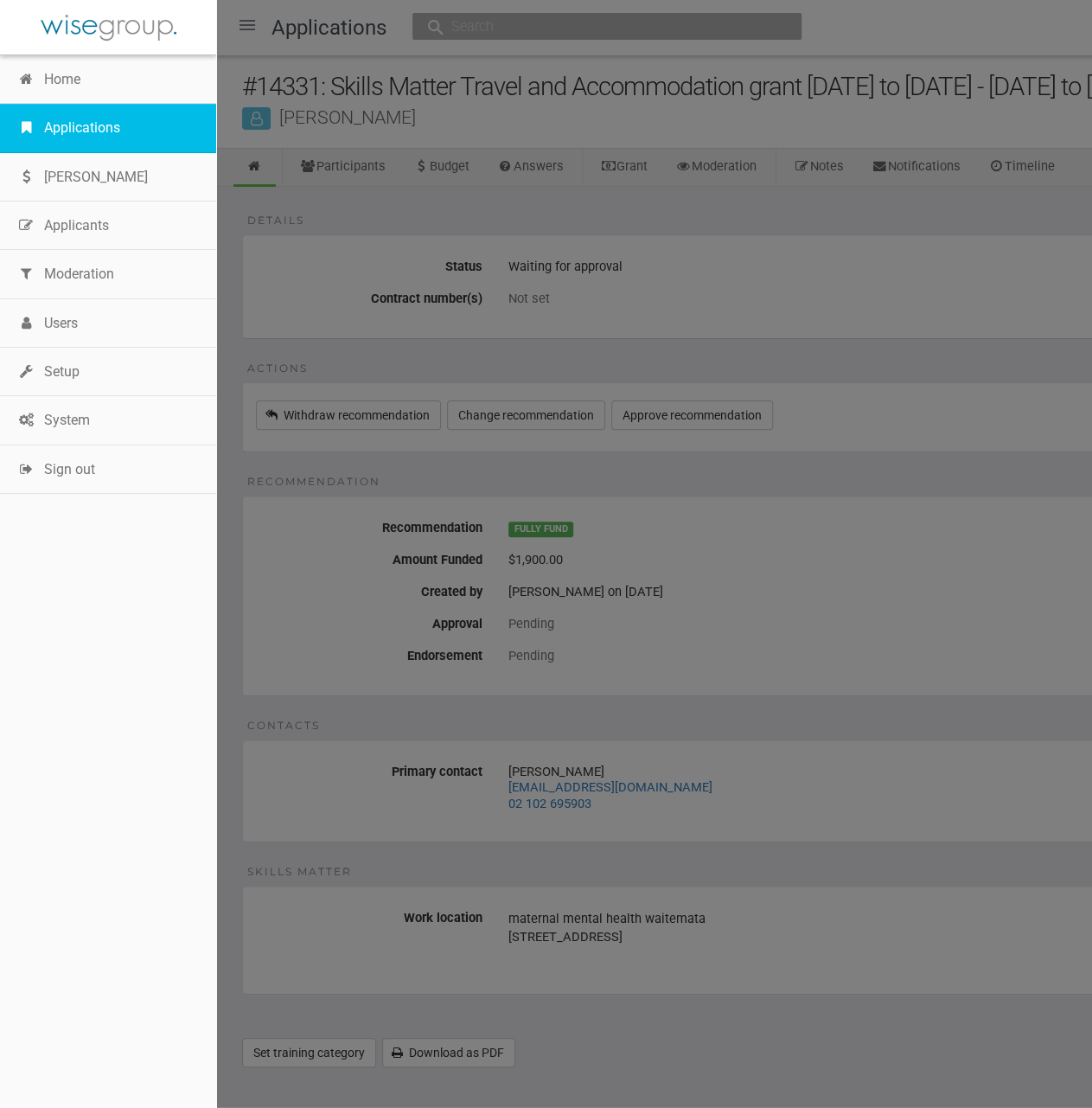
click at [69, 124] on link "Applications" at bounding box center [108, 128] width 216 height 49
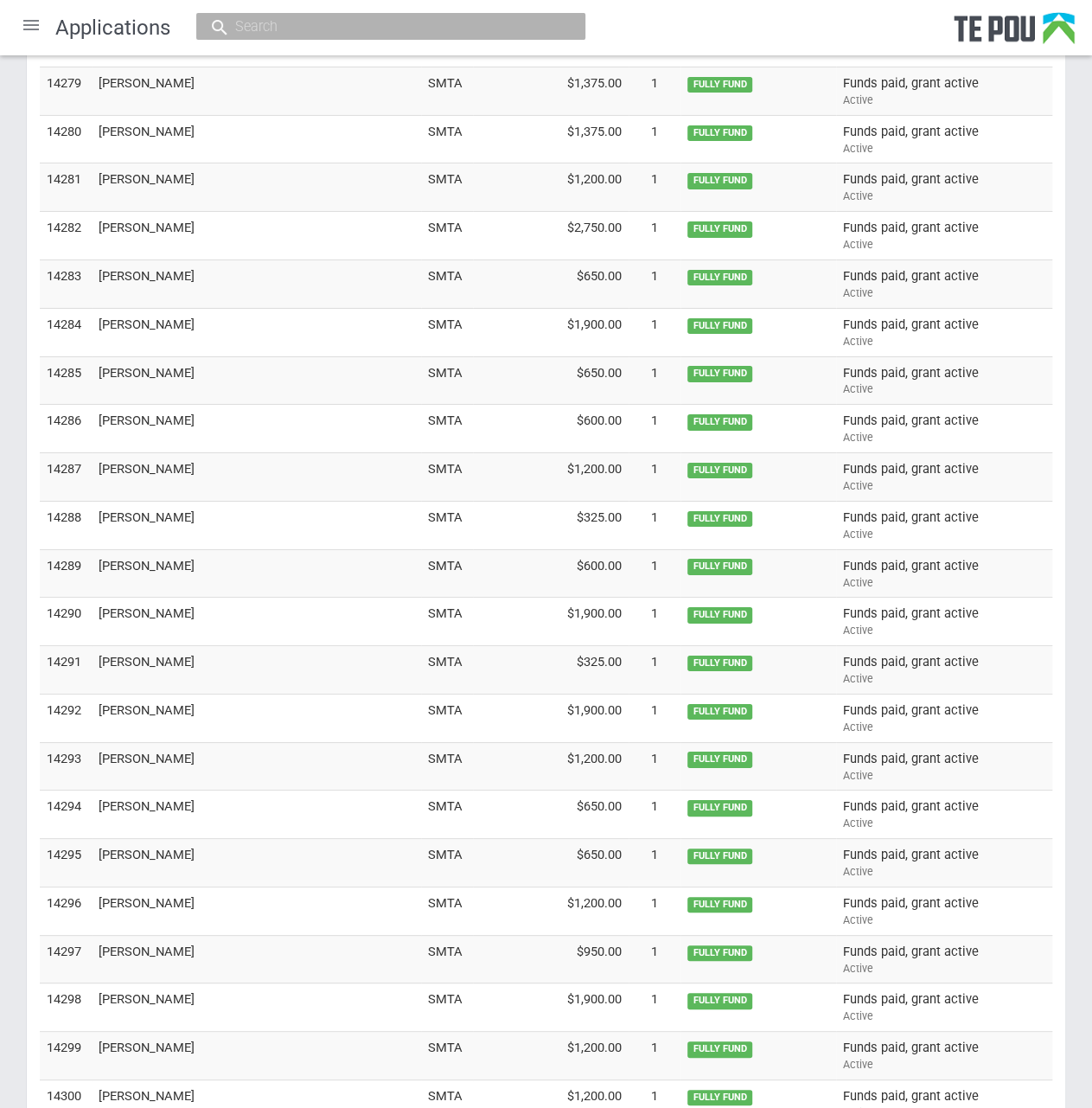
scroll to position [4278, 0]
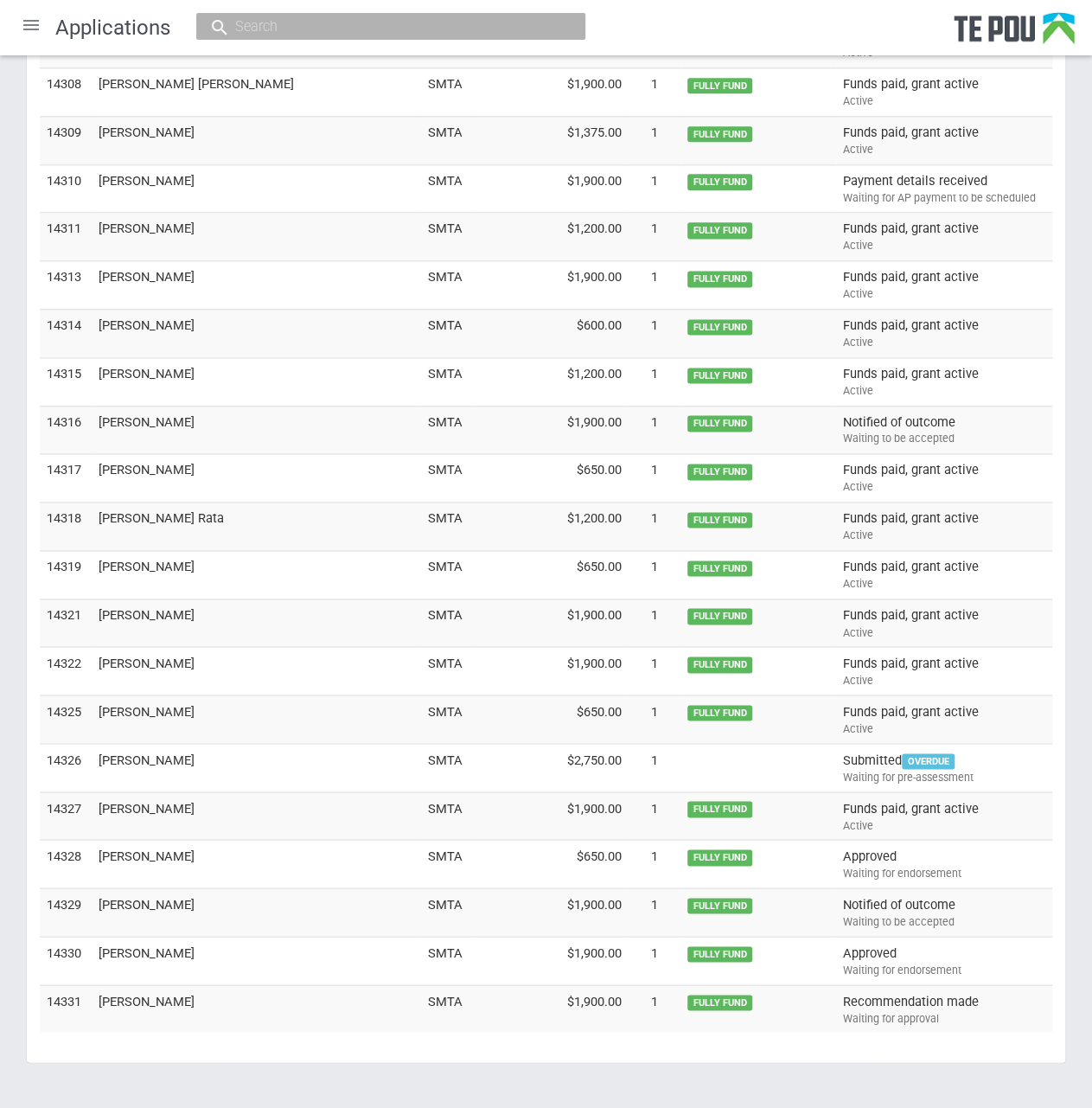
click at [36, 20] on div at bounding box center [31, 24] width 42 height 42
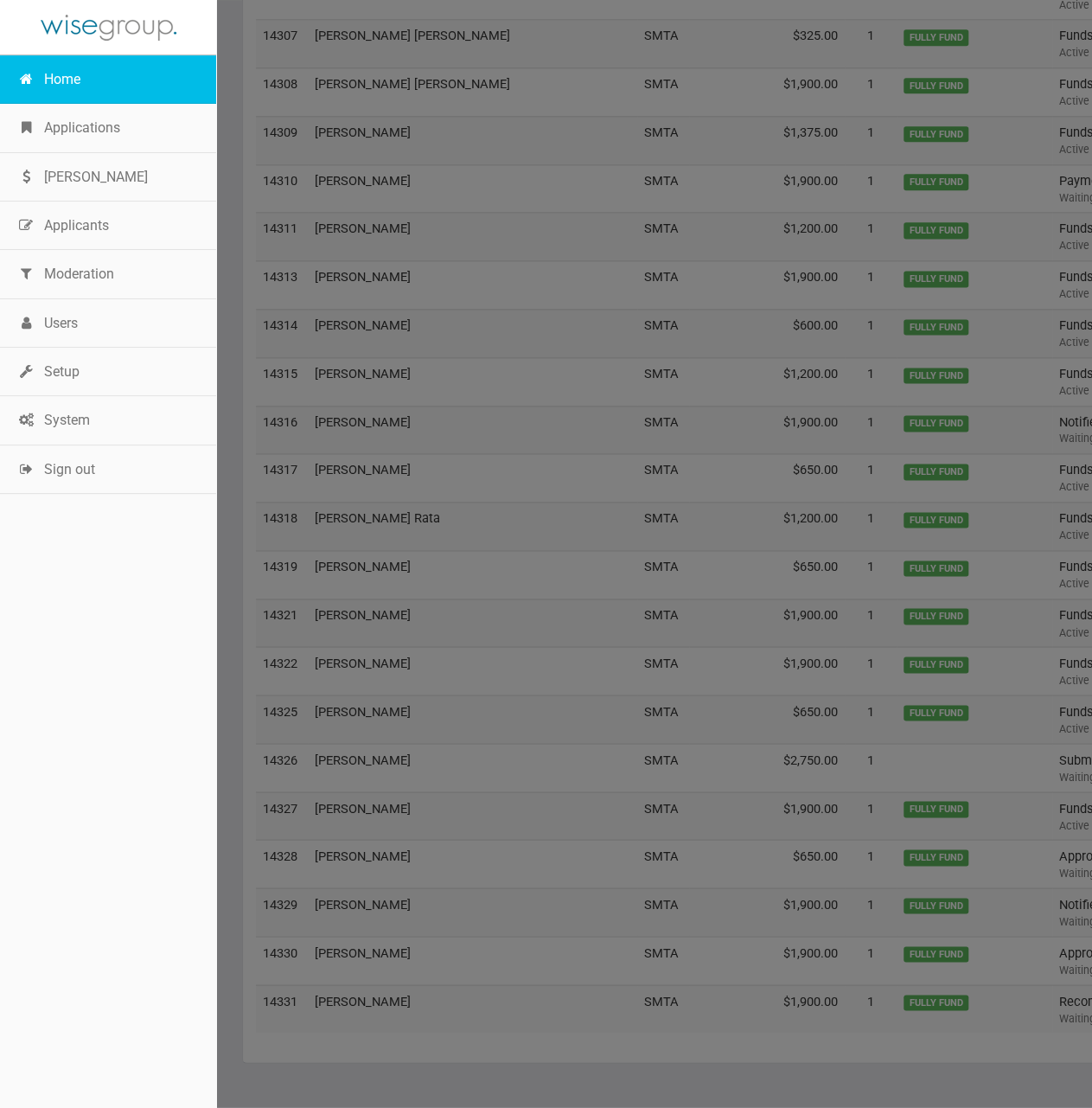
click at [58, 83] on link "Home" at bounding box center [108, 80] width 216 height 49
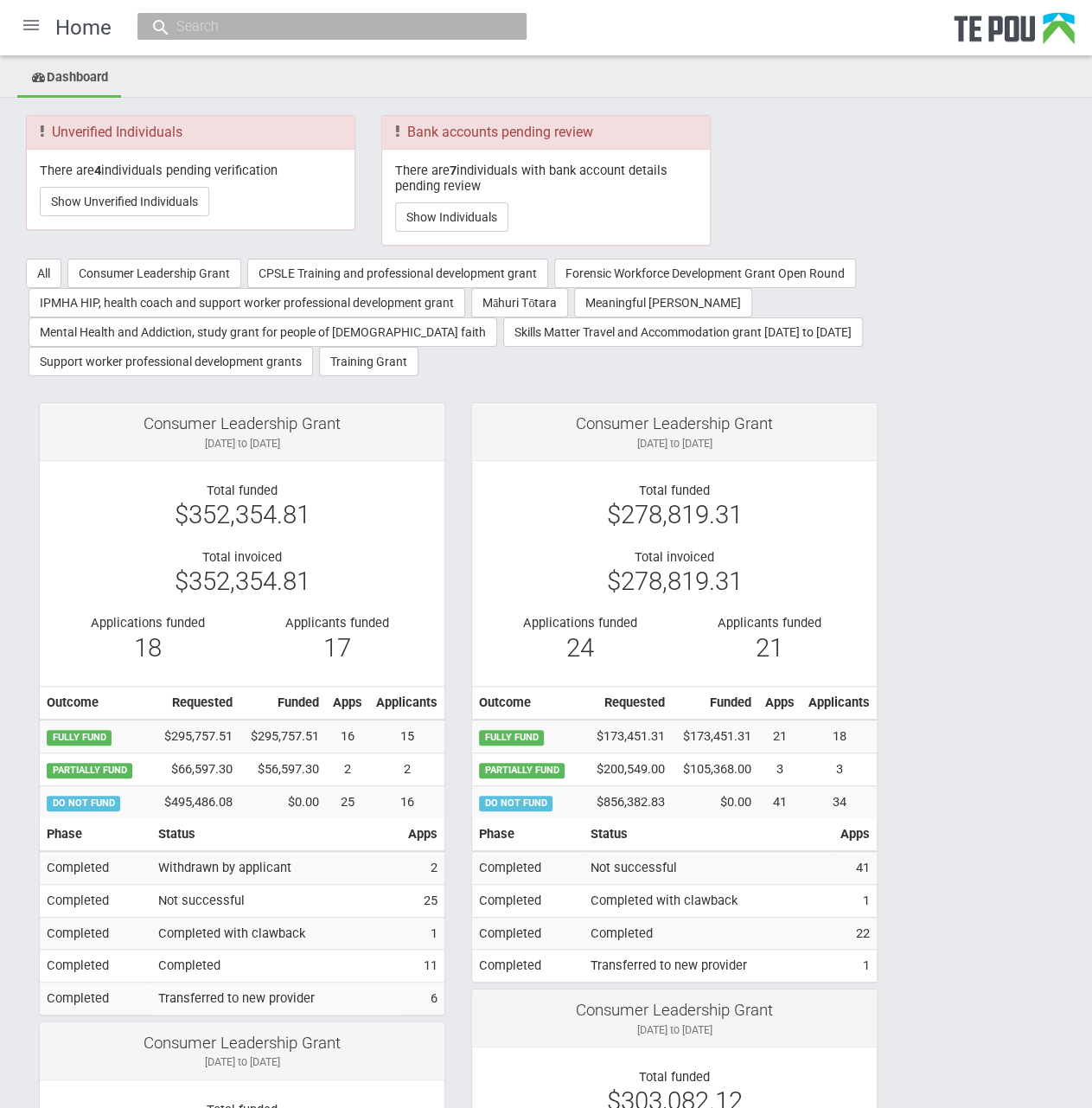
click at [343, 27] on input "text" at bounding box center [323, 26] width 304 height 18
paste input "[PERSON_NAME] <[PERSON_NAME][EMAIL_ADDRESS][DOMAIN_NAME]>"
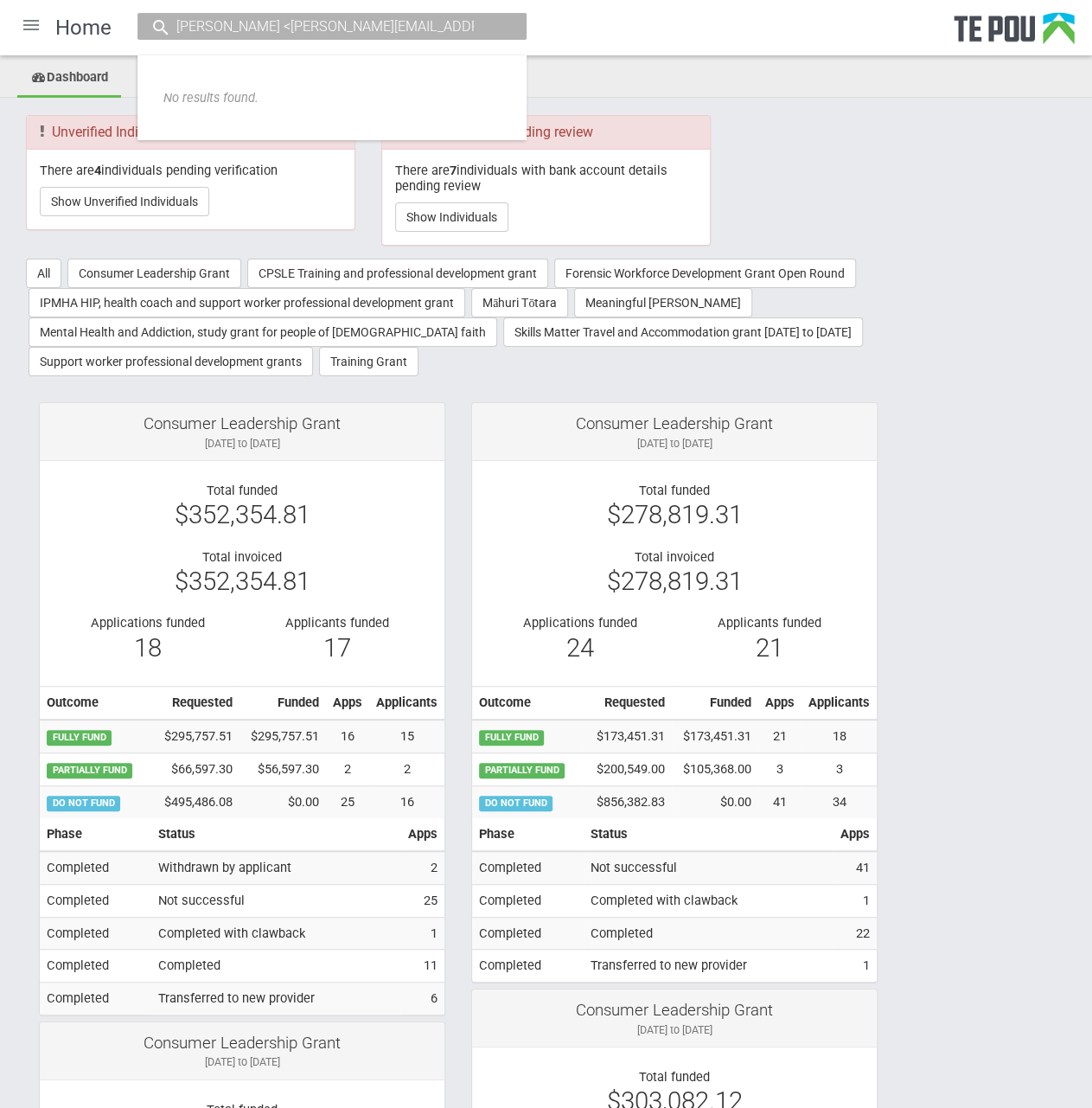
drag, startPoint x: 265, startPoint y: 22, endPoint x: -204, endPoint y: 19, distance: 469.0
click at [413, 24] on input "Rudo.Mahwenyiyo@nbph.org.nz>" at bounding box center [323, 26] width 304 height 18
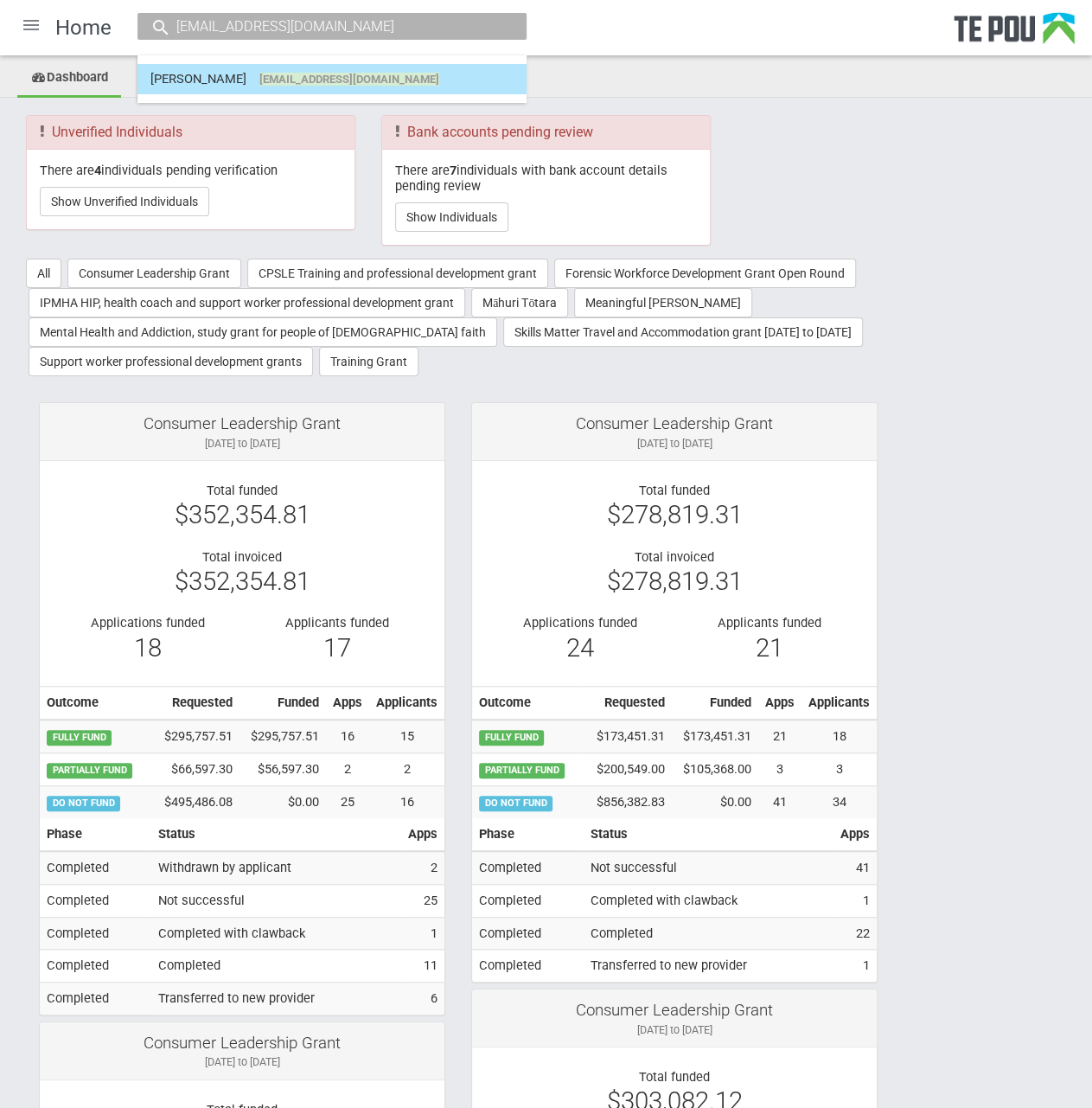
type input "Rudo.Mahwenyiyo@nbph.org.nz"
click at [414, 82] on span "rudo.mahwenyiyo@nbph.org.nz" at bounding box center [349, 79] width 180 height 13
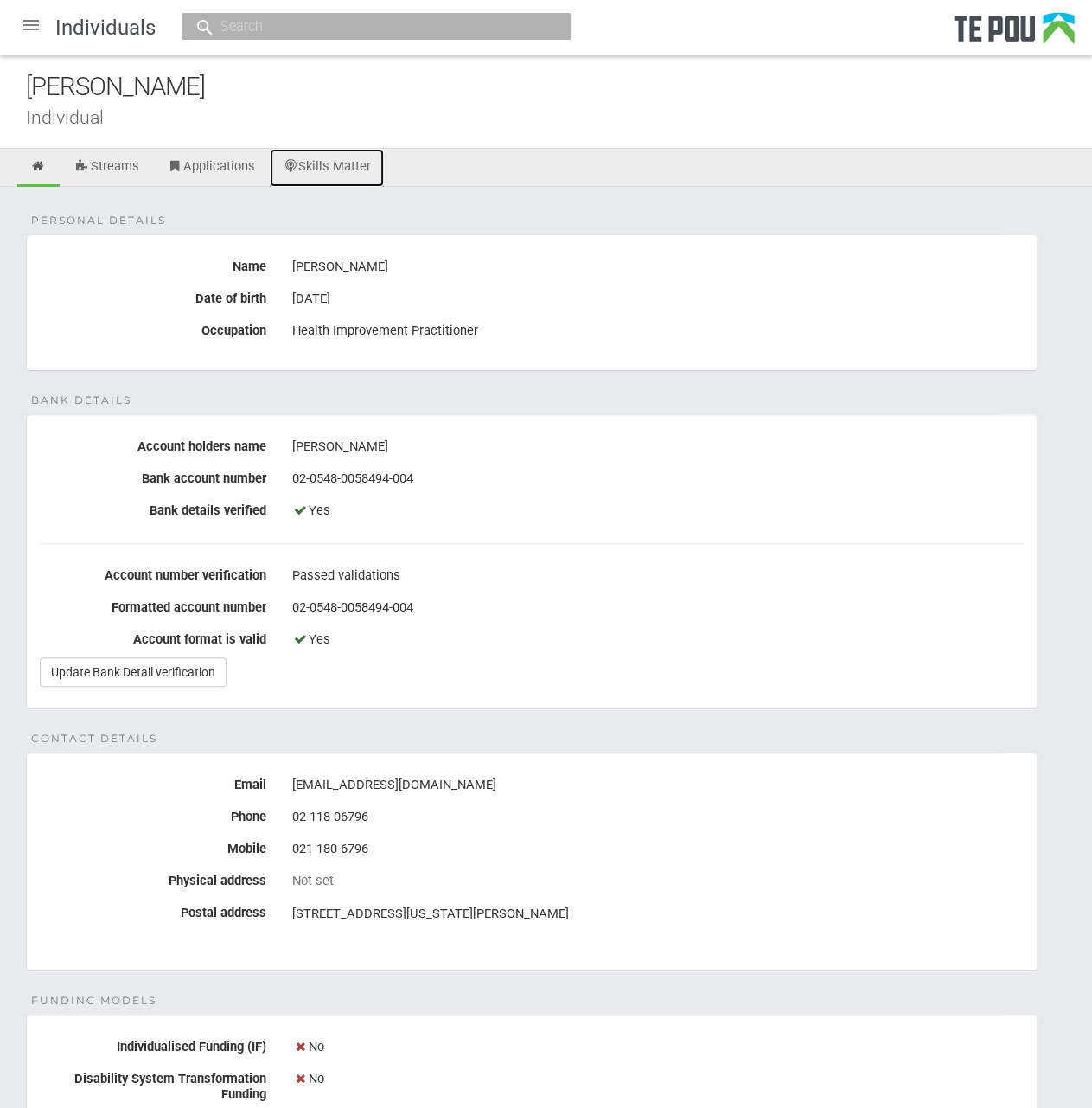
click at [334, 175] on link "Skills Matter" at bounding box center [327, 167] width 115 height 38
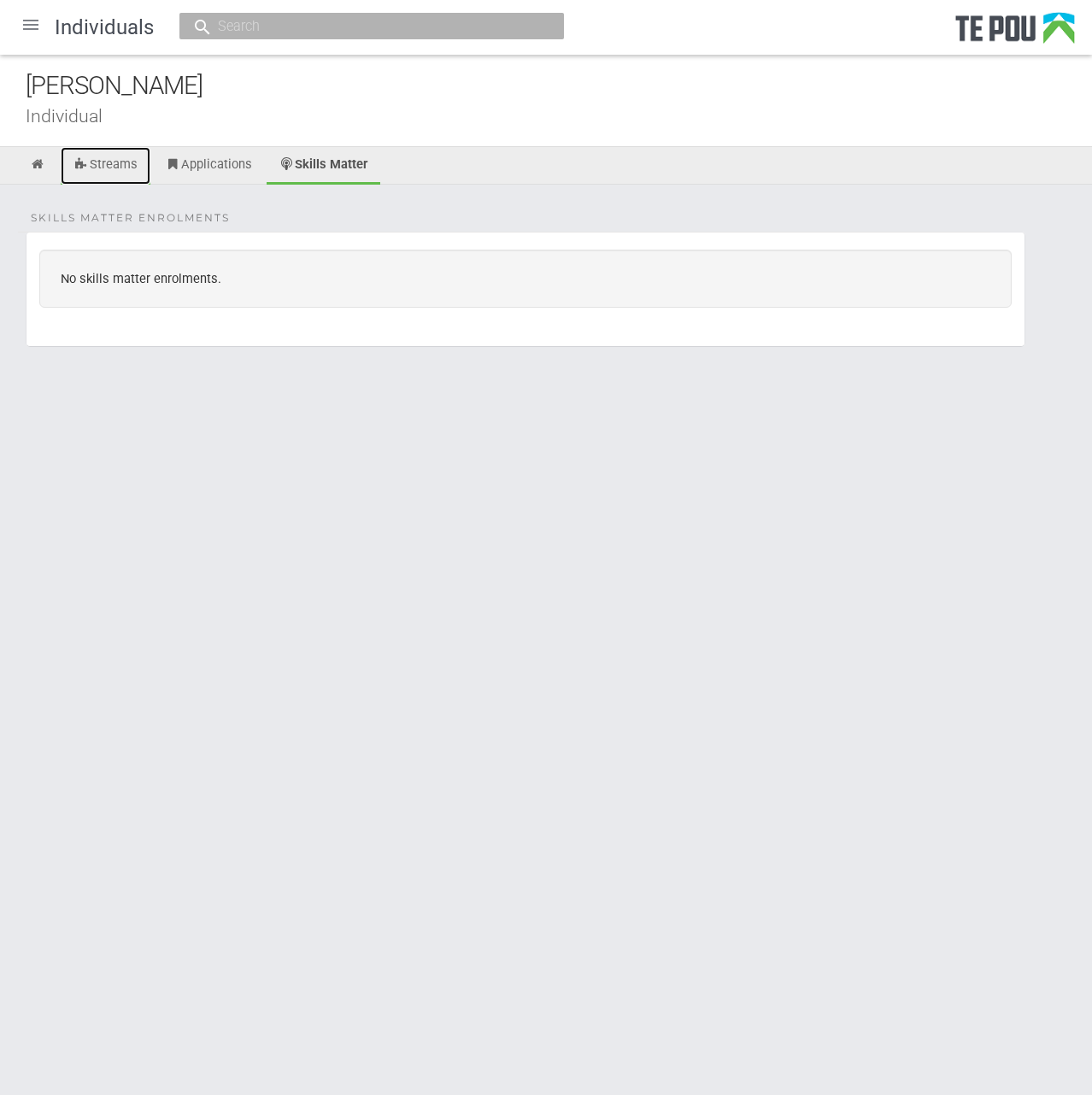
click at [131, 164] on link "Streams" at bounding box center [105, 165] width 89 height 37
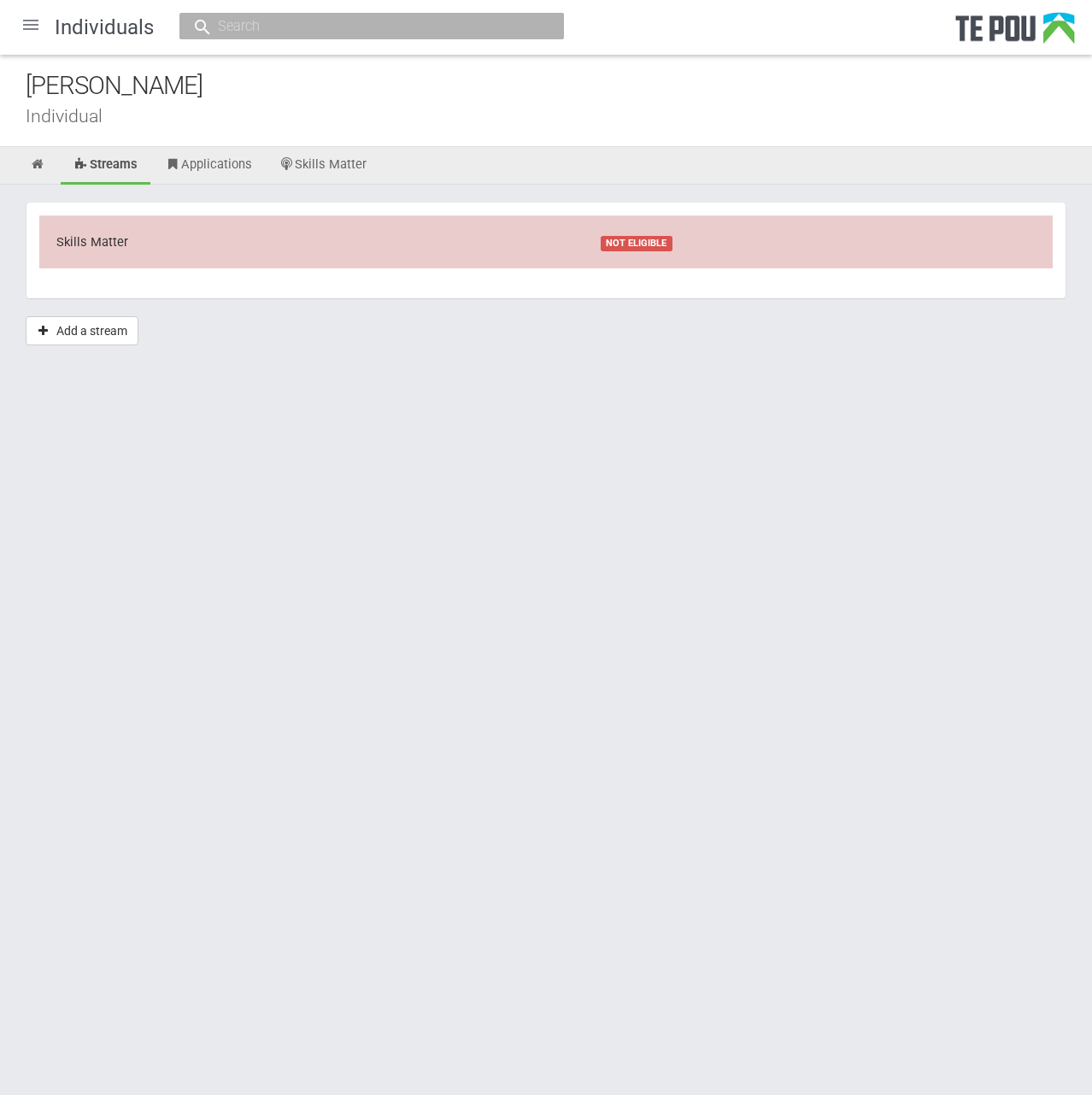
click at [704, 233] on td "NOT ELIGIBLE" at bounding box center [818, 241] width 469 height 52
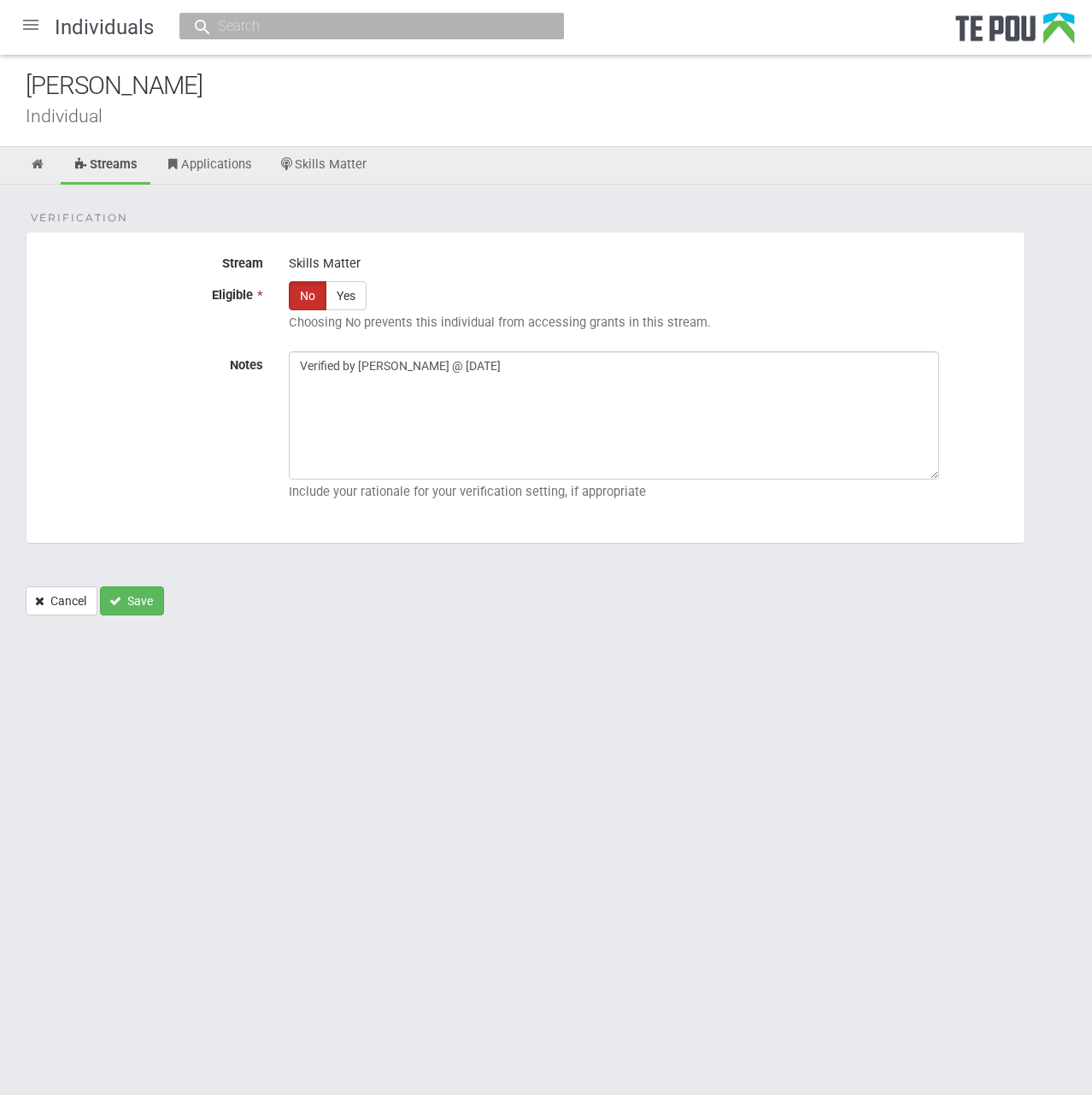
click at [494, 250] on div "Skills Matter" at bounding box center [651, 264] width 723 height 29
click at [257, 105] on div "[PERSON_NAME] Individual" at bounding box center [546, 101] width 1092 height 92
click at [24, 19] on div at bounding box center [31, 24] width 41 height 41
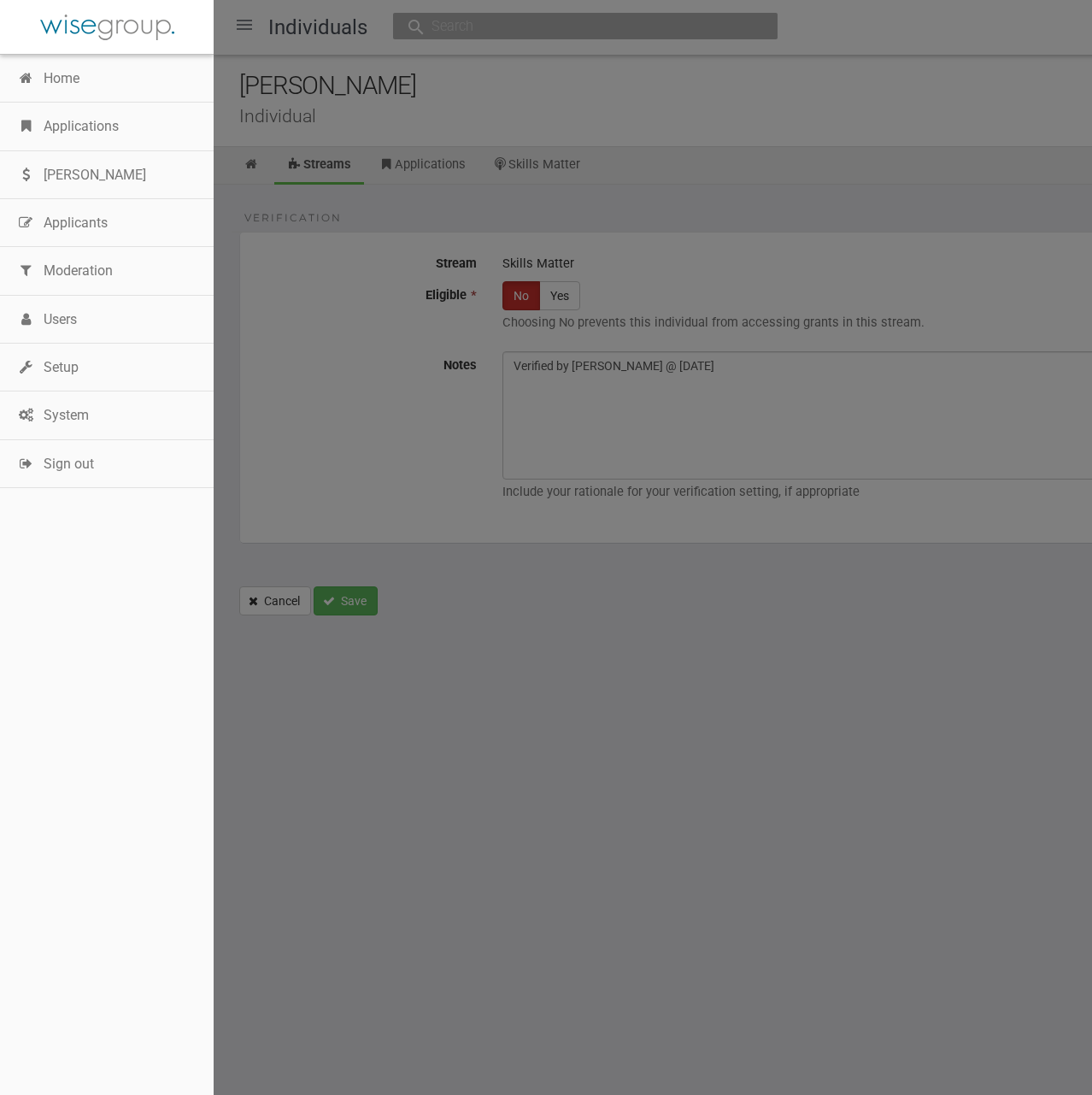
click at [612, 104] on div at bounding box center [546, 547] width 1092 height 1095
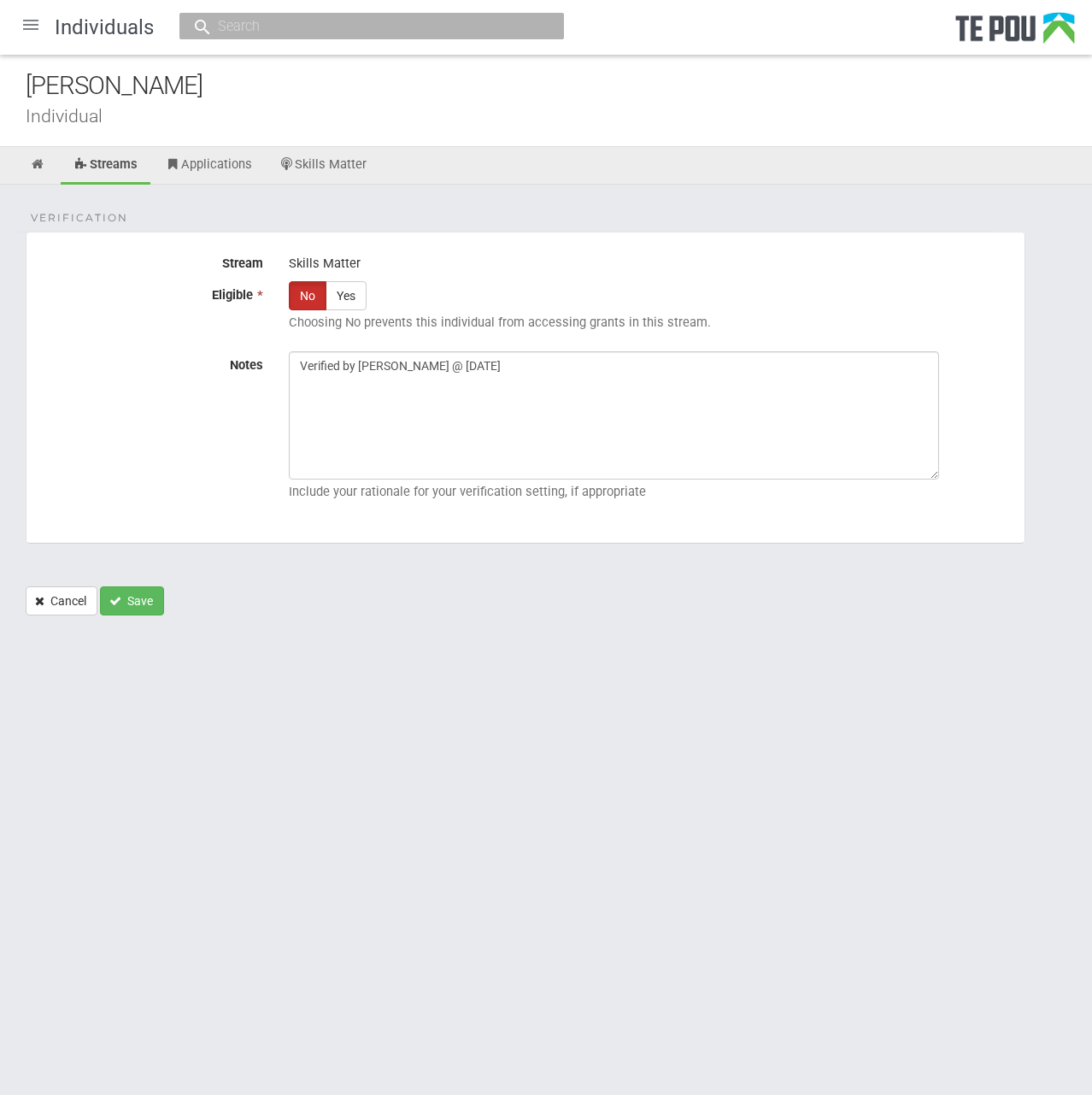
click at [469, 705] on html "Home Applications [PERSON_NAME] Applicants Organisations Individuals Moderation…" at bounding box center [546, 547] width 1092 height 1095
click at [520, 173] on ul "Streams Applications Skills Matter" at bounding box center [546, 165] width 1092 height 37
click at [40, 165] on icon at bounding box center [37, 163] width 16 height 12
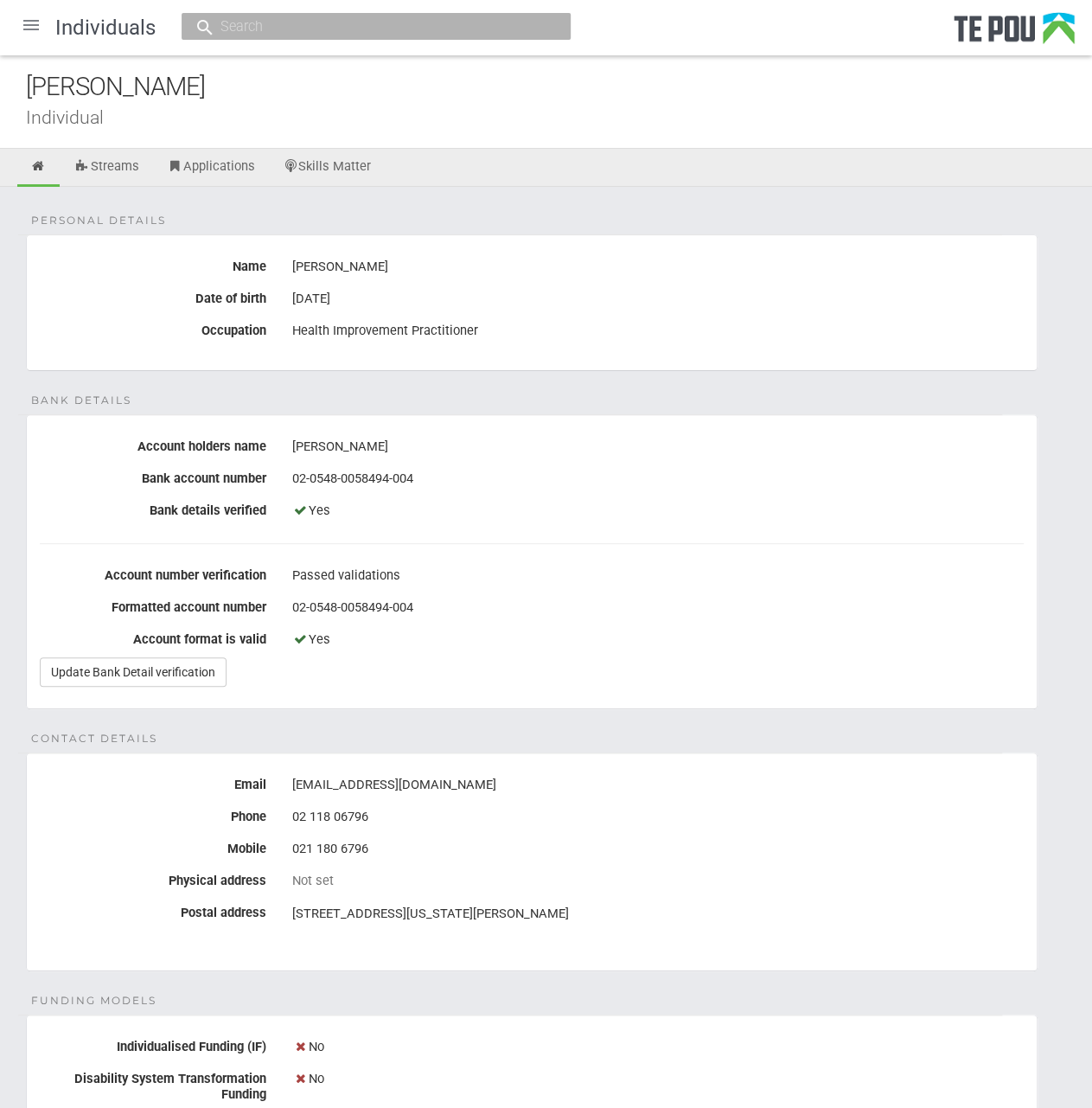
click at [645, 742] on div "Personal details Name [PERSON_NAME] Date of birth [DEMOGRAPHIC_DATA] Occupation…" at bounding box center [546, 868] width 1092 height 1362
click at [682, 167] on ul "Streams Applications Skills Matter" at bounding box center [546, 167] width 1092 height 38
click at [683, 204] on div "Personal details Name [PERSON_NAME] Date of birth [DEMOGRAPHIC_DATA] Occupation…" at bounding box center [546, 868] width 1092 height 1362
click at [793, 189] on div "Personal details Name [PERSON_NAME] Date of birth [DEMOGRAPHIC_DATA] Occupation…" at bounding box center [546, 868] width 1092 height 1362
click at [654, 93] on div "[PERSON_NAME]" at bounding box center [559, 87] width 1066 height 37
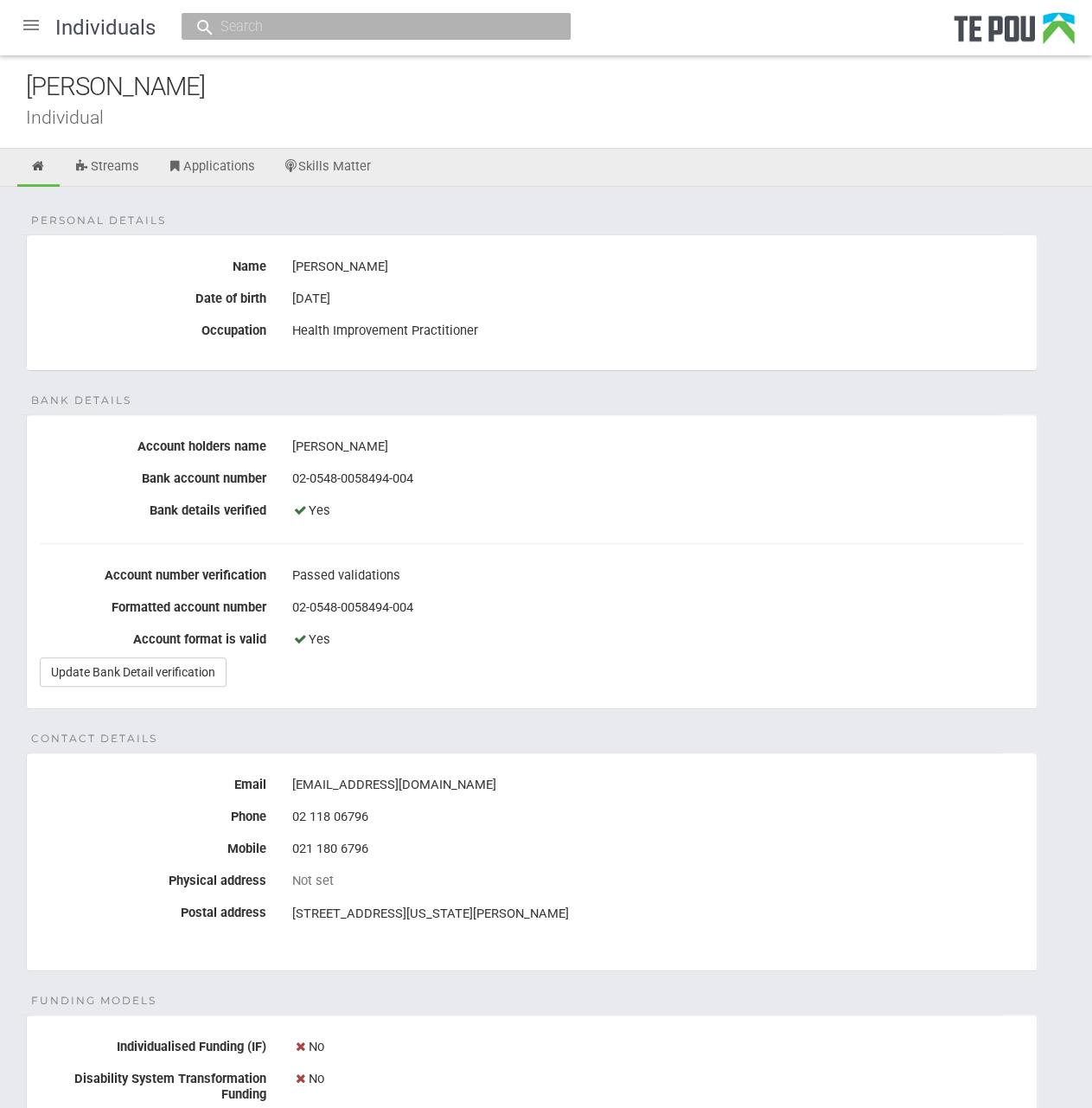
click at [573, 219] on div "Personal details Name [PERSON_NAME] Date of birth [DEMOGRAPHIC_DATA] Occupation…" at bounding box center [546, 868] width 1092 height 1362
click at [563, 91] on div "[PERSON_NAME]" at bounding box center [559, 87] width 1066 height 37
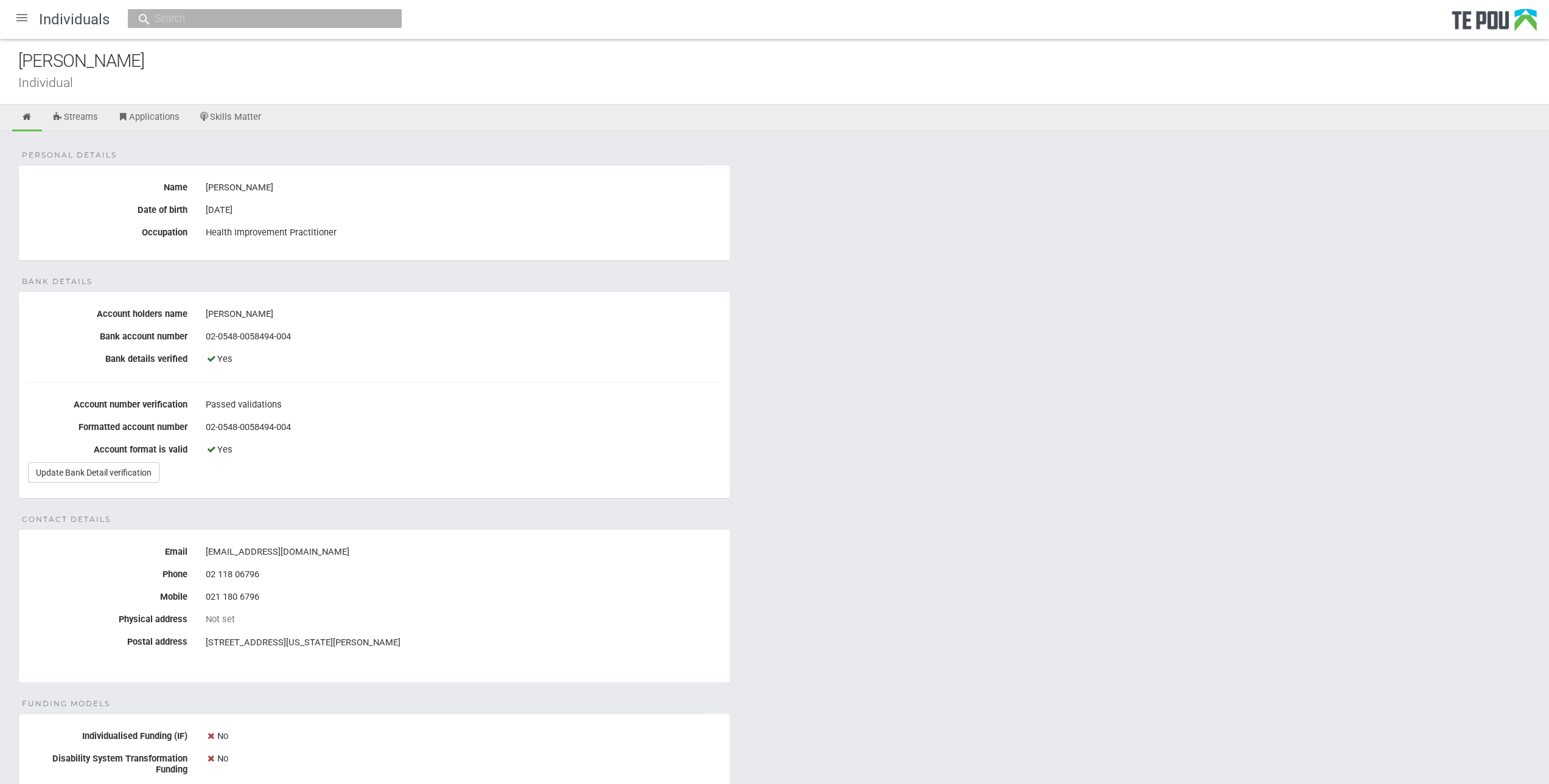
click at [768, 530] on div "Personal details Name [PERSON_NAME] Date of birth [DEMOGRAPHIC_DATA] Occupation…" at bounding box center [774, 610] width 1549 height 958
